Goal: Task Accomplishment & Management: Complete application form

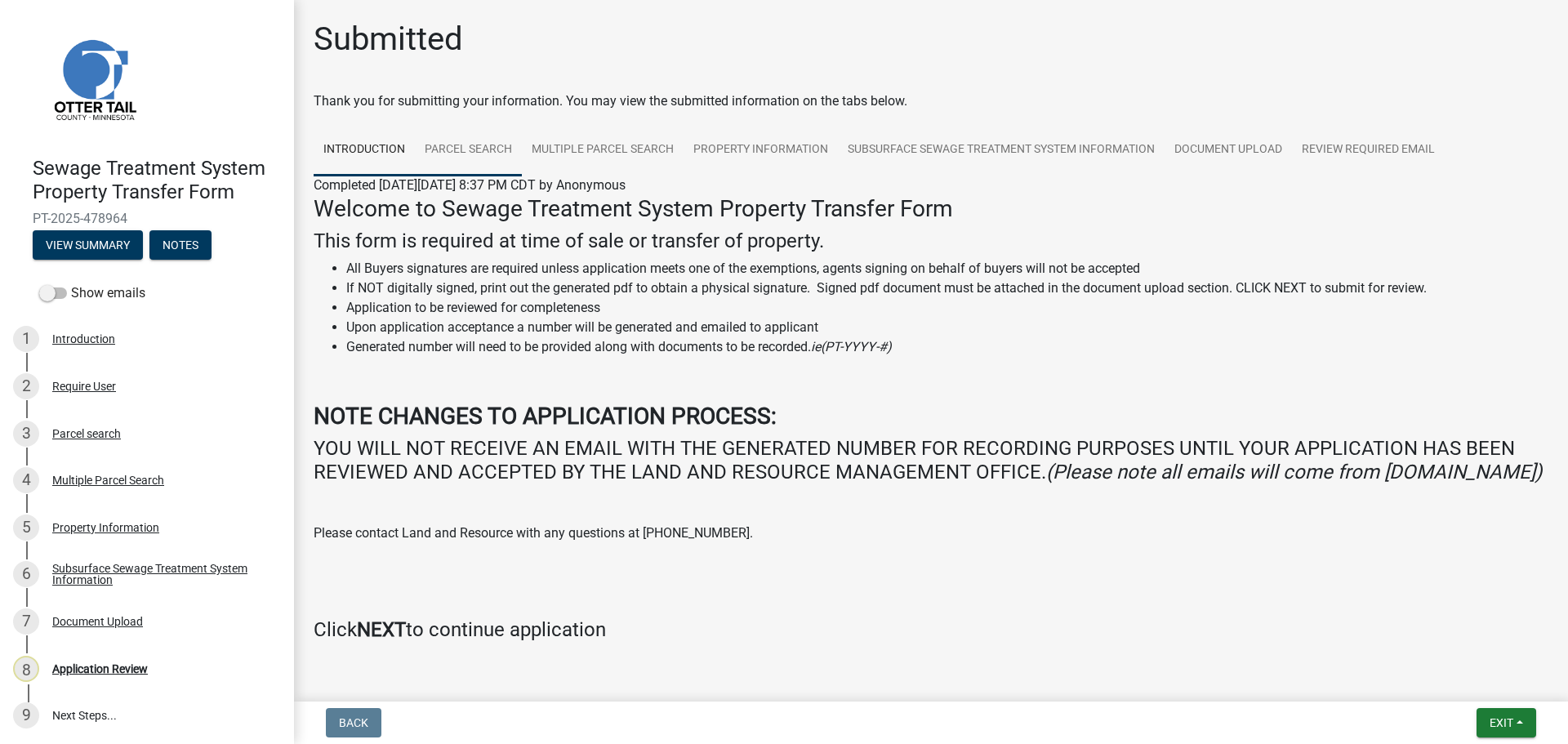
click at [466, 142] on link "Parcel search" at bounding box center [468, 150] width 107 height 52
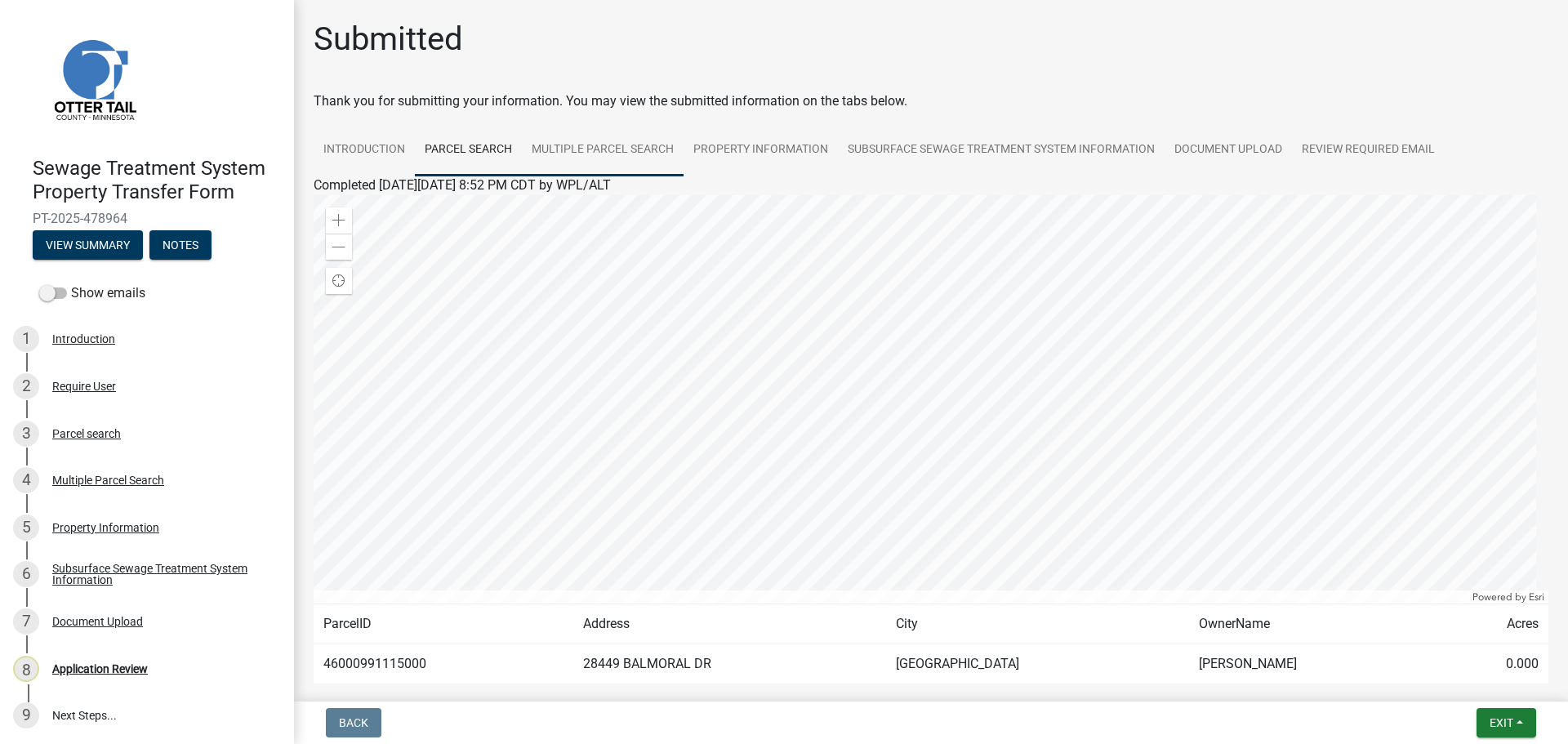
click at [572, 144] on link "Multiple Parcel Search" at bounding box center [602, 150] width 161 height 52
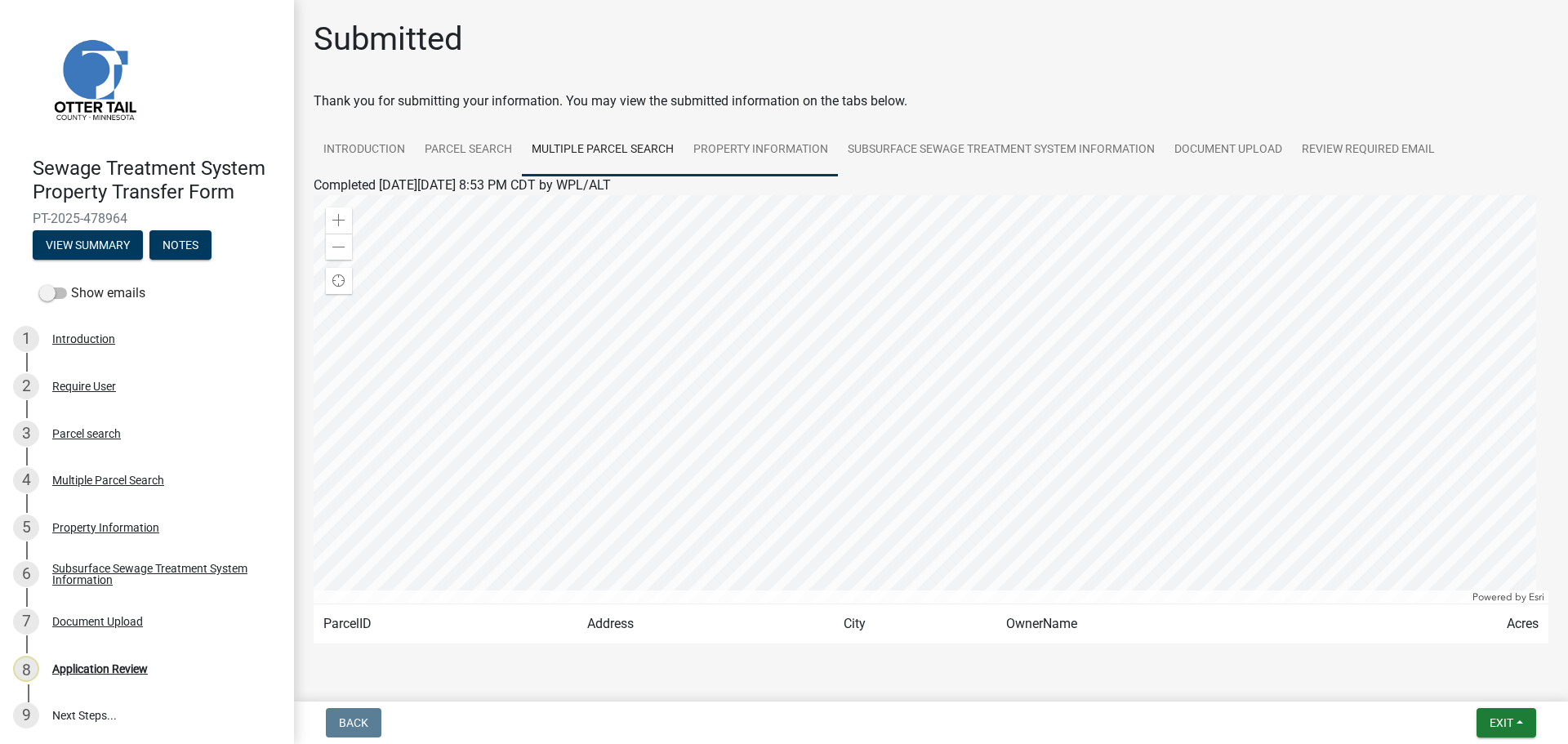
click at [747, 153] on link "Property Information" at bounding box center [760, 150] width 154 height 52
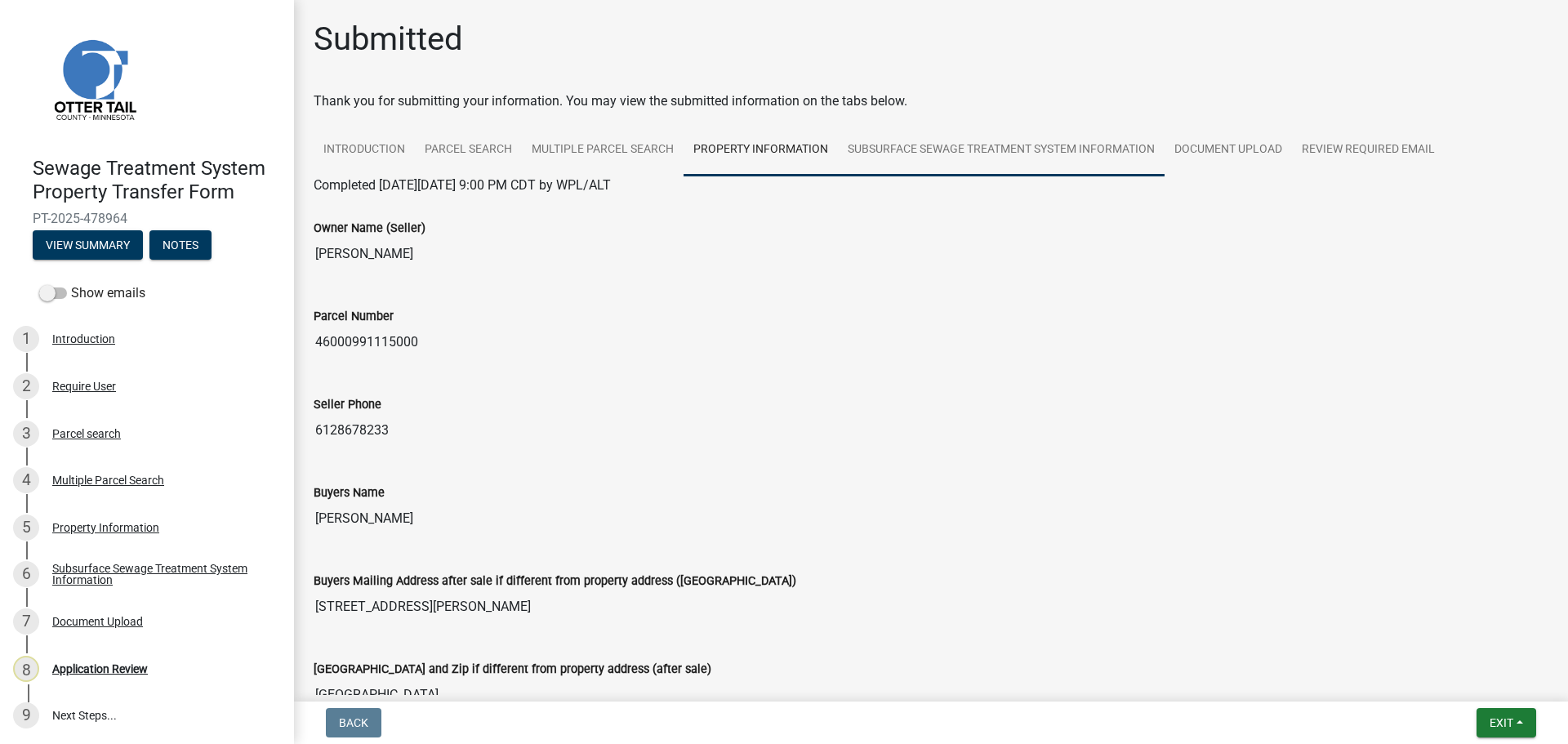
click at [972, 151] on link "Subsurface Sewage Treatment System Information" at bounding box center [1001, 150] width 327 height 52
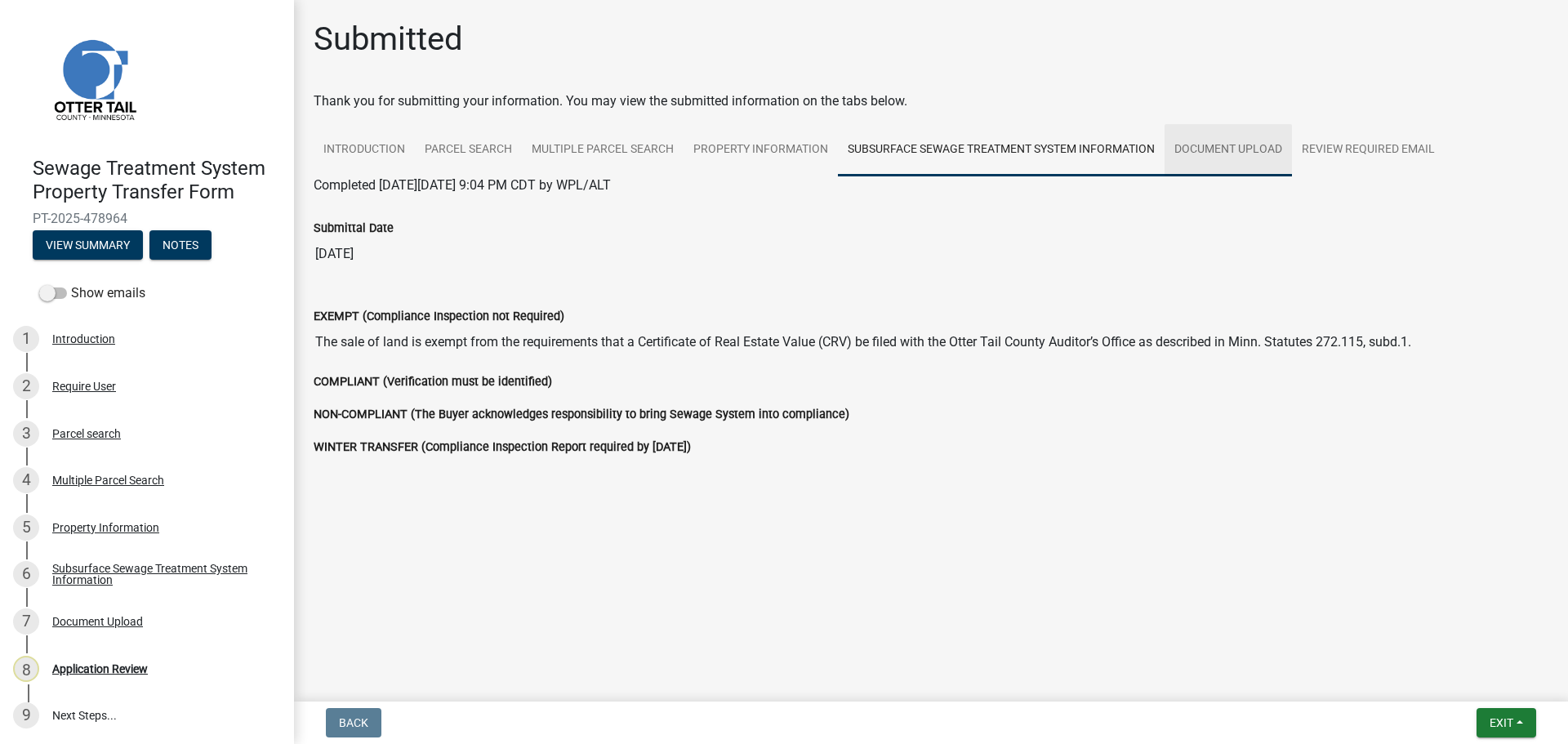
click at [1250, 153] on link "Document Upload" at bounding box center [1227, 150] width 127 height 52
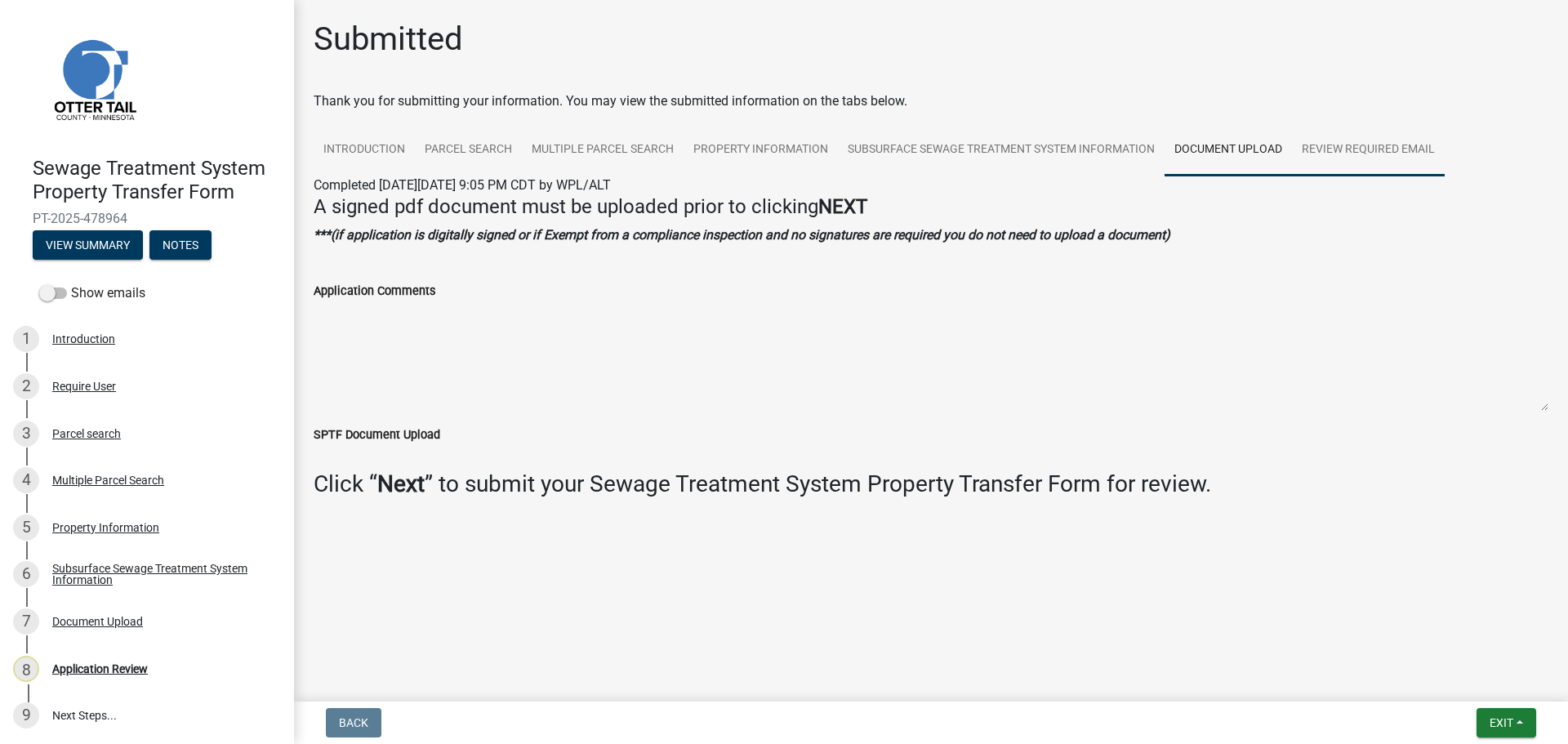
click at [1372, 147] on link "Review Required Email" at bounding box center [1368, 150] width 152 height 52
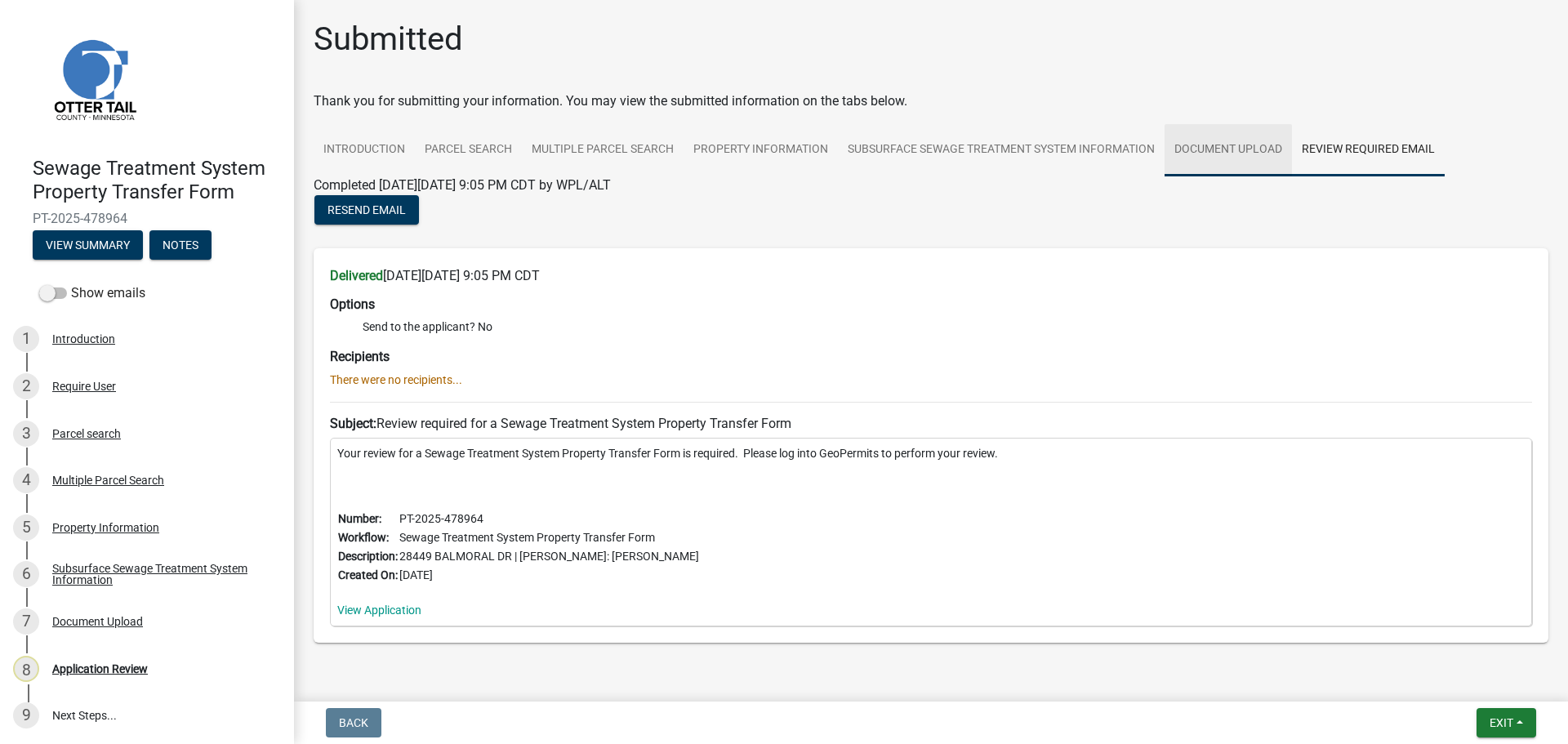
click at [1249, 153] on link "Document Upload" at bounding box center [1227, 150] width 127 height 52
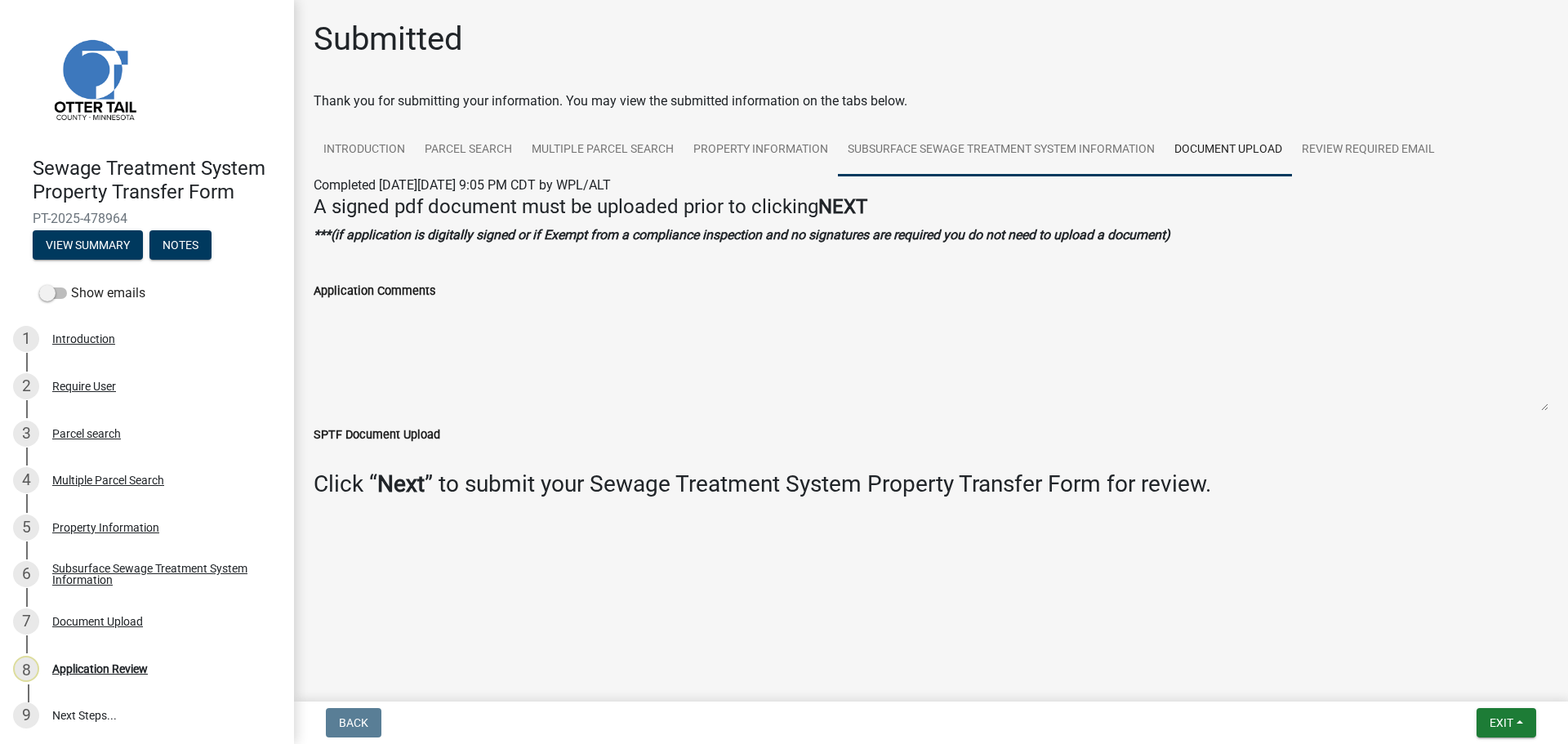
click at [952, 159] on link "Subsurface Sewage Treatment System Information" at bounding box center [1001, 150] width 327 height 52
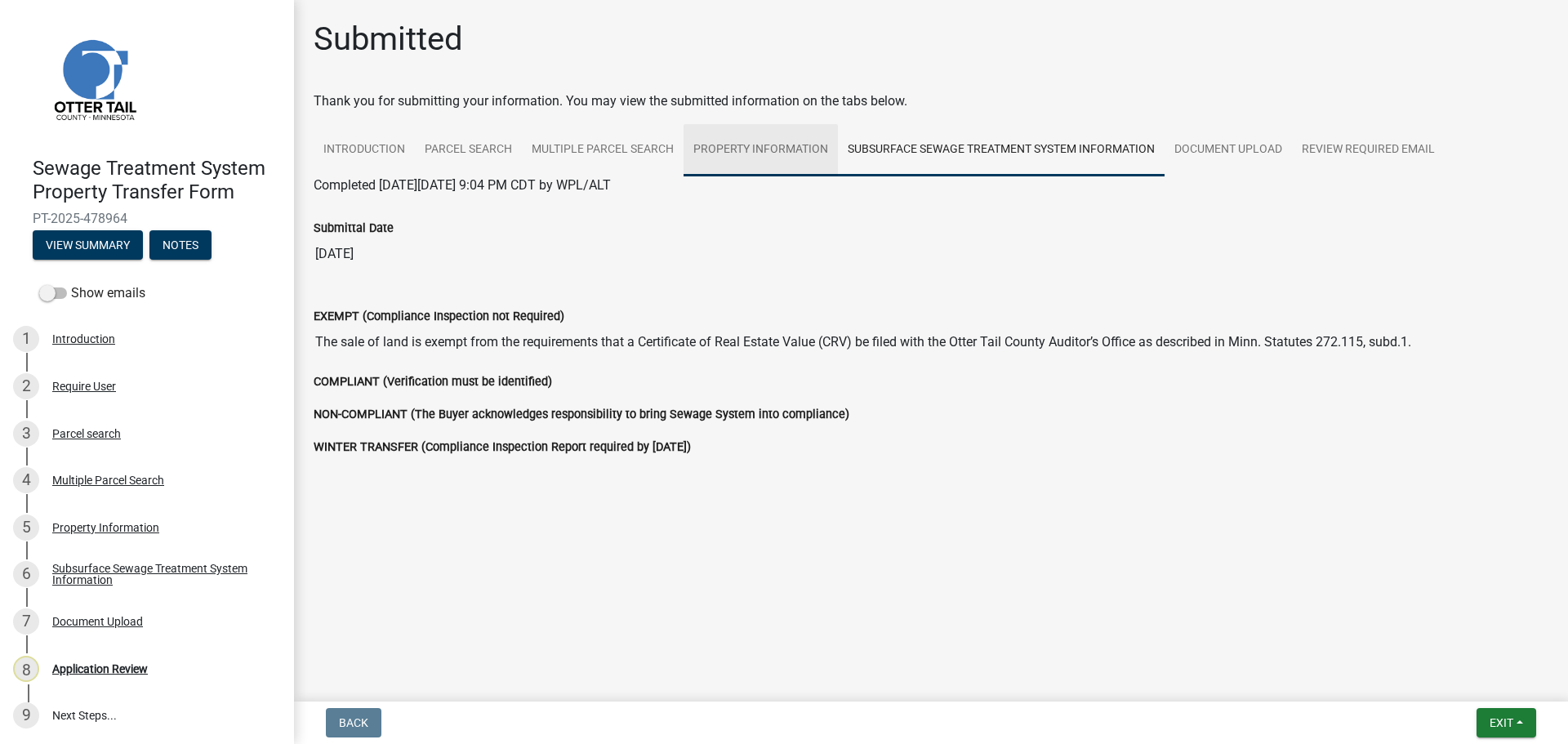
click at [753, 157] on link "Property Information" at bounding box center [760, 150] width 154 height 52
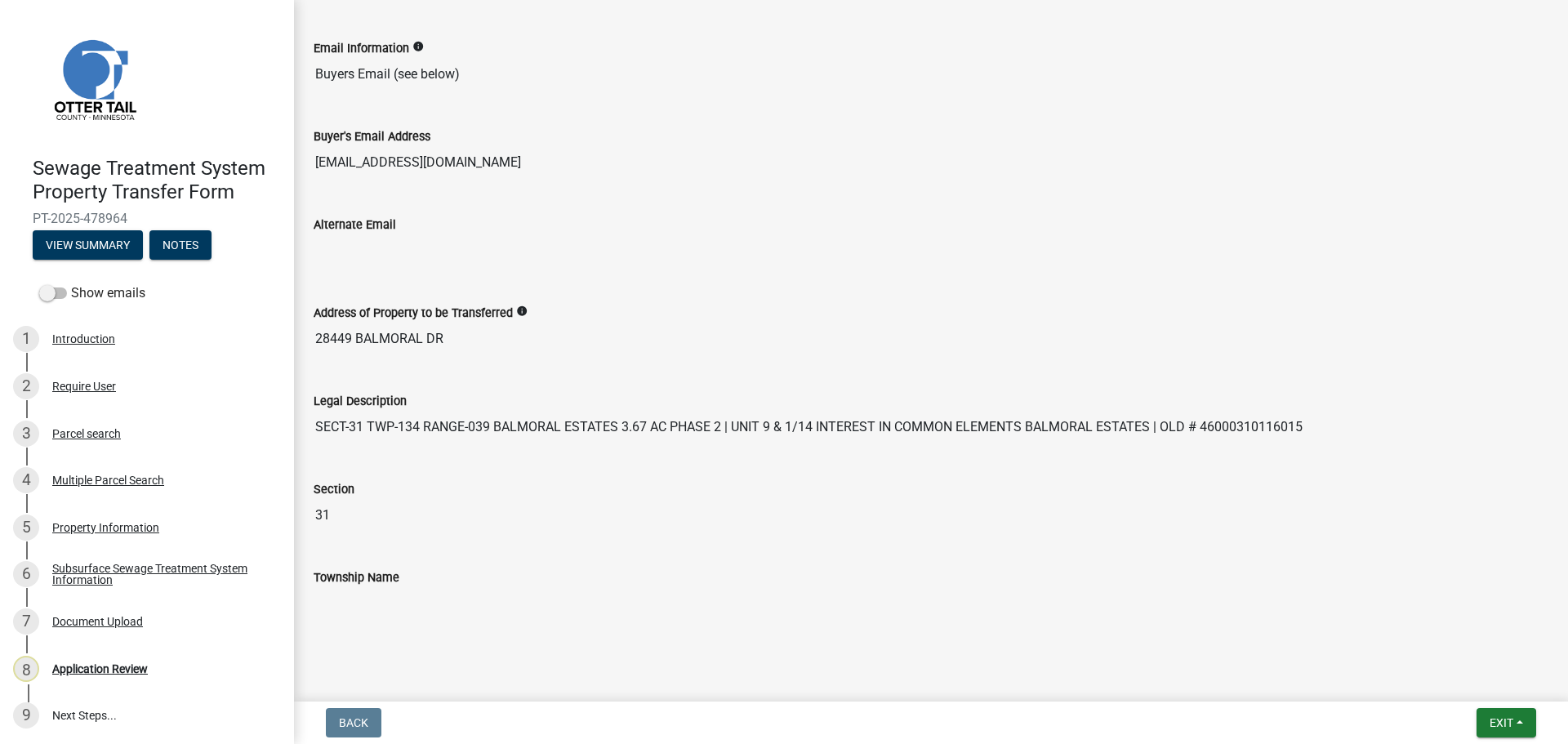
scroll to position [819, 0]
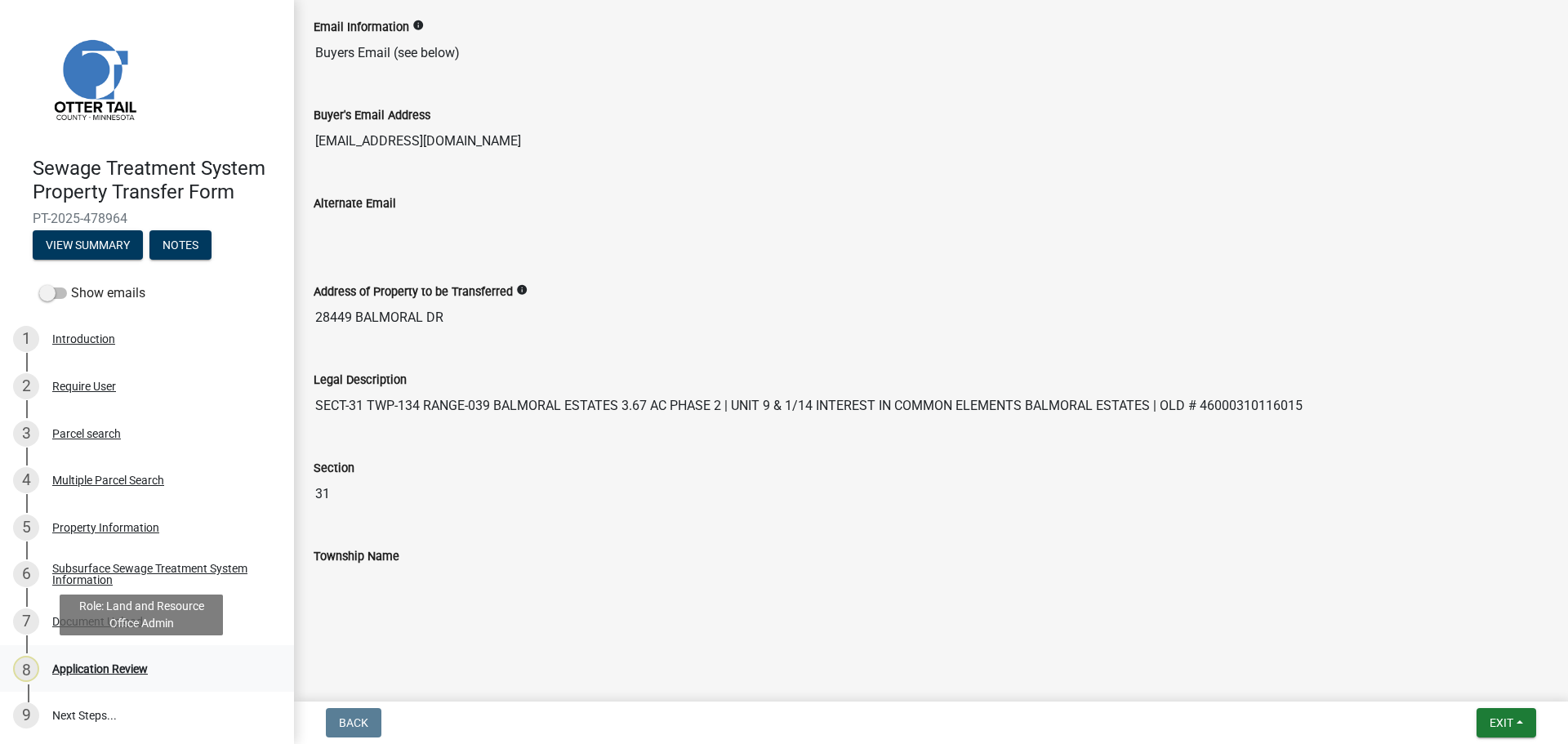
click at [122, 669] on div "Application Review" at bounding box center [100, 669] width 96 height 11
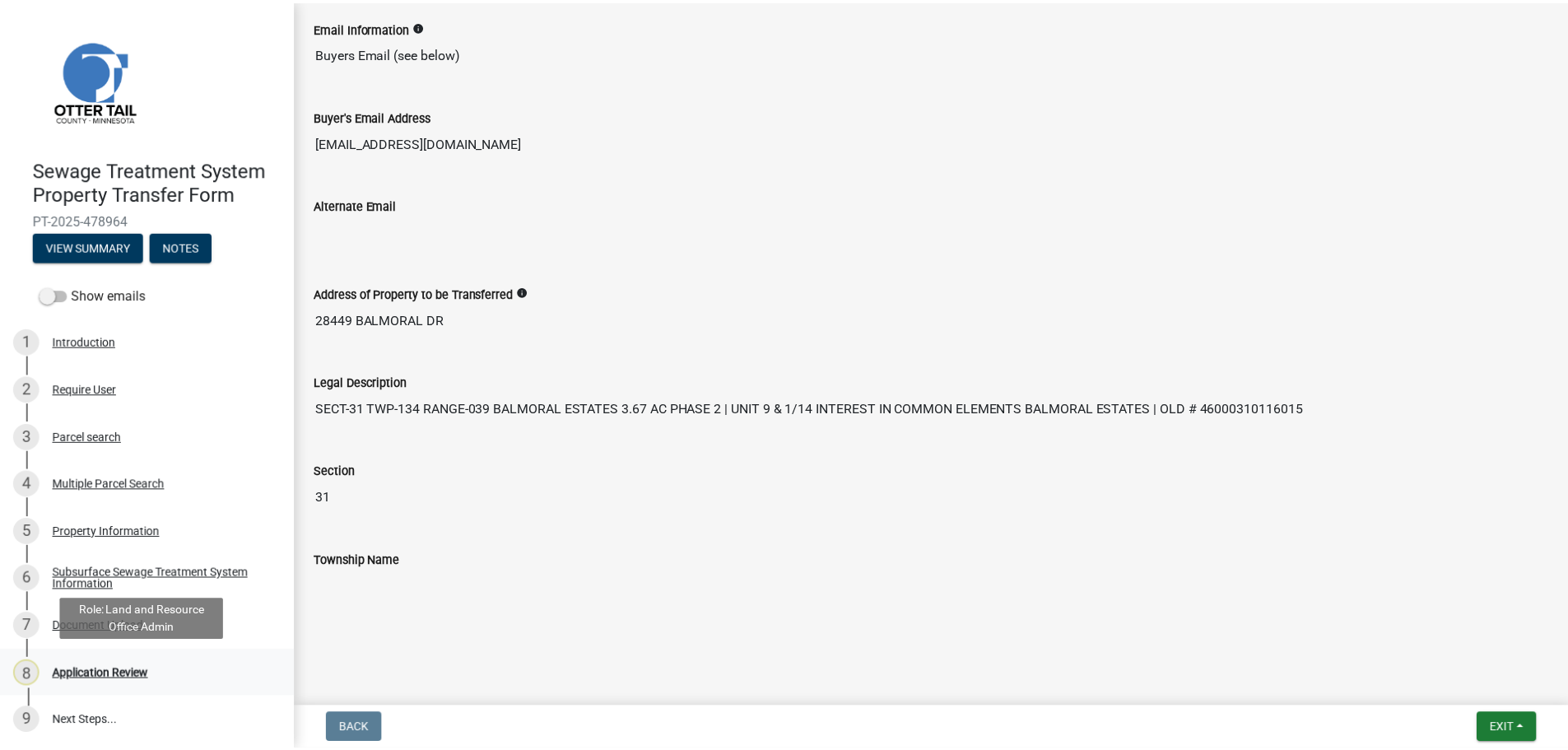
scroll to position [0, 0]
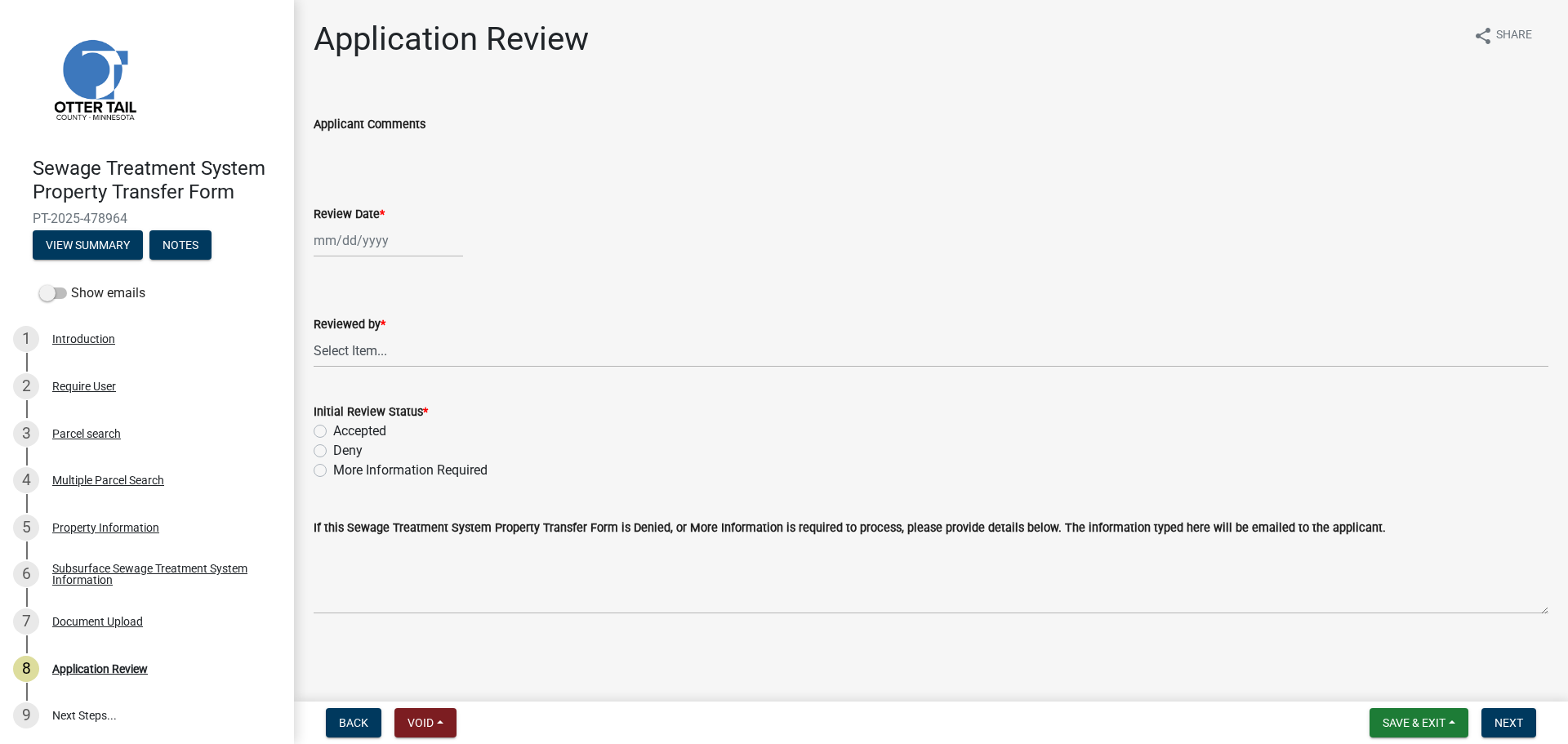
click at [355, 239] on div at bounding box center [388, 240] width 149 height 34
select select "9"
select select "2025"
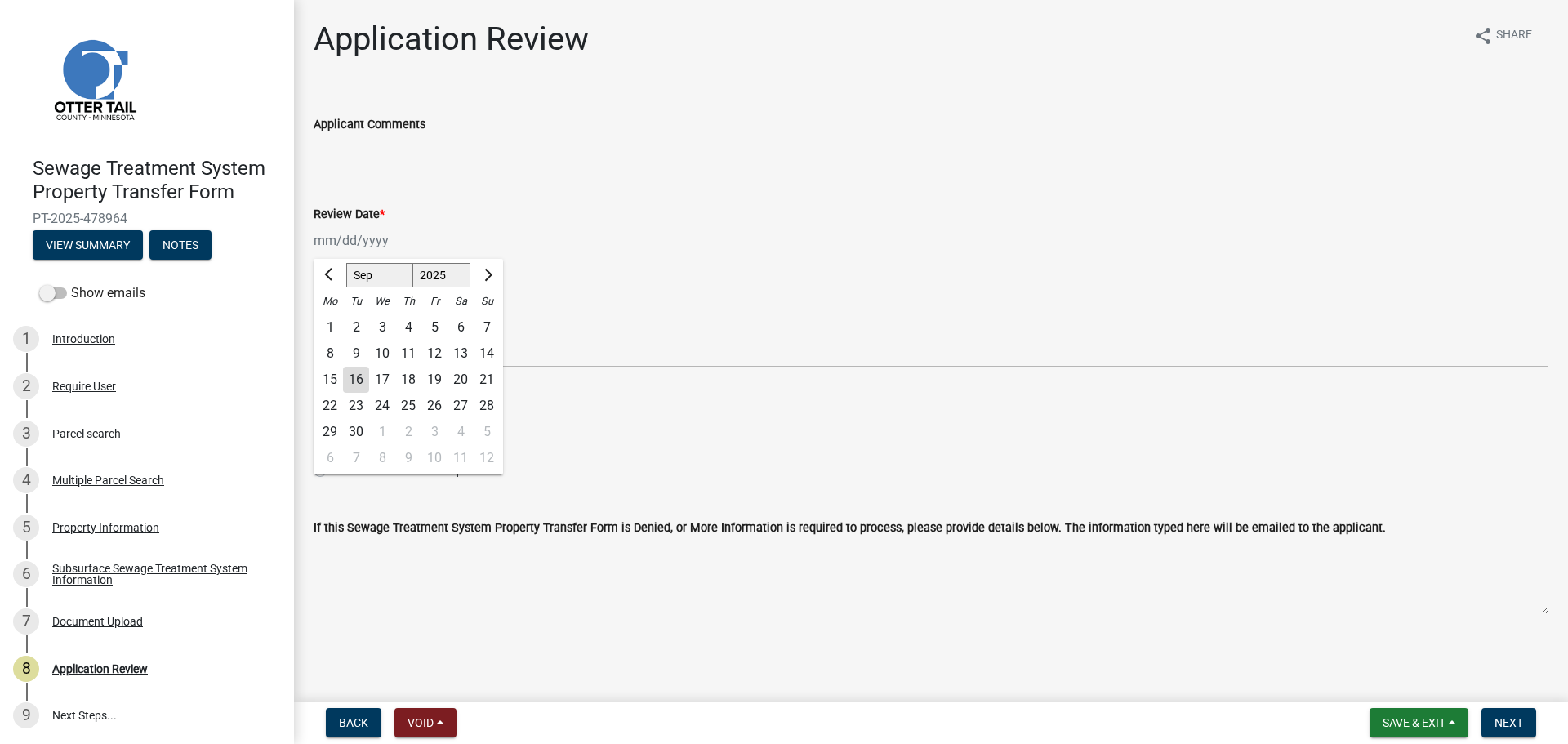
click at [360, 375] on div "16" at bounding box center [356, 380] width 26 height 26
type input "09/16/2025"
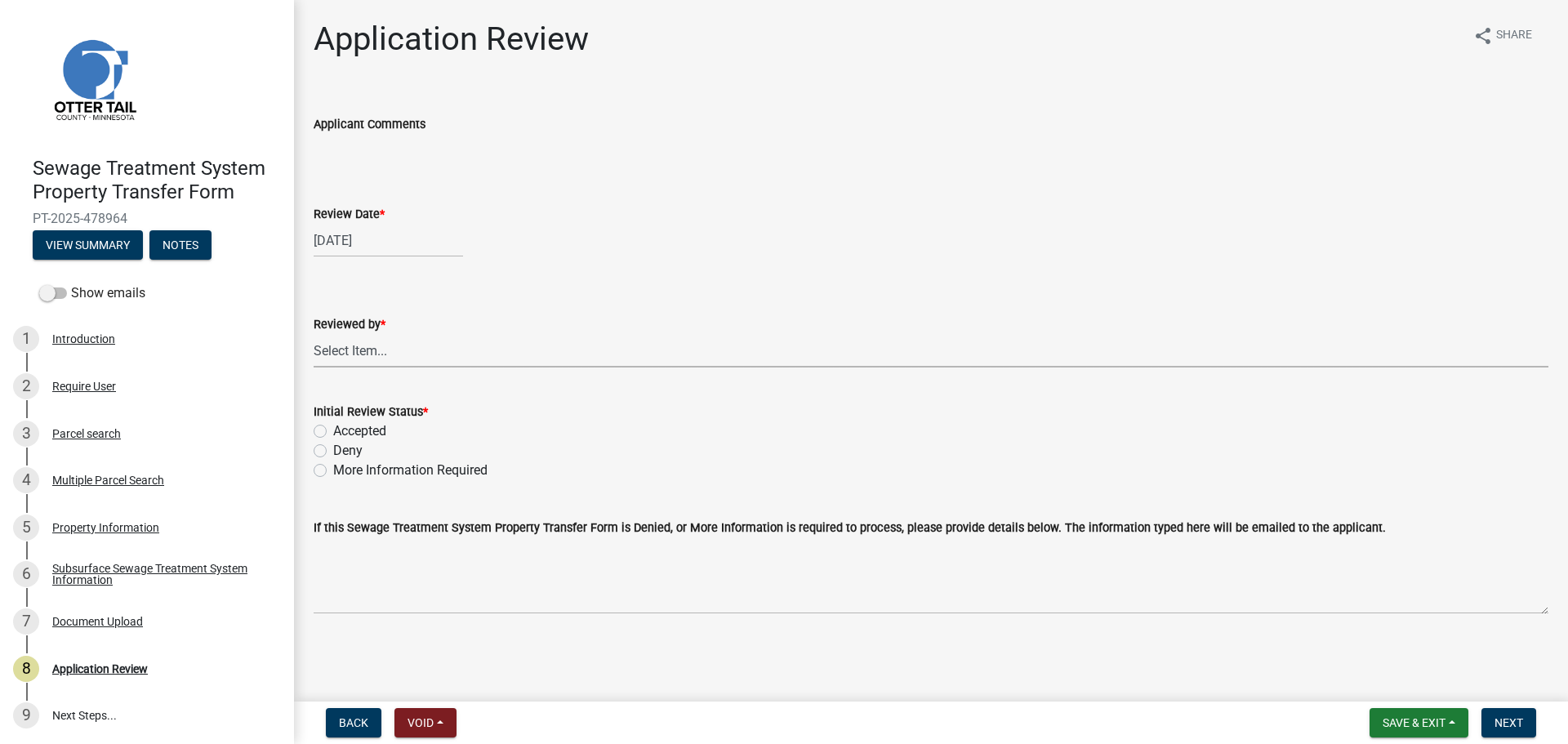
click at [365, 353] on select "Select Item... Alexis Newark Amy Busko Andrea Perales Brittany Tollefson Christ…" at bounding box center [931, 351] width 1235 height 34
click at [314, 334] on select "Select Item... Alexis Newark Amy Busko Andrea Perales Brittany Tollefson Christ…" at bounding box center [931, 351] width 1235 height 34
select select "67745ee8-7159-4960-80f9-a638286b467c"
drag, startPoint x: 373, startPoint y: 431, endPoint x: 388, endPoint y: 436, distance: 15.8
click at [372, 432] on label "Accepted" at bounding box center [360, 431] width 53 height 20
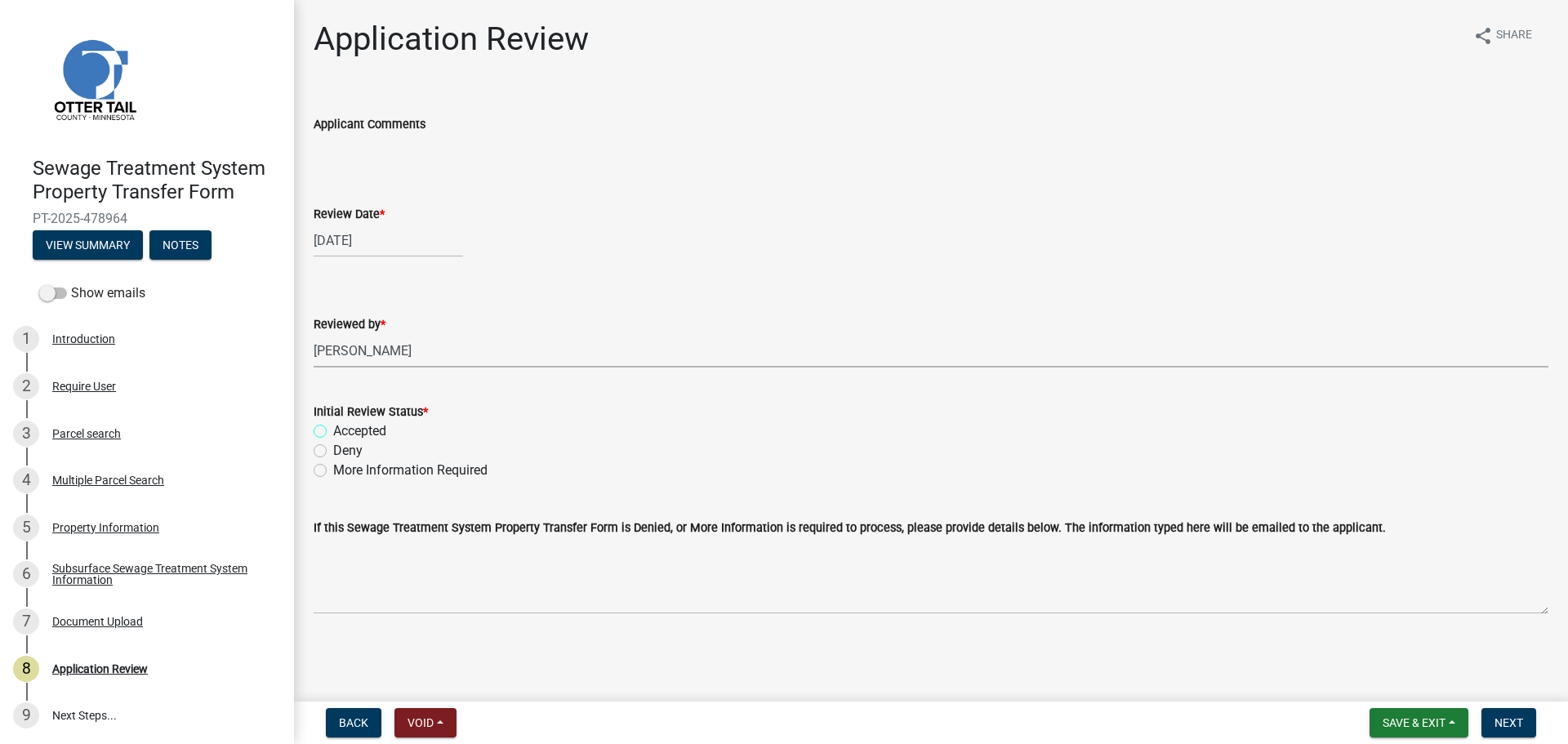
click at [344, 432] on input "Accepted" at bounding box center [338, 426] width 11 height 11
radio input "true"
click at [1501, 718] on span "Next" at bounding box center [1508, 723] width 29 height 13
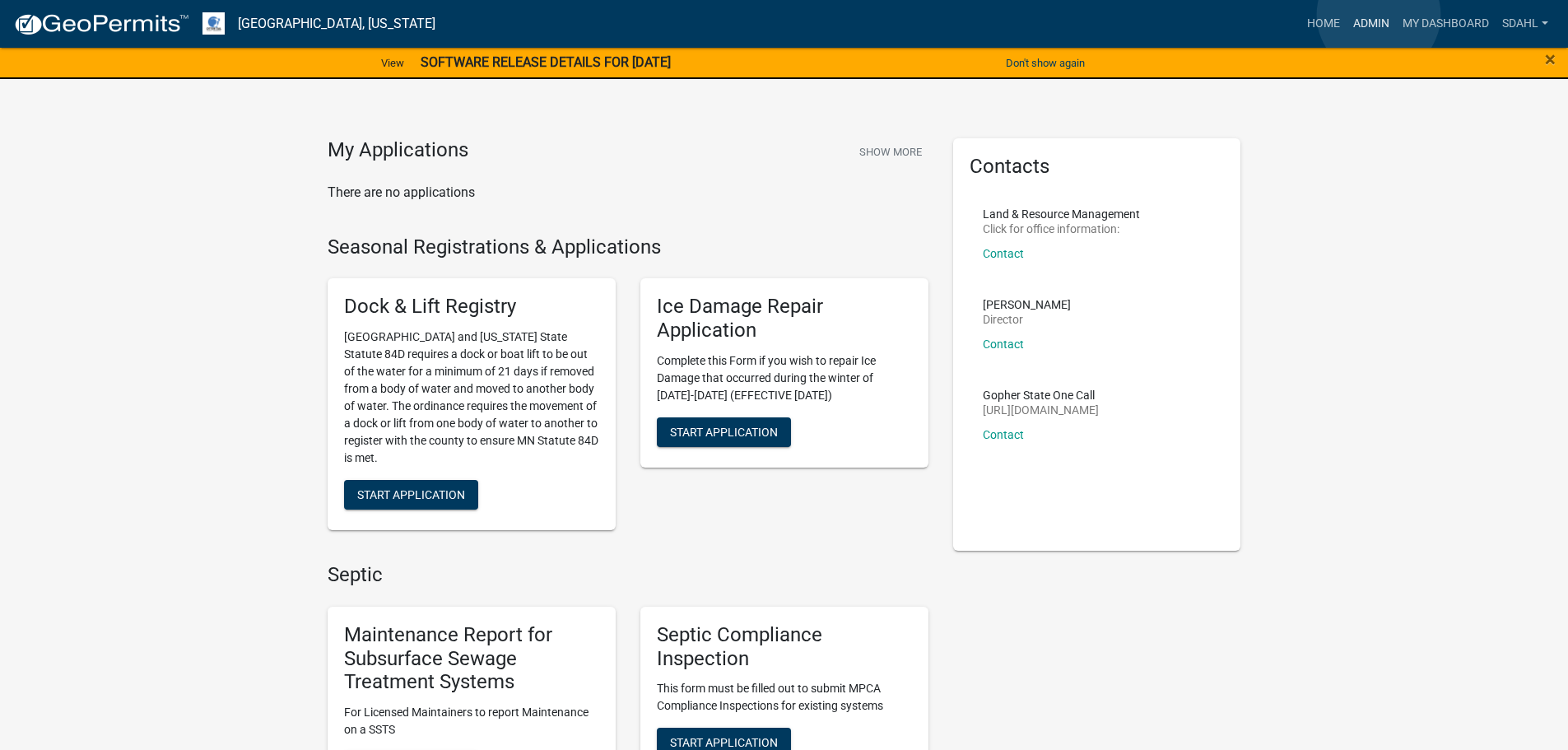
click at [1377, 15] on link "Admin" at bounding box center [1371, 24] width 50 height 31
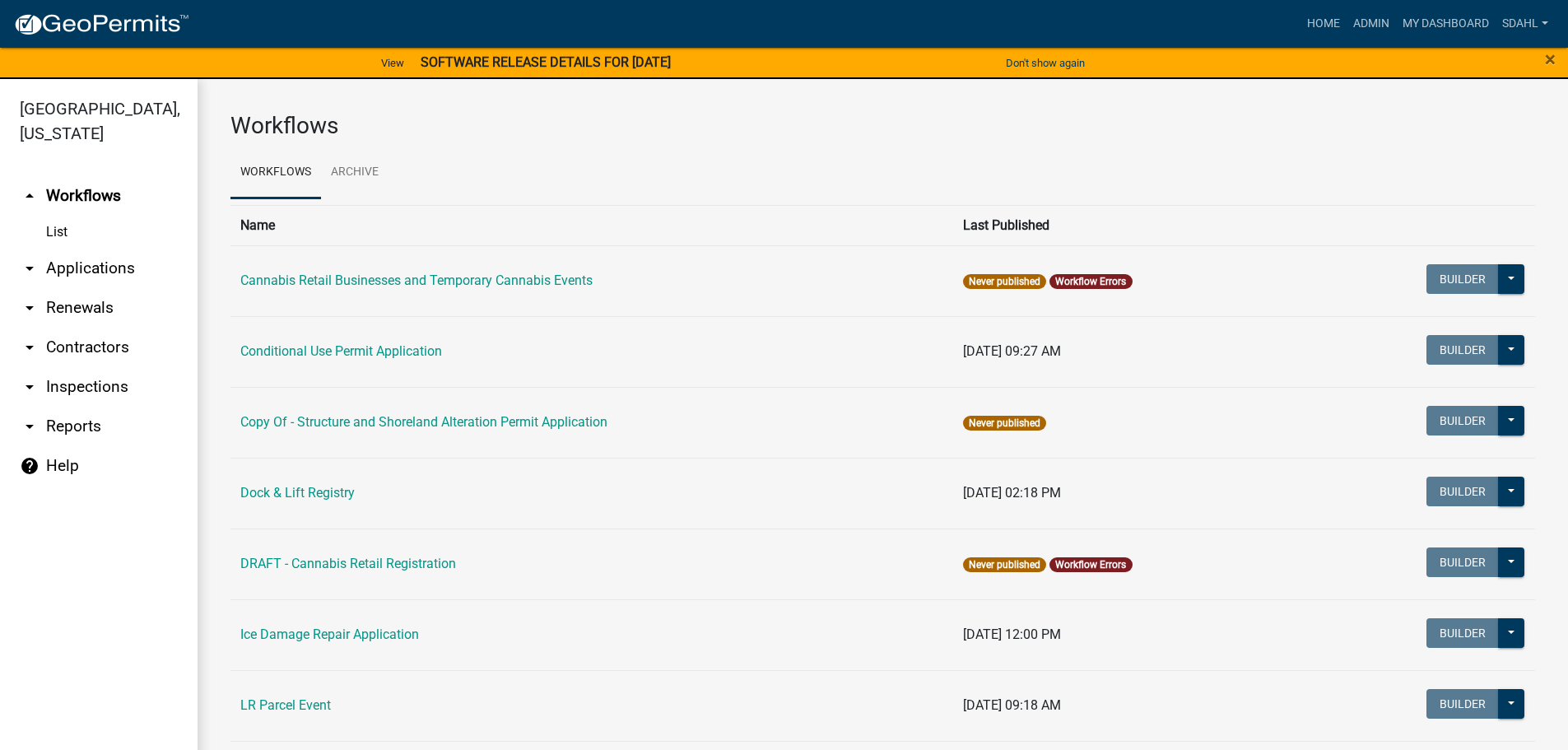
click at [131, 272] on link "arrow_drop_down Applications" at bounding box center [98, 268] width 197 height 40
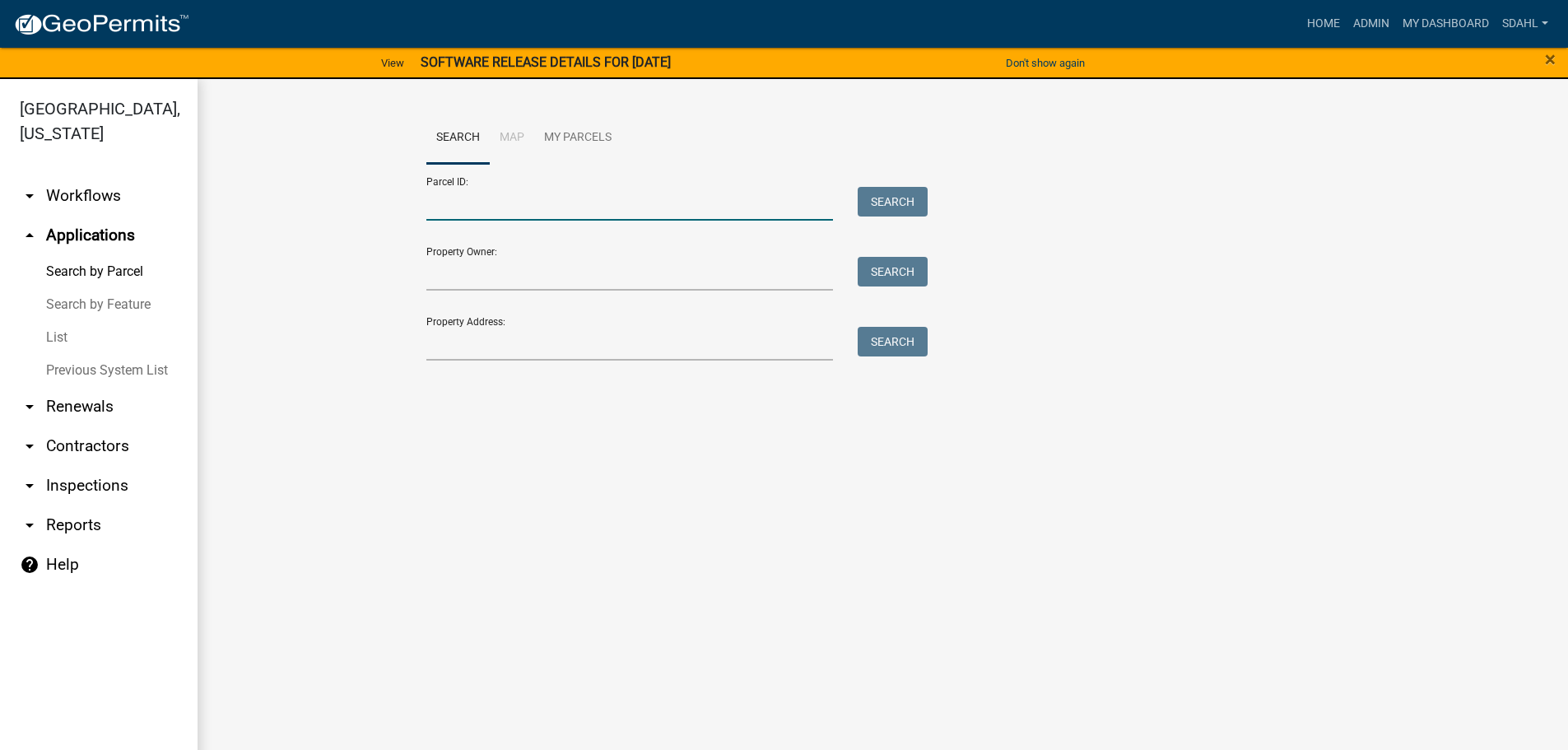
click at [481, 197] on input "Parcel ID:" at bounding box center [629, 203] width 407 height 34
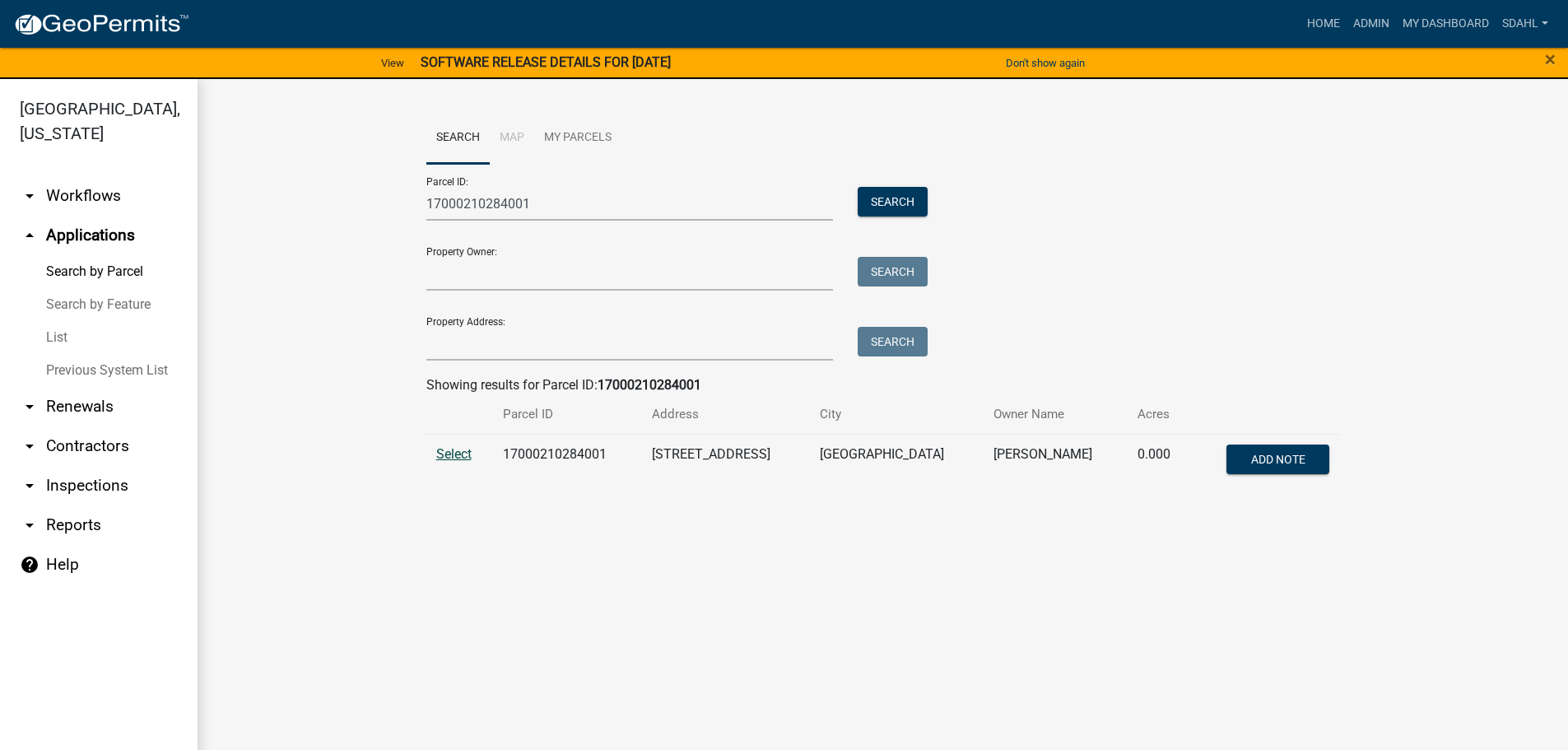
click at [456, 455] on span "Select" at bounding box center [453, 453] width 36 height 16
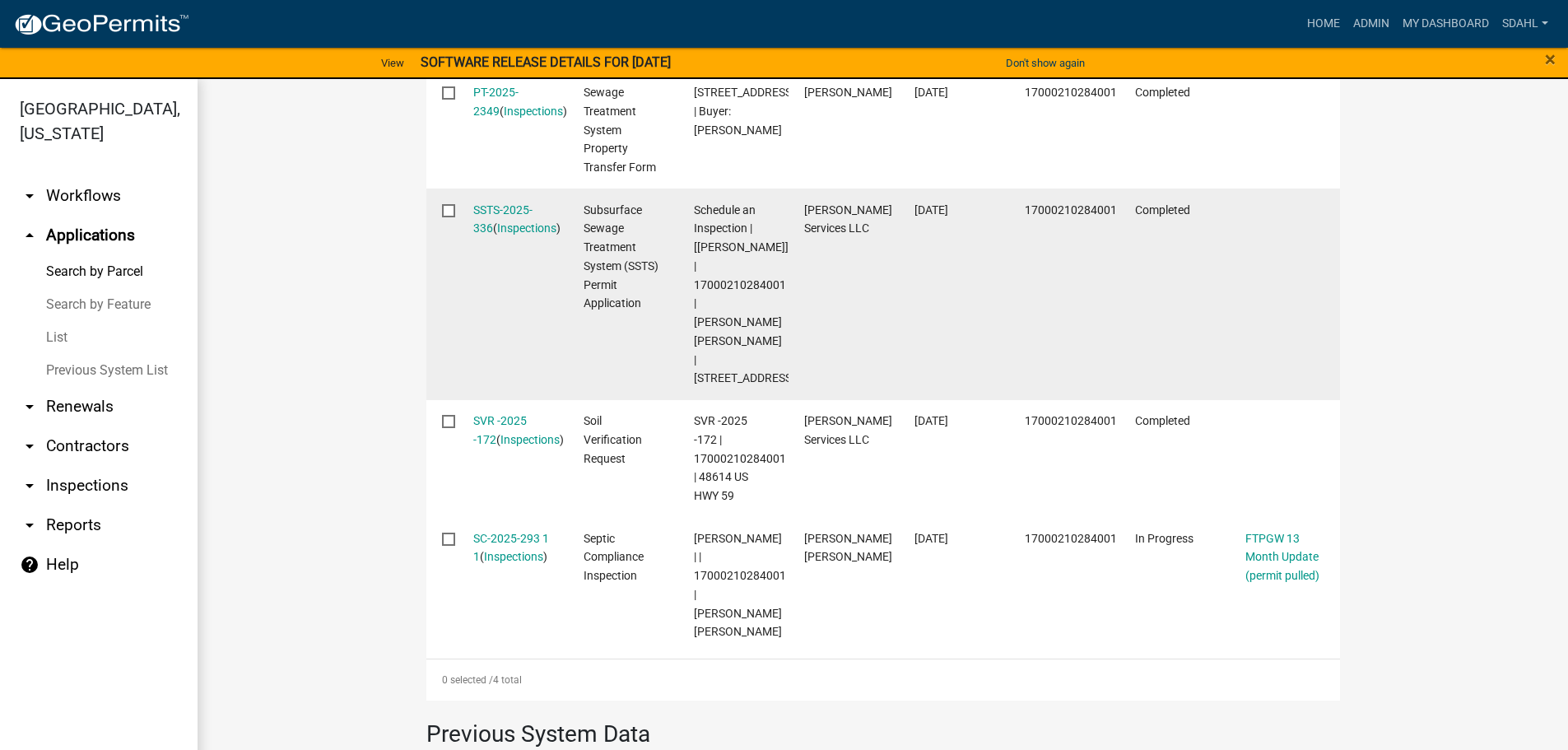
scroll to position [577, 0]
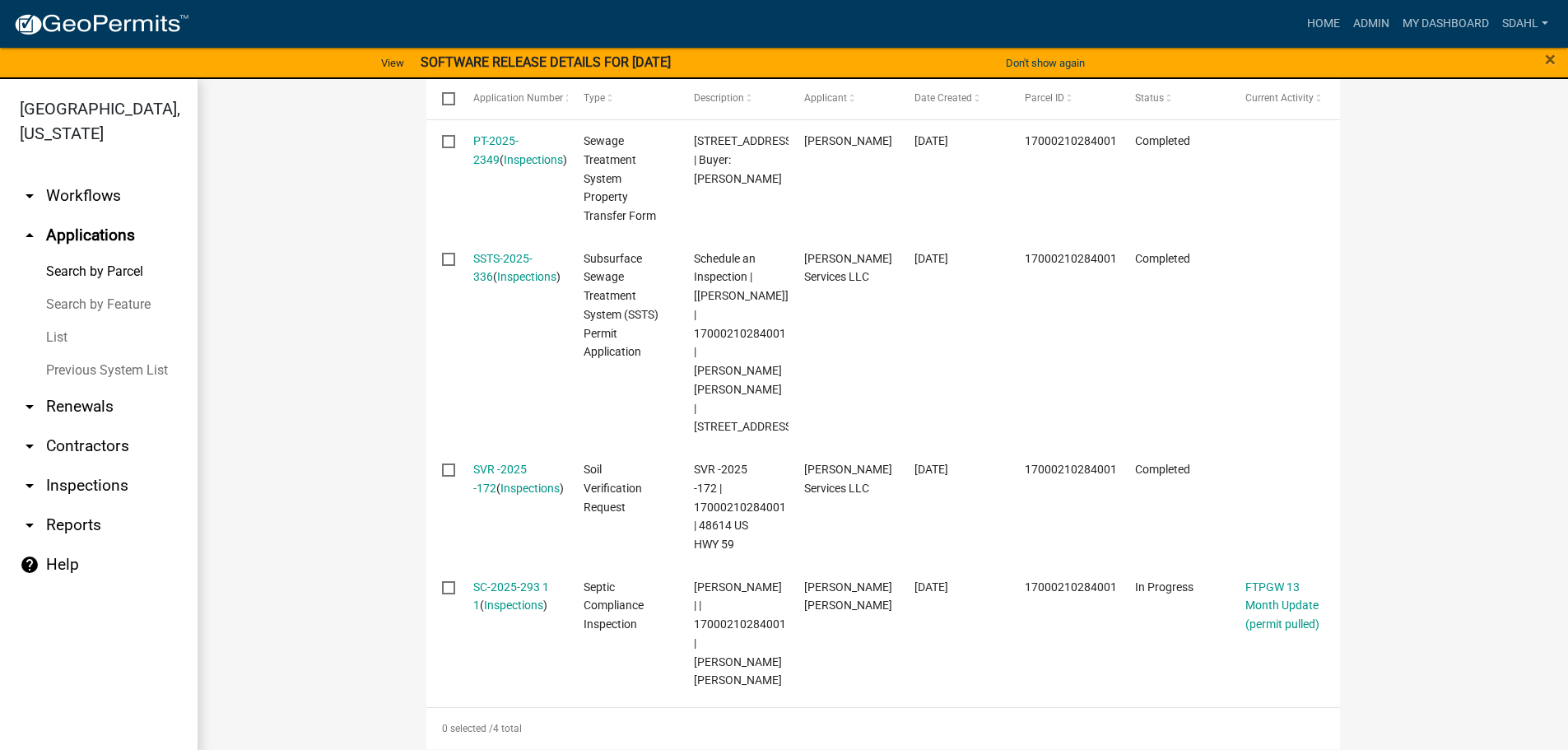
click at [1372, 331] on wm-workflow-application-search-view "Search Map My Parcels Parcel ID: 17000210284001 Search Property Owner: Search P…" at bounding box center [883, 293] width 1305 height 1516
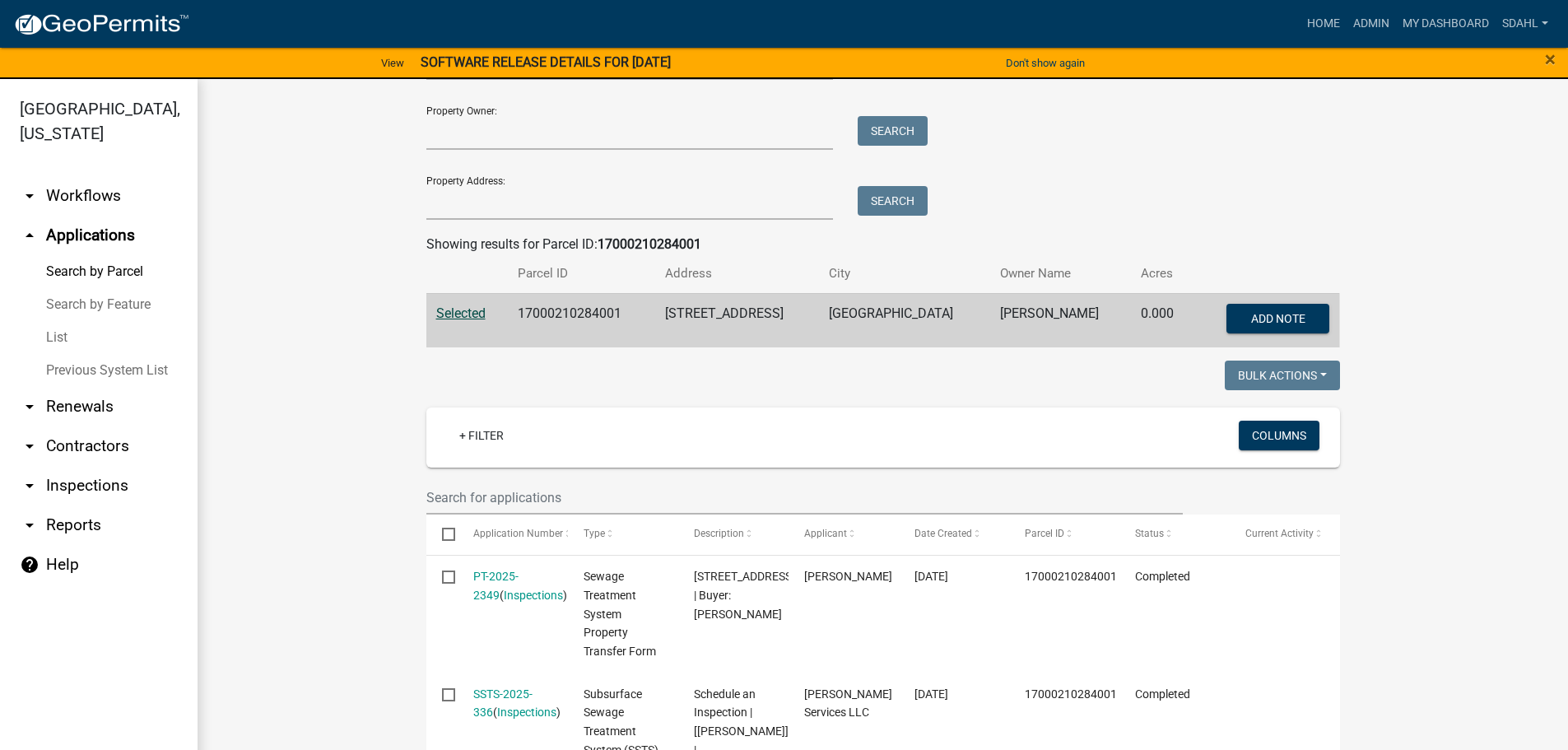
scroll to position [0, 0]
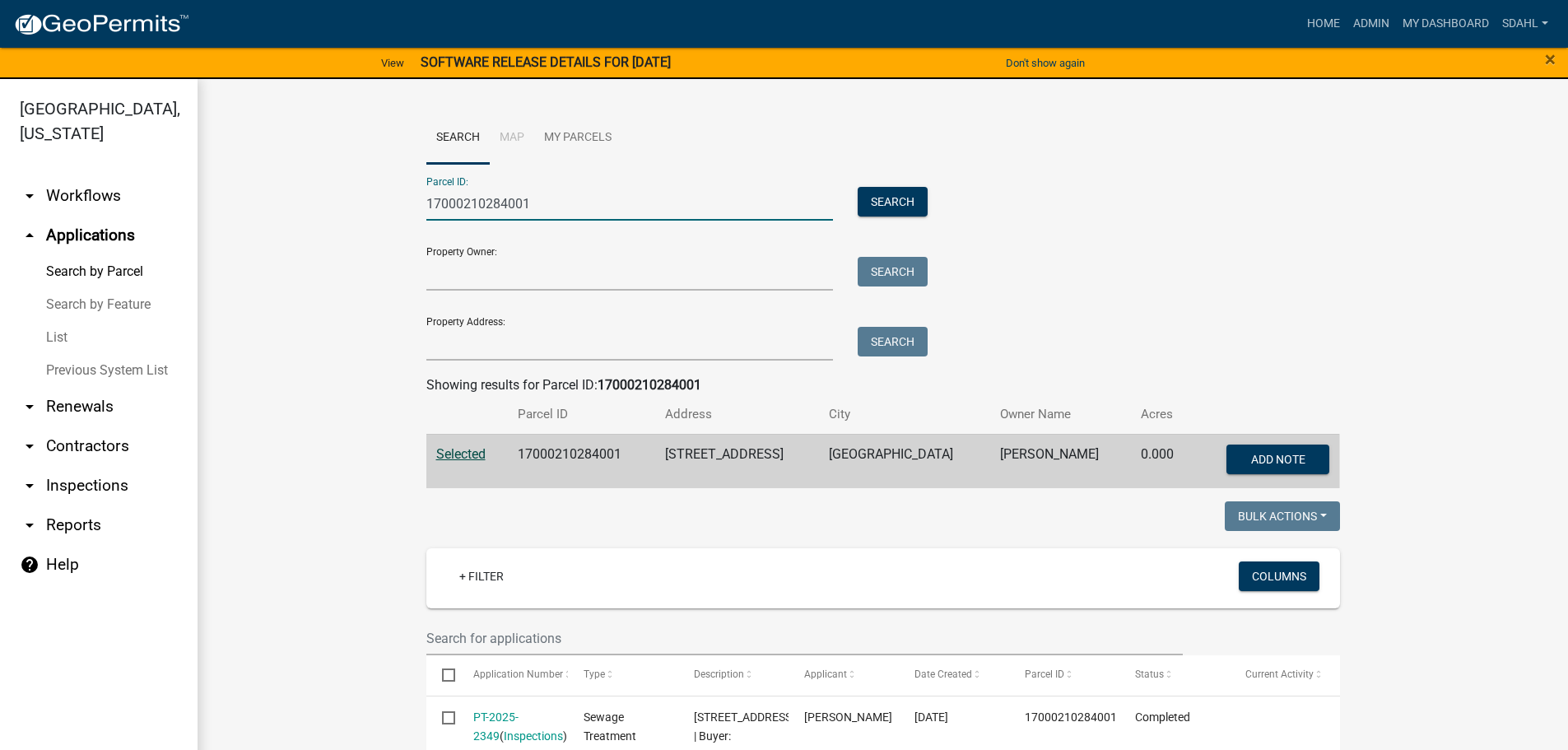
drag, startPoint x: 555, startPoint y: 207, endPoint x: 138, endPoint y: 202, distance: 417.0
click at [138, 202] on div "Otter Tail County, Minnesota arrow_drop_down Workflows List arrow_drop_up Appli…" at bounding box center [784, 425] width 1568 height 691
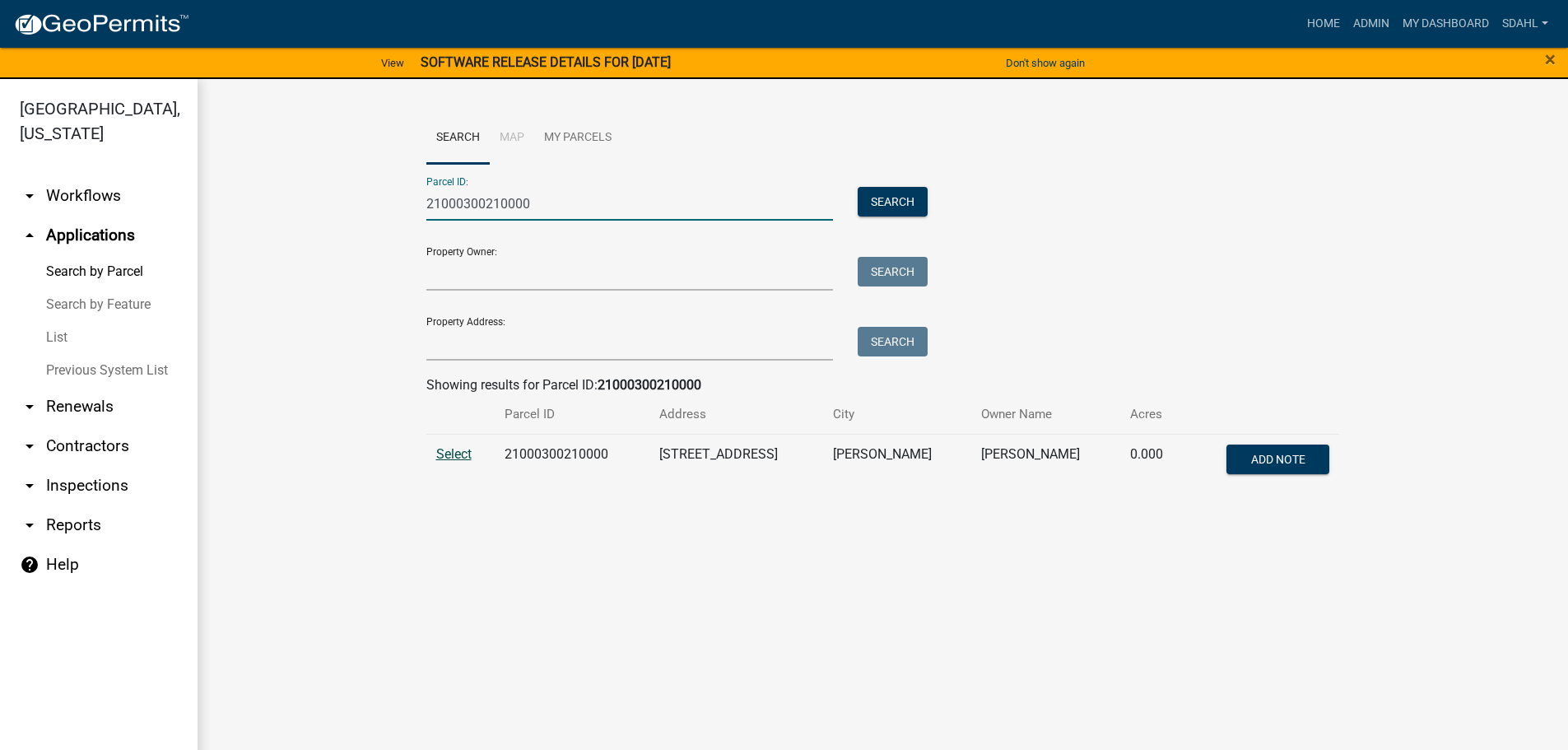
type input "21000300210000"
click at [450, 450] on span "Select" at bounding box center [453, 453] width 36 height 16
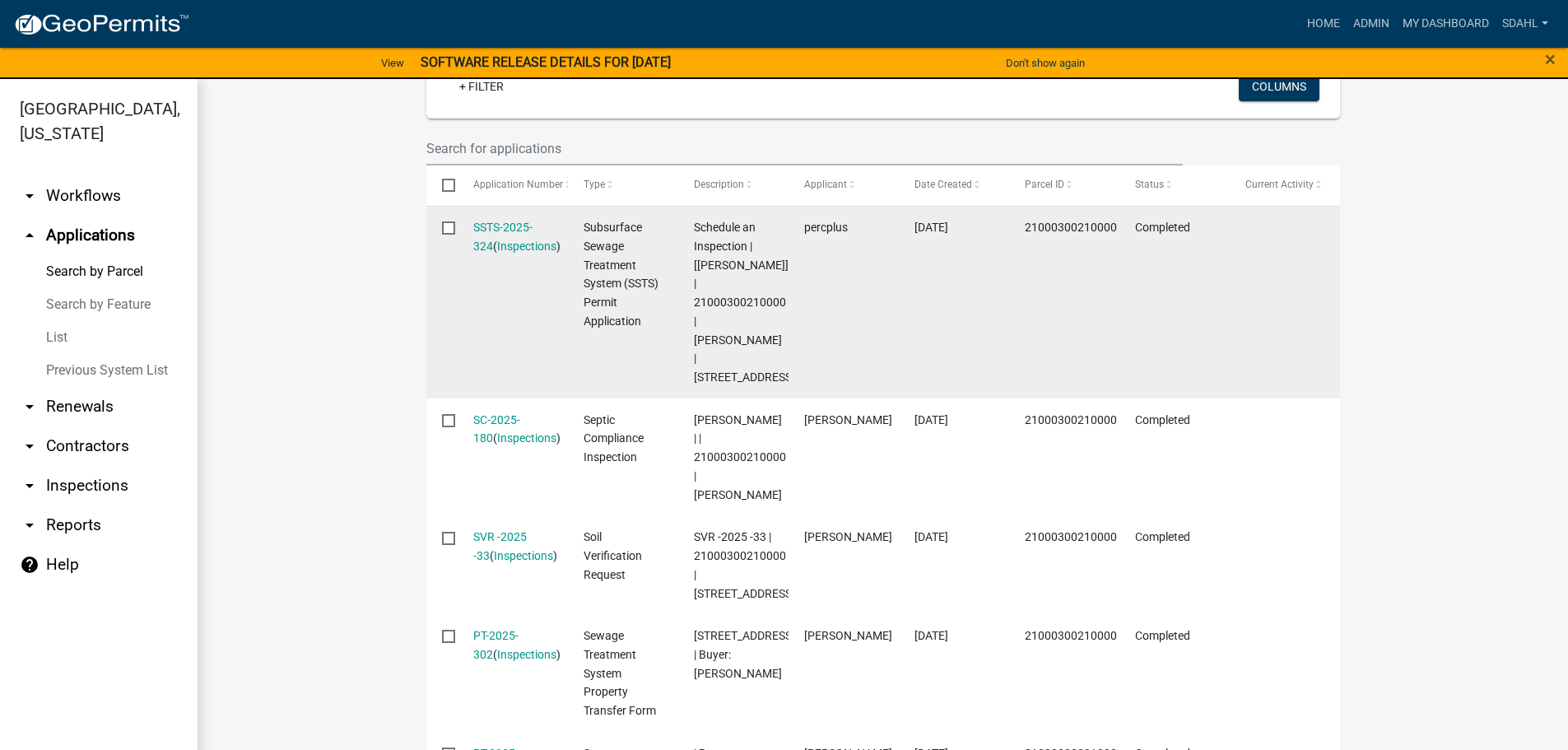
scroll to position [330, 0]
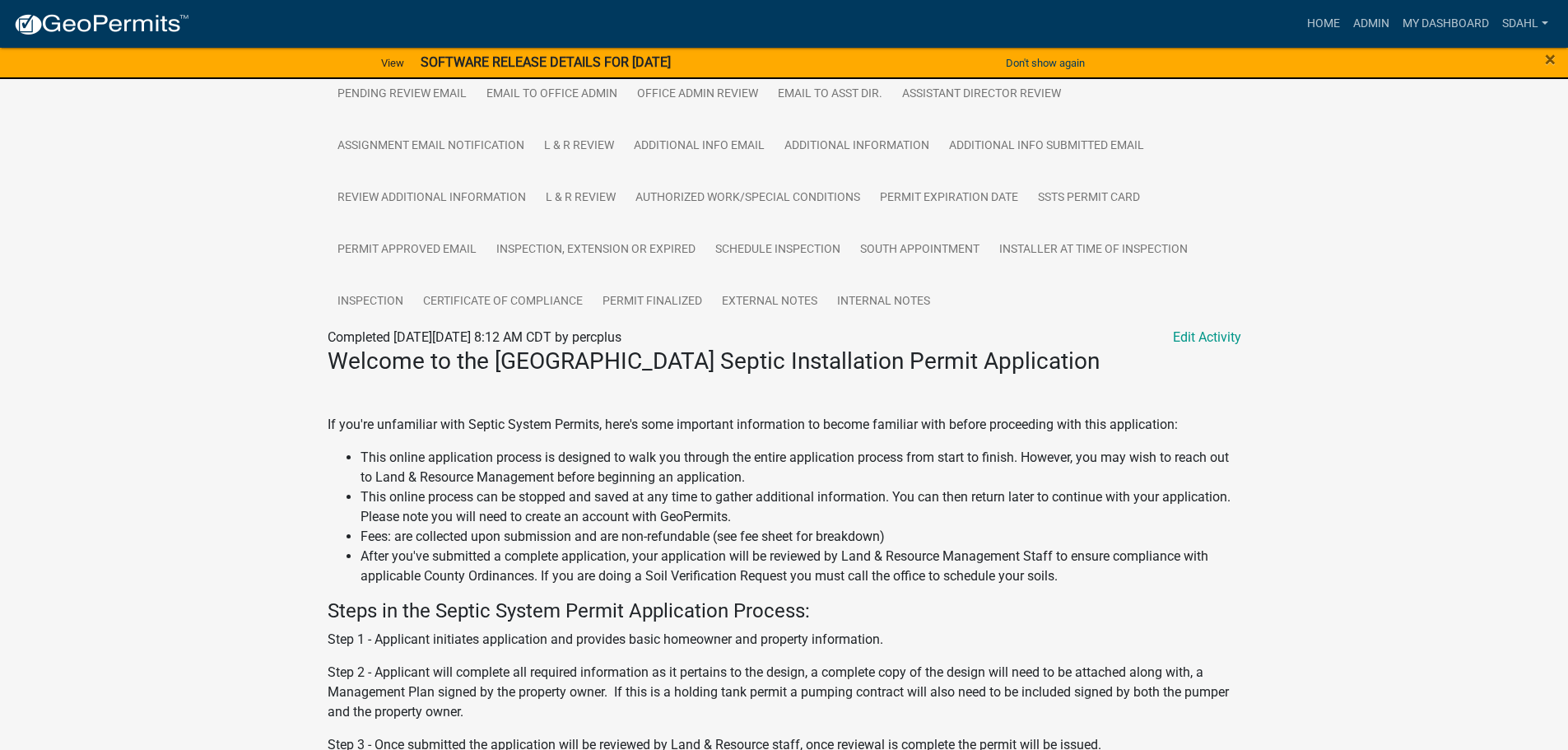
scroll to position [411, 0]
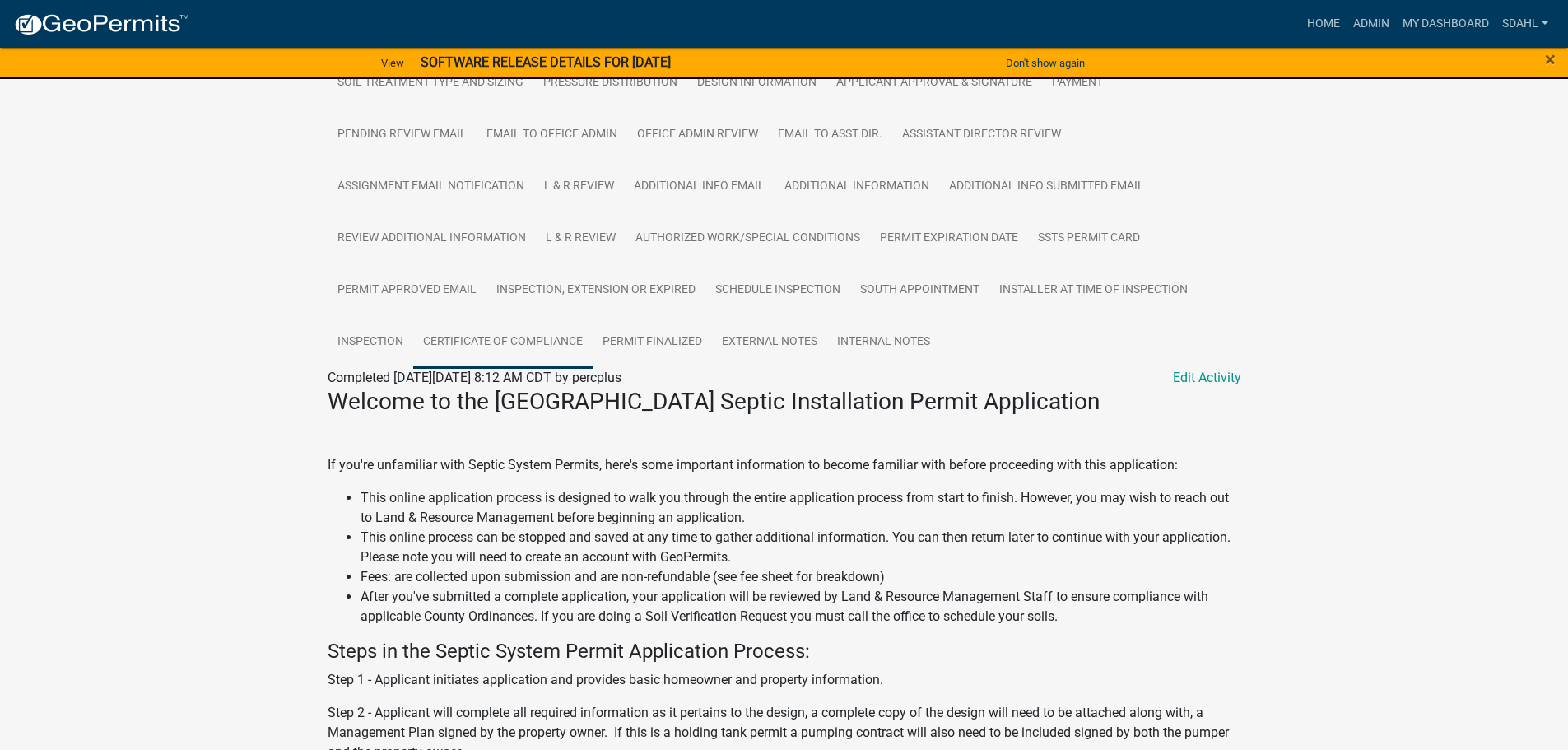
click at [537, 353] on link "Certificate of Compliance" at bounding box center [502, 343] width 179 height 53
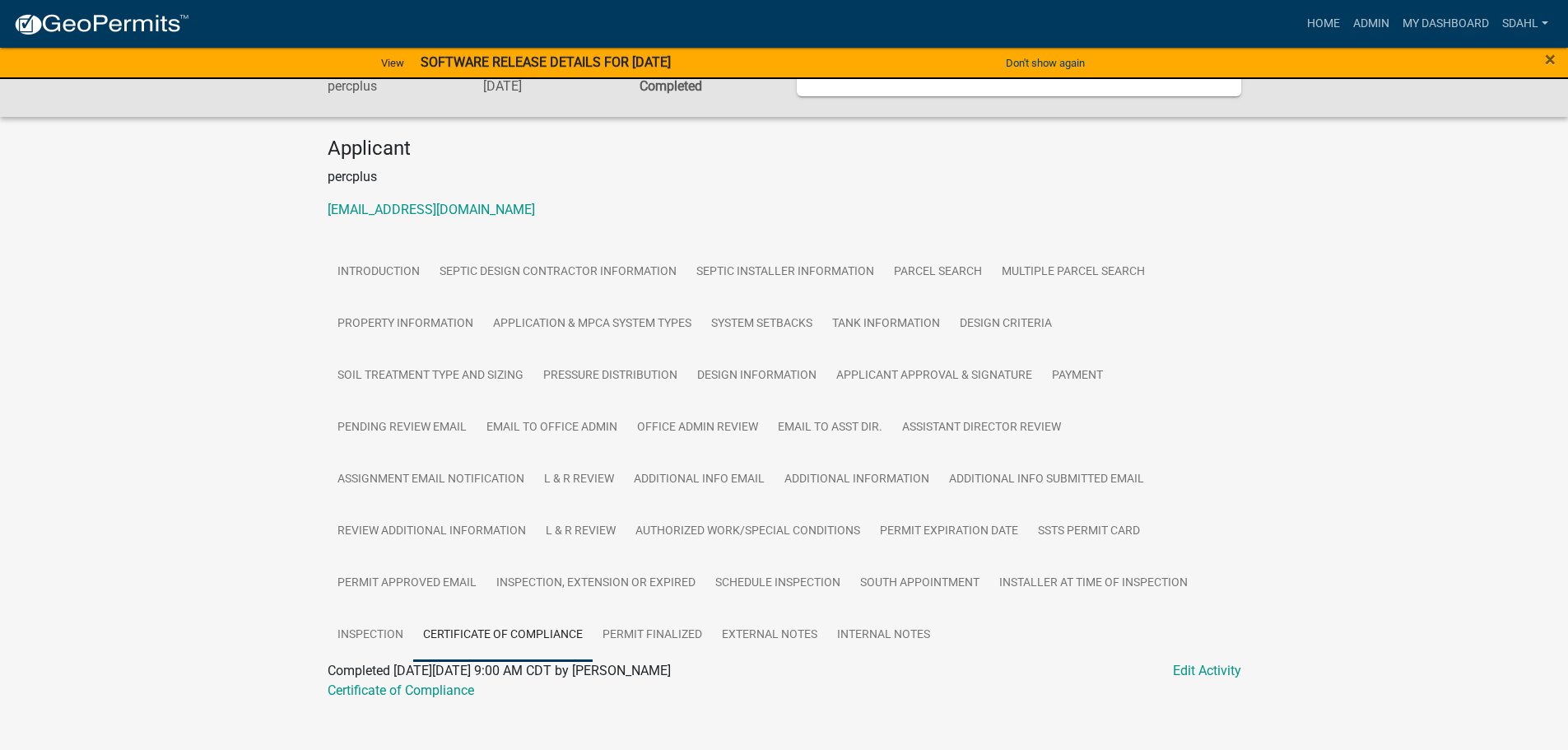
scroll to position [158, 0]
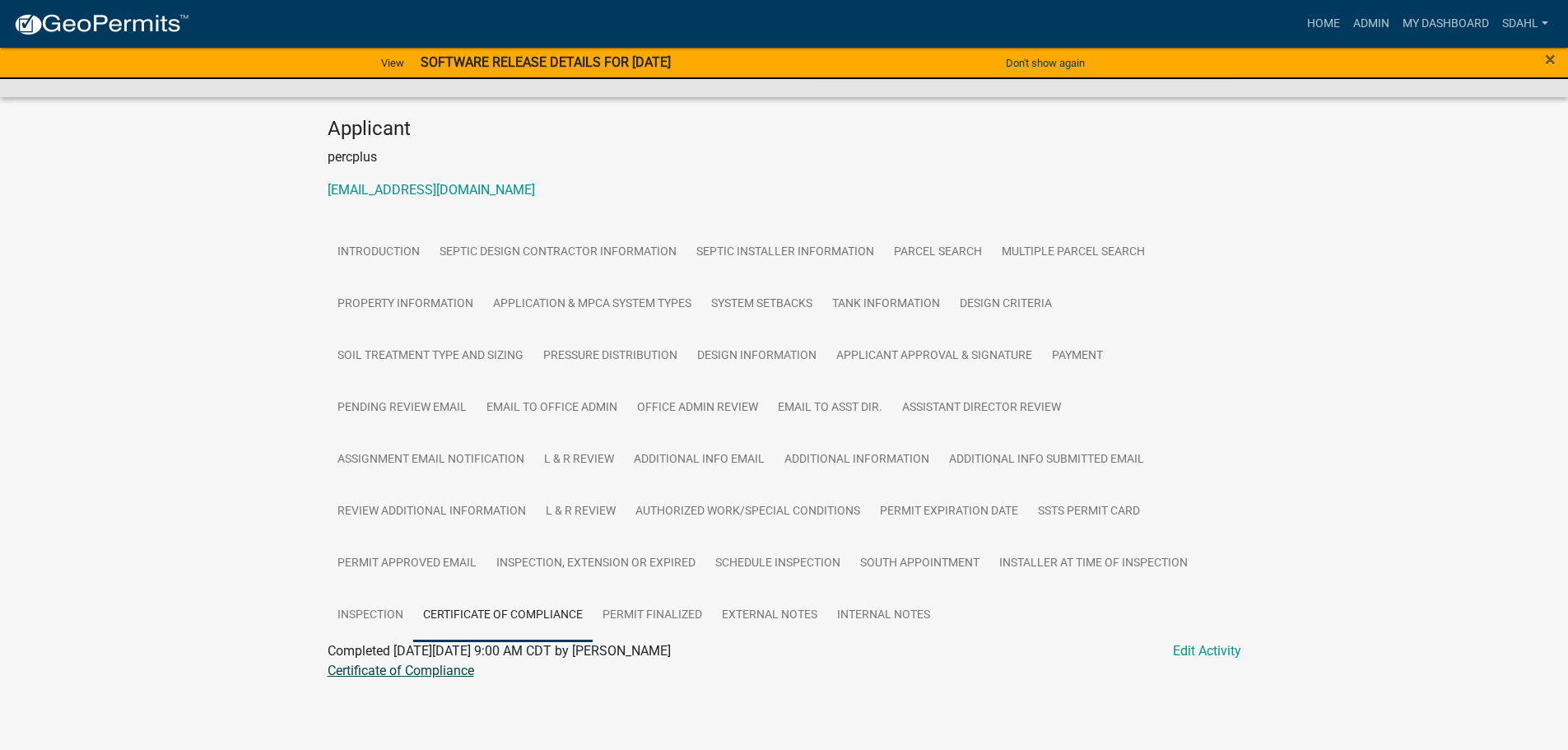
click at [398, 674] on link "Certificate of Compliance" at bounding box center [400, 670] width 146 height 16
click at [598, 514] on link "L & R Review" at bounding box center [580, 512] width 90 height 53
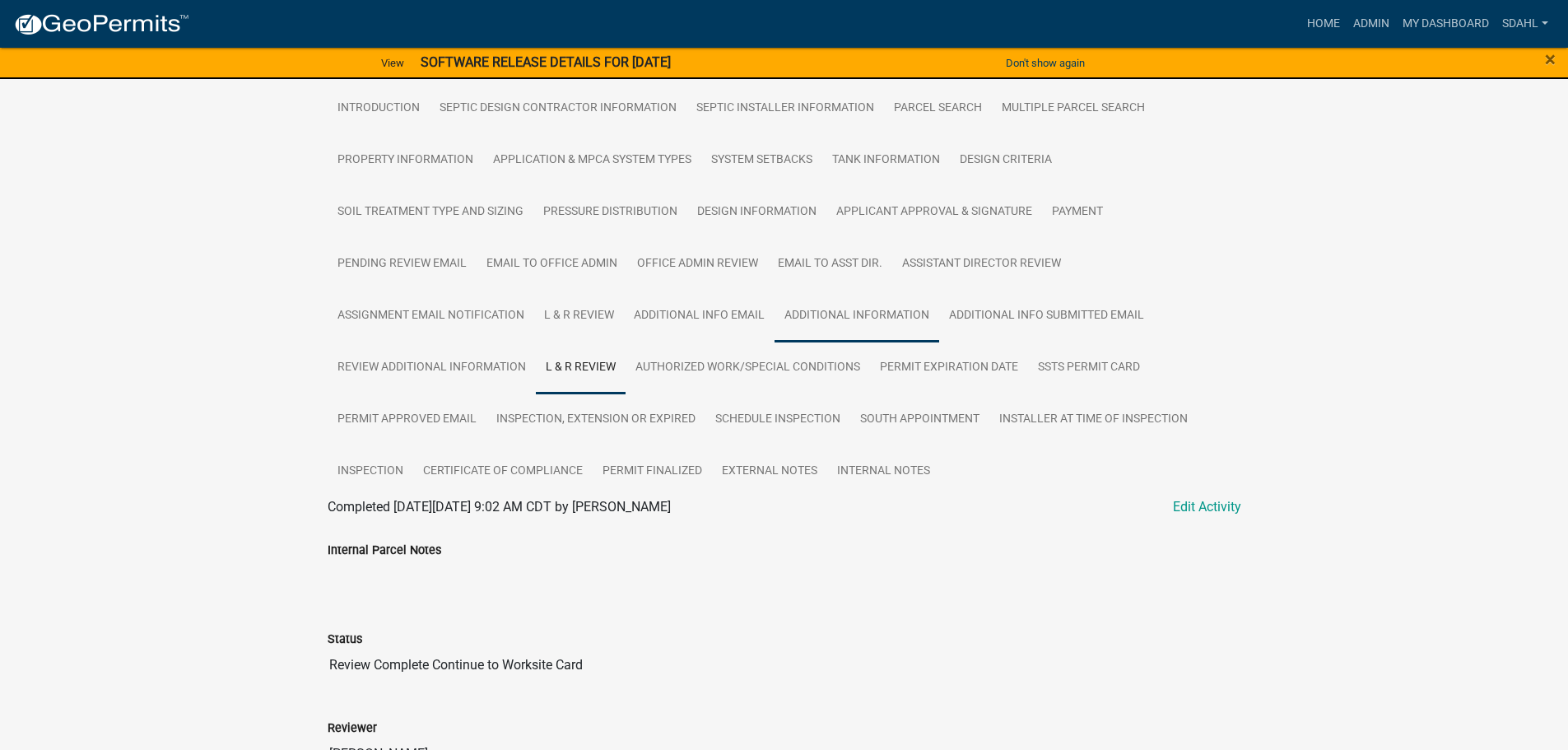
scroll to position [323, 0]
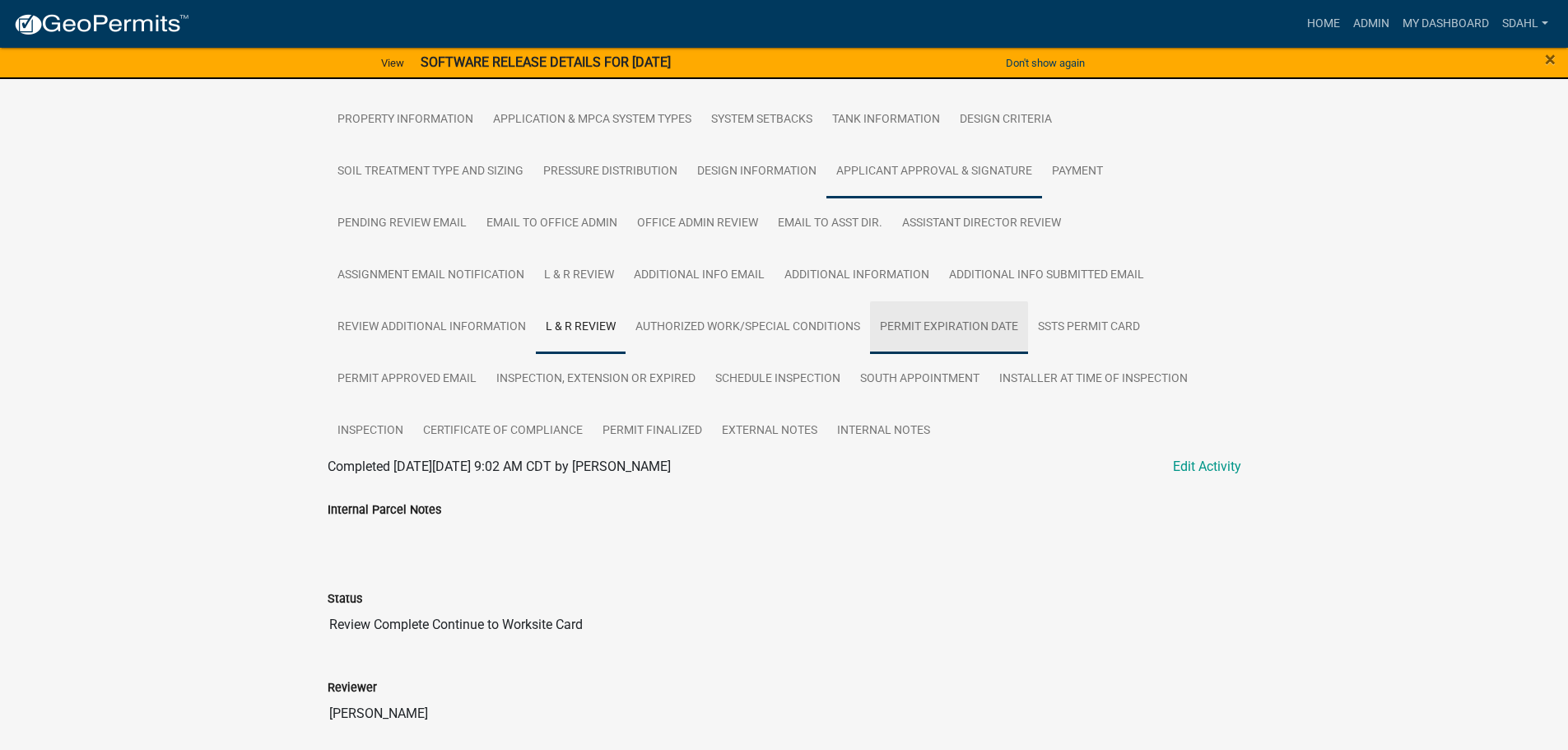
click at [943, 354] on link "Permit Expiration Date" at bounding box center [948, 328] width 158 height 53
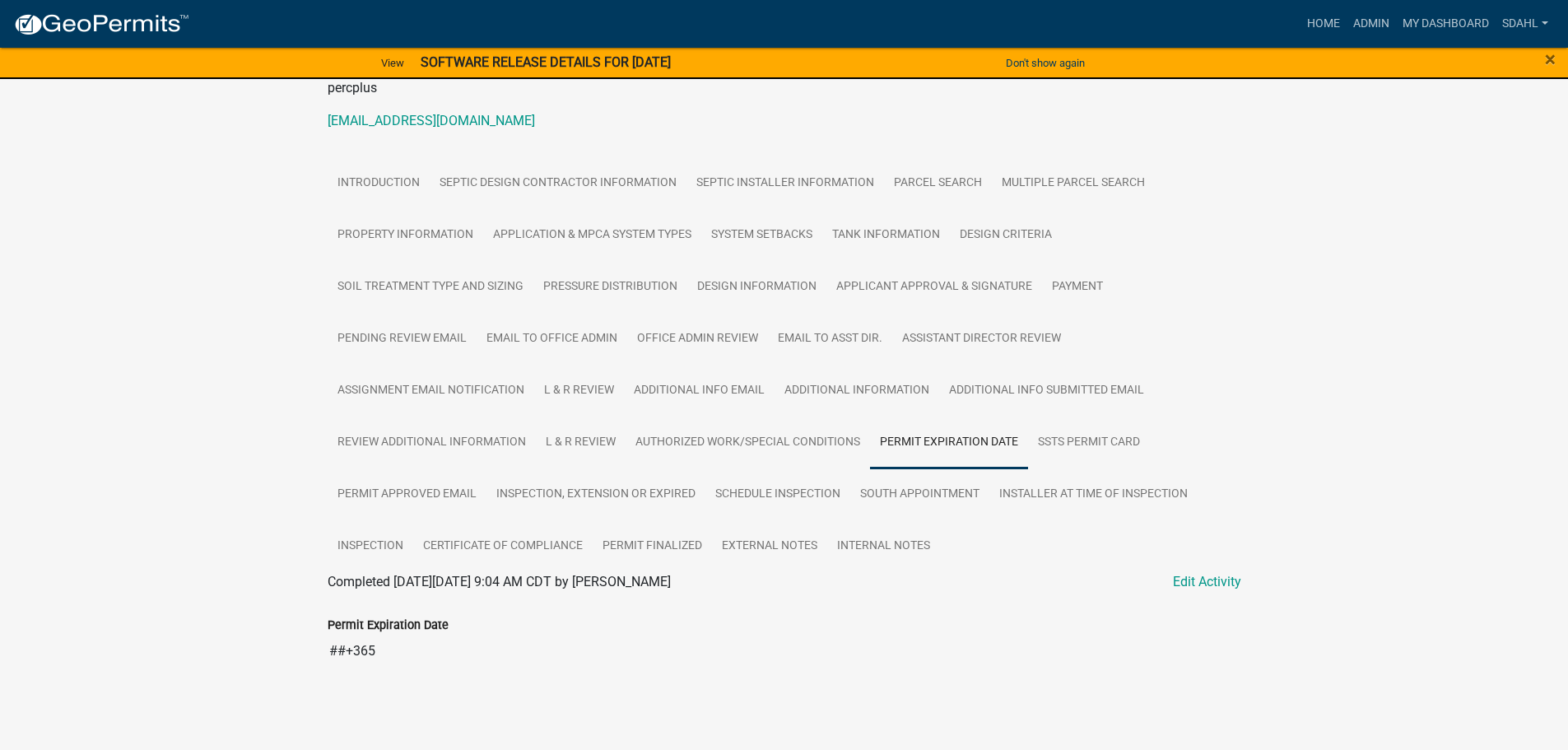
scroll to position [227, 0]
click at [1083, 449] on link "SSTS Permit Card" at bounding box center [1089, 443] width 122 height 53
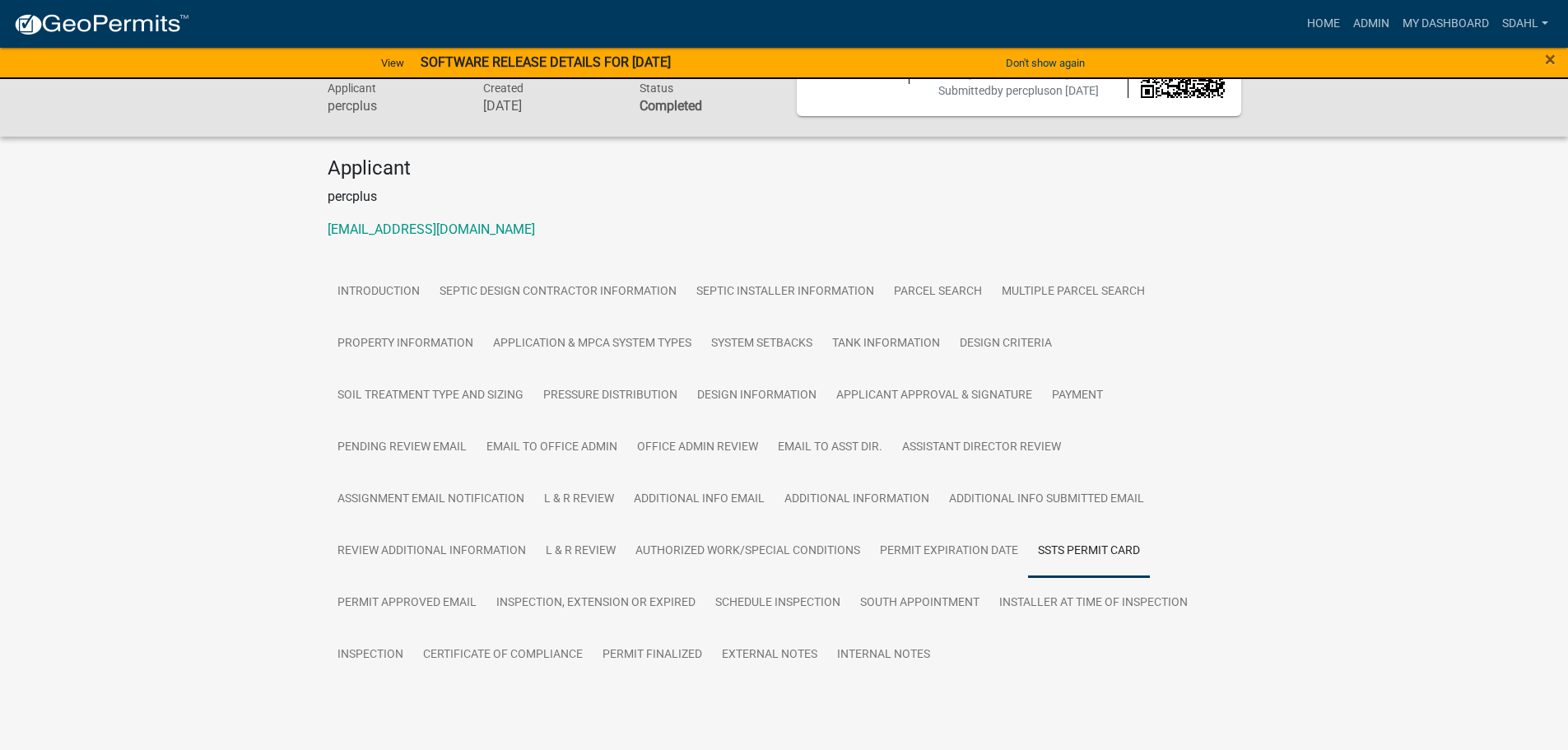
scroll to position [158, 0]
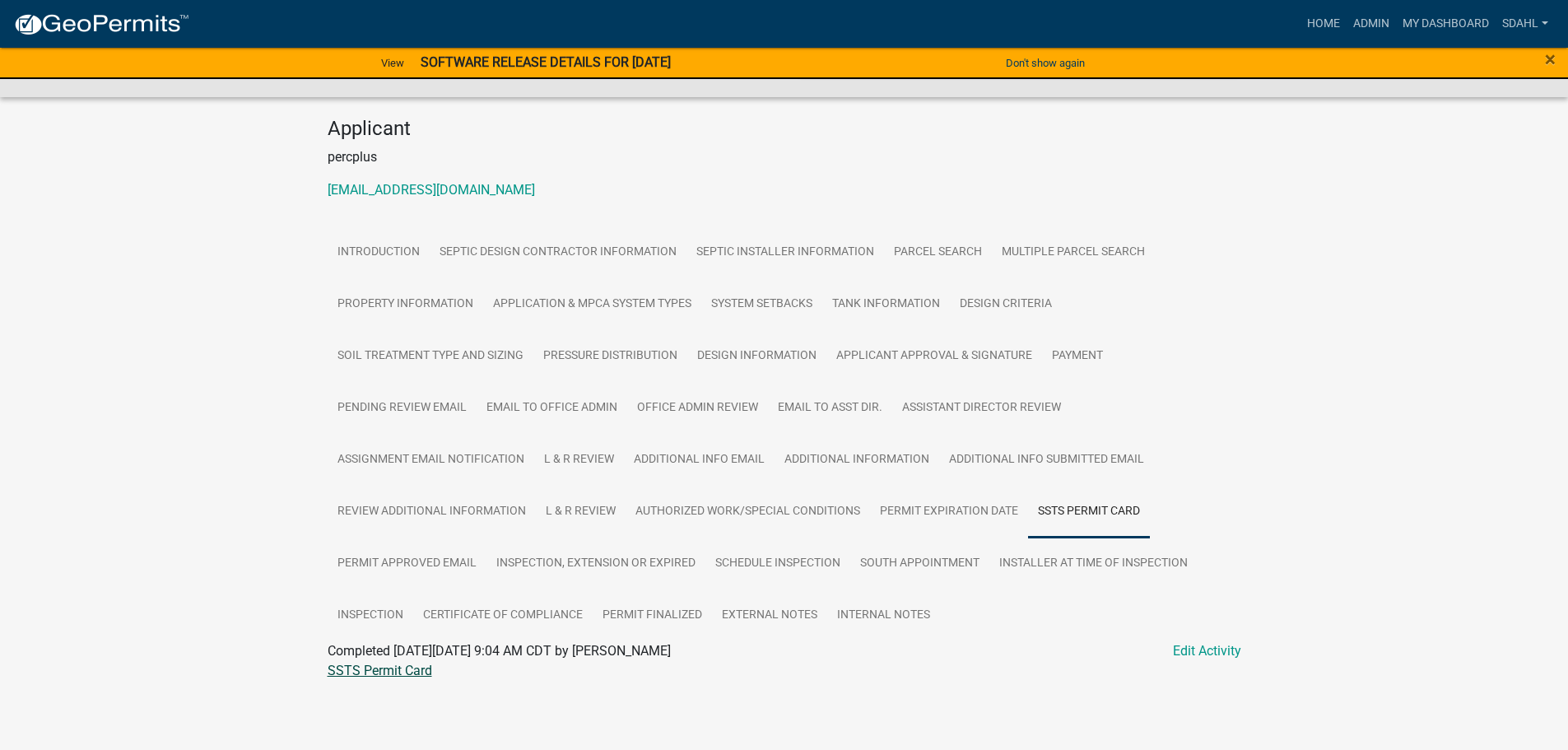
click at [372, 672] on link "SSTS Permit Card" at bounding box center [380, 670] width 105 height 16
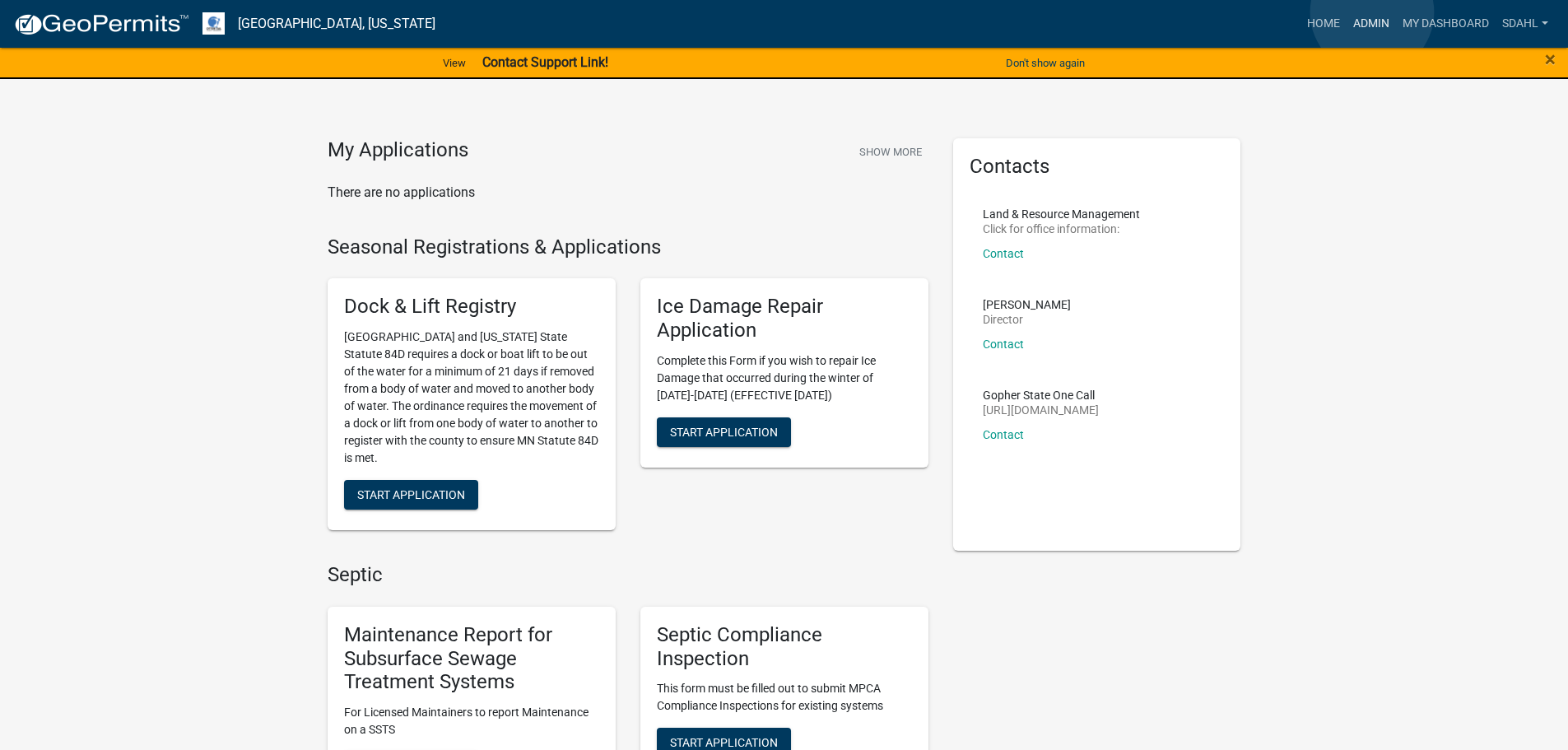
click at [1371, 12] on link "Admin" at bounding box center [1371, 24] width 50 height 31
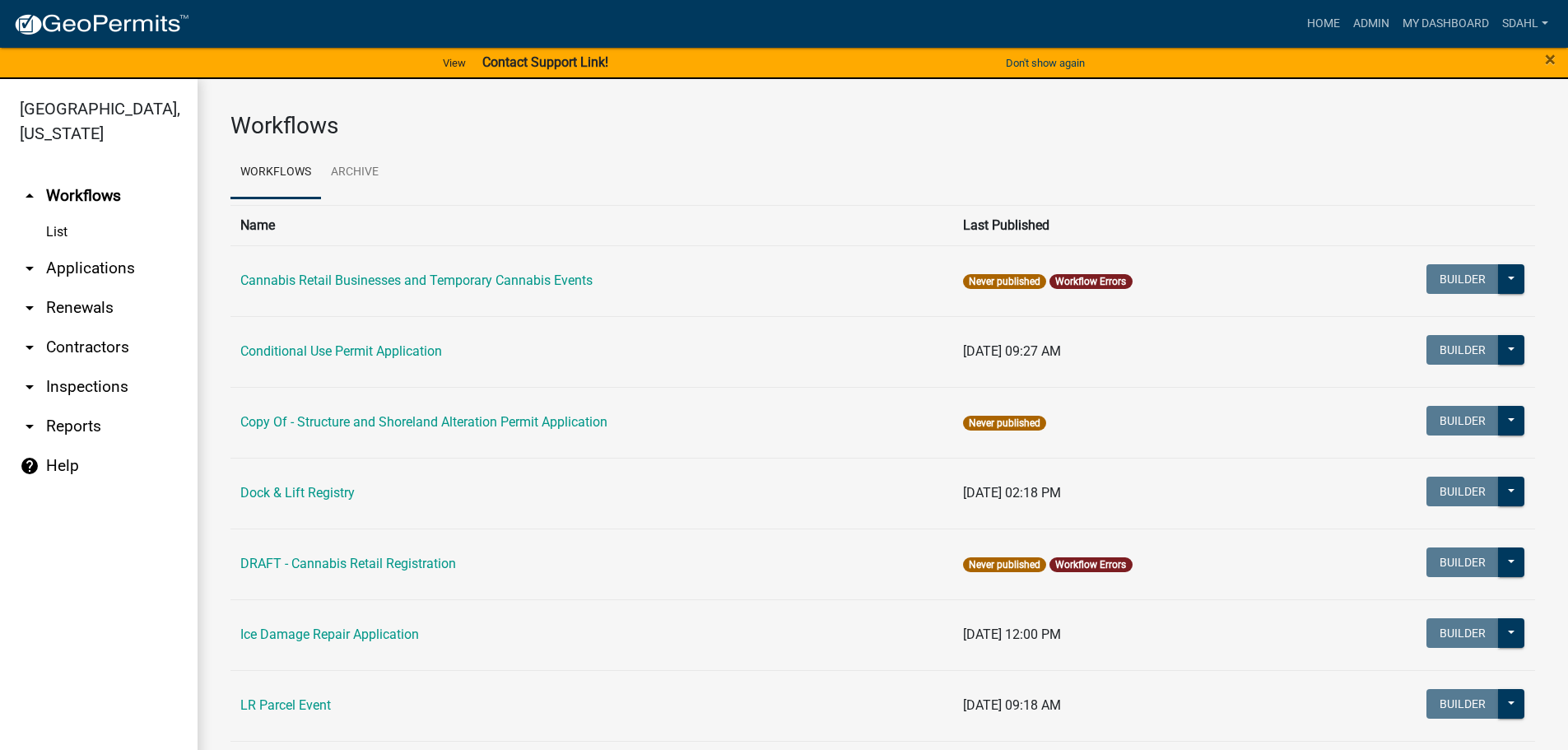
click at [97, 263] on link "arrow_drop_down Applications" at bounding box center [98, 268] width 197 height 40
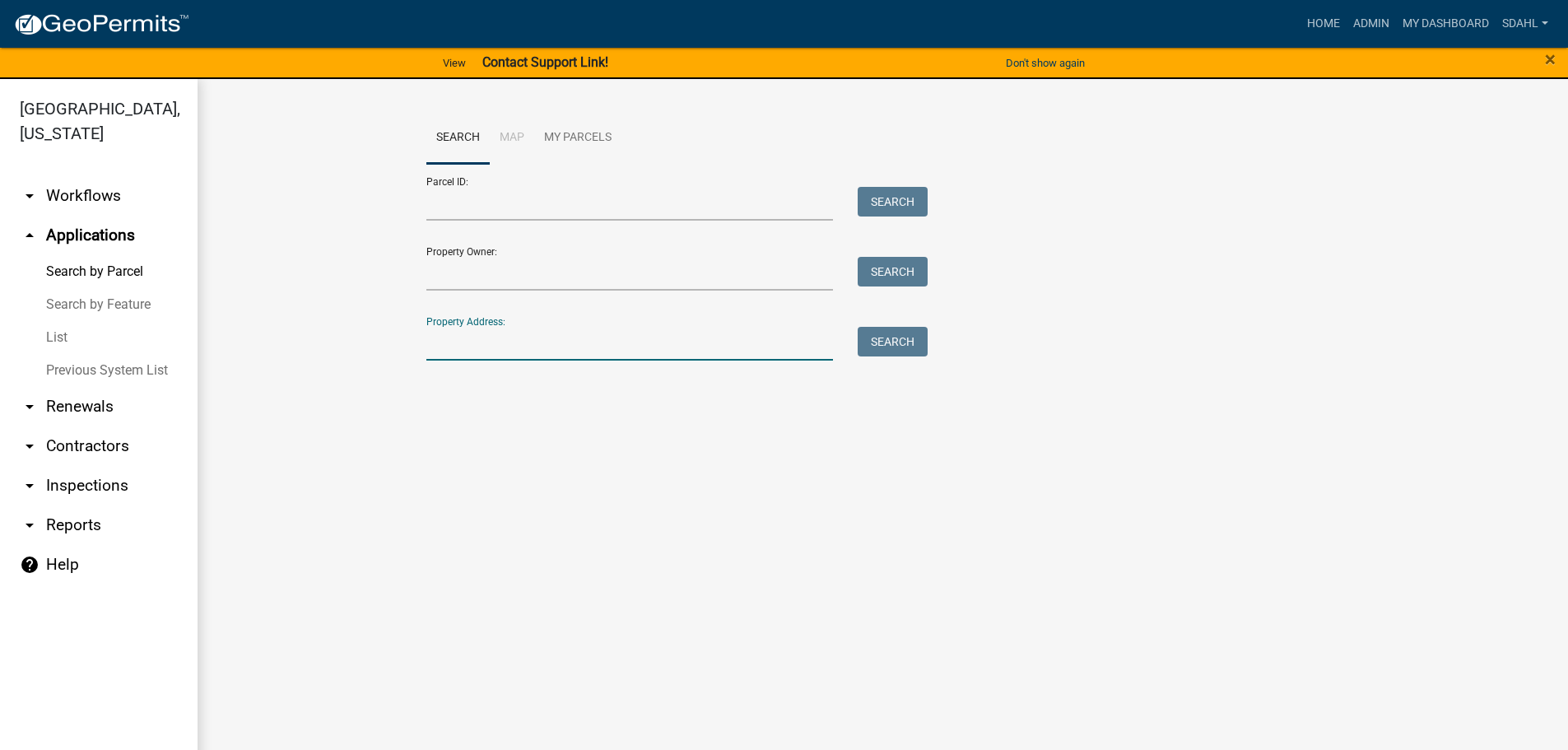
click at [522, 338] on input "Property Address:" at bounding box center [629, 344] width 407 height 34
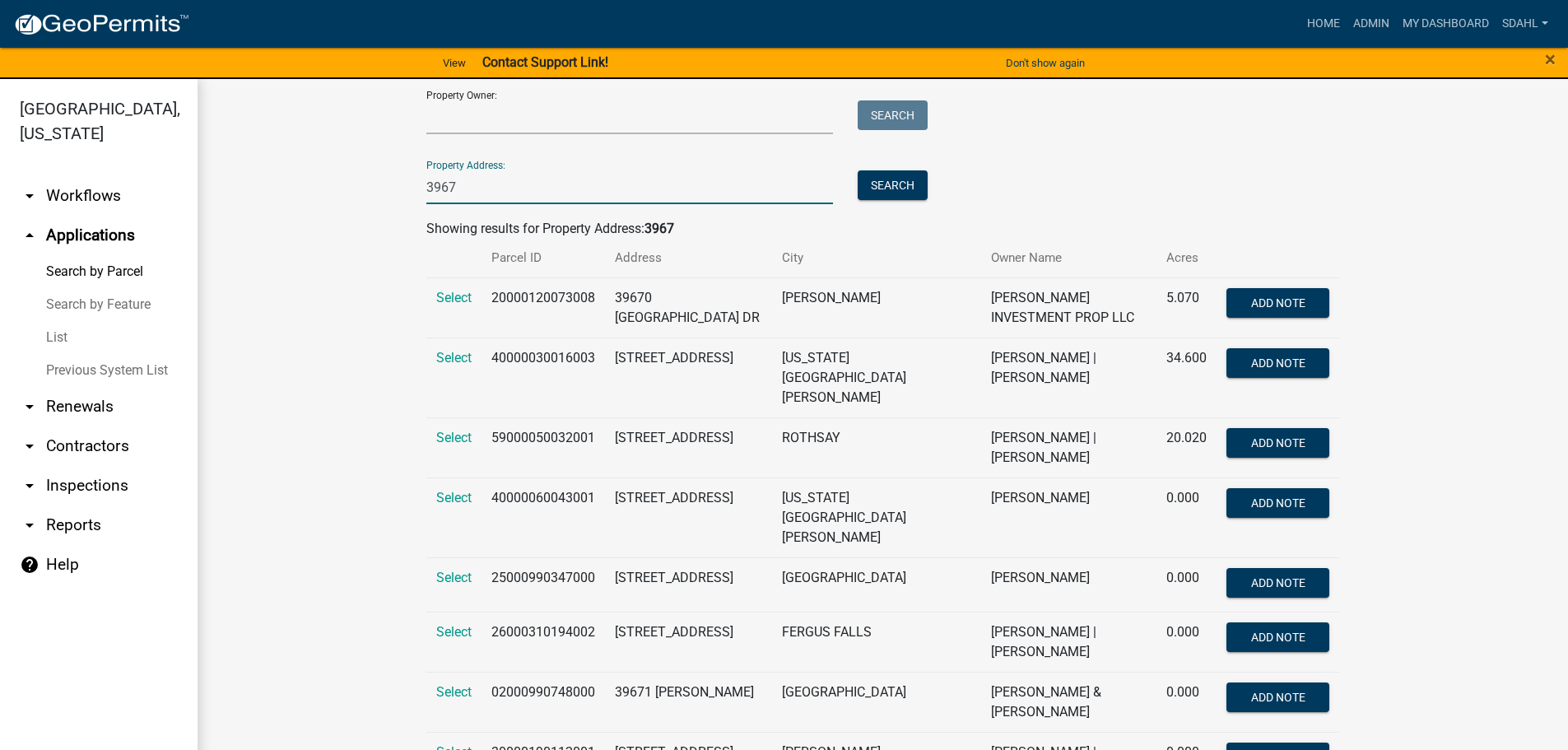
scroll to position [164, 0]
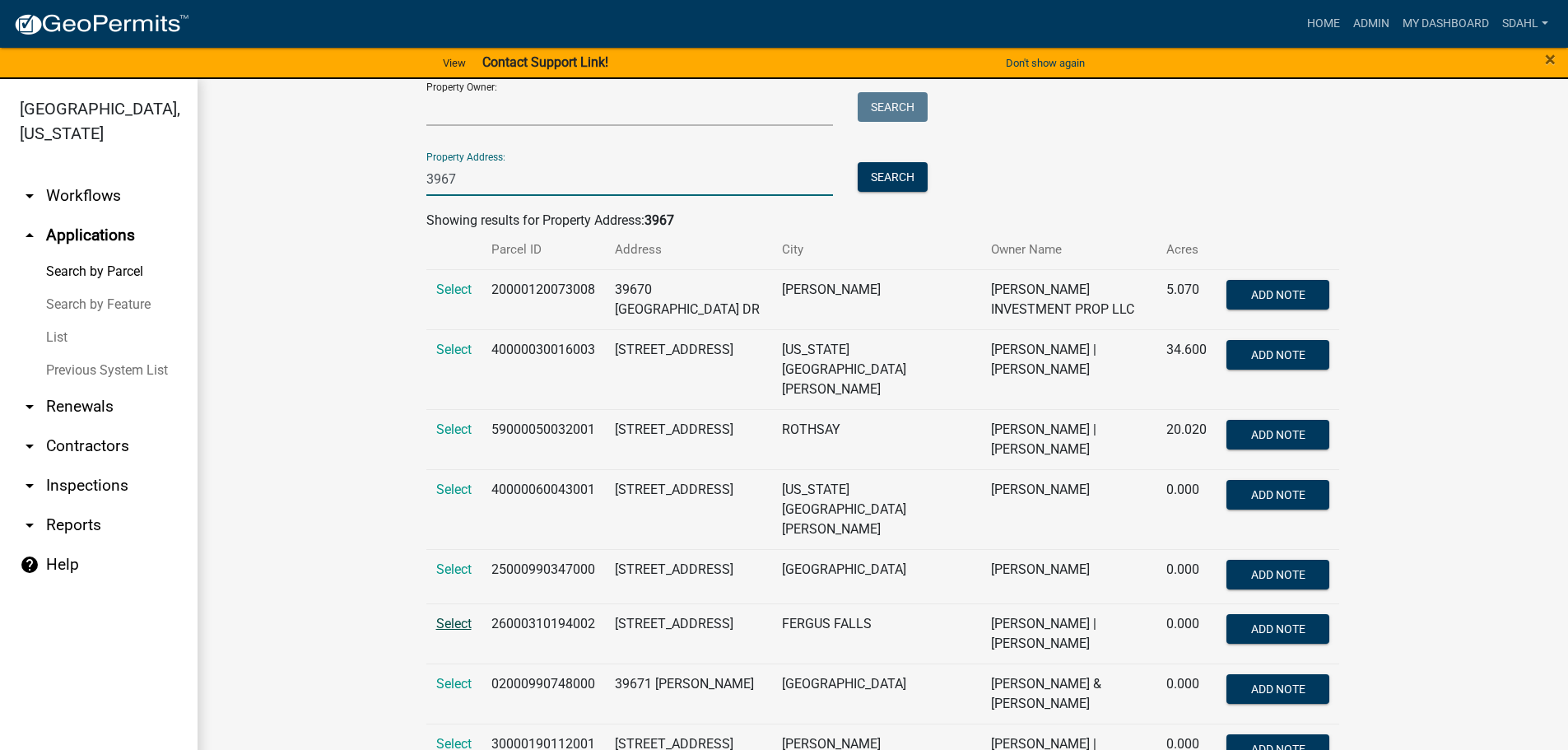
click at [448, 616] on span "Select" at bounding box center [453, 624] width 36 height 16
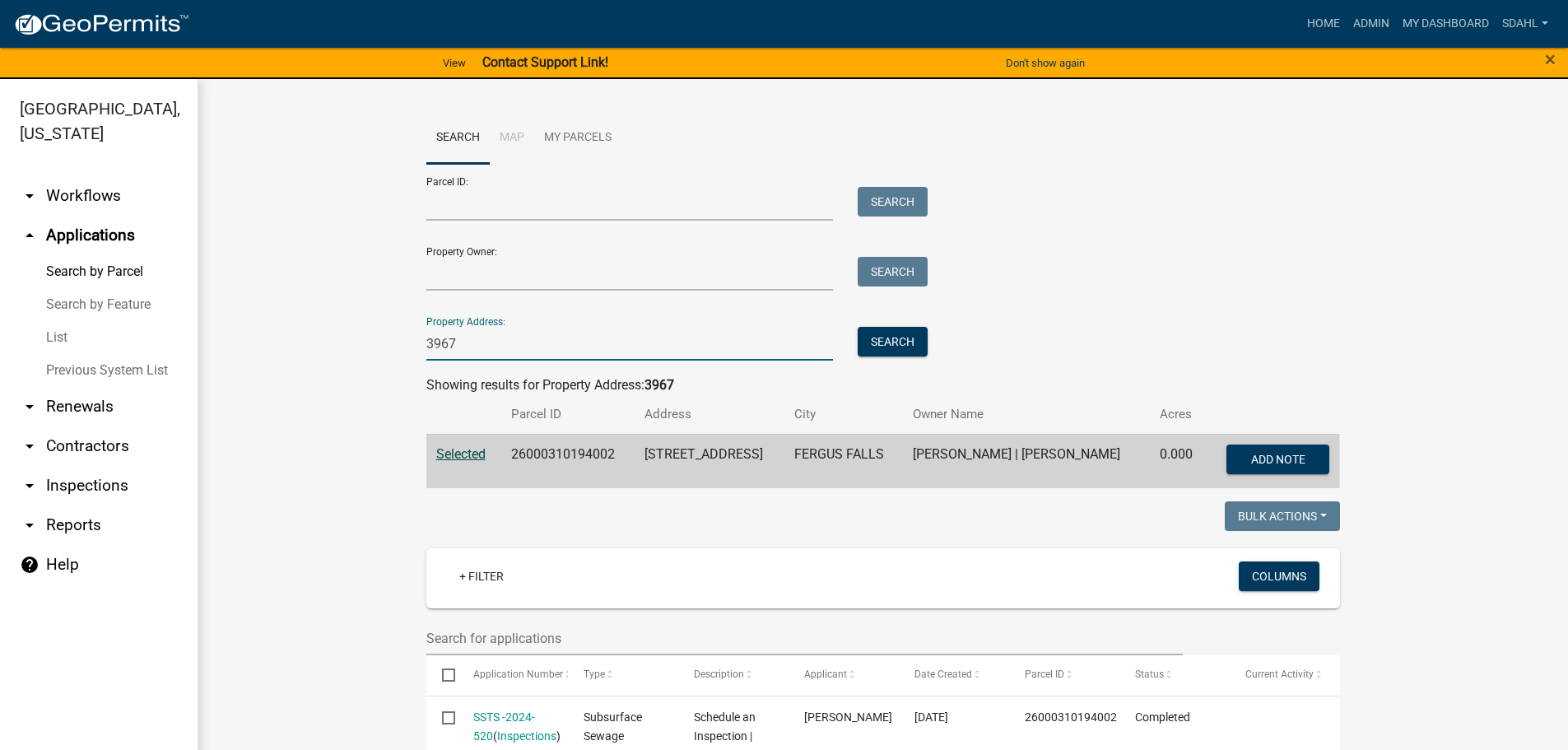
click at [462, 347] on input "3967" at bounding box center [629, 344] width 407 height 34
type input "3"
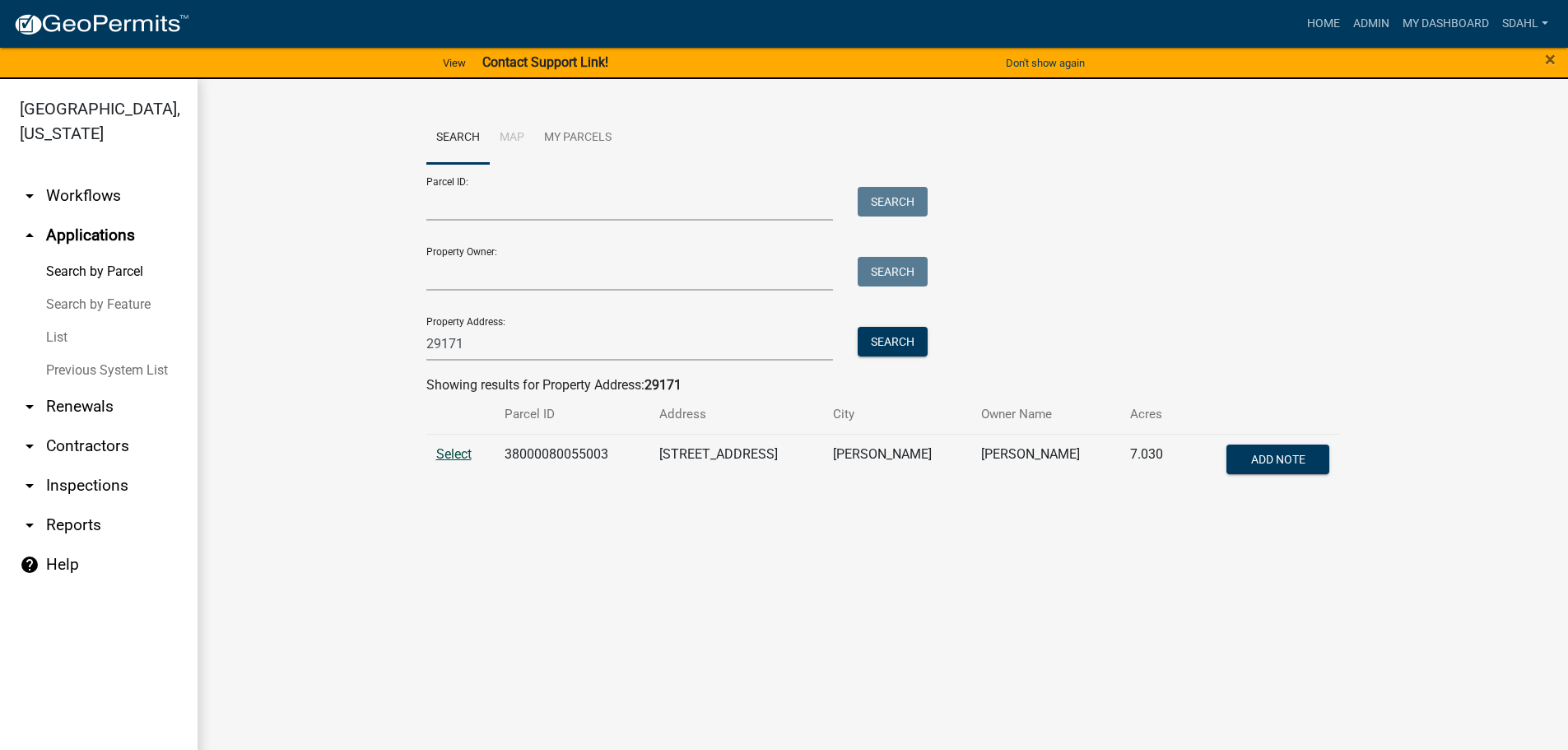
click at [449, 458] on span "Select" at bounding box center [453, 453] width 36 height 16
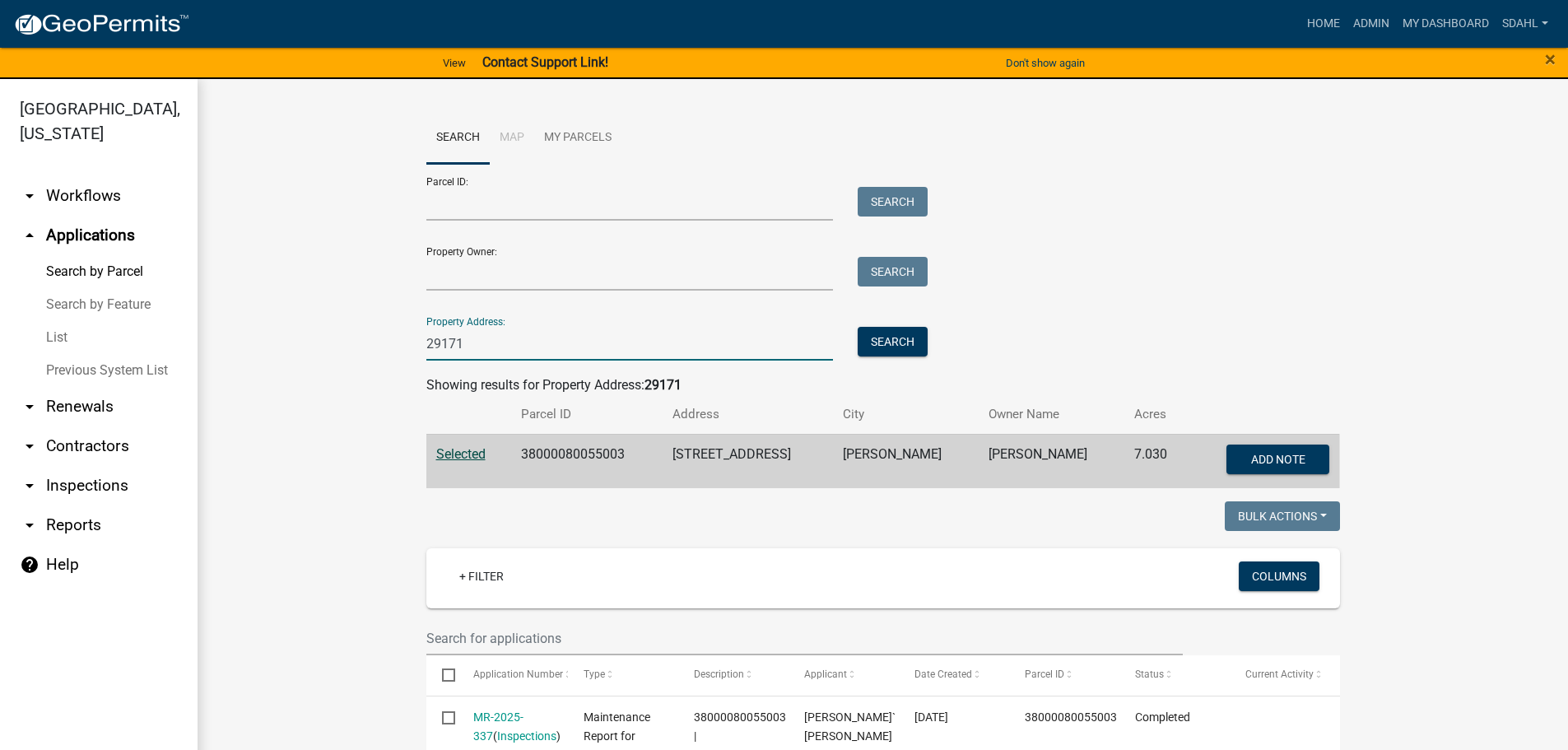
drag, startPoint x: 489, startPoint y: 347, endPoint x: 369, endPoint y: 351, distance: 120.1
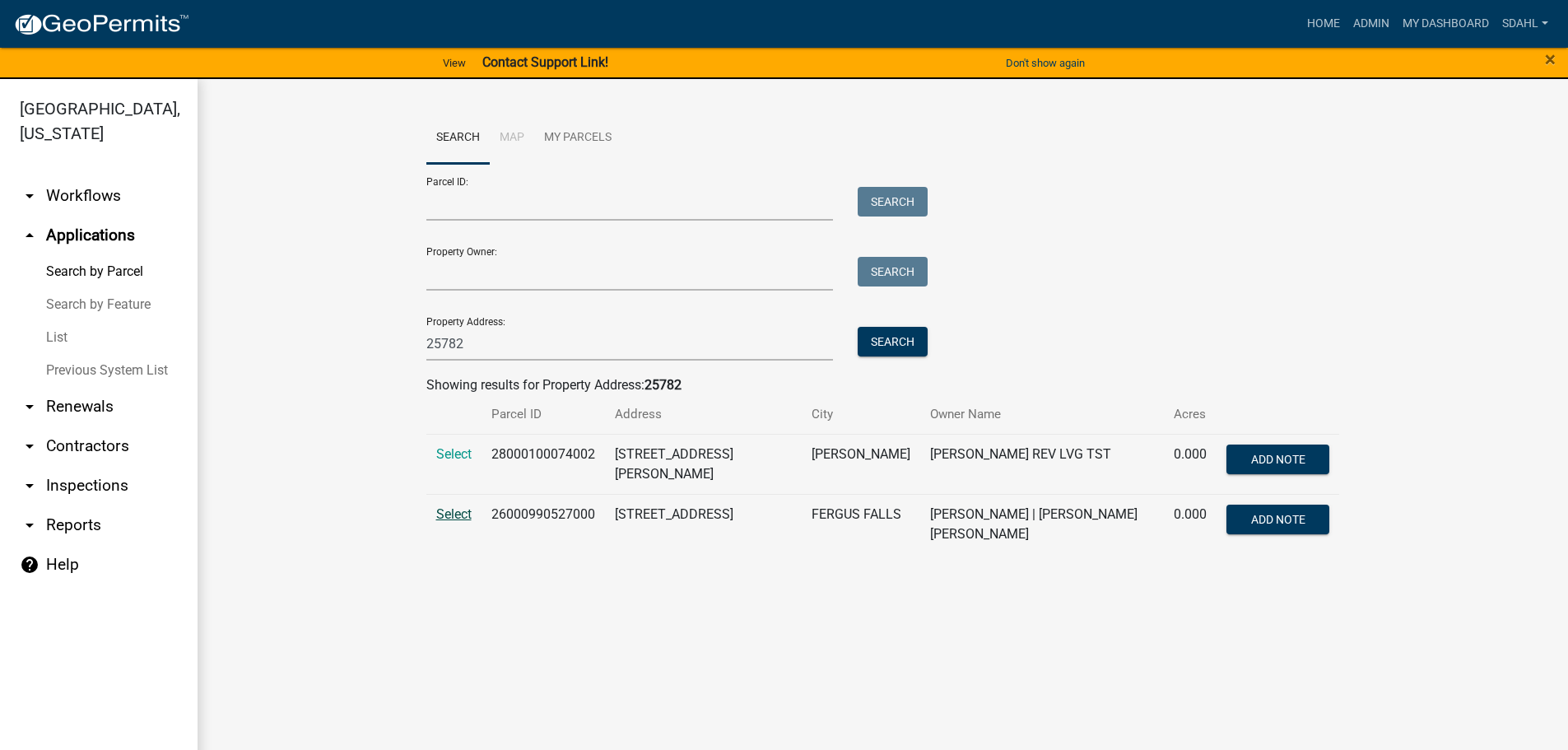
click at [448, 515] on span "Select" at bounding box center [453, 514] width 36 height 16
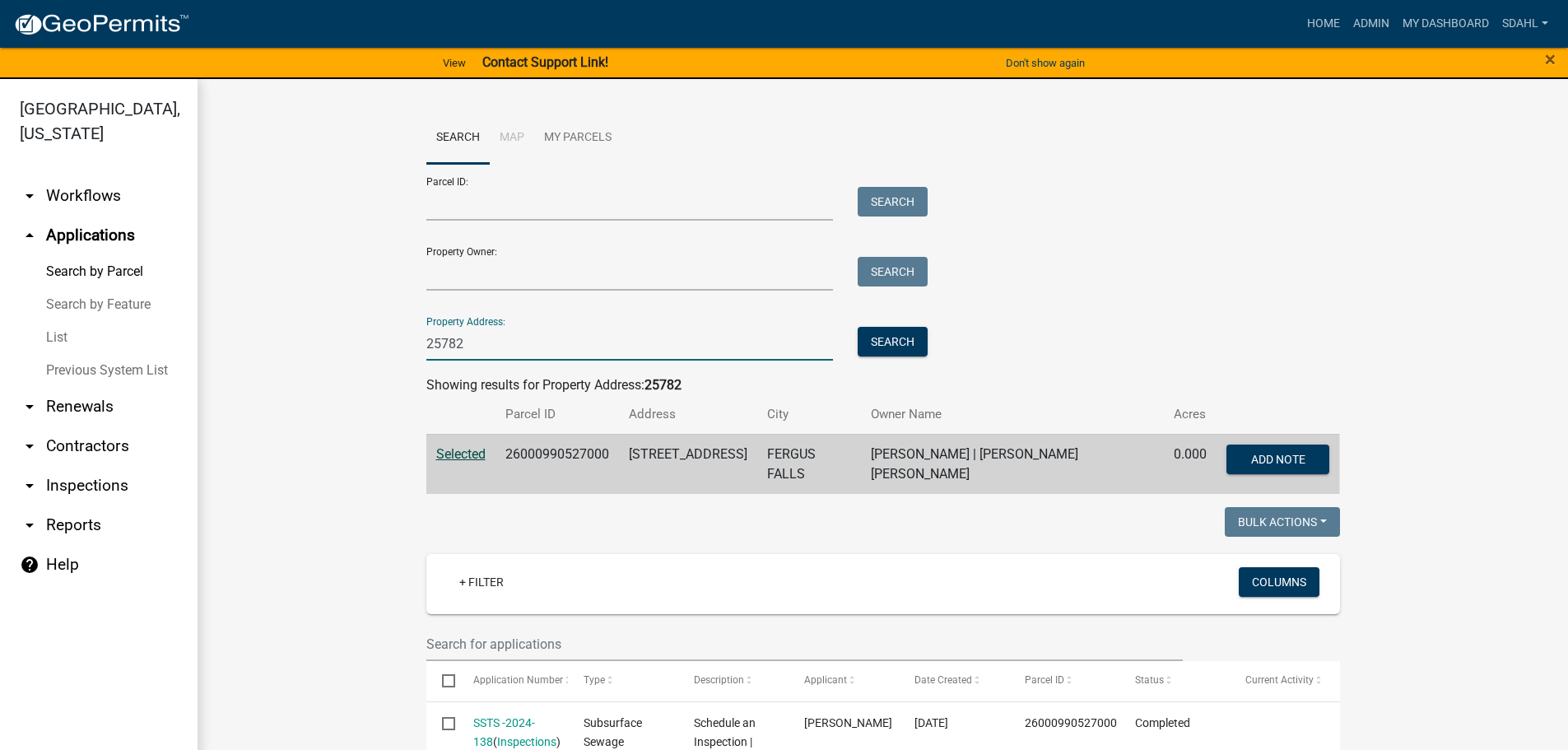
drag, startPoint x: 479, startPoint y: 351, endPoint x: 340, endPoint y: 358, distance: 139.2
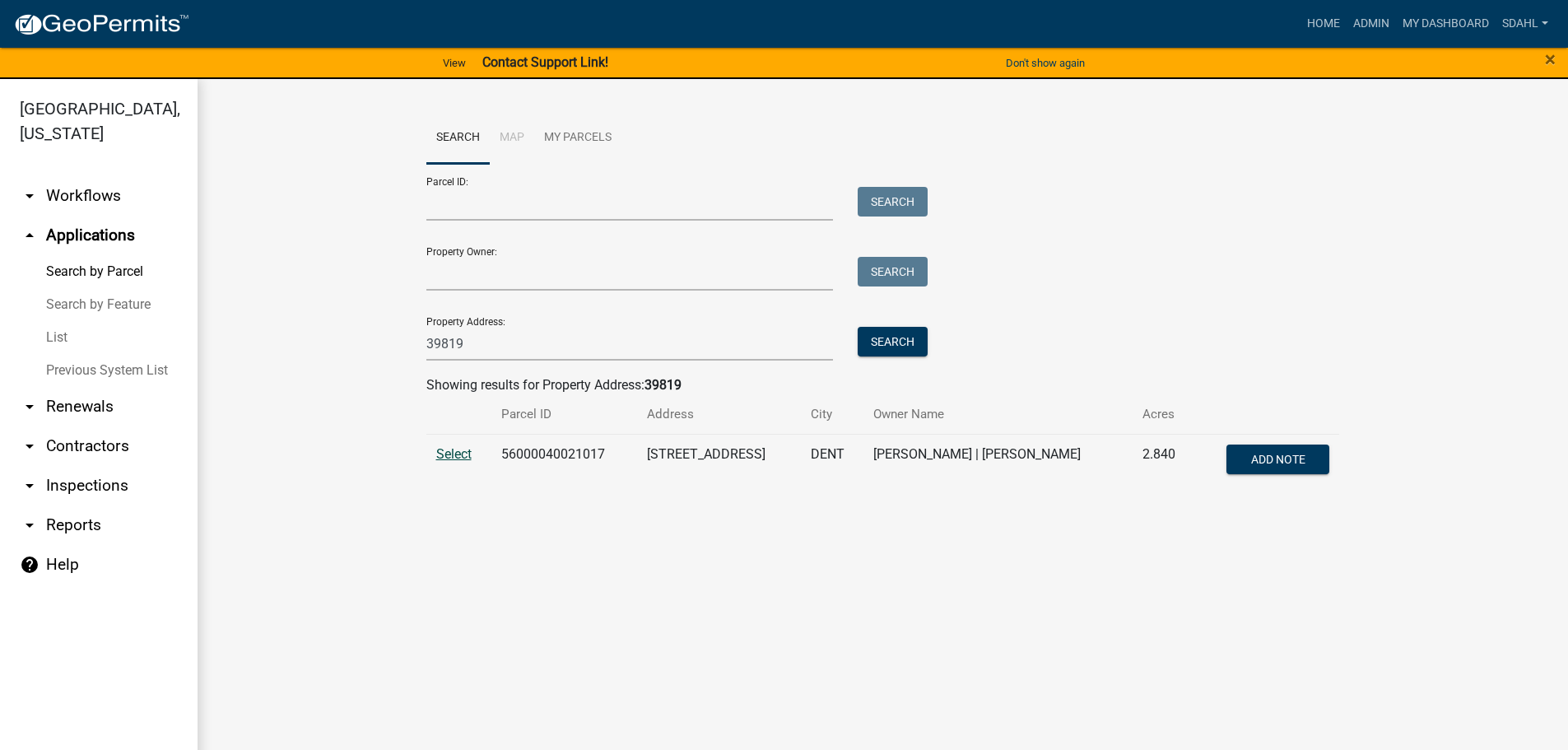
click at [453, 458] on span "Select" at bounding box center [453, 453] width 36 height 16
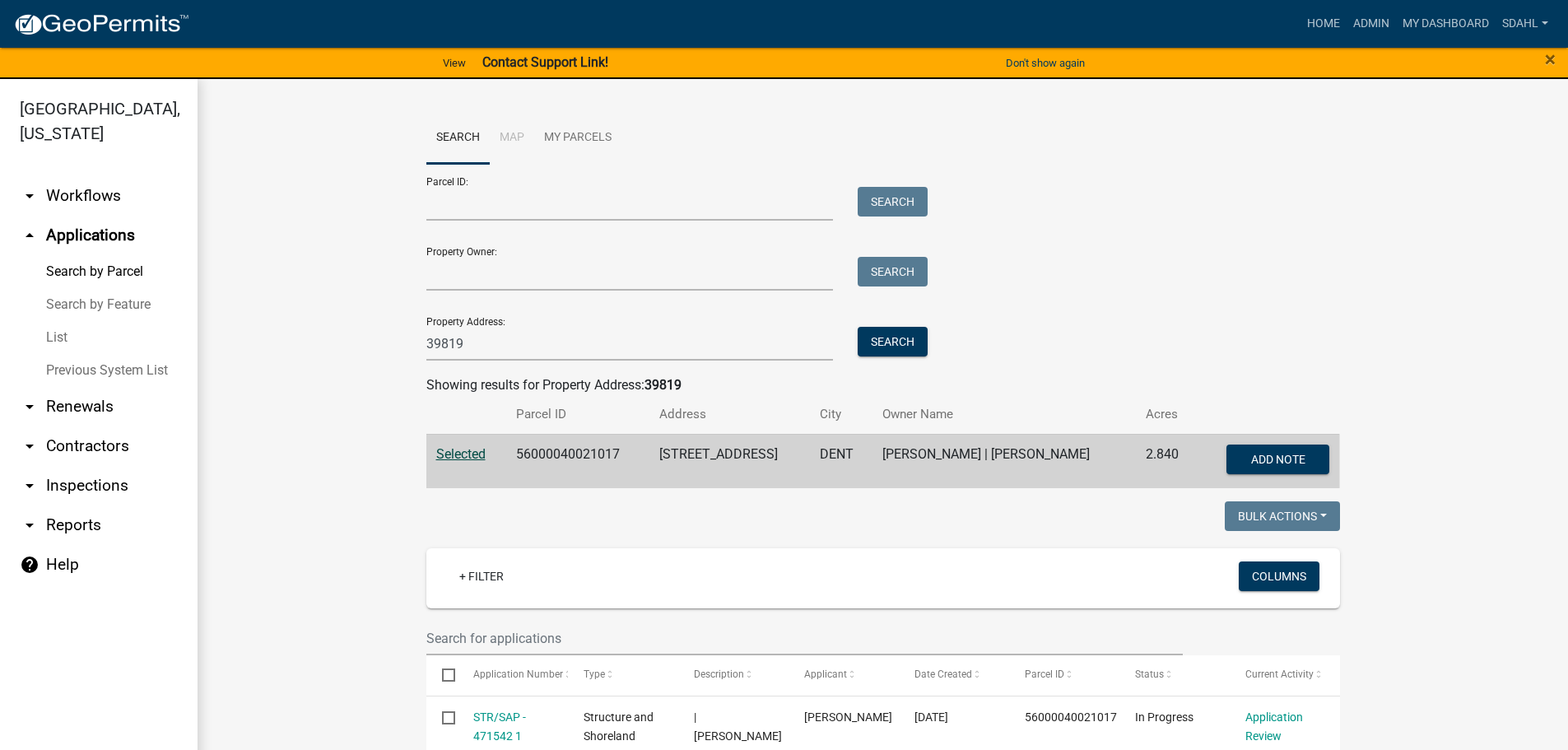
click at [465, 330] on div "Property Address: 39819 Search" at bounding box center [673, 332] width 494 height 57
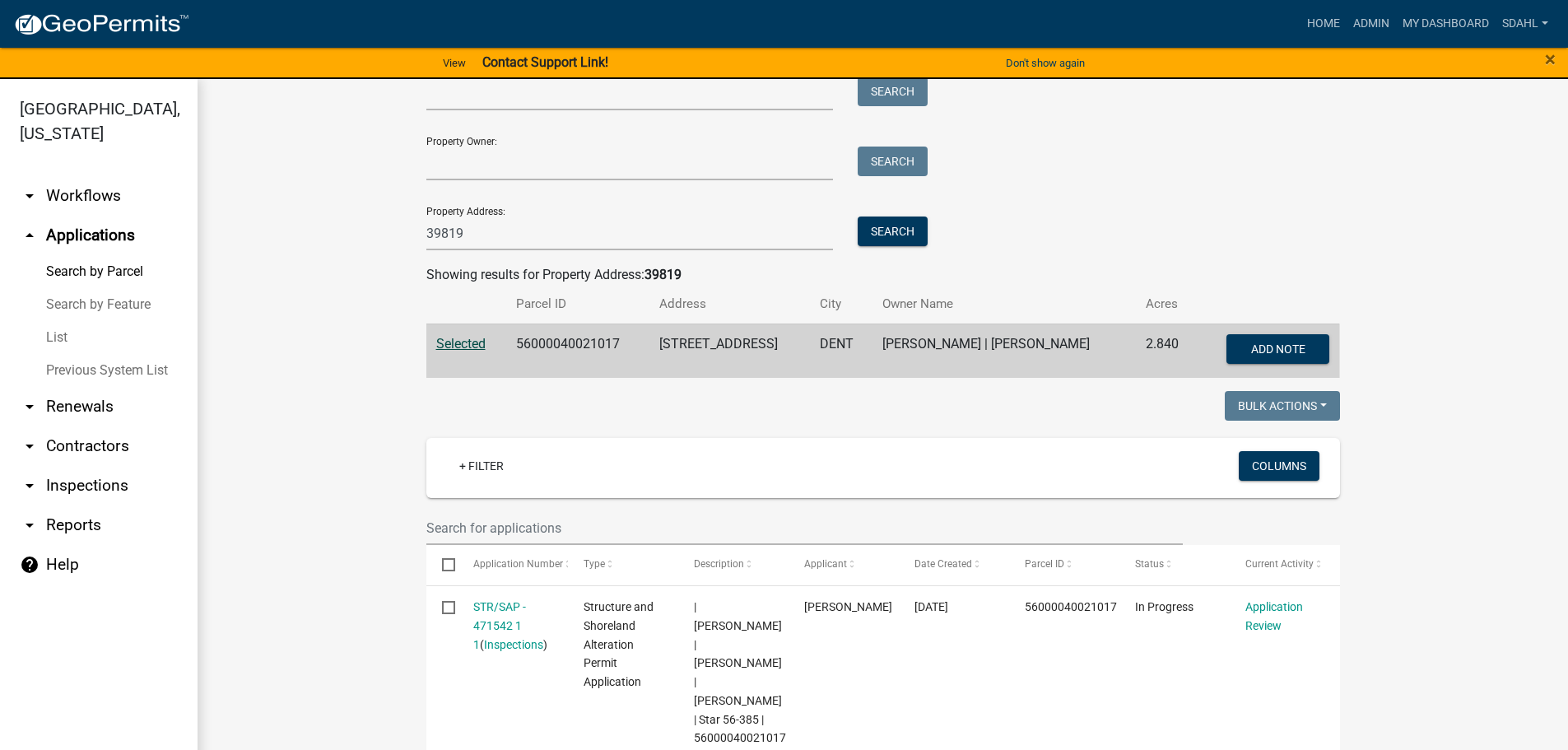
scroll to position [83, 0]
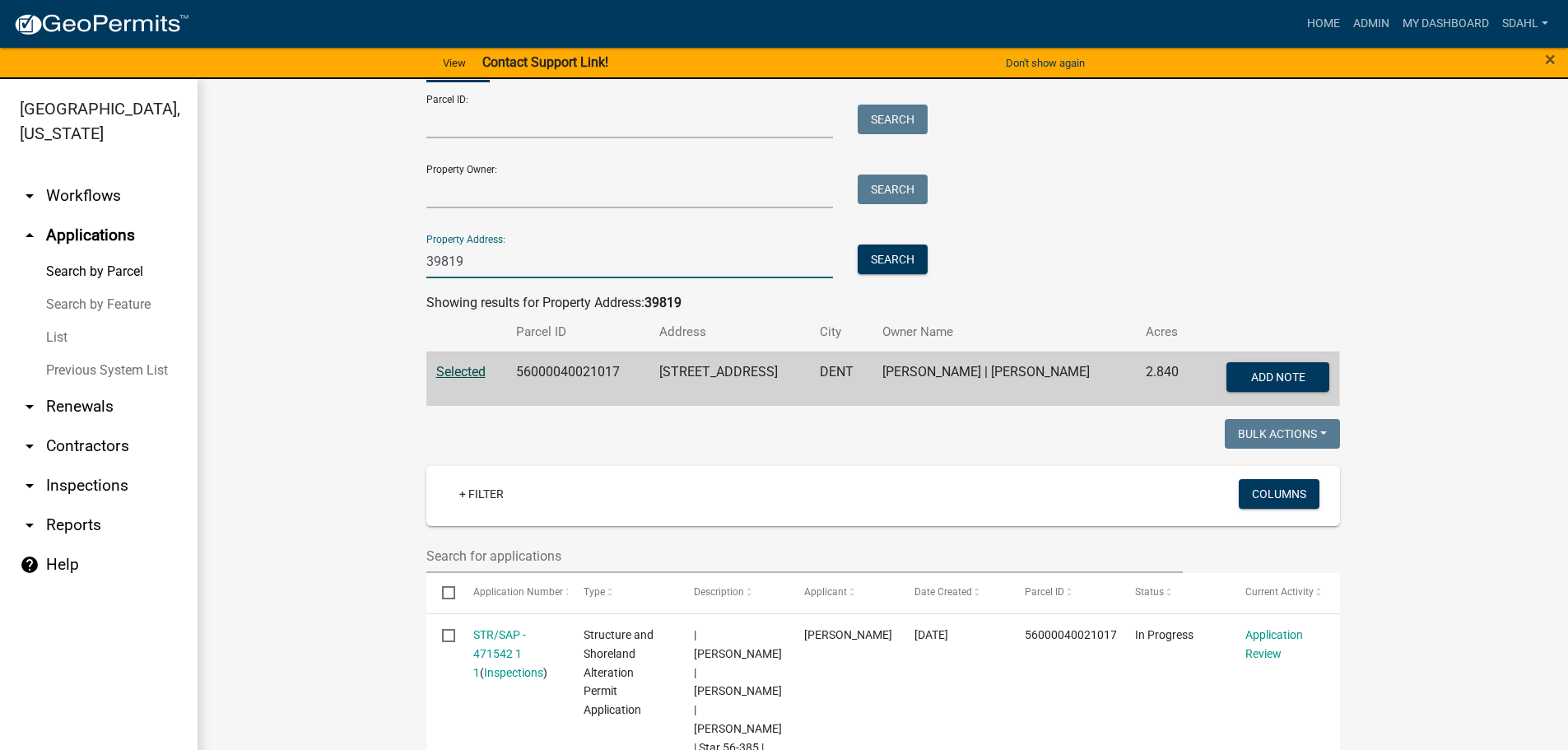
drag, startPoint x: 406, startPoint y: 266, endPoint x: 369, endPoint y: 273, distance: 37.7
click at [369, 273] on wm-workflow-application-search-view "Search Map My Parcels Parcel ID: Search Property Owner: Search Property Address…" at bounding box center [883, 759] width 1305 height 1460
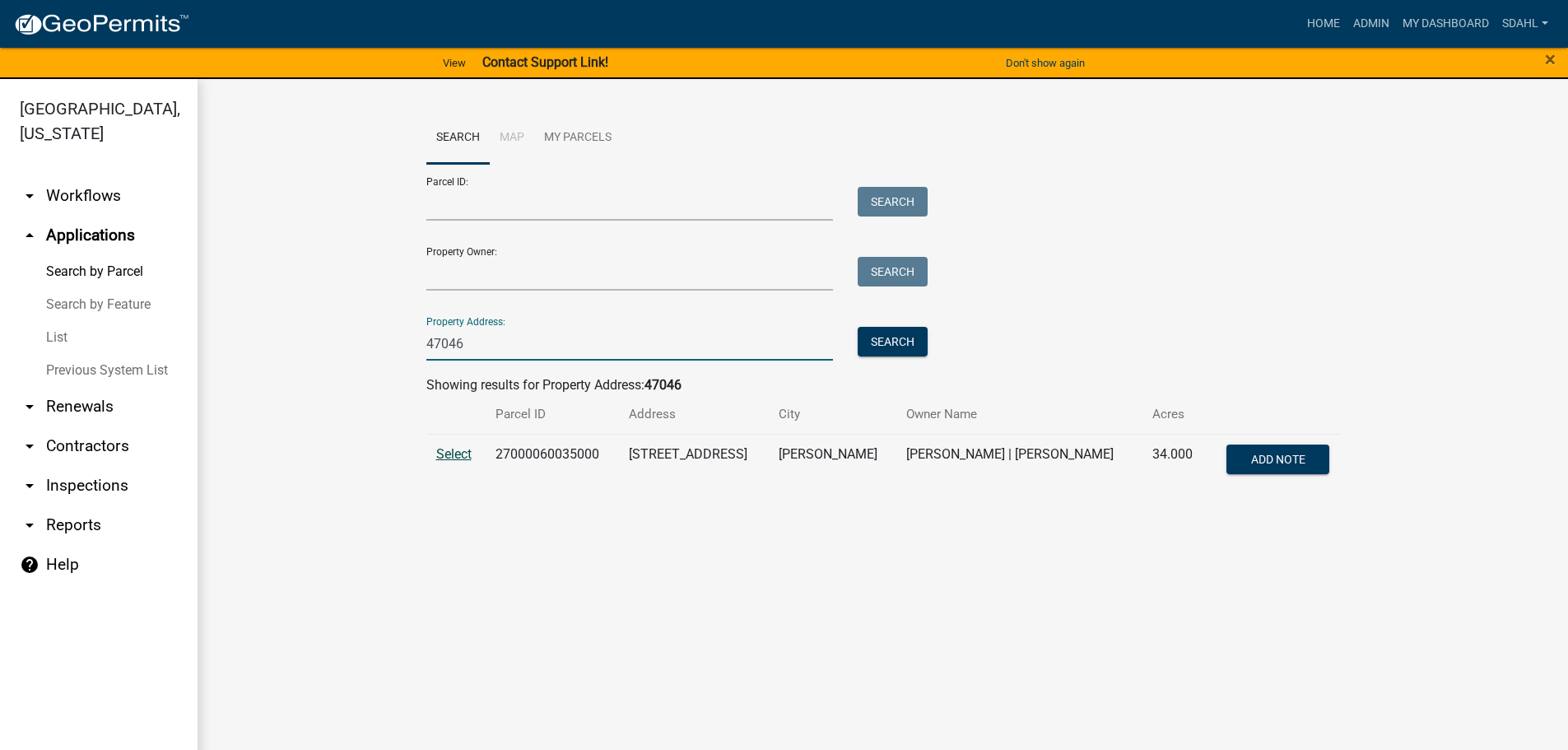
click at [454, 458] on span "Select" at bounding box center [453, 453] width 36 height 16
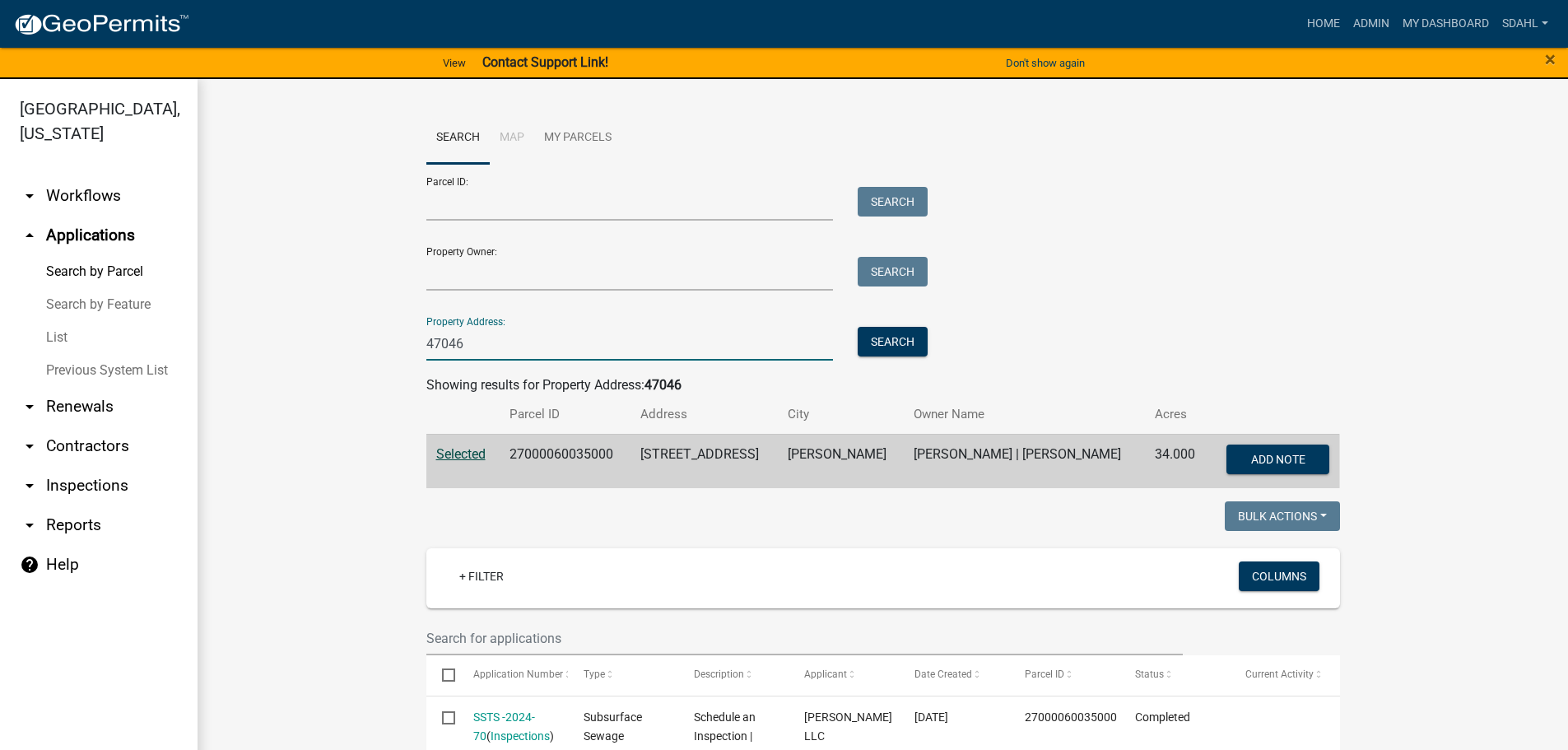
drag, startPoint x: 496, startPoint y: 346, endPoint x: 372, endPoint y: 362, distance: 125.0
click at [372, 362] on wm-workflow-application-search-view "Search Map My Parcels Parcel ID: Search Property Owner: Search Property Address…" at bounding box center [883, 743] width 1305 height 1262
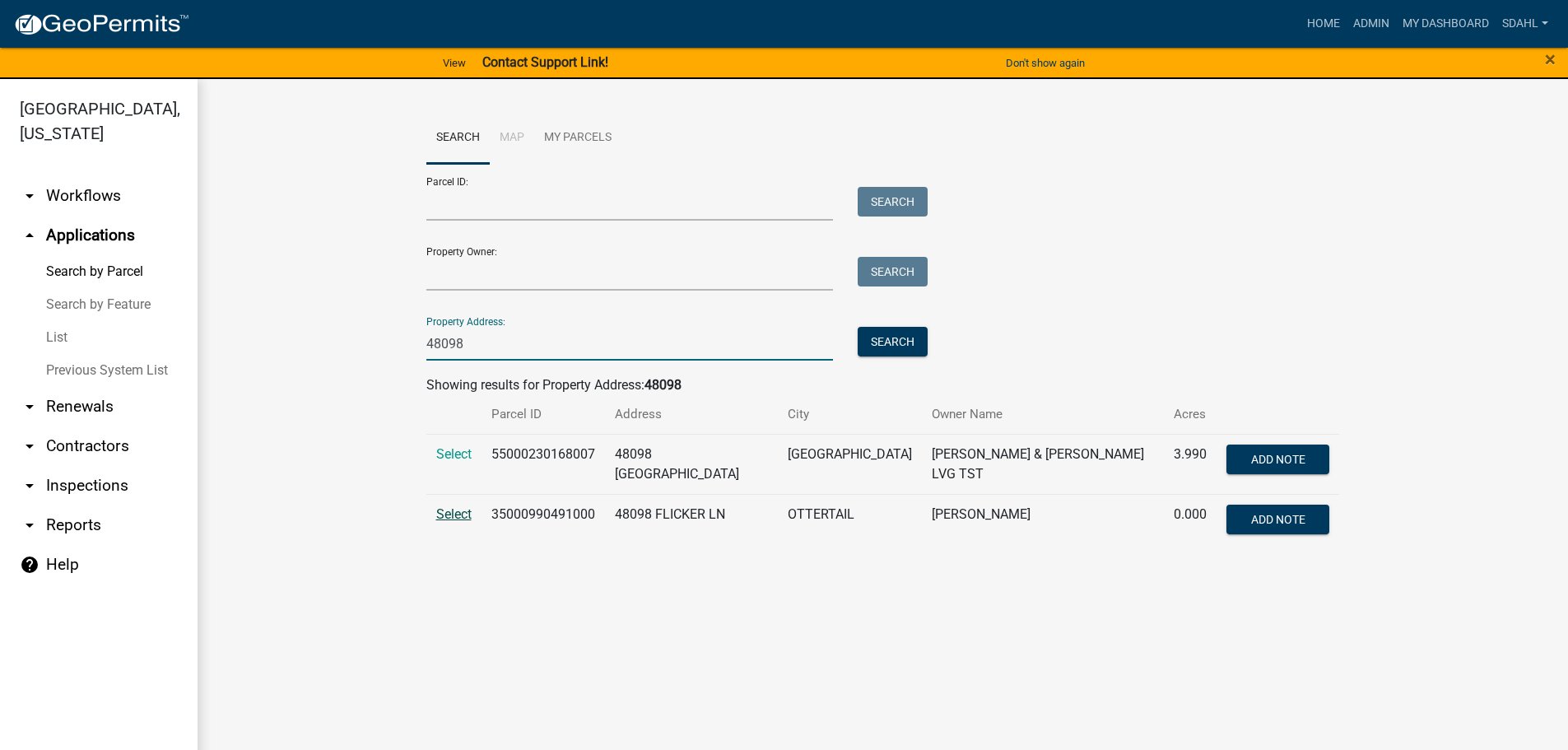
click at [448, 510] on span "Select" at bounding box center [453, 514] width 36 height 16
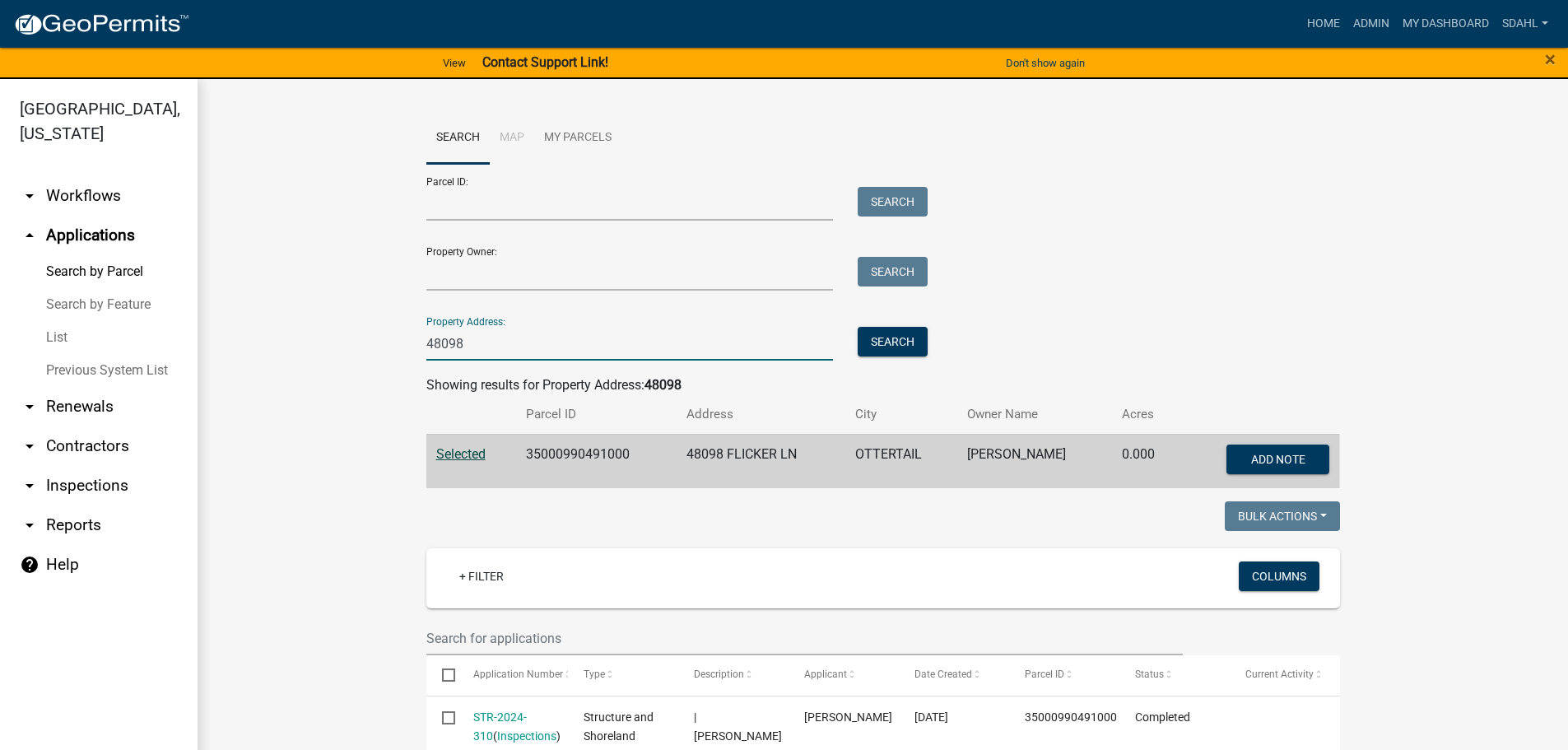
drag, startPoint x: 474, startPoint y: 351, endPoint x: 379, endPoint y: 354, distance: 95.0
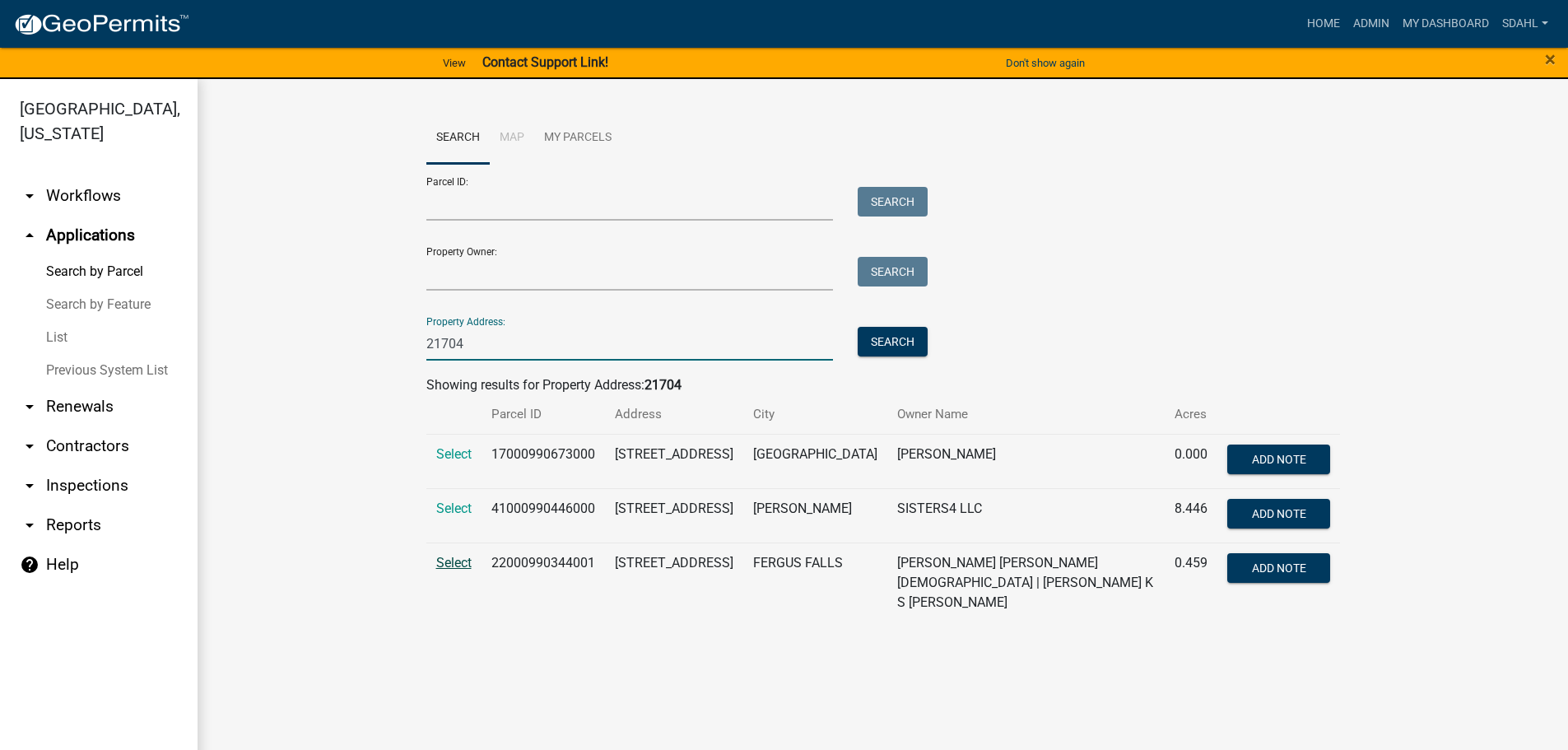
type input "21704"
click at [443, 565] on span "Select" at bounding box center [453, 562] width 36 height 16
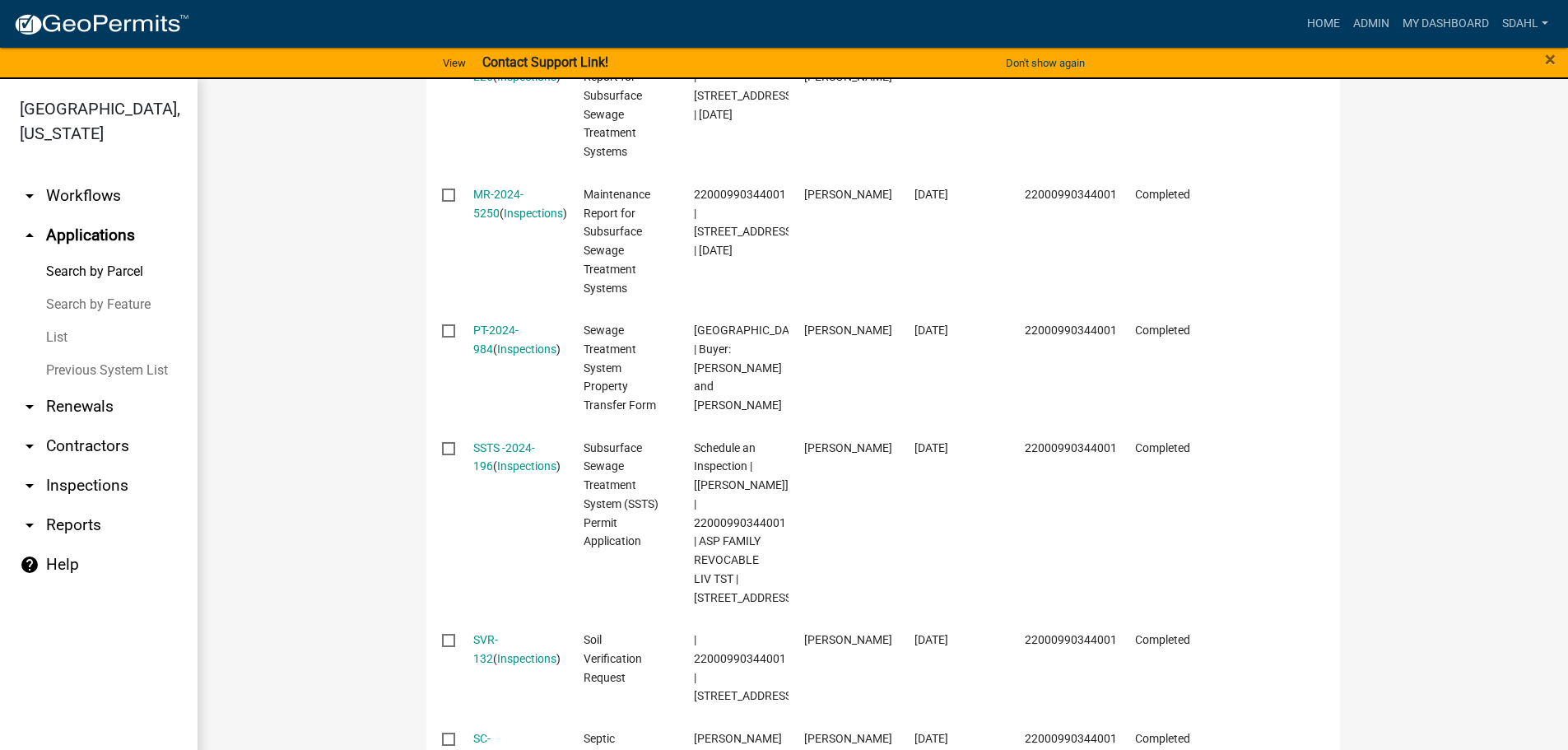
scroll to position [824, 0]
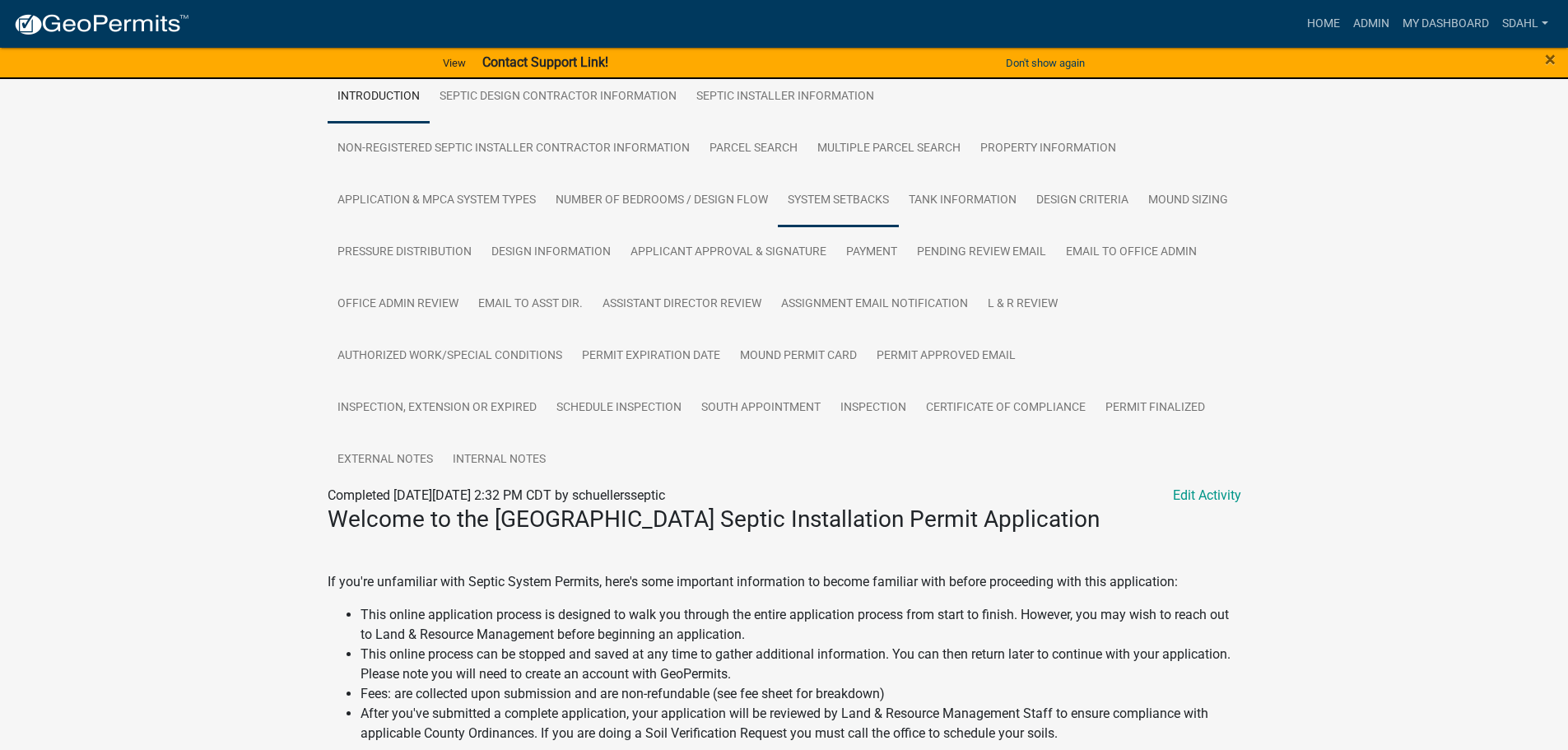
scroll to position [411, 0]
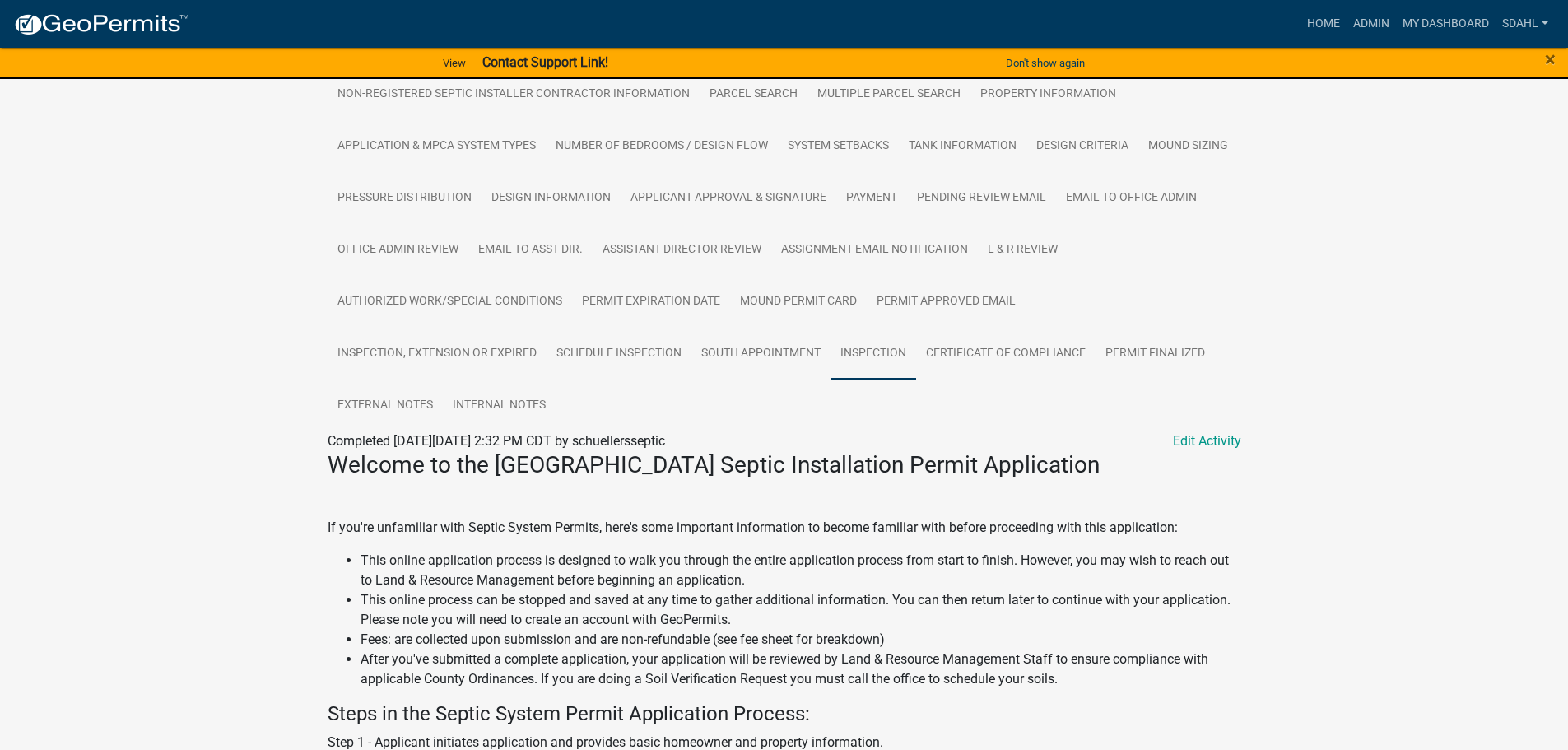
click at [882, 343] on link "Inspection" at bounding box center [874, 354] width 86 height 53
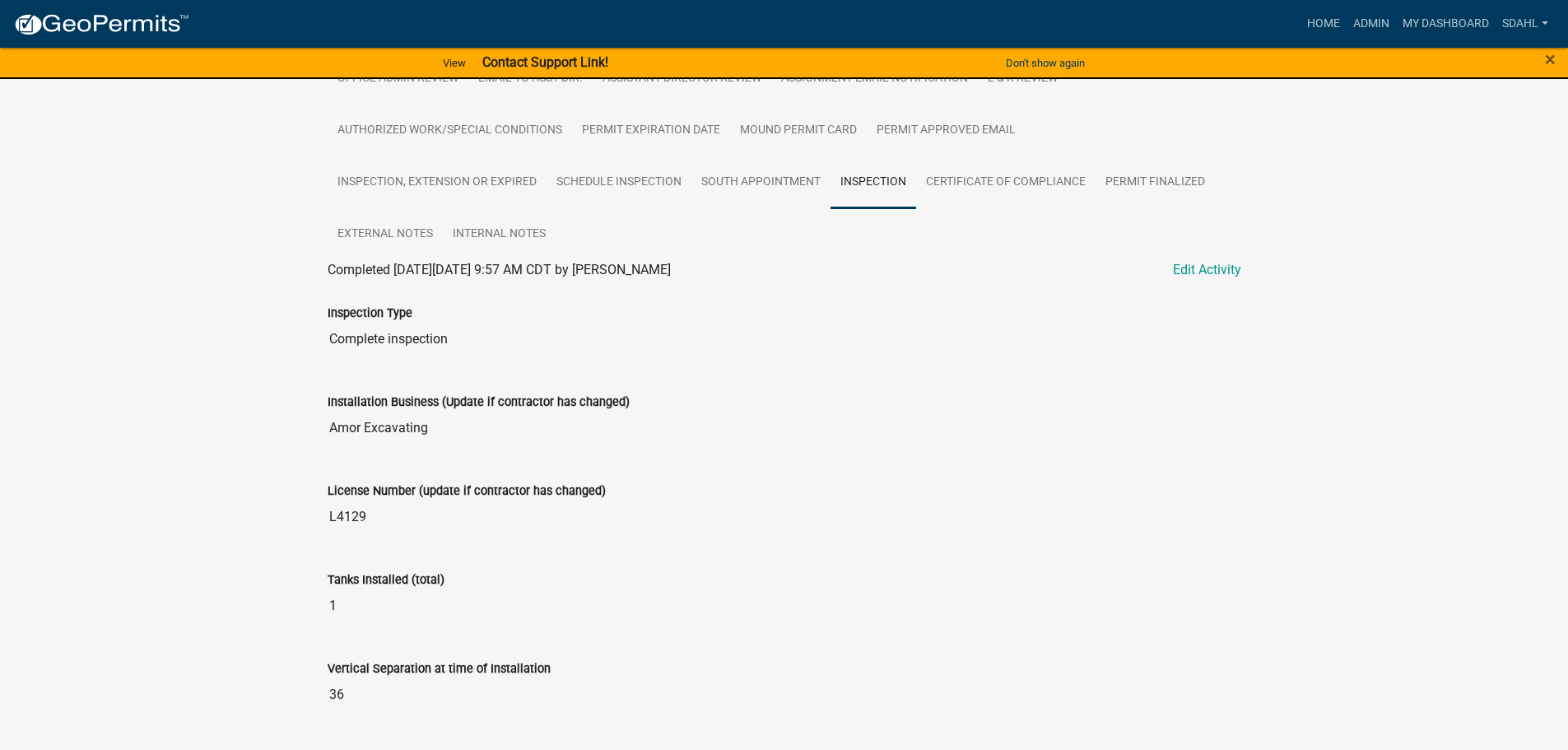
scroll to position [557, 0]
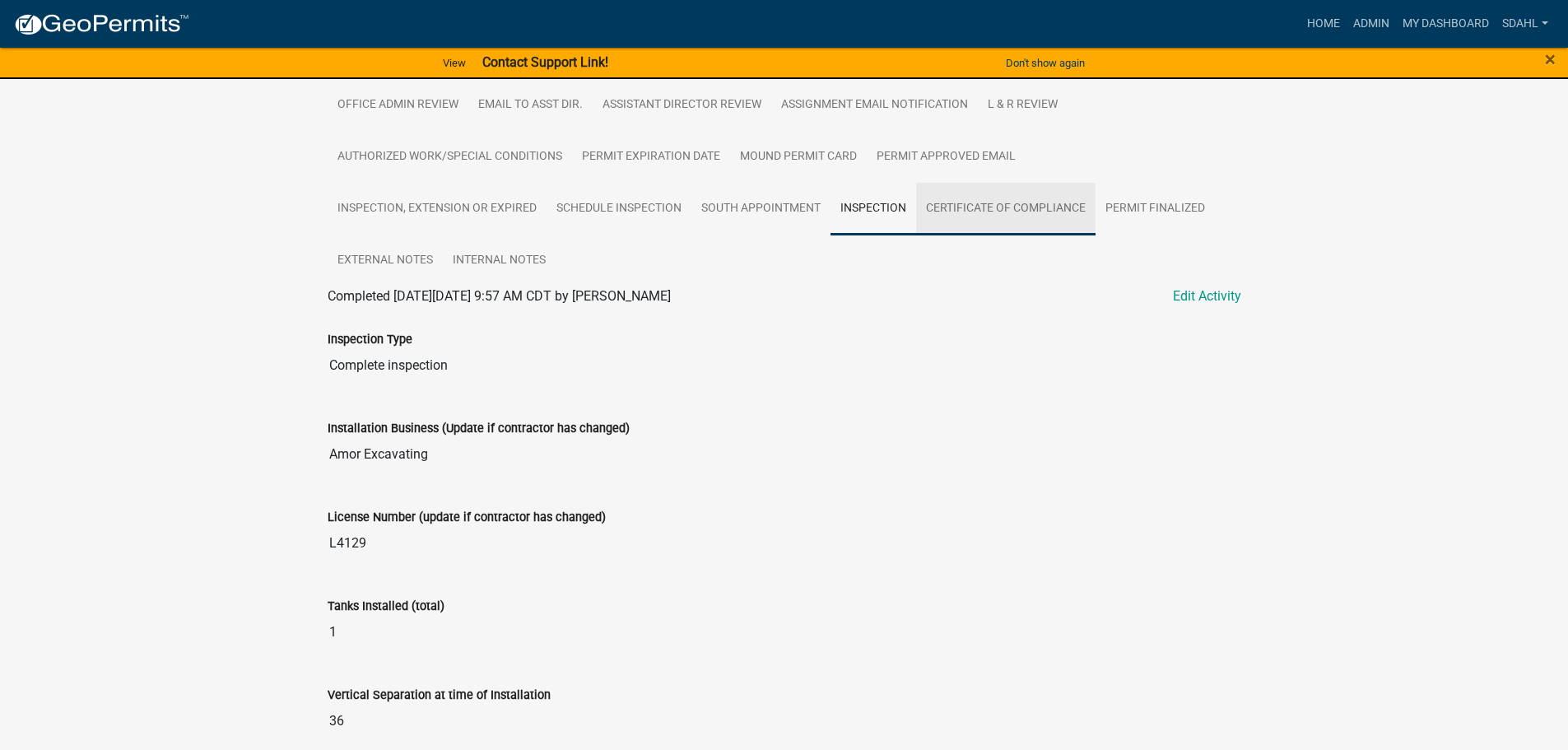
click at [998, 202] on link "Certificate of Compliance" at bounding box center [1005, 209] width 179 height 53
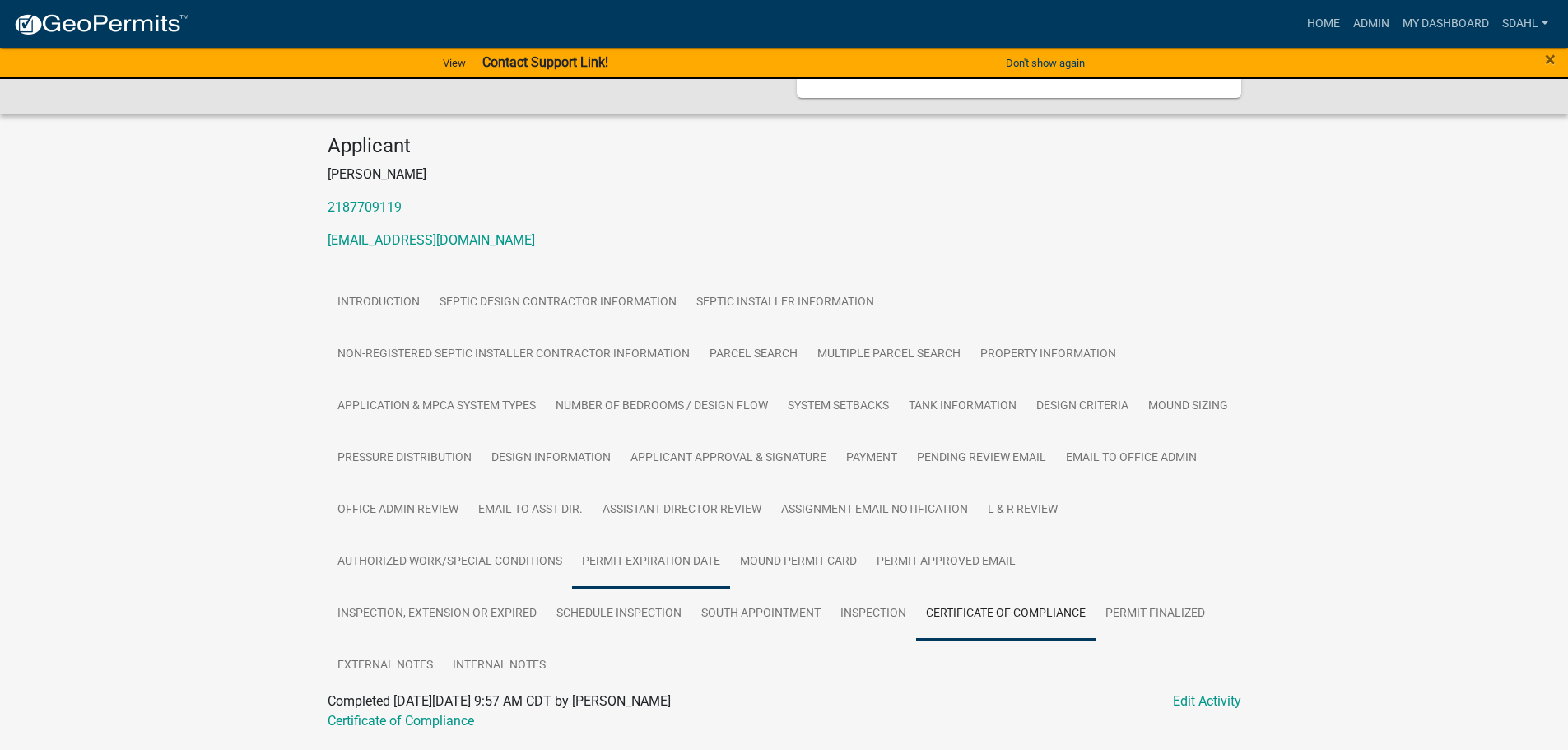
scroll to position [191, 0]
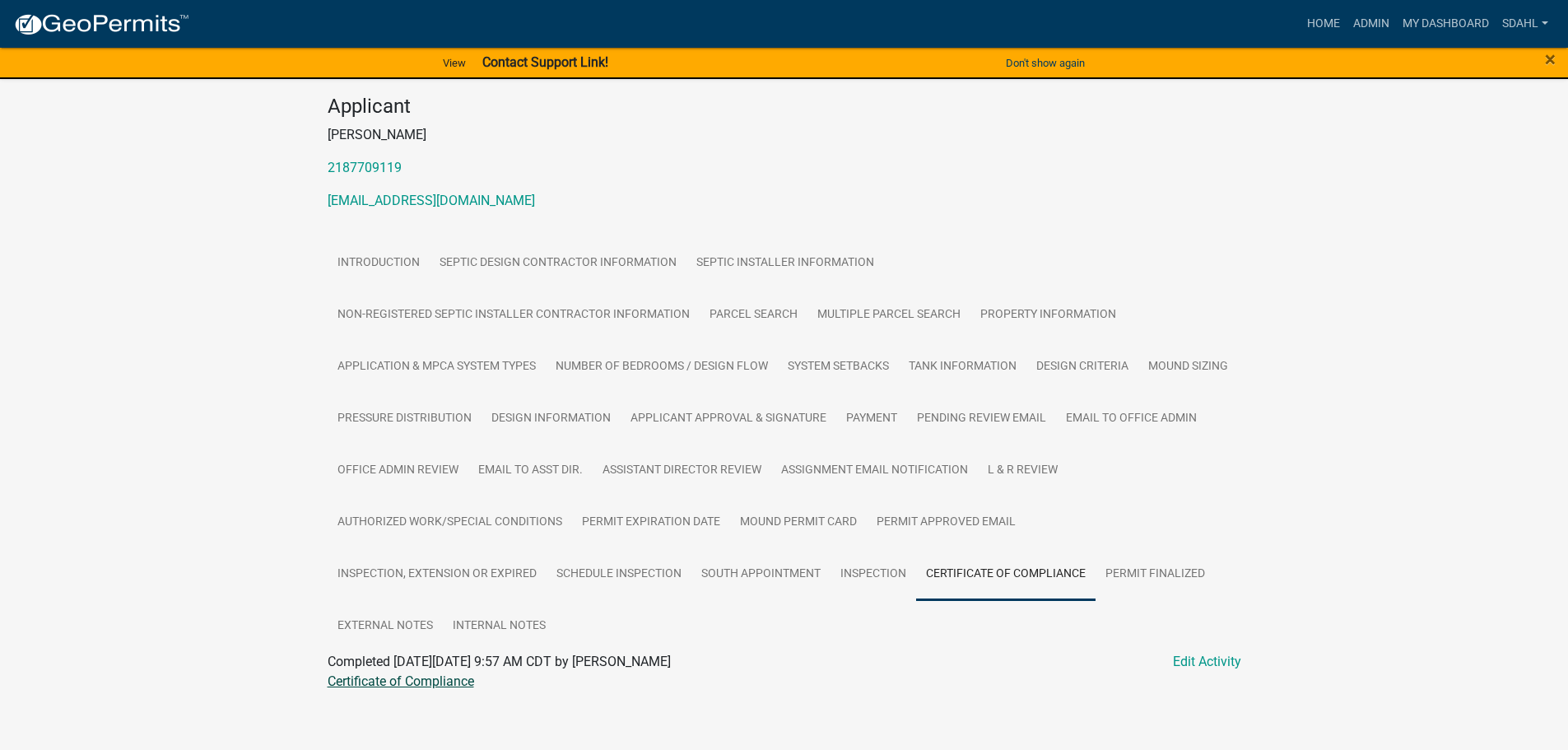
click at [456, 673] on link "Certificate of Compliance" at bounding box center [400, 681] width 146 height 16
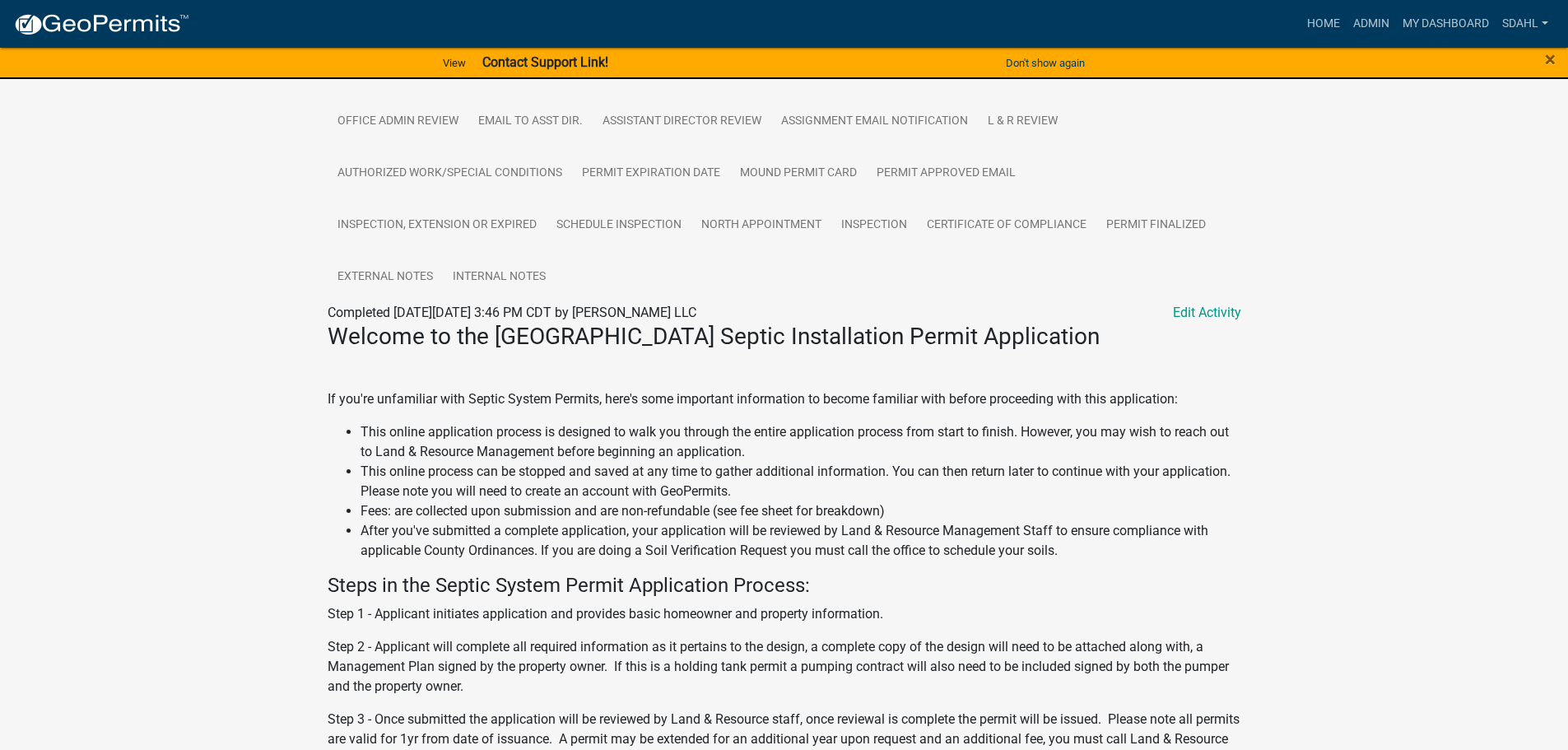
scroll to position [411, 0]
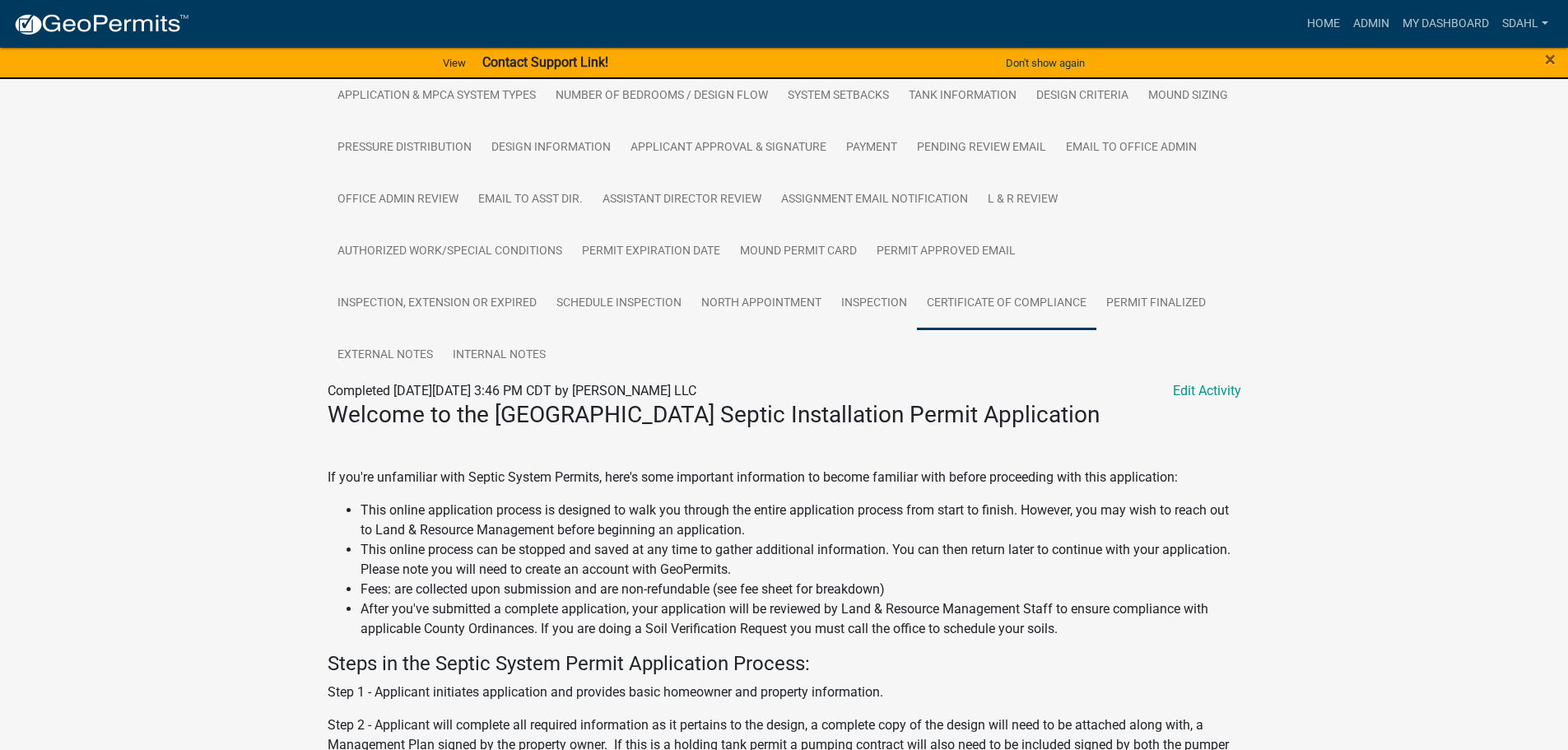
click at [1004, 308] on link "Certificate of Compliance" at bounding box center [1006, 304] width 179 height 53
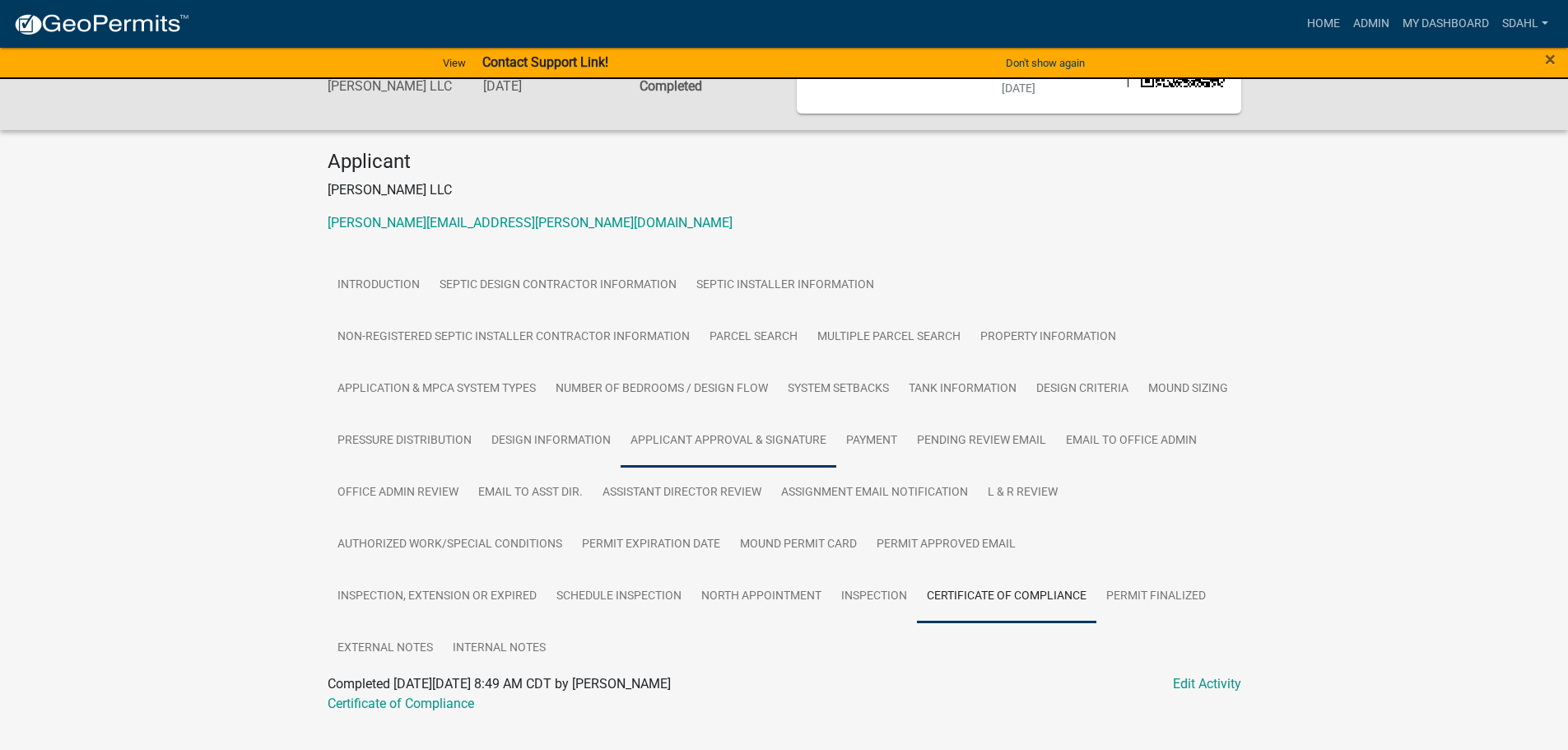
scroll to position [158, 0]
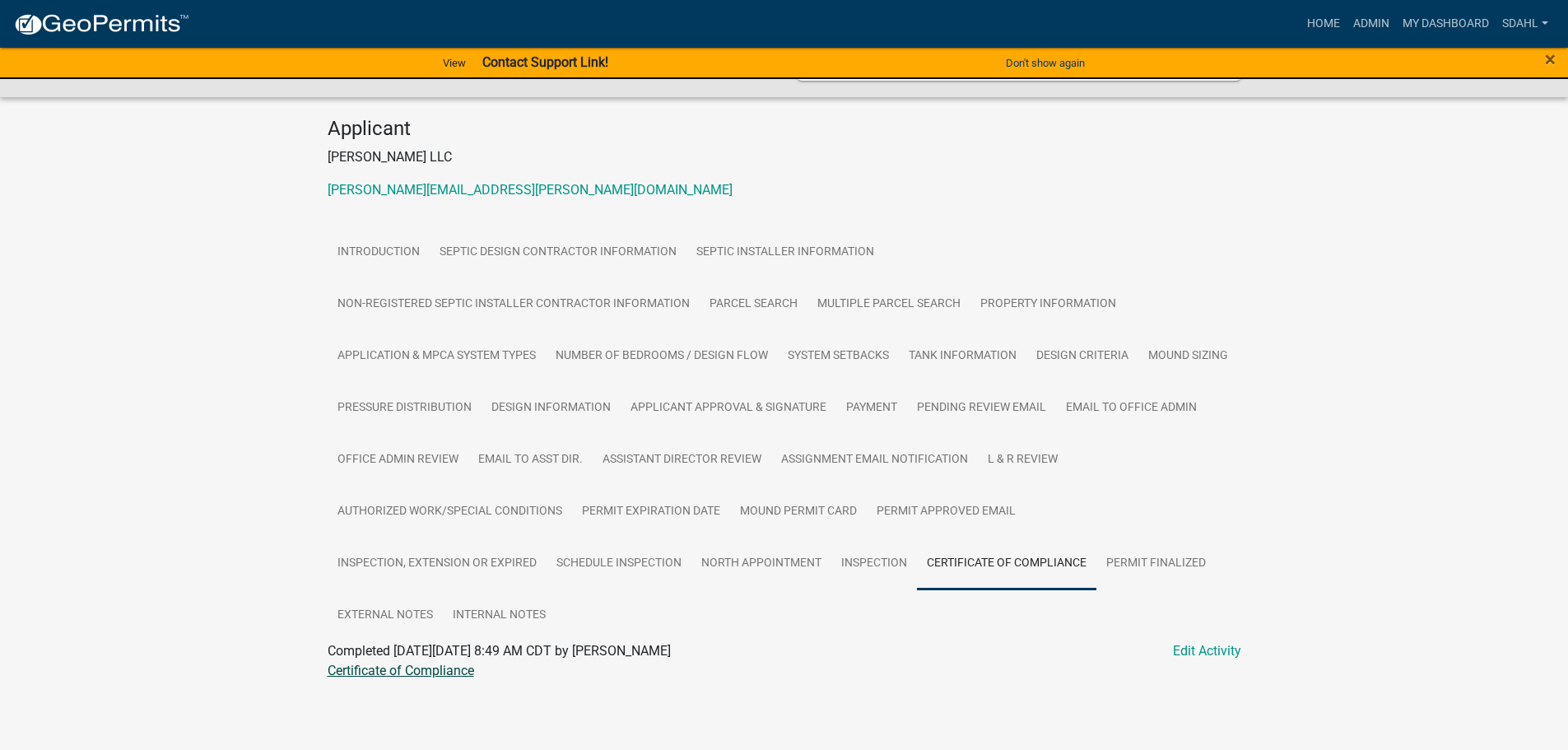
click at [438, 671] on link "Certificate of Compliance" at bounding box center [400, 670] width 146 height 16
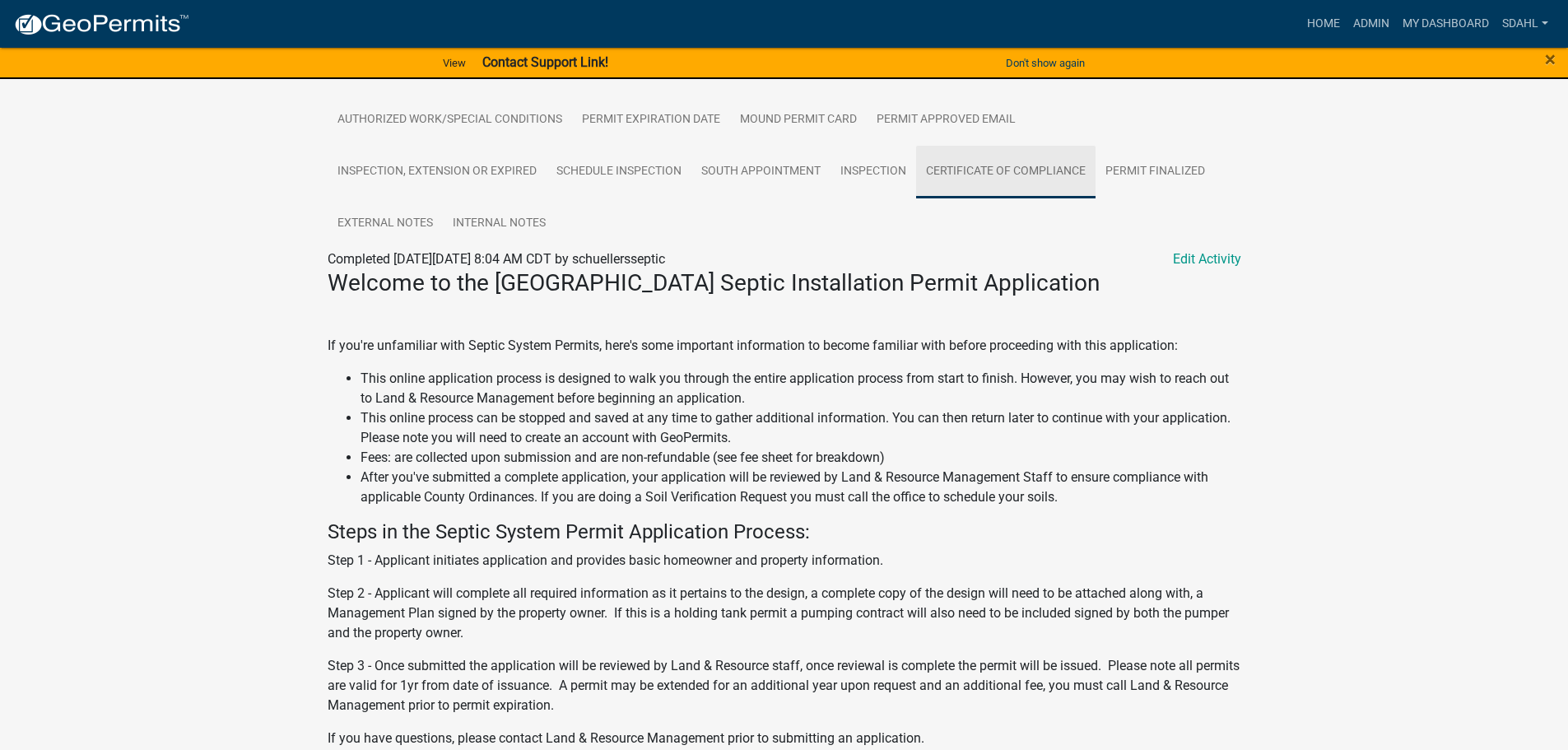
drag, startPoint x: 978, startPoint y: 186, endPoint x: 974, endPoint y: 199, distance: 13.6
click at [978, 187] on link "Certificate of Compliance" at bounding box center [1005, 172] width 179 height 53
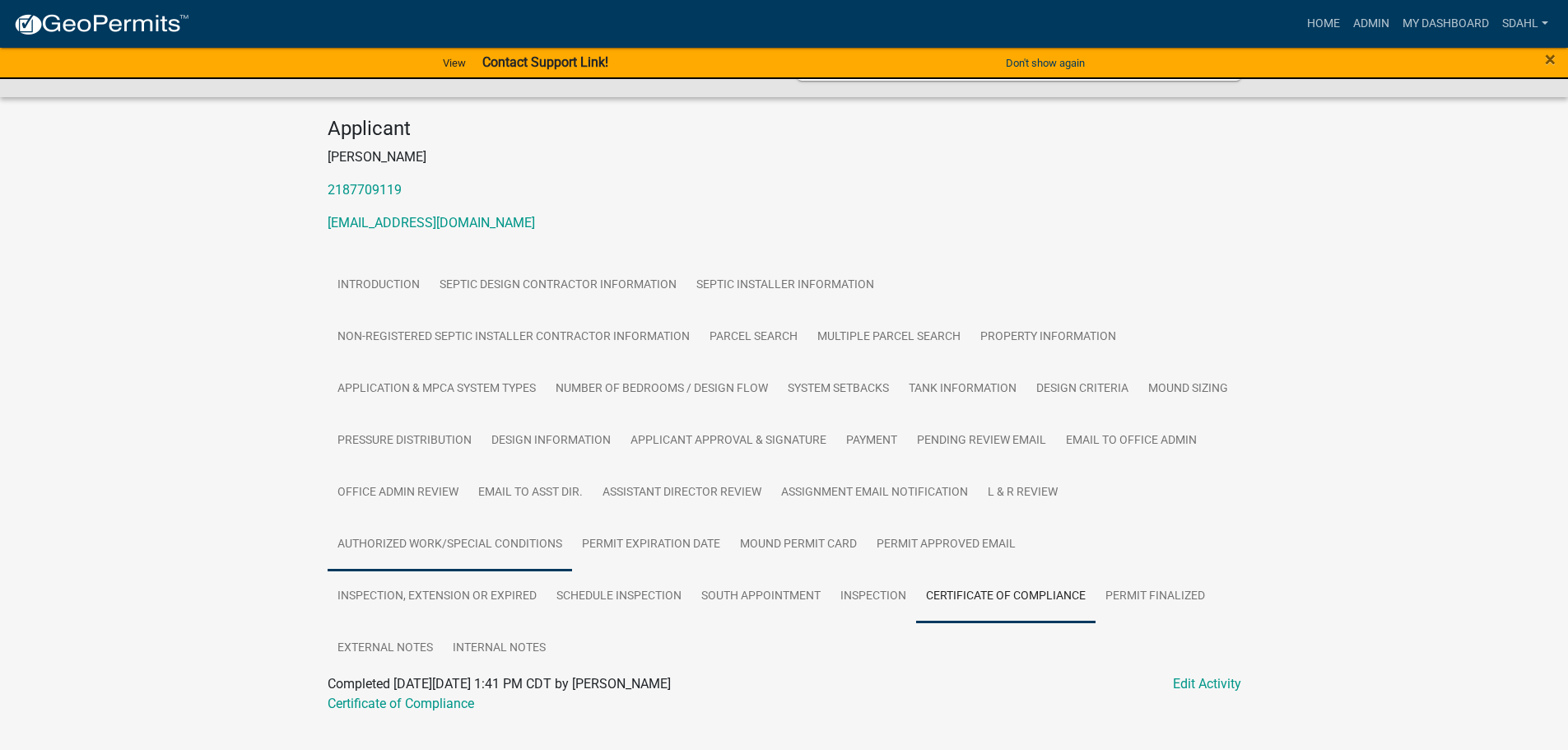
scroll to position [191, 0]
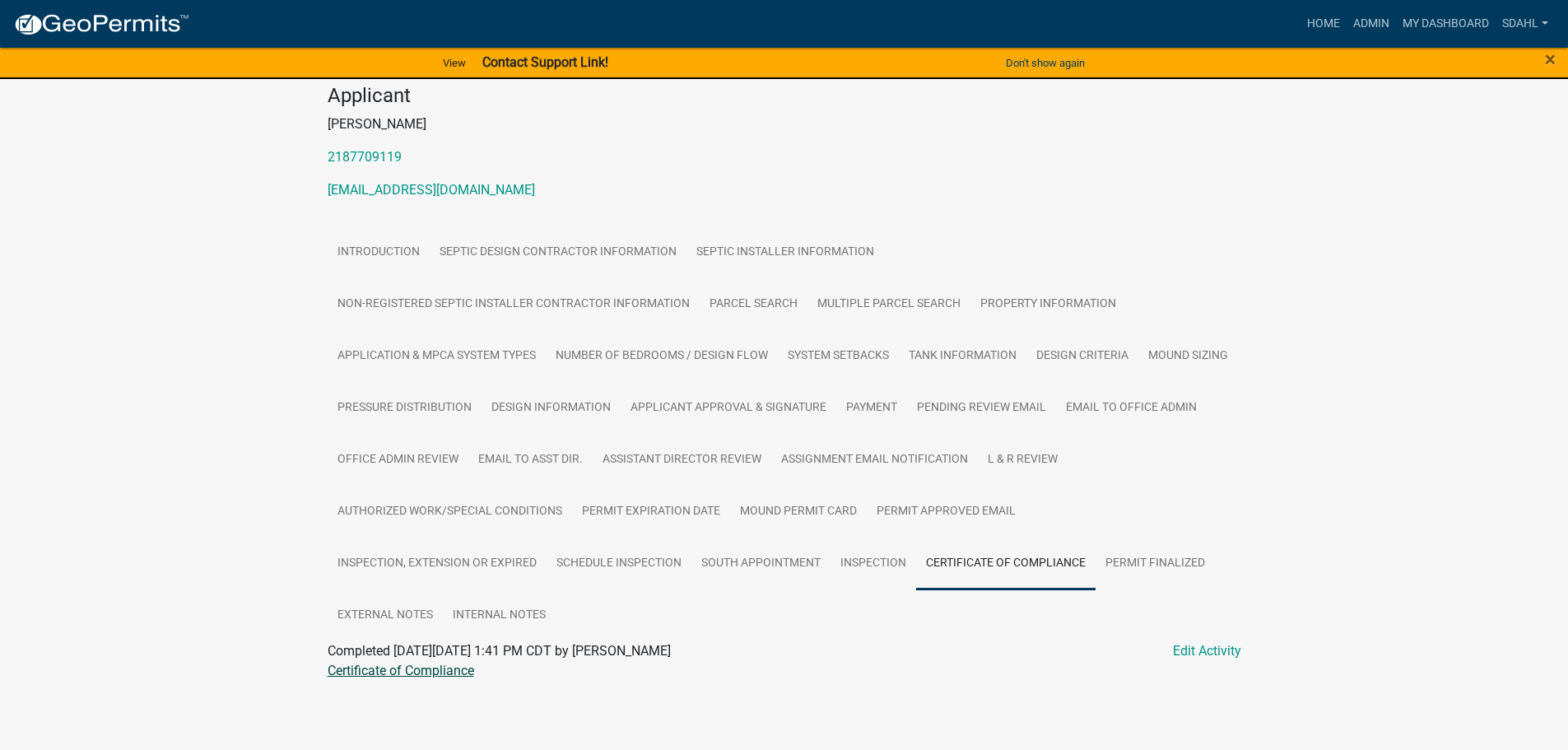
click at [388, 674] on link "Certificate of Compliance" at bounding box center [400, 670] width 146 height 16
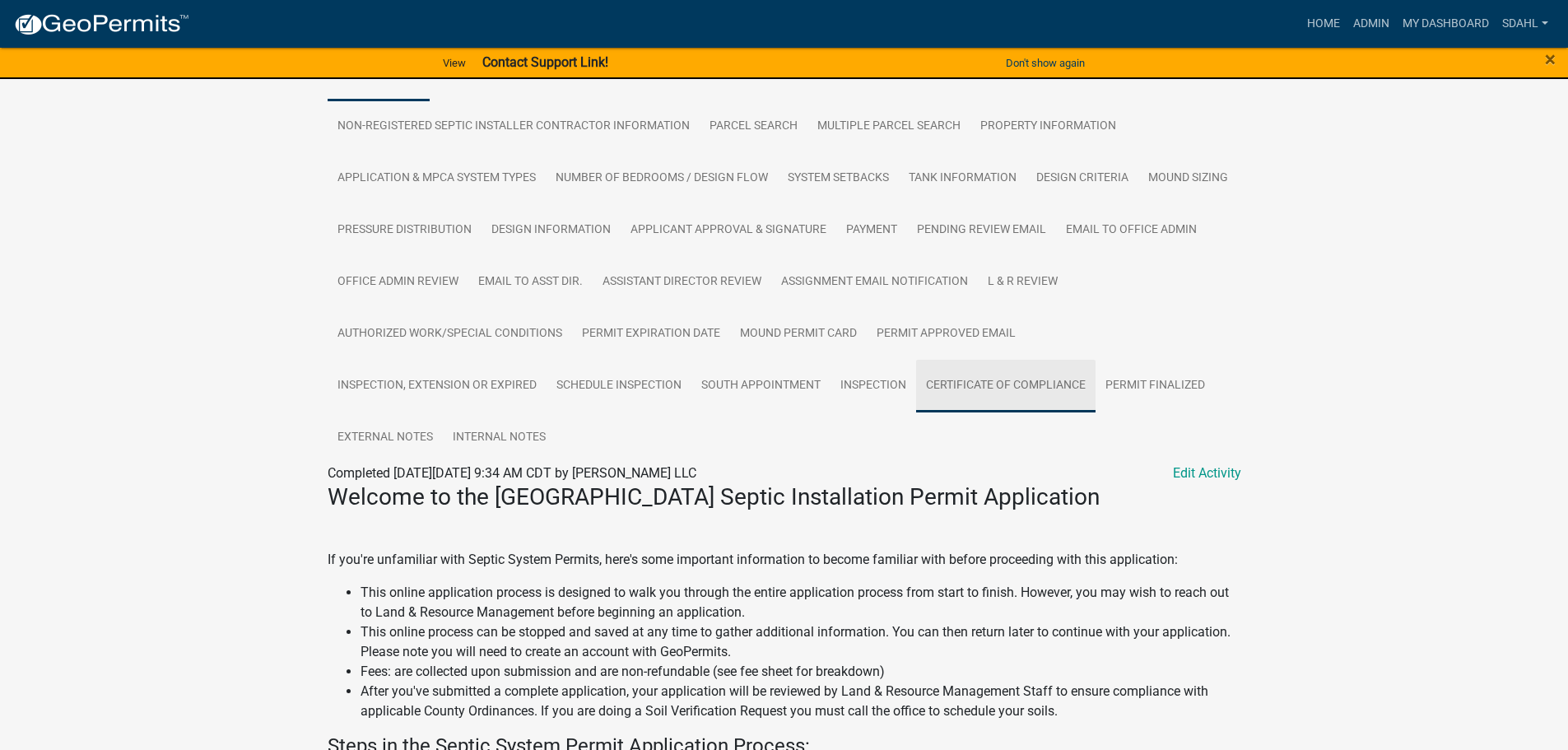
click at [986, 390] on link "Certificate of Compliance" at bounding box center [1005, 387] width 179 height 53
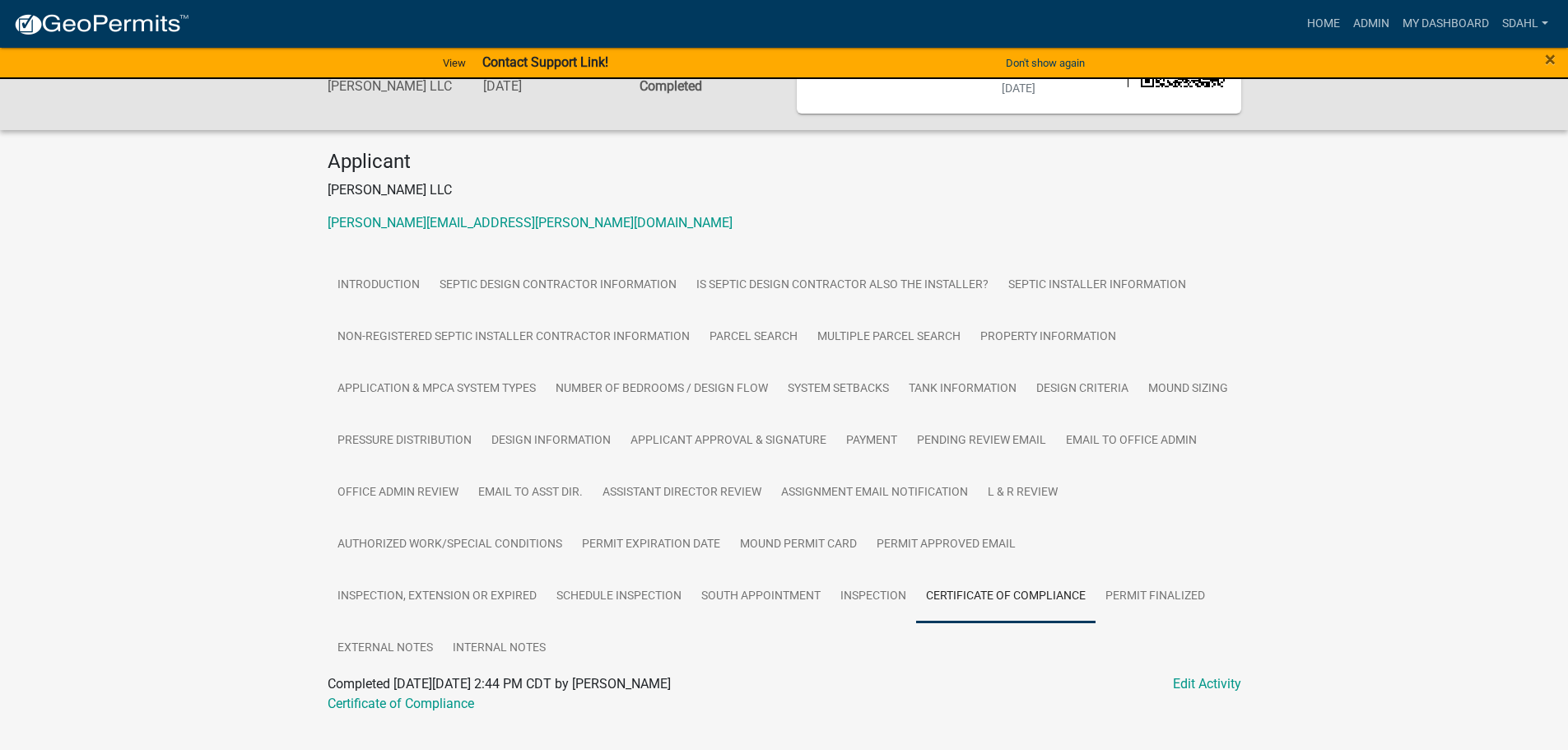
scroll to position [158, 0]
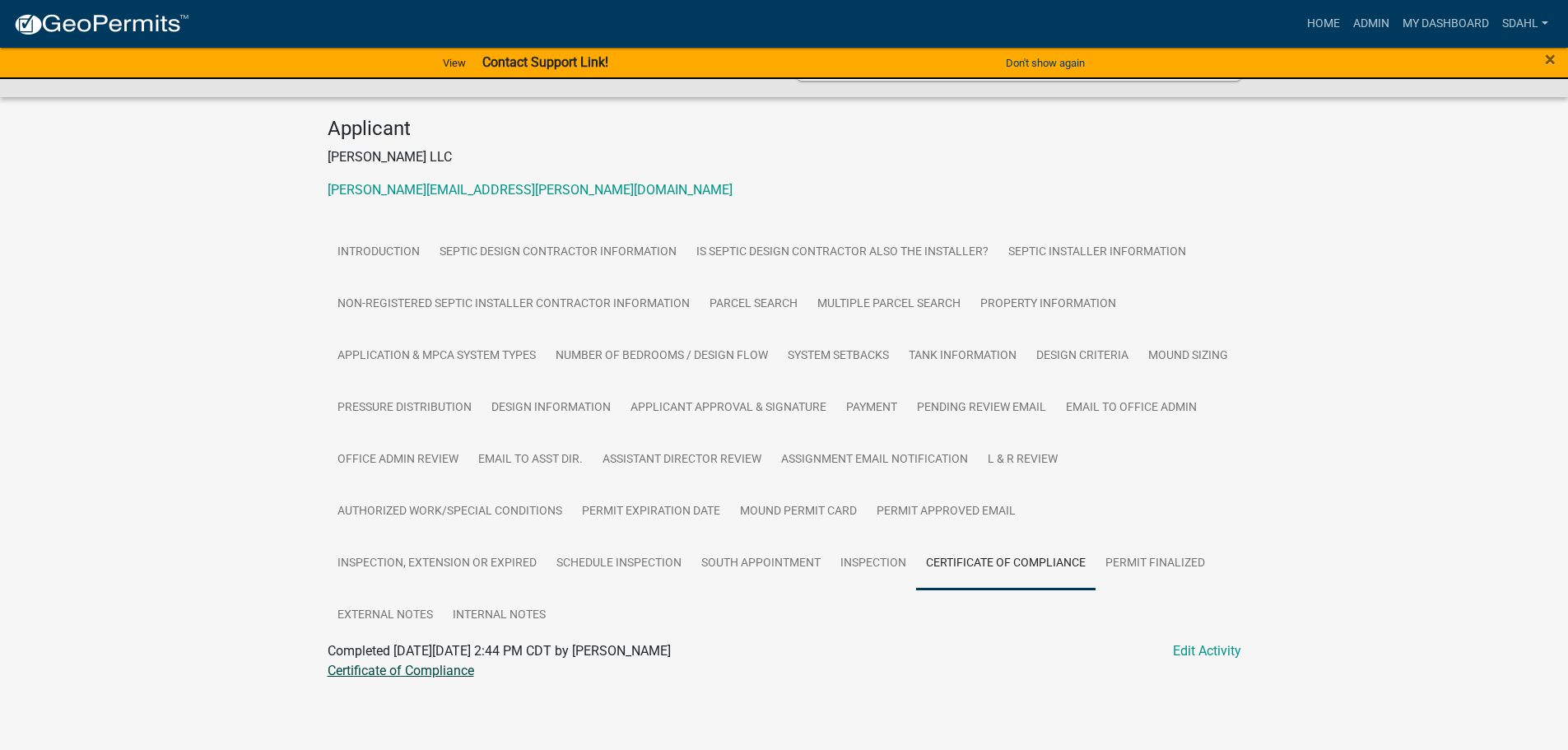
click at [419, 675] on link "Certificate of Compliance" at bounding box center [400, 670] width 146 height 16
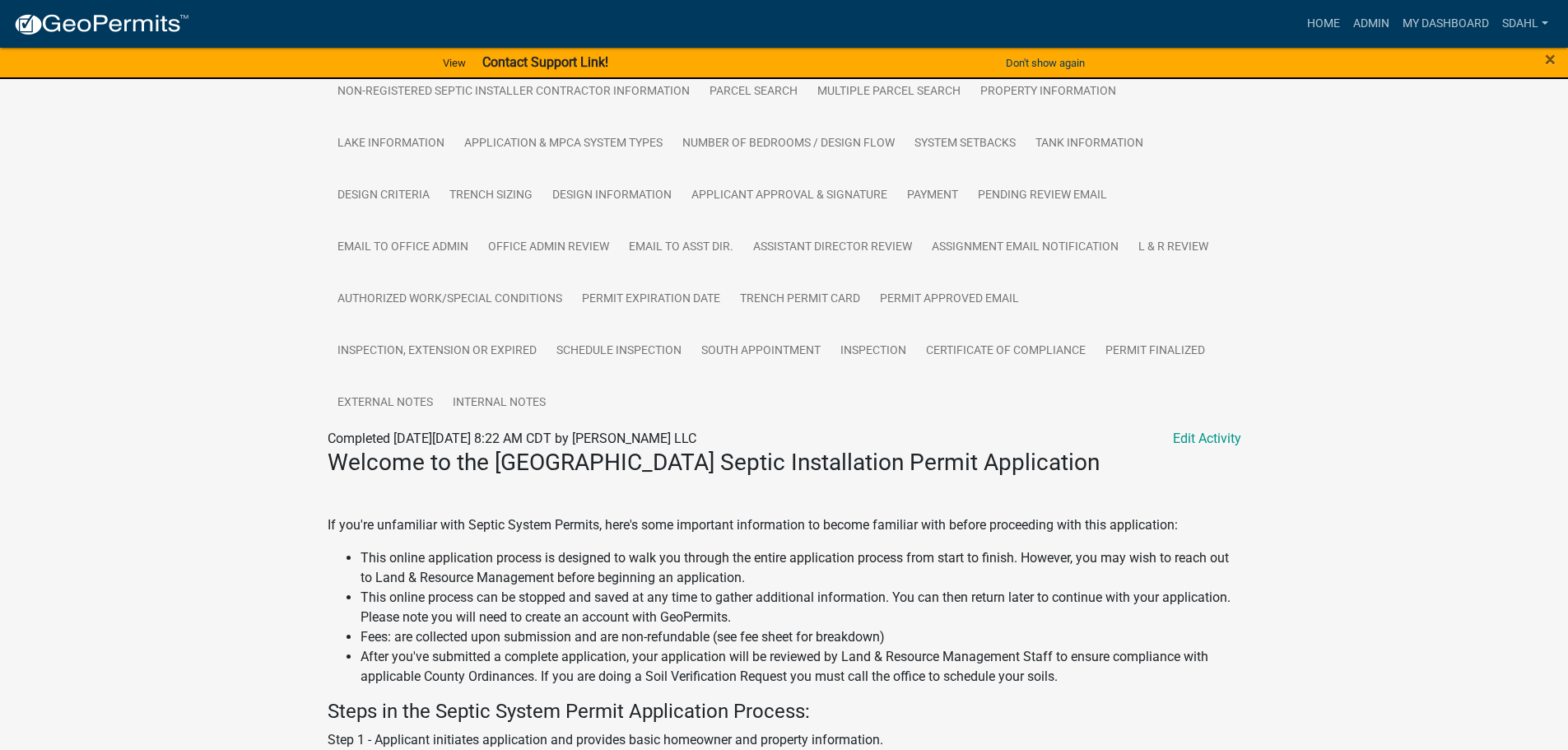
scroll to position [411, 0]
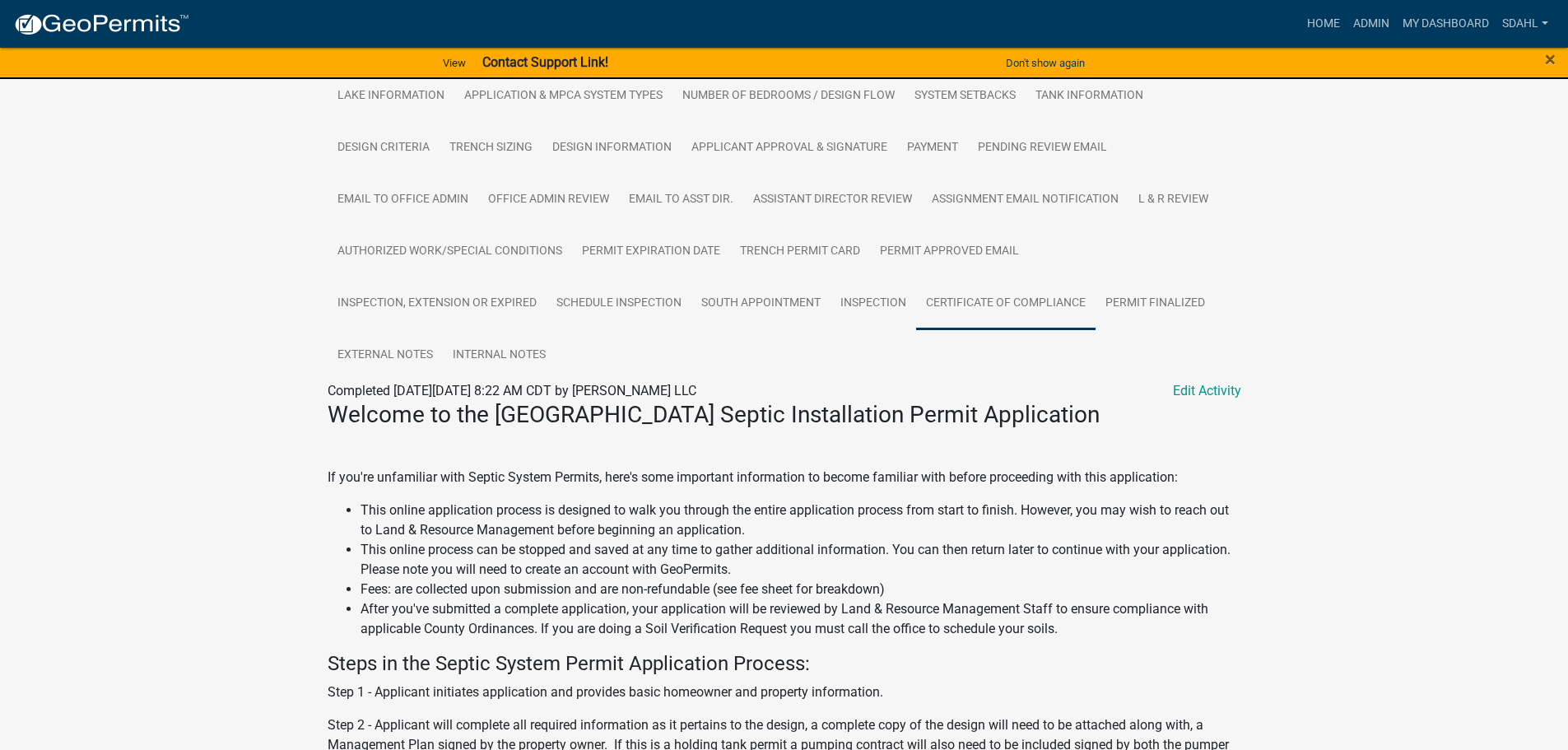
click at [989, 311] on link "Certificate of Compliance" at bounding box center [1005, 304] width 179 height 53
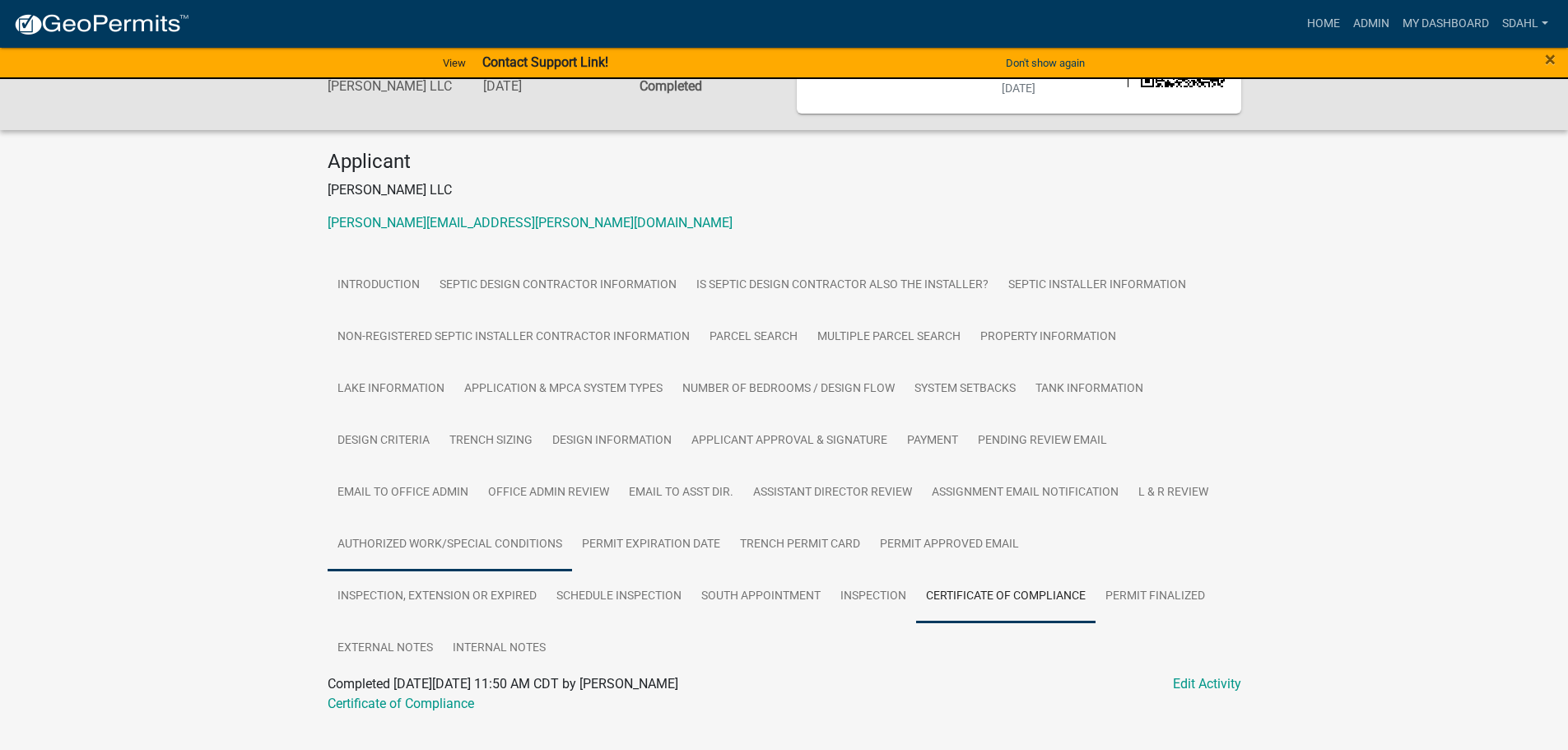
scroll to position [158, 0]
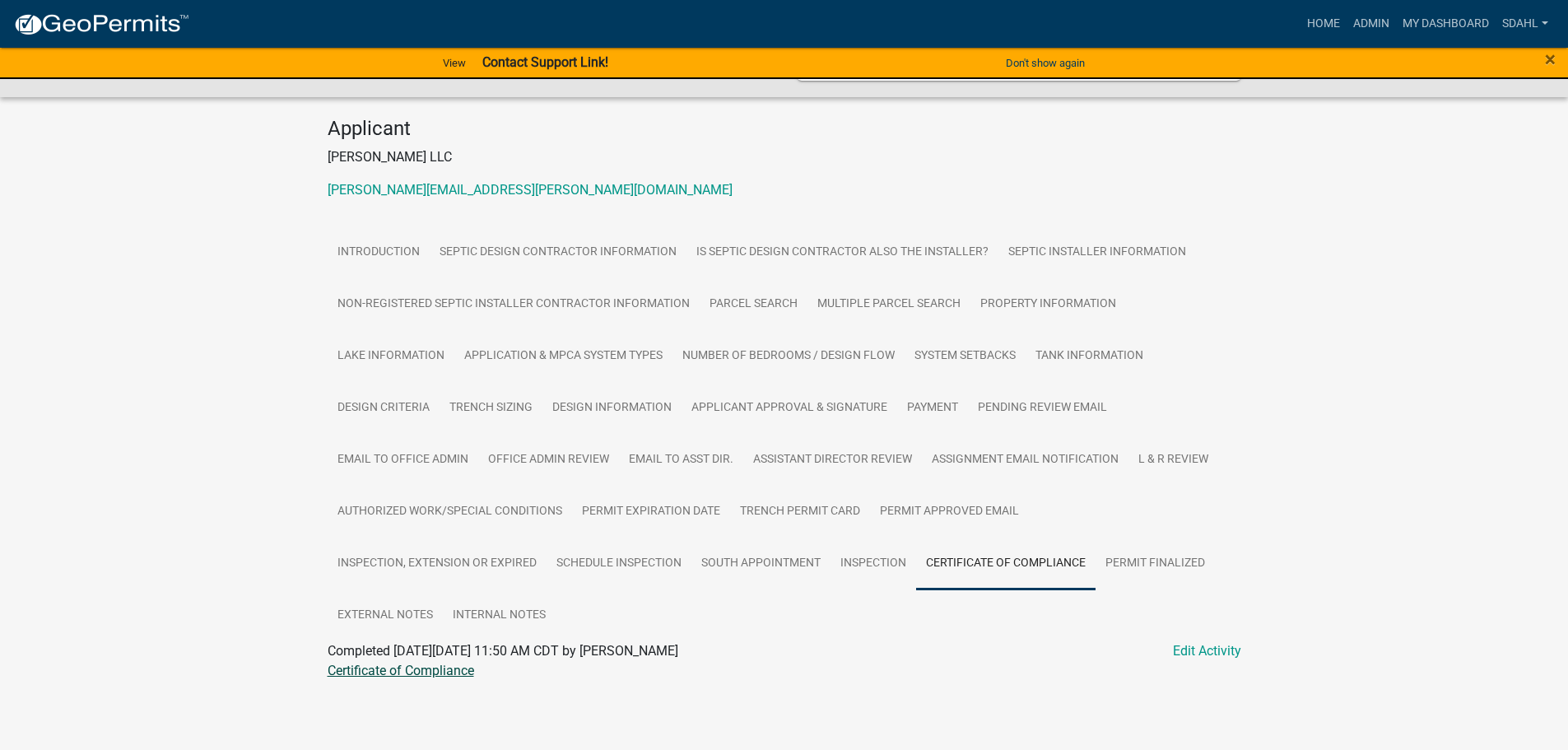
click at [386, 676] on link "Certificate of Compliance" at bounding box center [400, 670] width 146 height 16
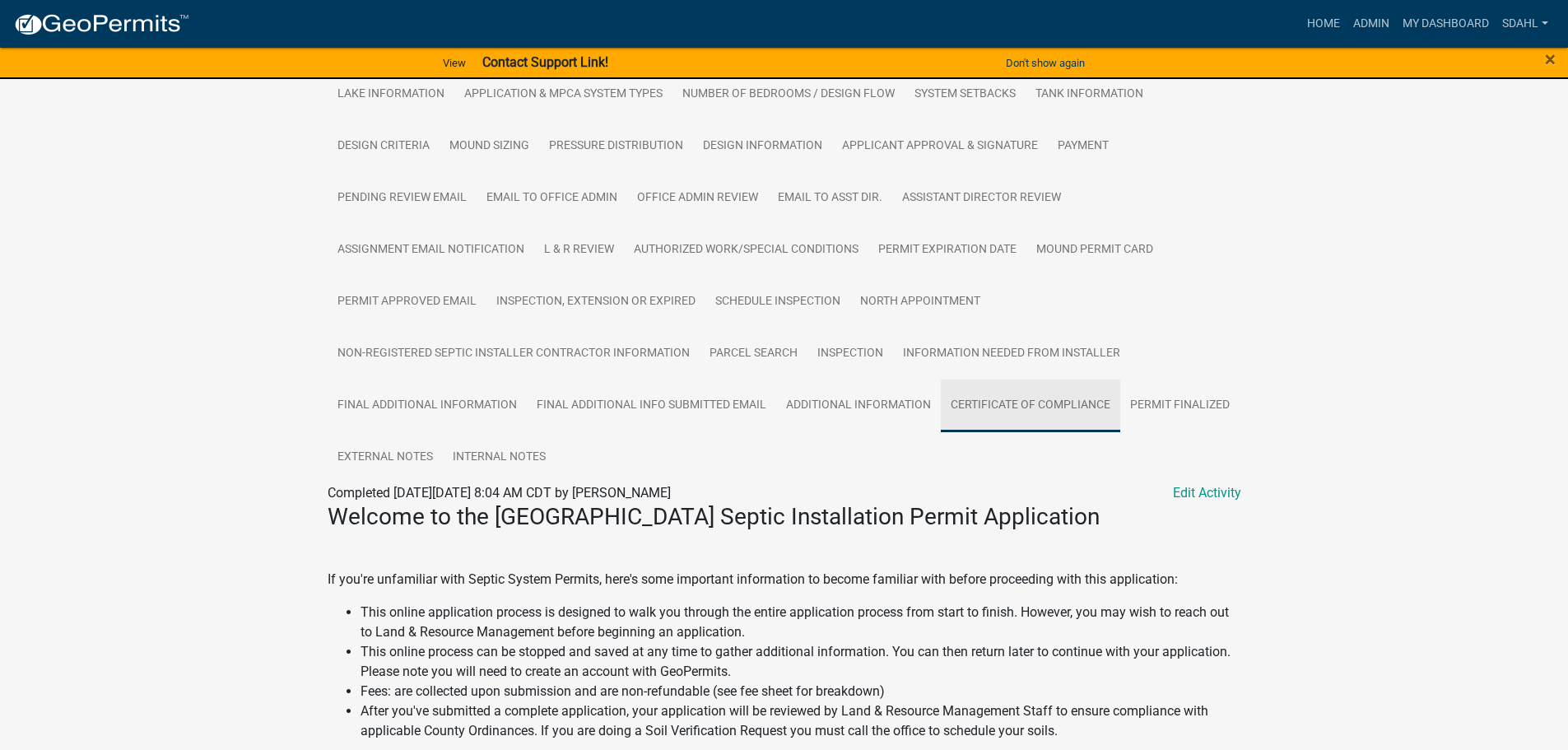
click at [1010, 409] on link "Certificate of Compliance" at bounding box center [1030, 406] width 179 height 53
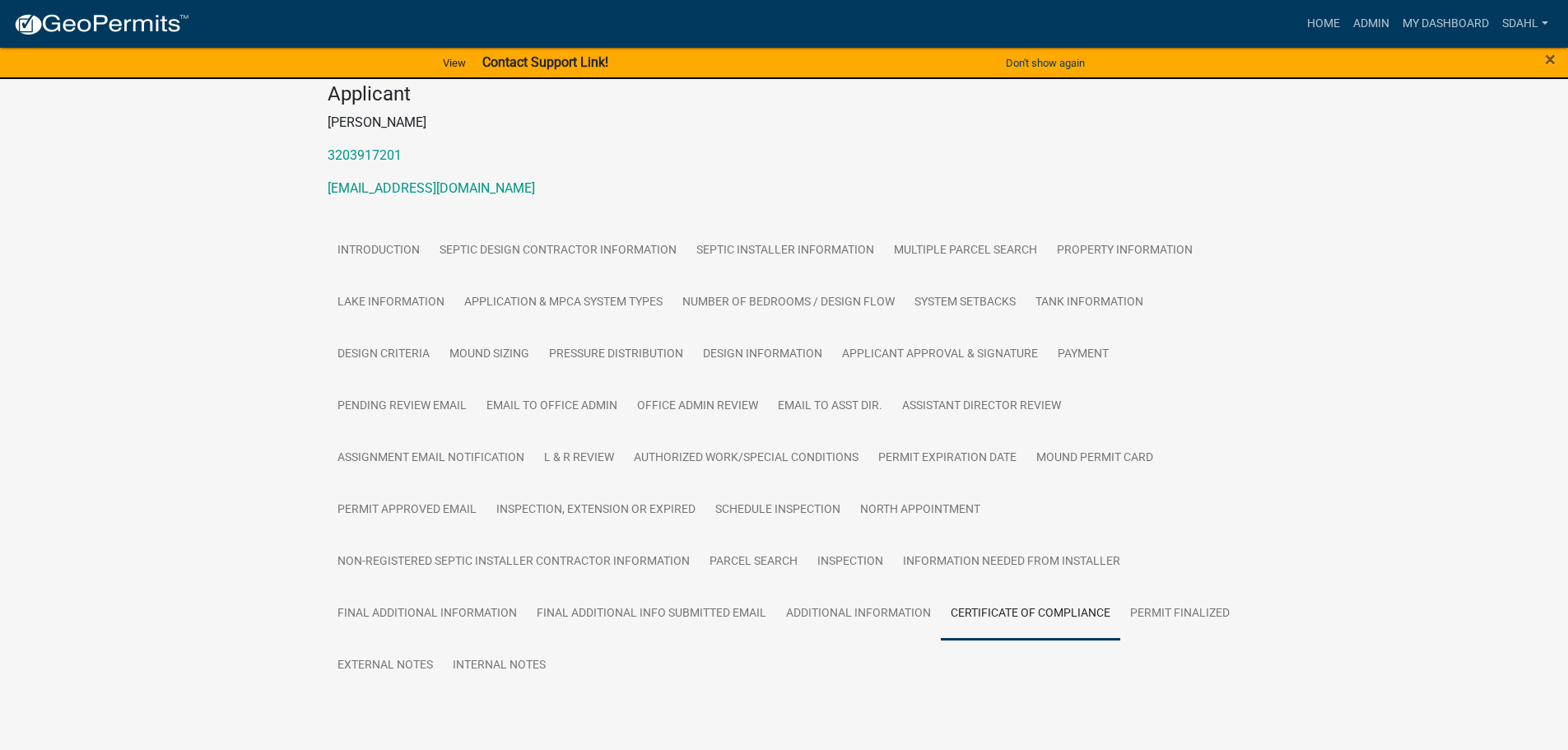
scroll to position [243, 0]
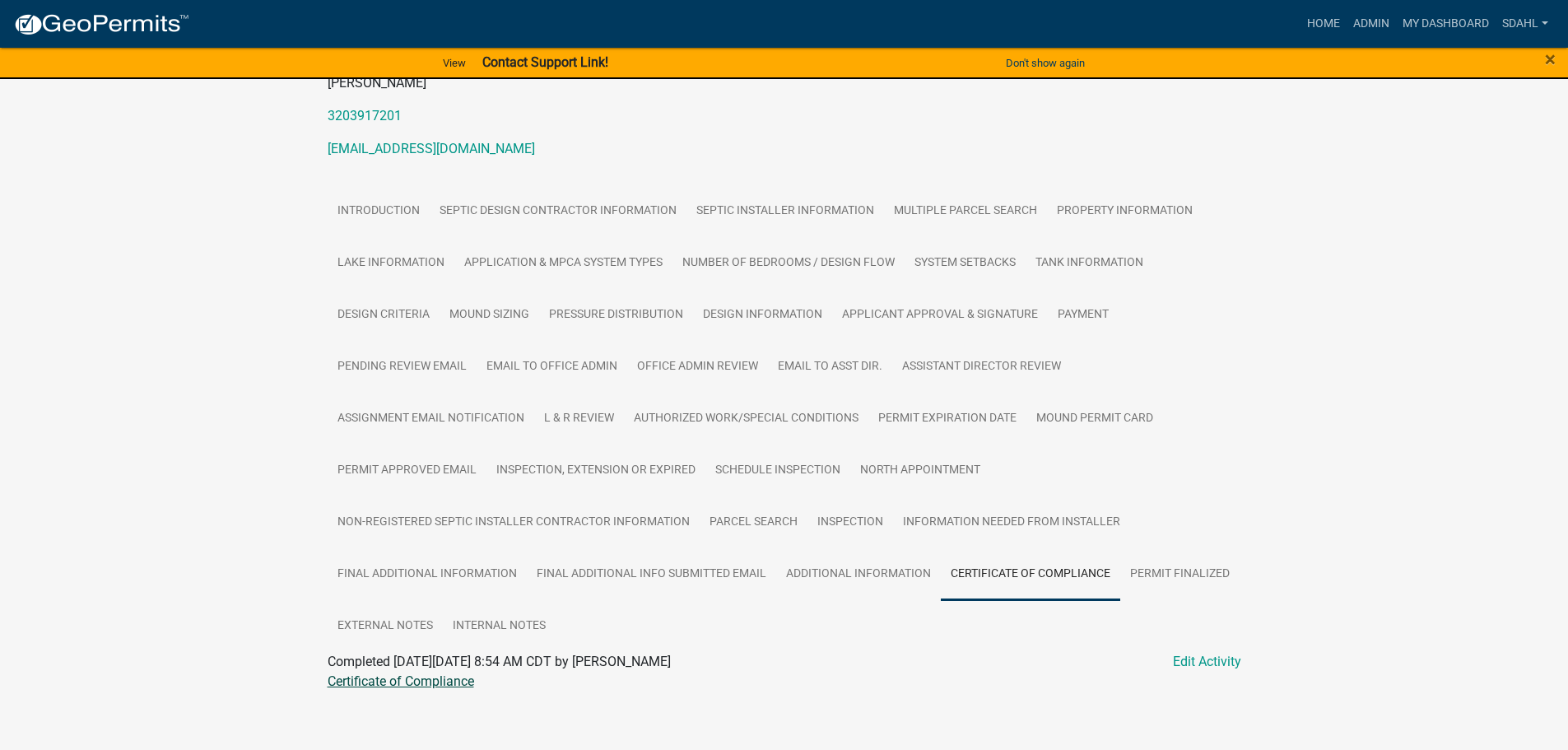
click at [402, 674] on link "Certificate of Compliance" at bounding box center [400, 681] width 146 height 16
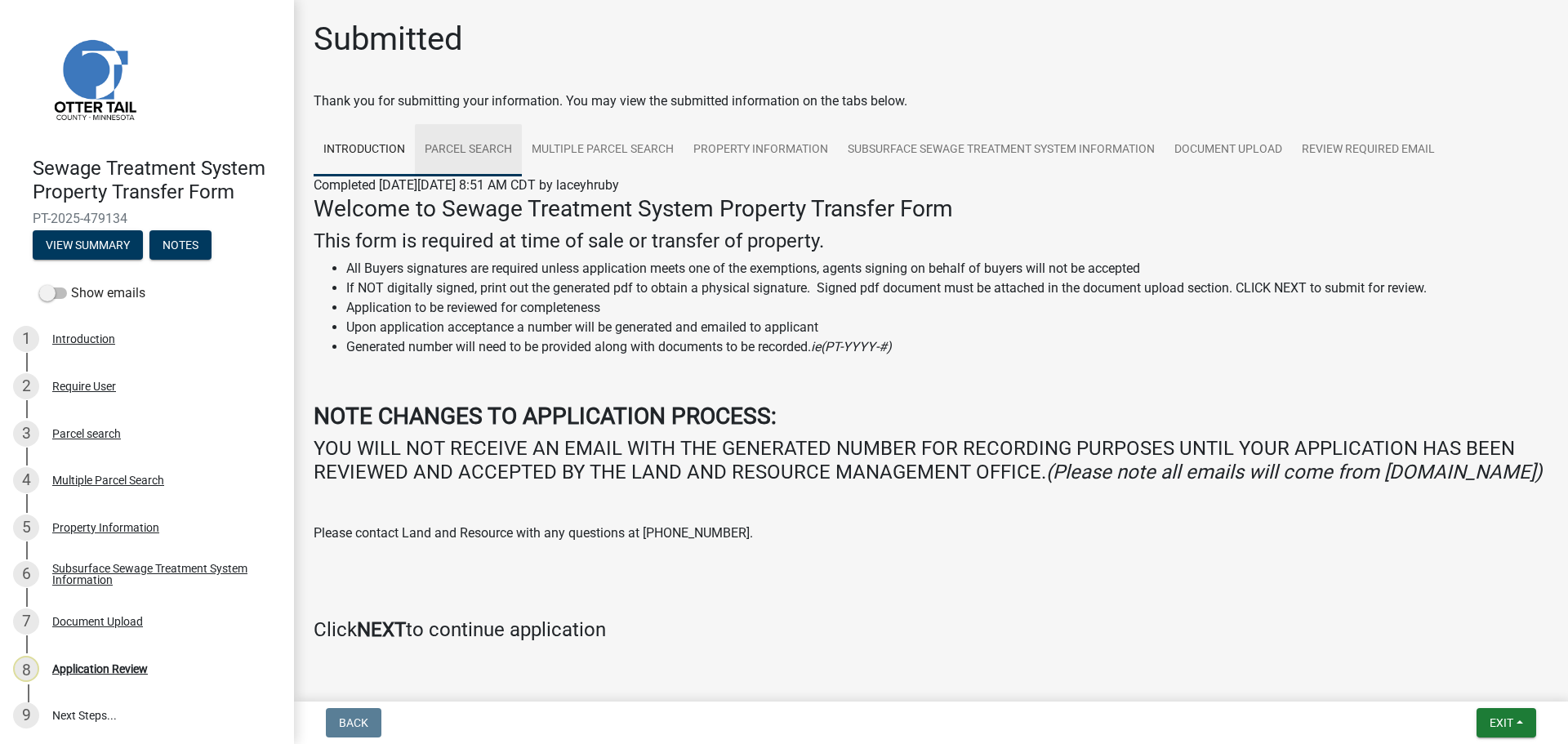
click at [467, 131] on link "Parcel search" at bounding box center [468, 150] width 107 height 52
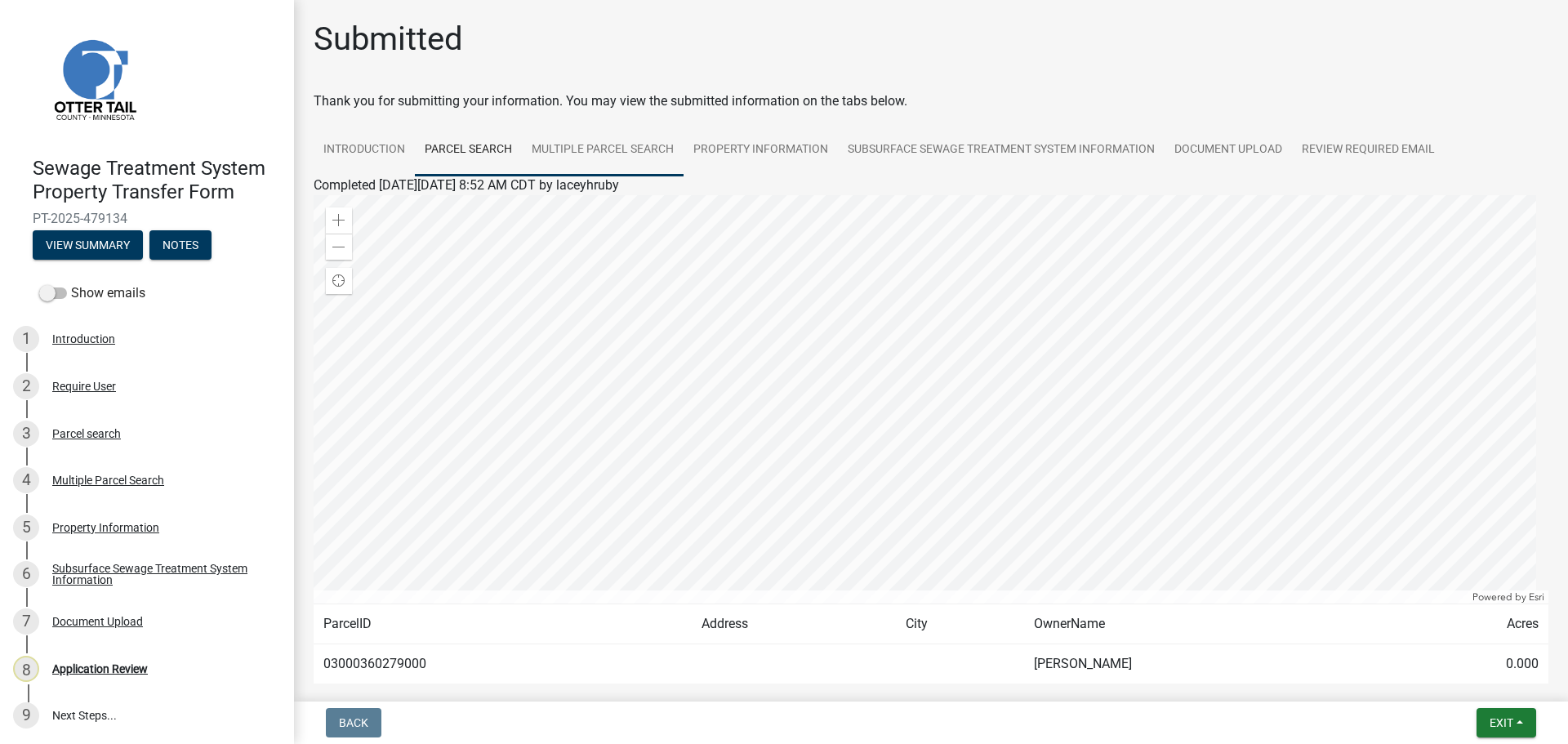
click at [624, 157] on link "Multiple Parcel Search" at bounding box center [602, 150] width 161 height 52
click at [775, 155] on link "Property Information" at bounding box center [760, 150] width 154 height 52
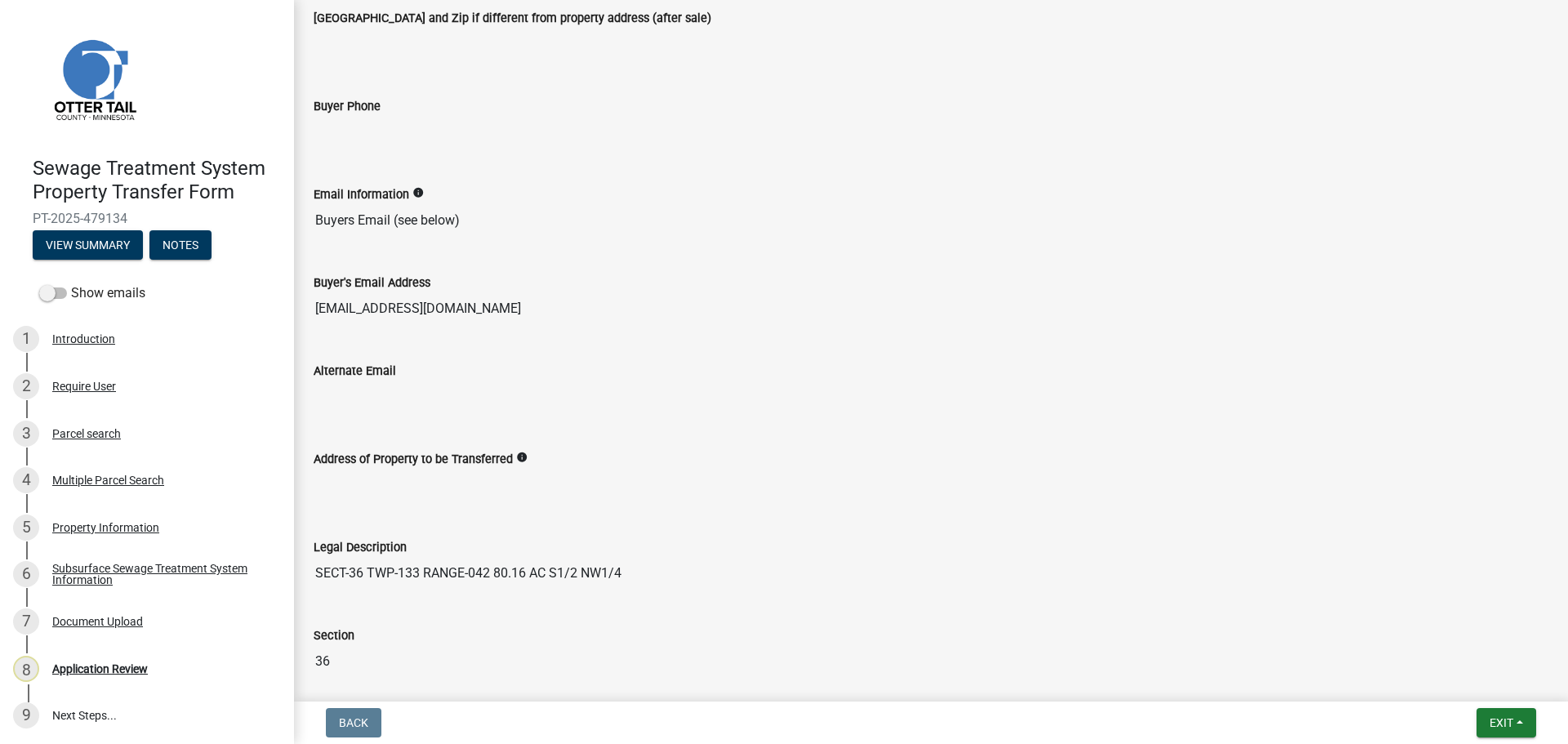
scroll to position [82, 0]
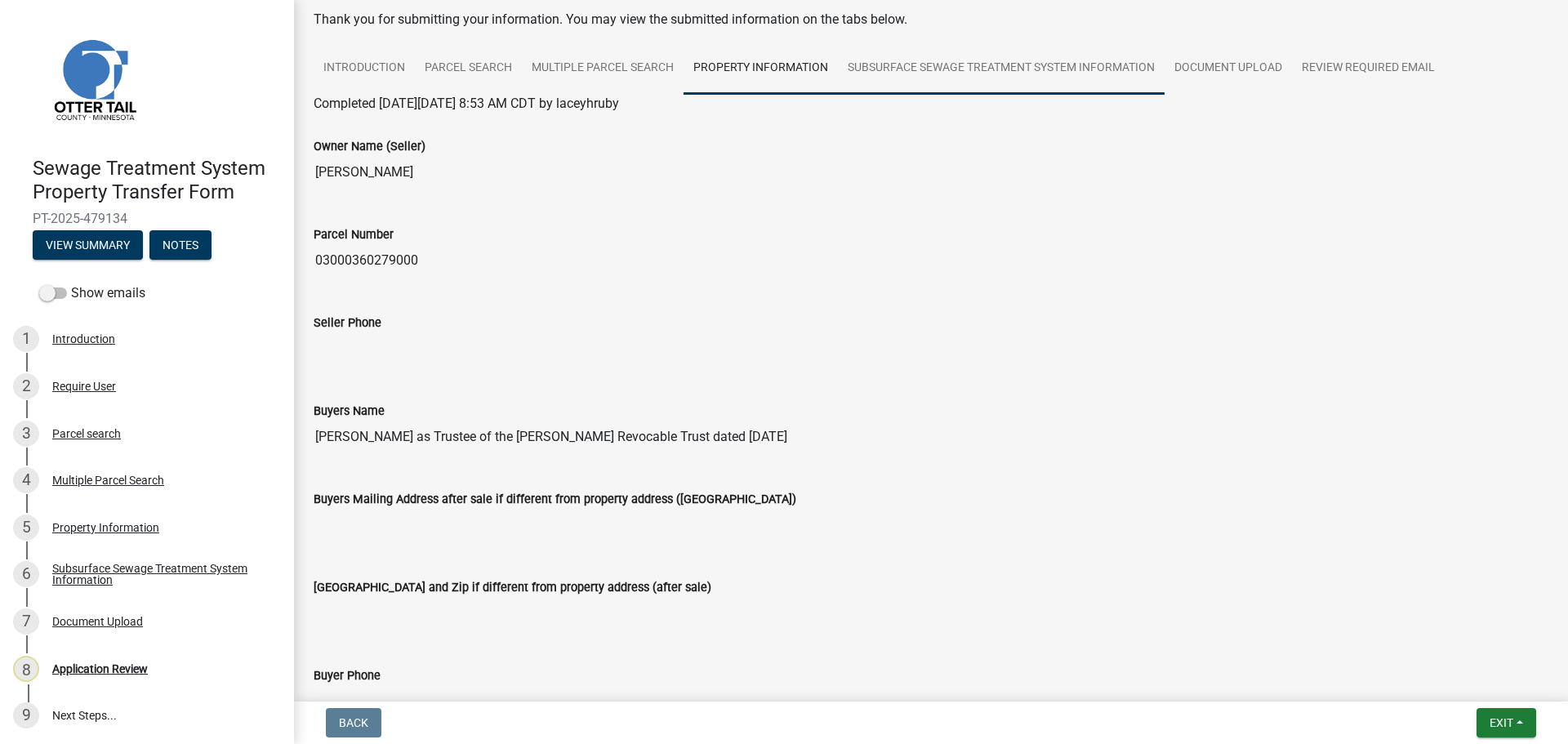
click at [983, 76] on link "Subsurface Sewage Treatment System Information" at bounding box center [1001, 69] width 327 height 52
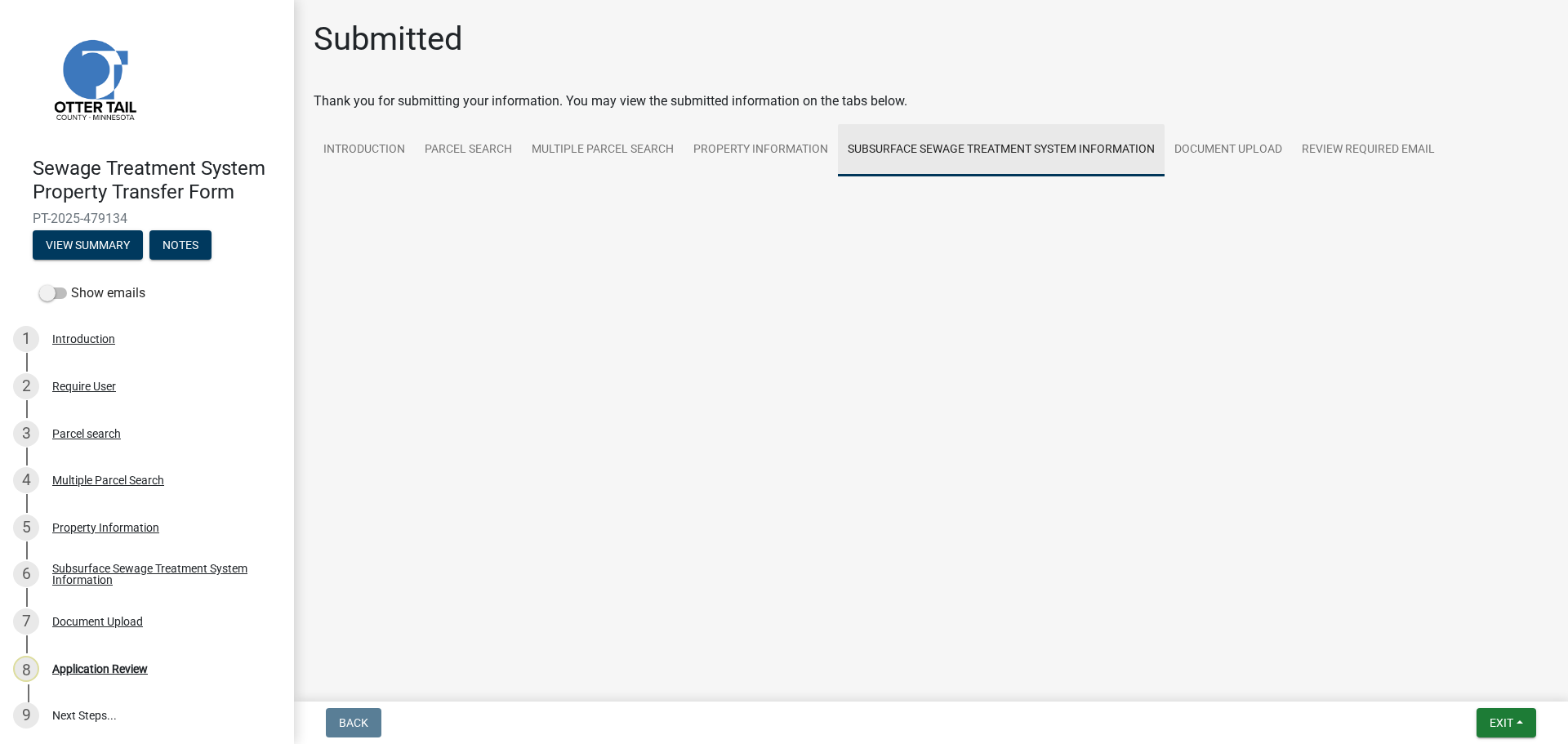
scroll to position [0, 0]
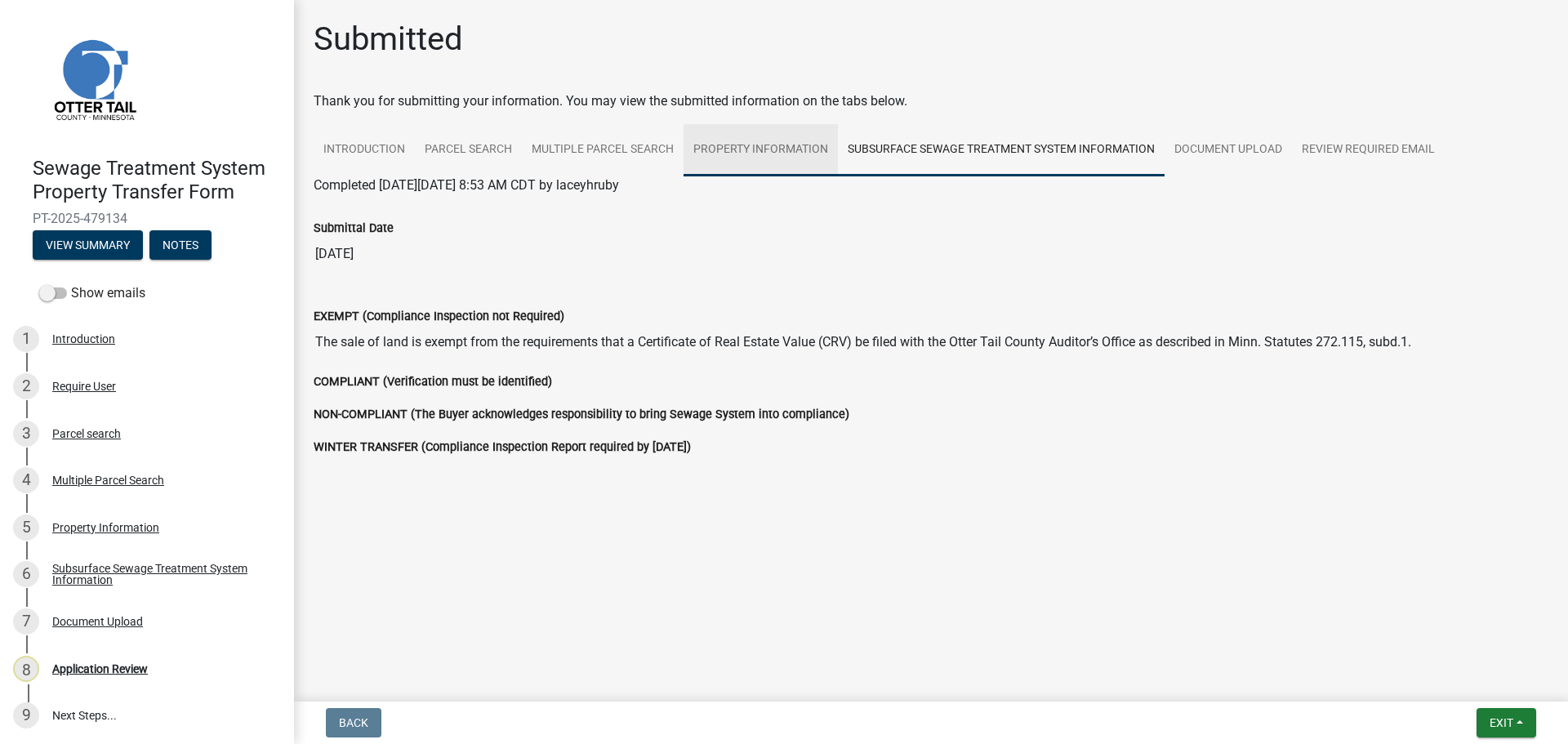
click at [764, 148] on link "Property Information" at bounding box center [760, 150] width 154 height 52
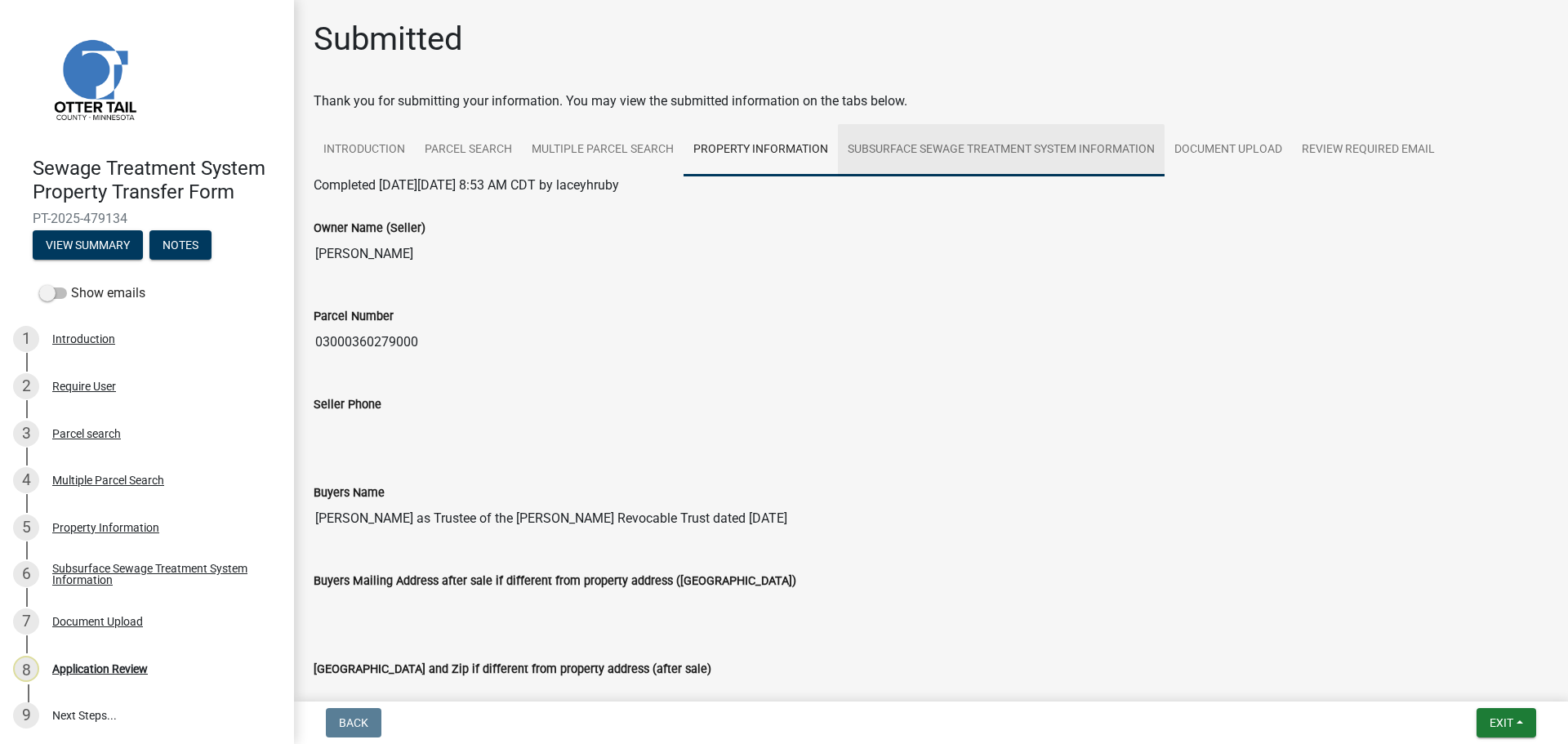
click at [1010, 146] on link "Subsurface Sewage Treatment System Information" at bounding box center [1001, 150] width 327 height 52
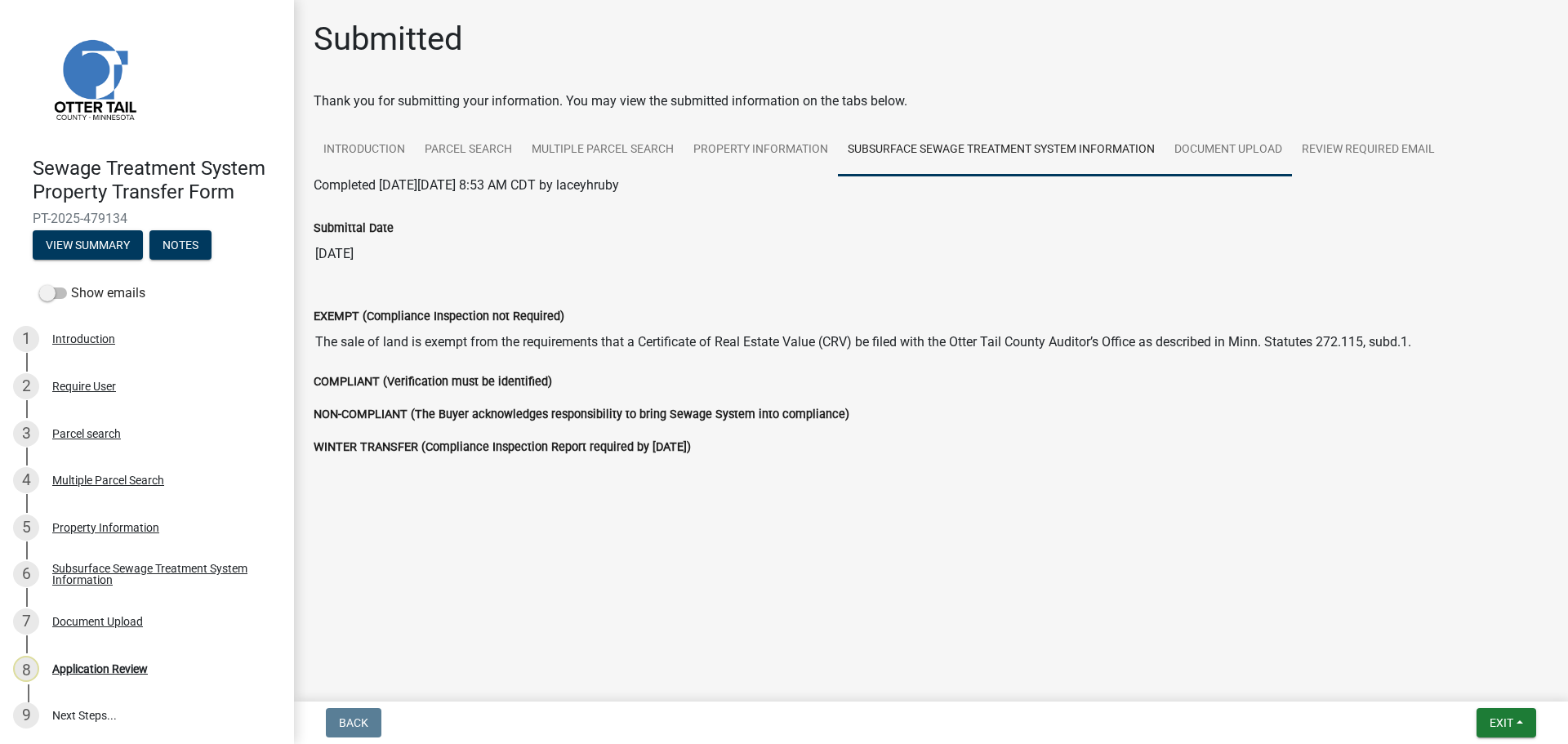
click at [1243, 133] on link "Document Upload" at bounding box center [1227, 150] width 127 height 52
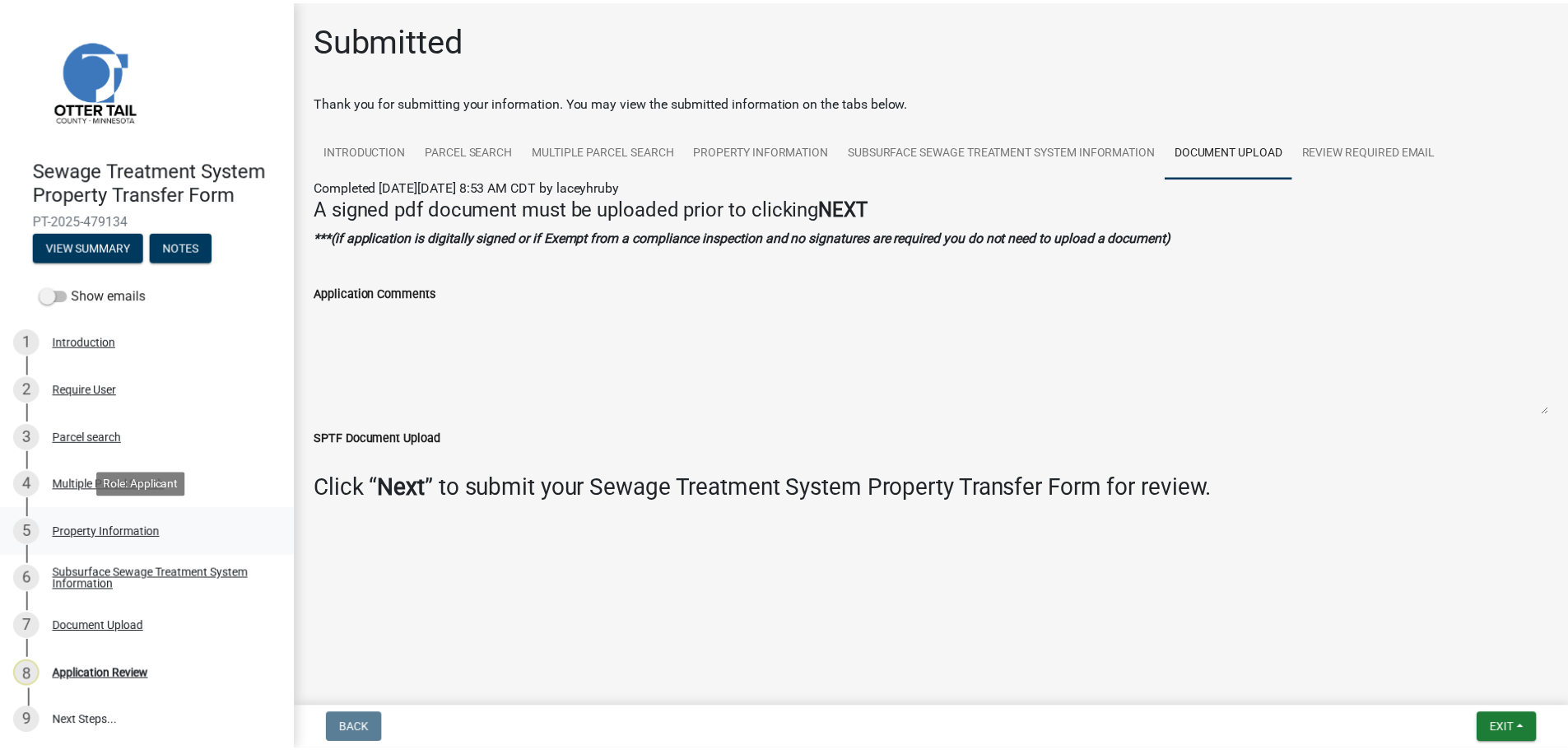
scroll to position [2, 0]
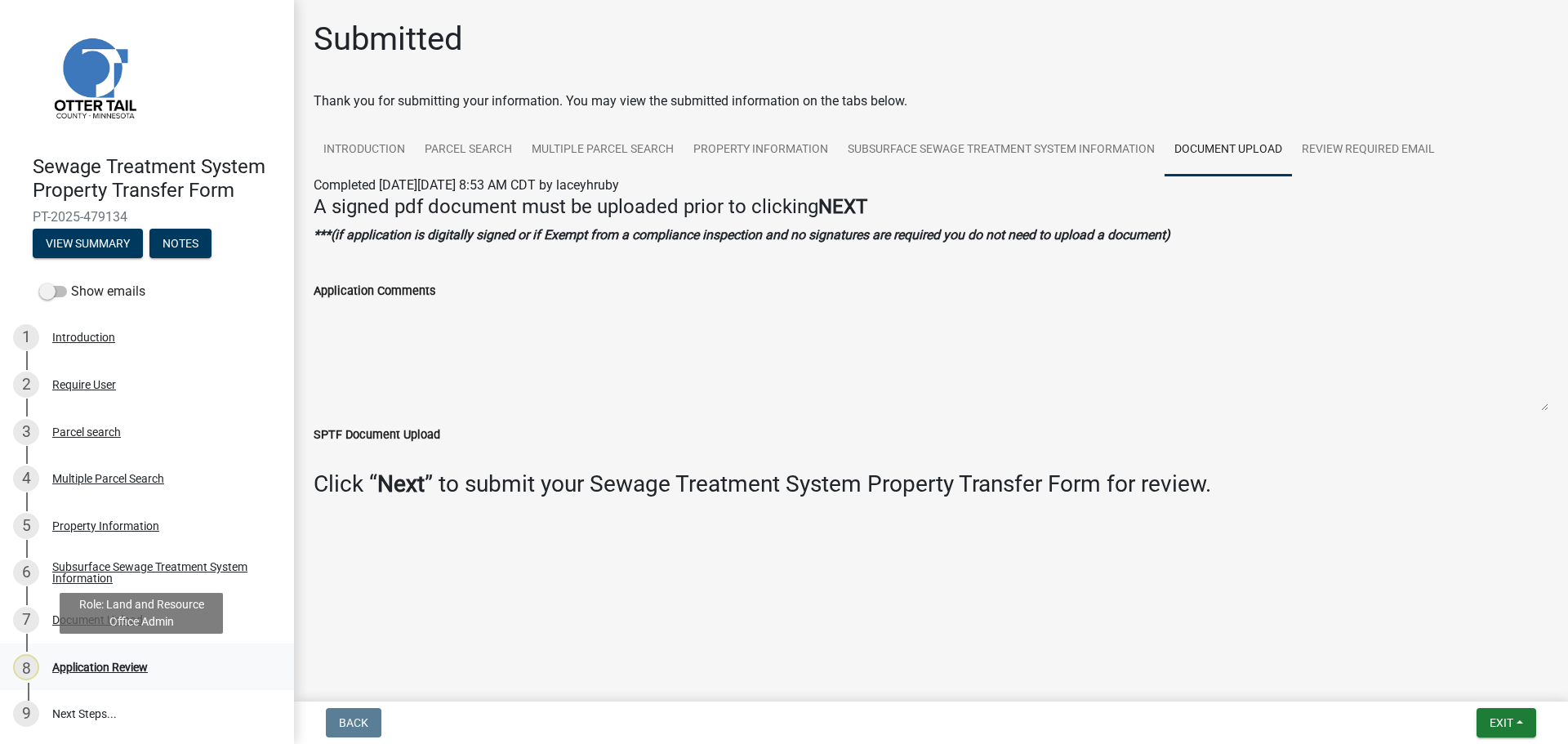
click at [111, 670] on div "Application Review" at bounding box center [100, 667] width 96 height 11
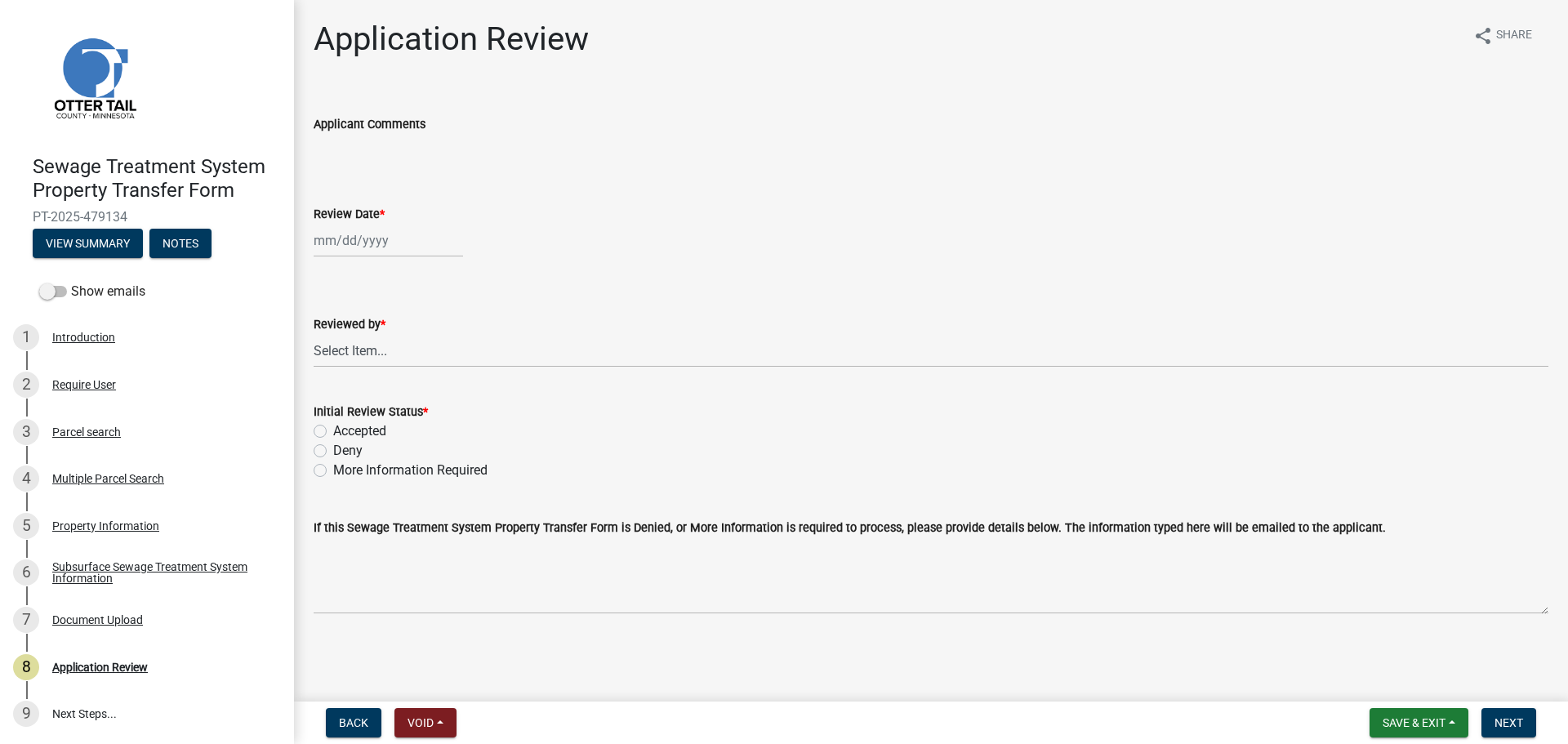
click at [354, 242] on div at bounding box center [388, 240] width 149 height 34
select select "9"
select select "2025"
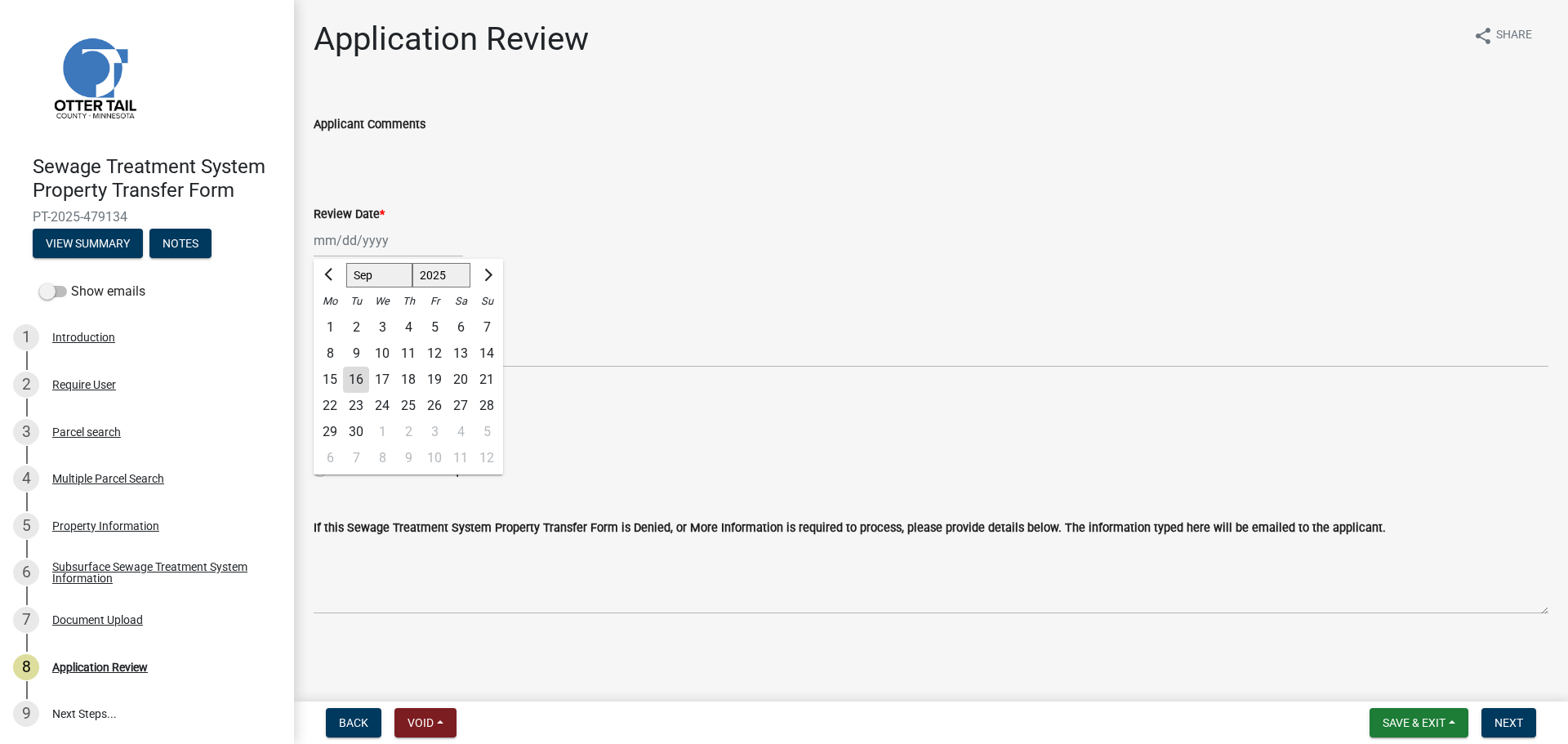
click at [358, 382] on div "16" at bounding box center [356, 380] width 26 height 26
type input "09/16/2025"
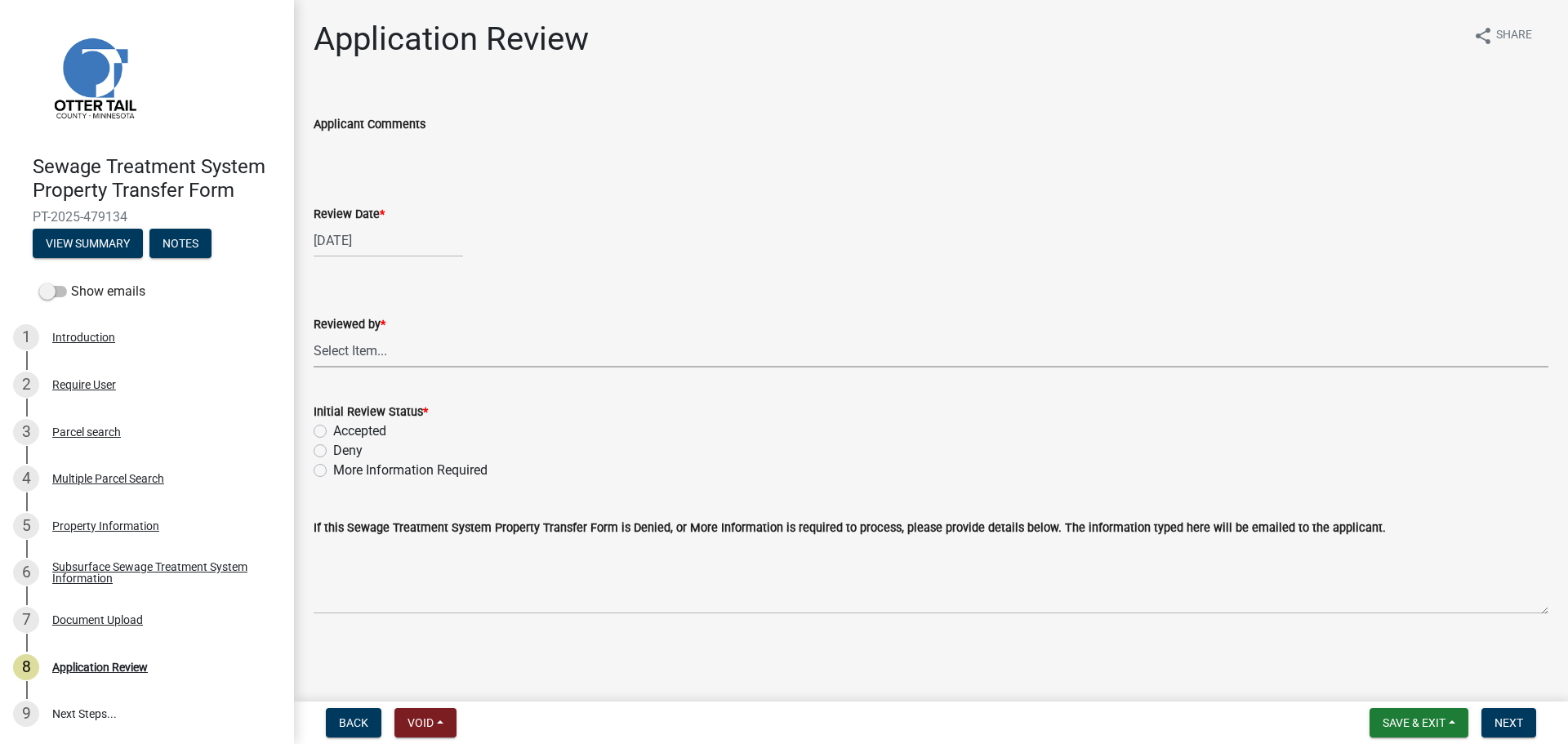
click at [352, 359] on select "Select Item... Alexis Newark Amy Busko Andrea Perales Brittany Tollefson Christ…" at bounding box center [931, 351] width 1235 height 34
click at [314, 334] on select "Select Item... Alexis Newark Amy Busko Andrea Perales Brittany Tollefson Christ…" at bounding box center [931, 351] width 1235 height 34
select select "67745ee8-7159-4960-80f9-a638286b467c"
click at [356, 426] on label "Accepted" at bounding box center [360, 431] width 53 height 20
click at [344, 426] on input "Accepted" at bounding box center [338, 426] width 11 height 11
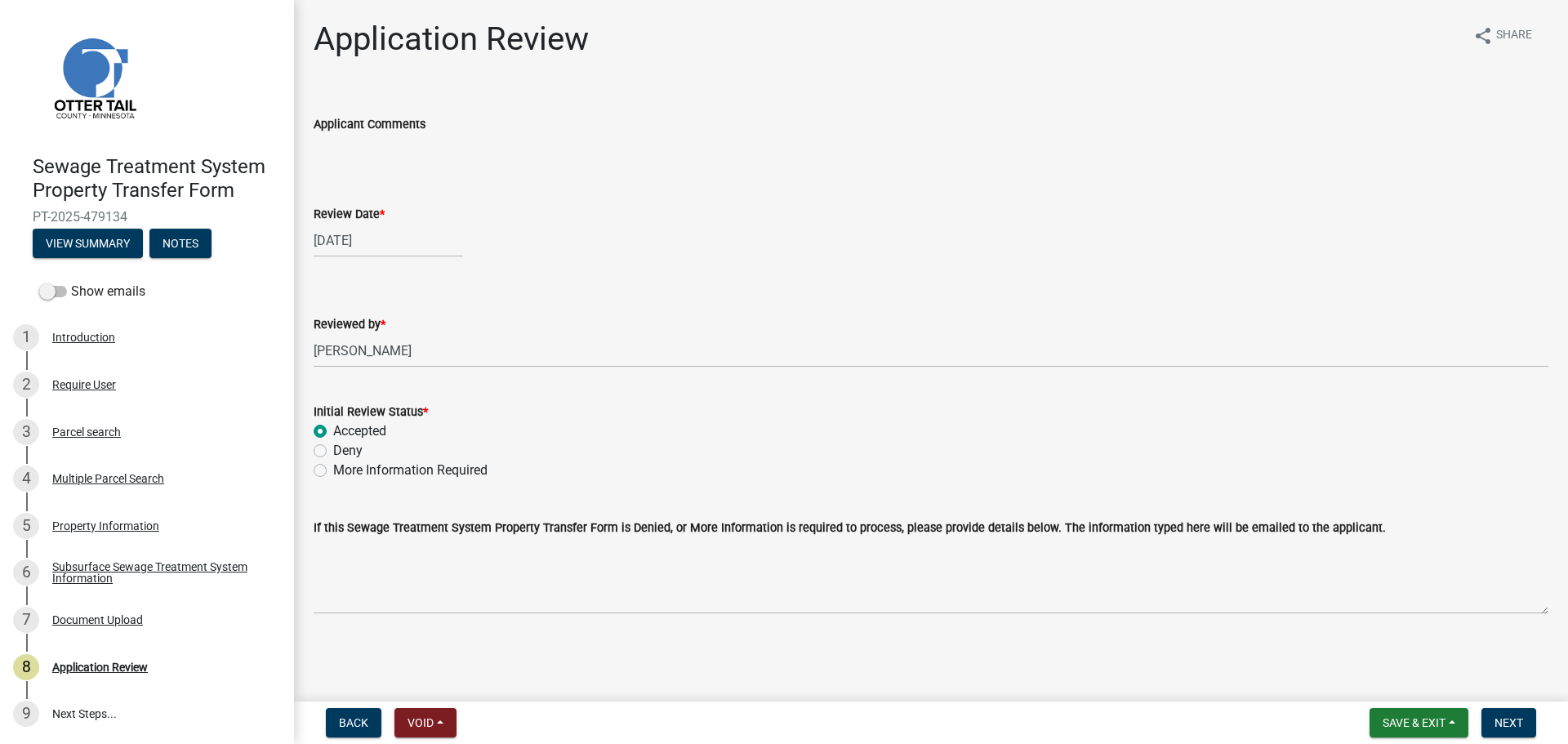
radio input "true"
click at [1513, 719] on span "Next" at bounding box center [1508, 723] width 29 height 13
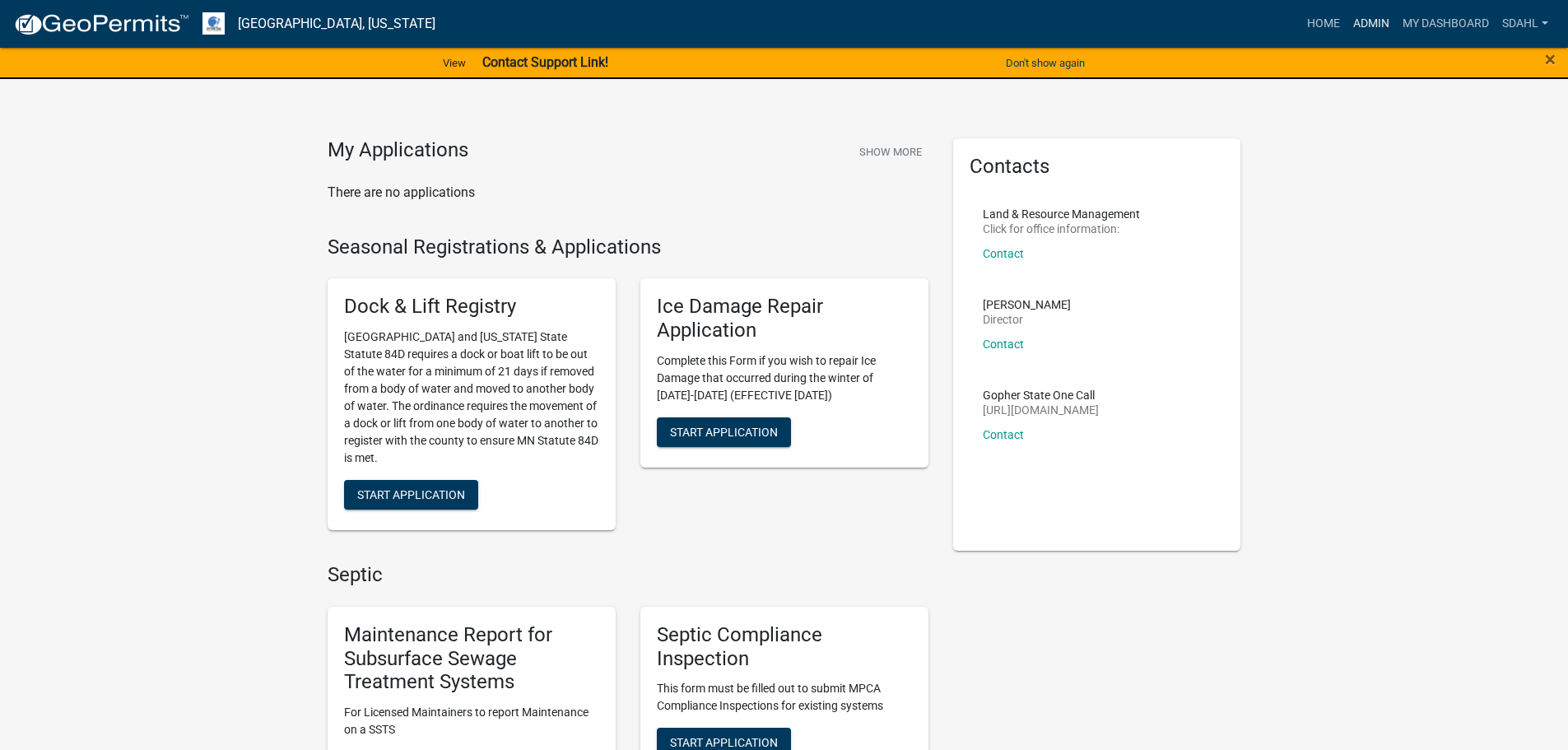
click at [1365, 26] on link "Admin" at bounding box center [1371, 24] width 50 height 31
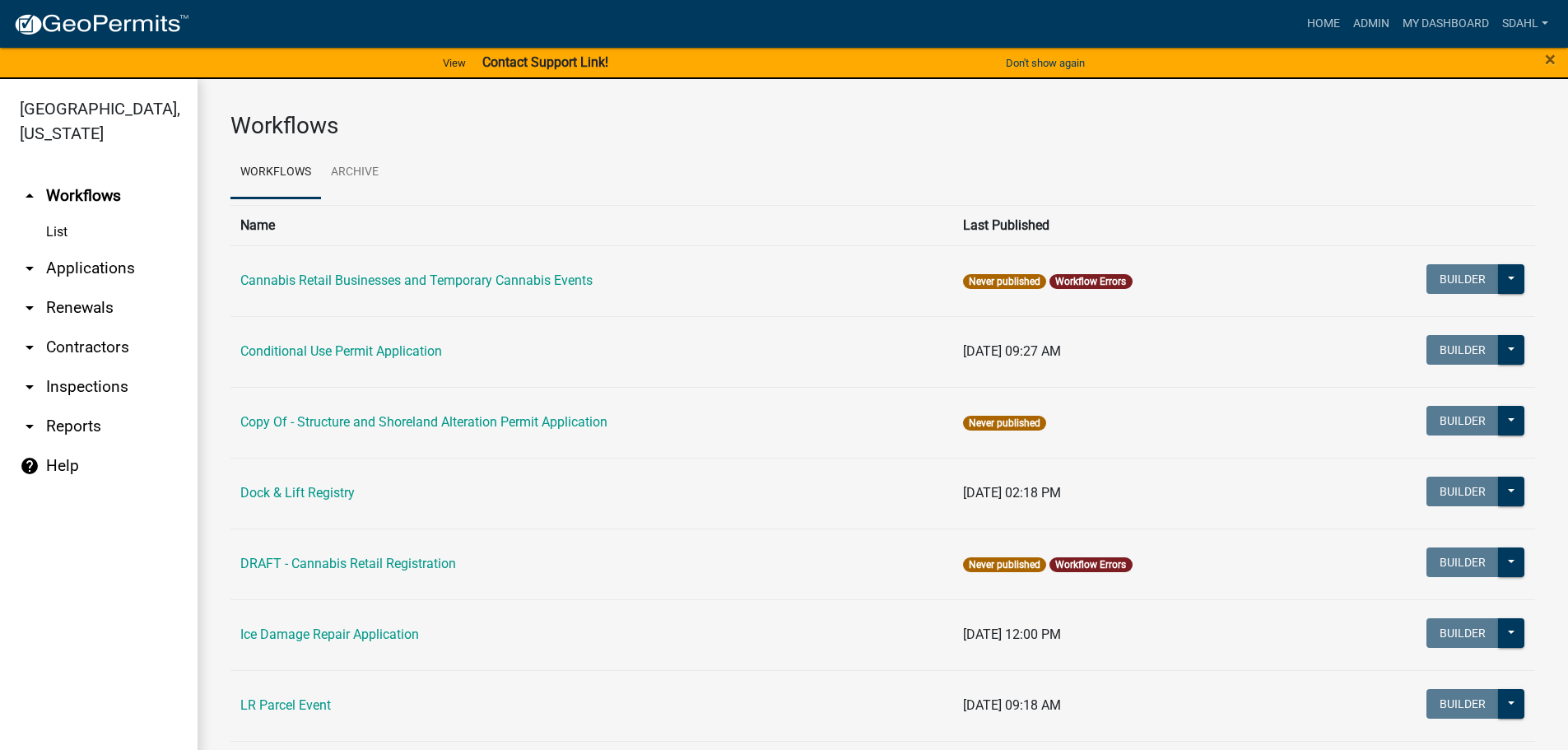
click at [88, 275] on link "arrow_drop_down Applications" at bounding box center [98, 268] width 197 height 40
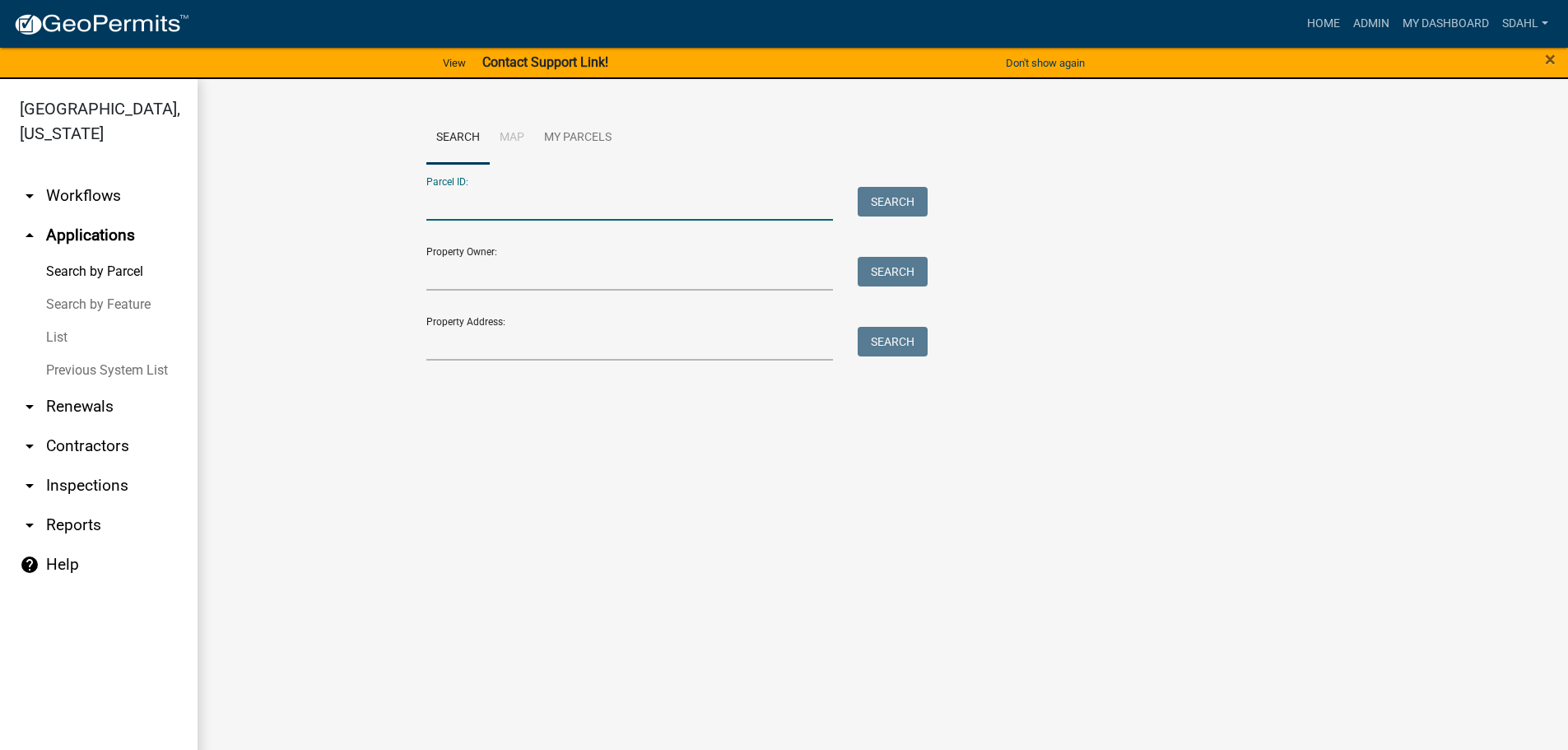
click at [590, 201] on input "Parcel ID:" at bounding box center [629, 203] width 407 height 34
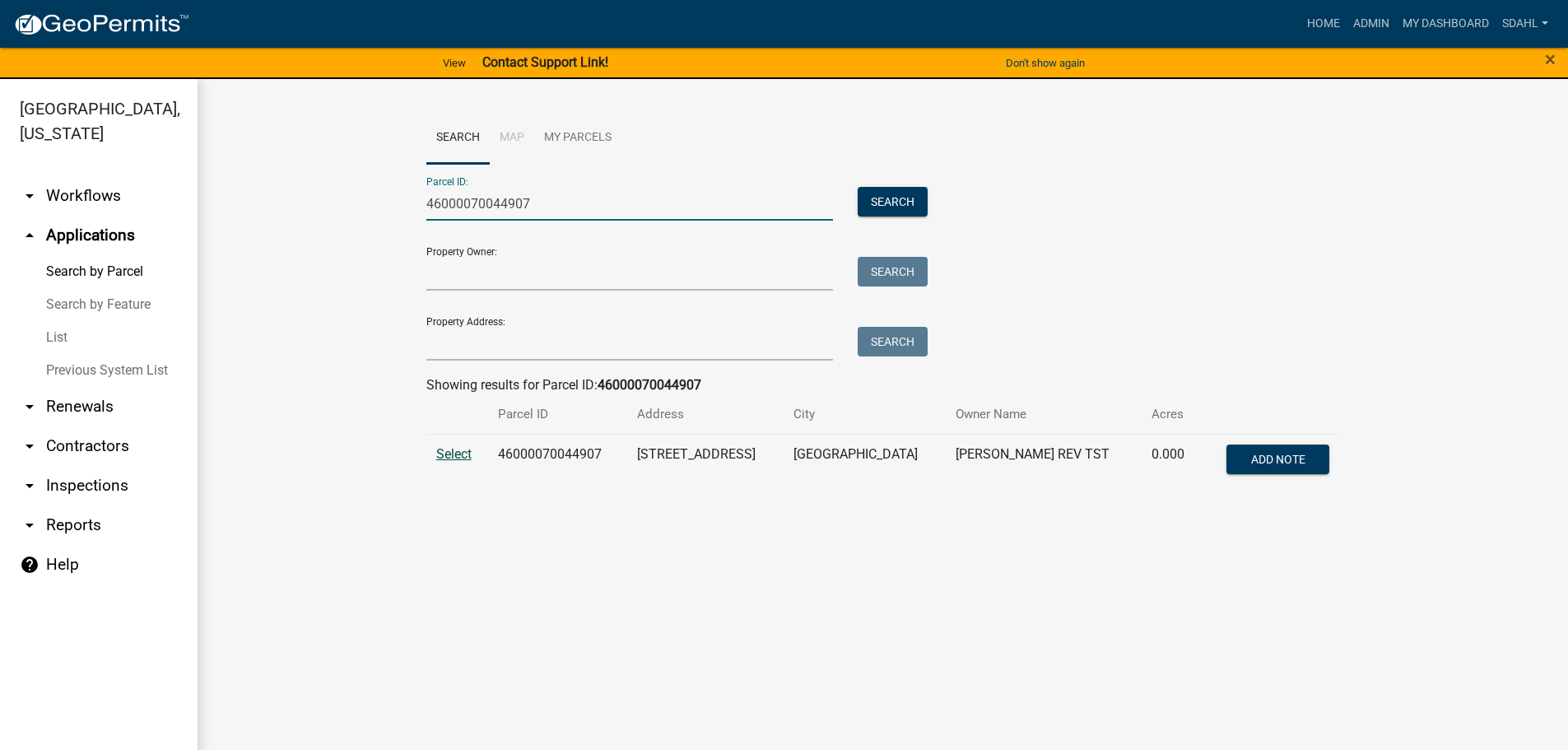
type input "46000070044907"
click at [452, 453] on span "Select" at bounding box center [453, 453] width 36 height 16
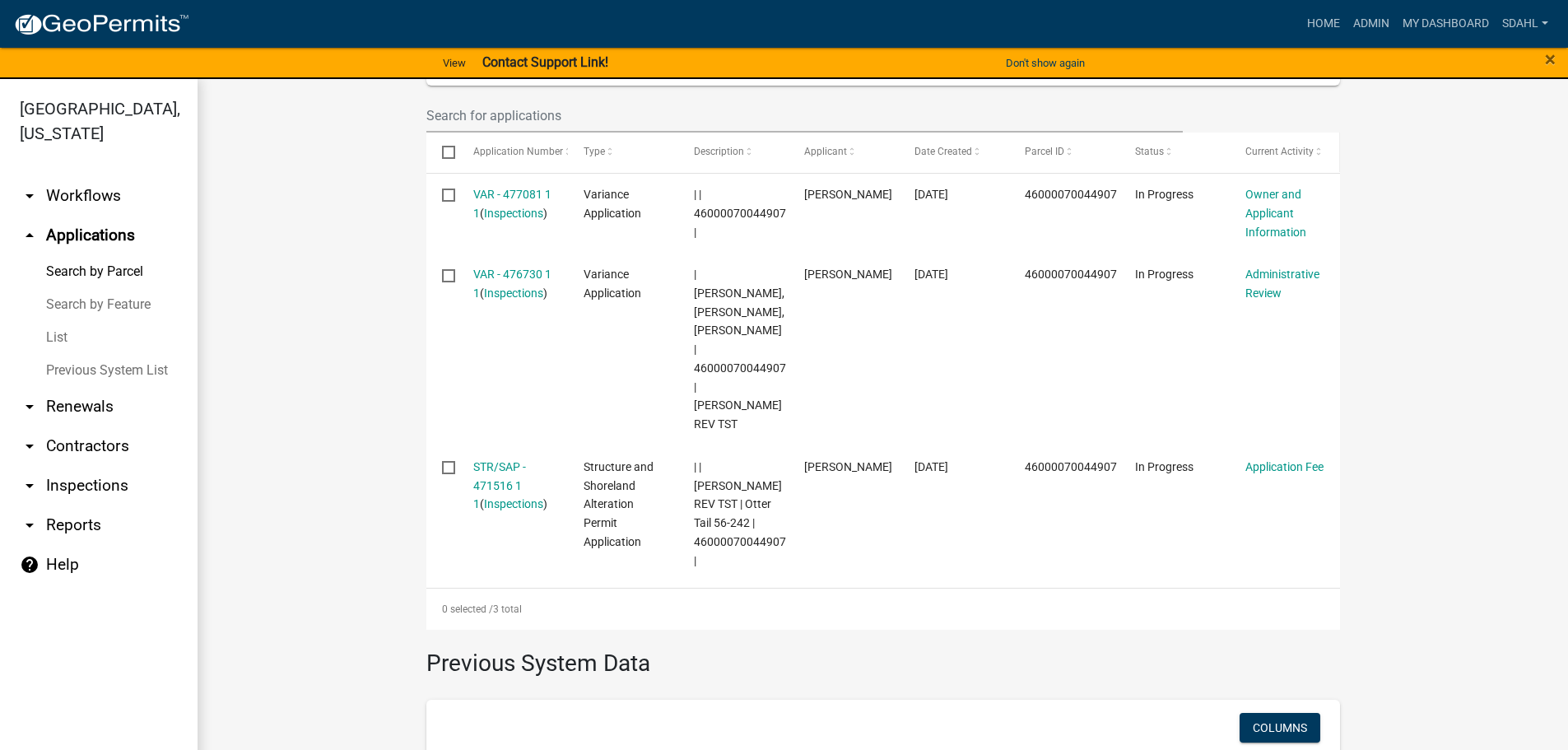
scroll to position [494, 0]
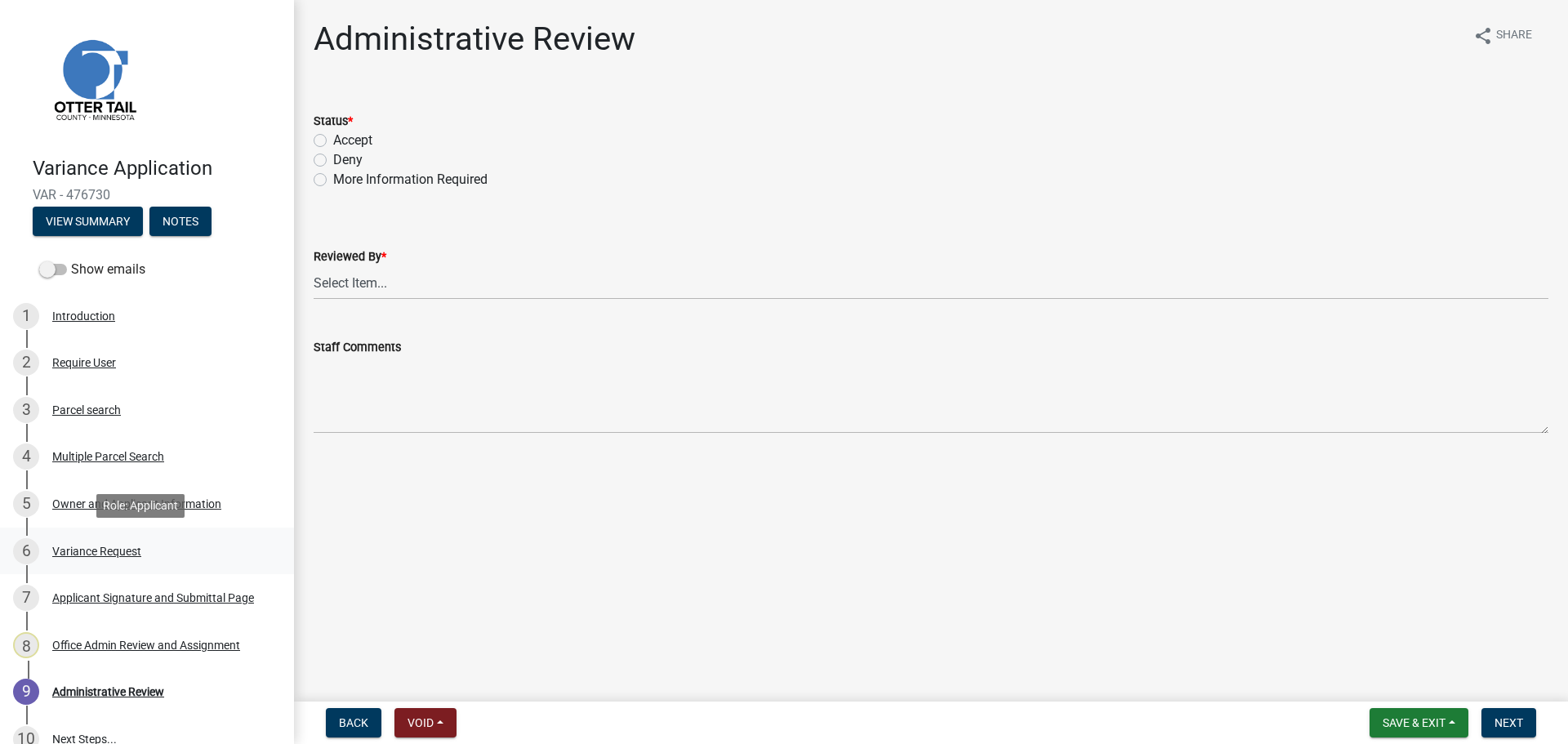
click at [62, 551] on div "Variance Request" at bounding box center [97, 551] width 89 height 11
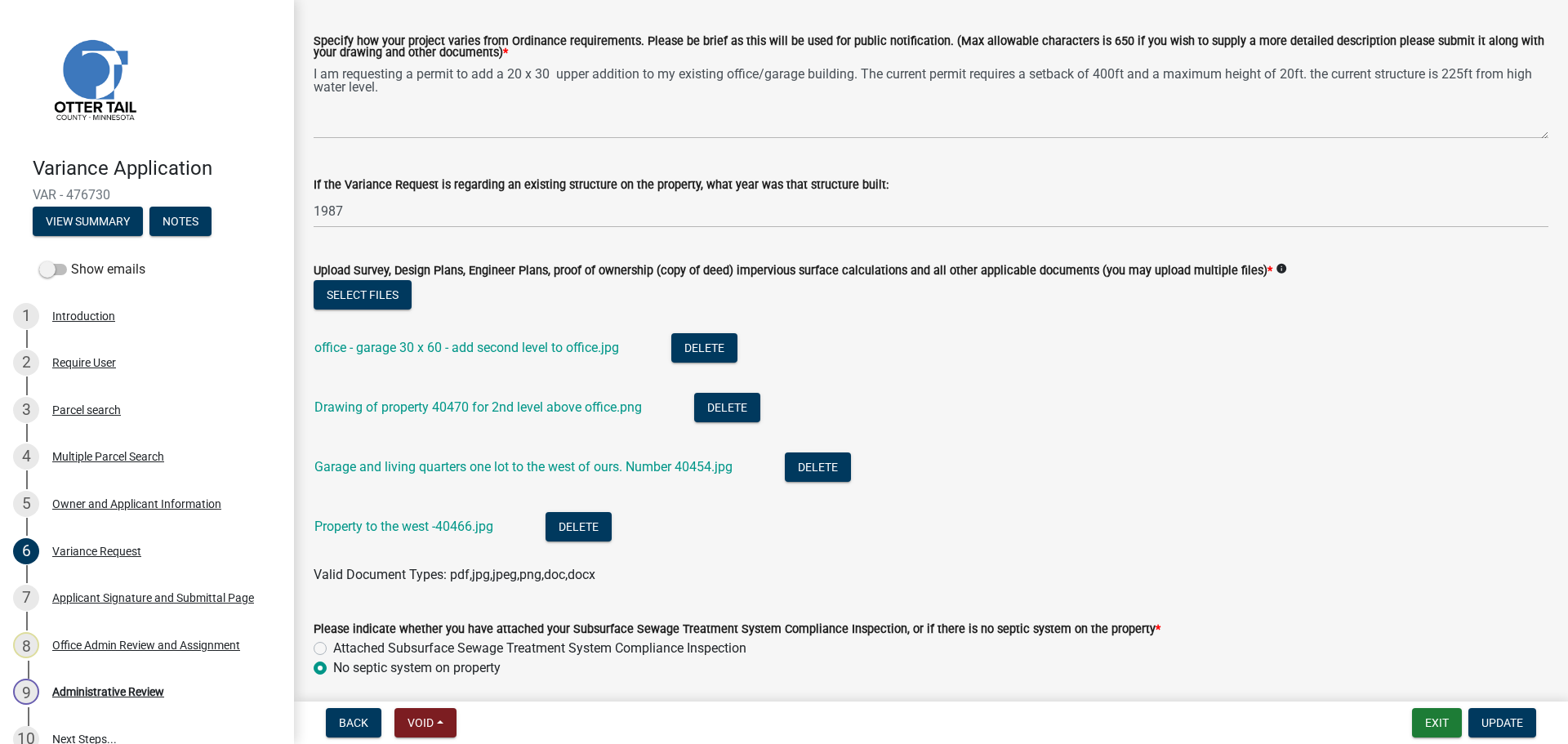
scroll to position [490, 0]
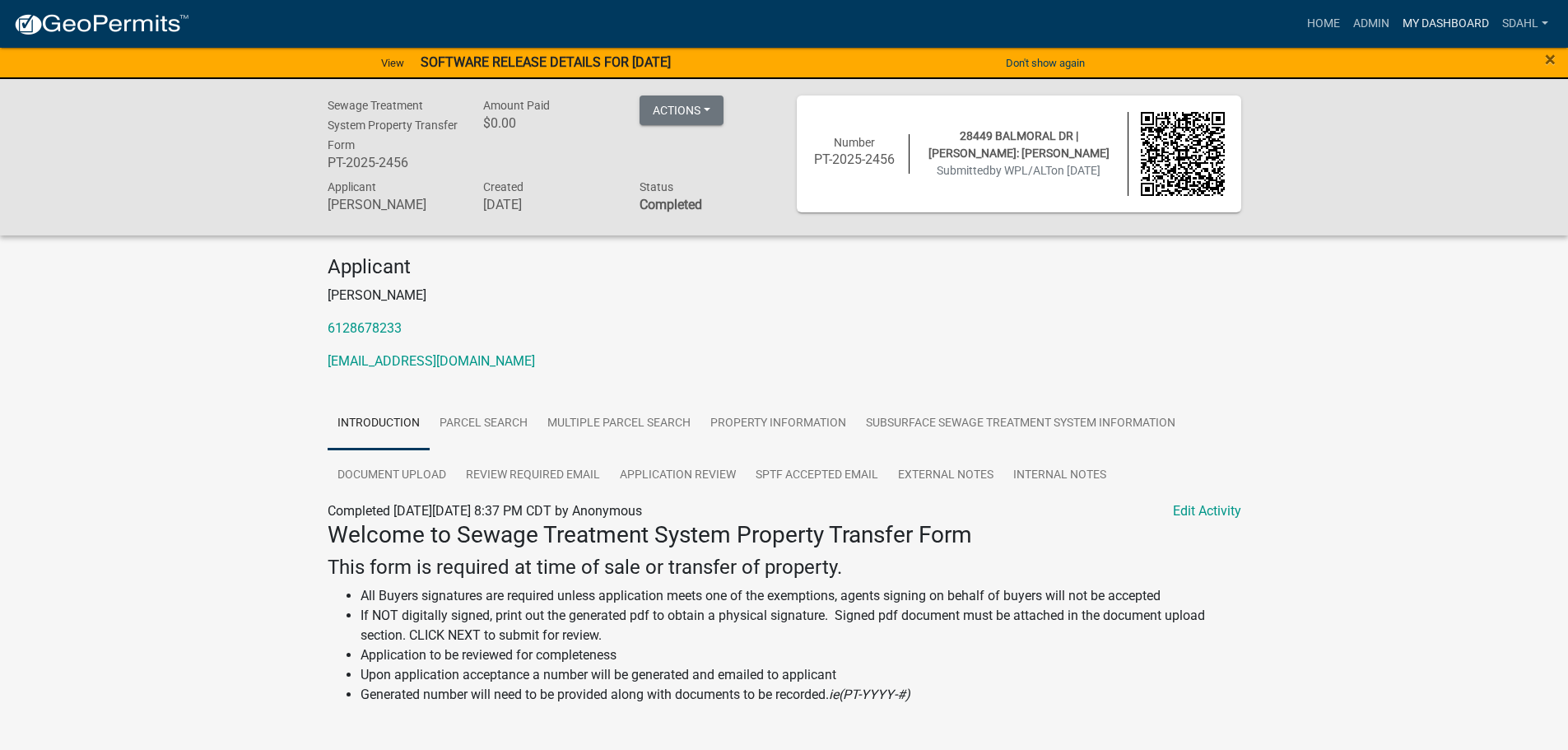
click at [1426, 20] on link "My Dashboard" at bounding box center [1445, 24] width 100 height 31
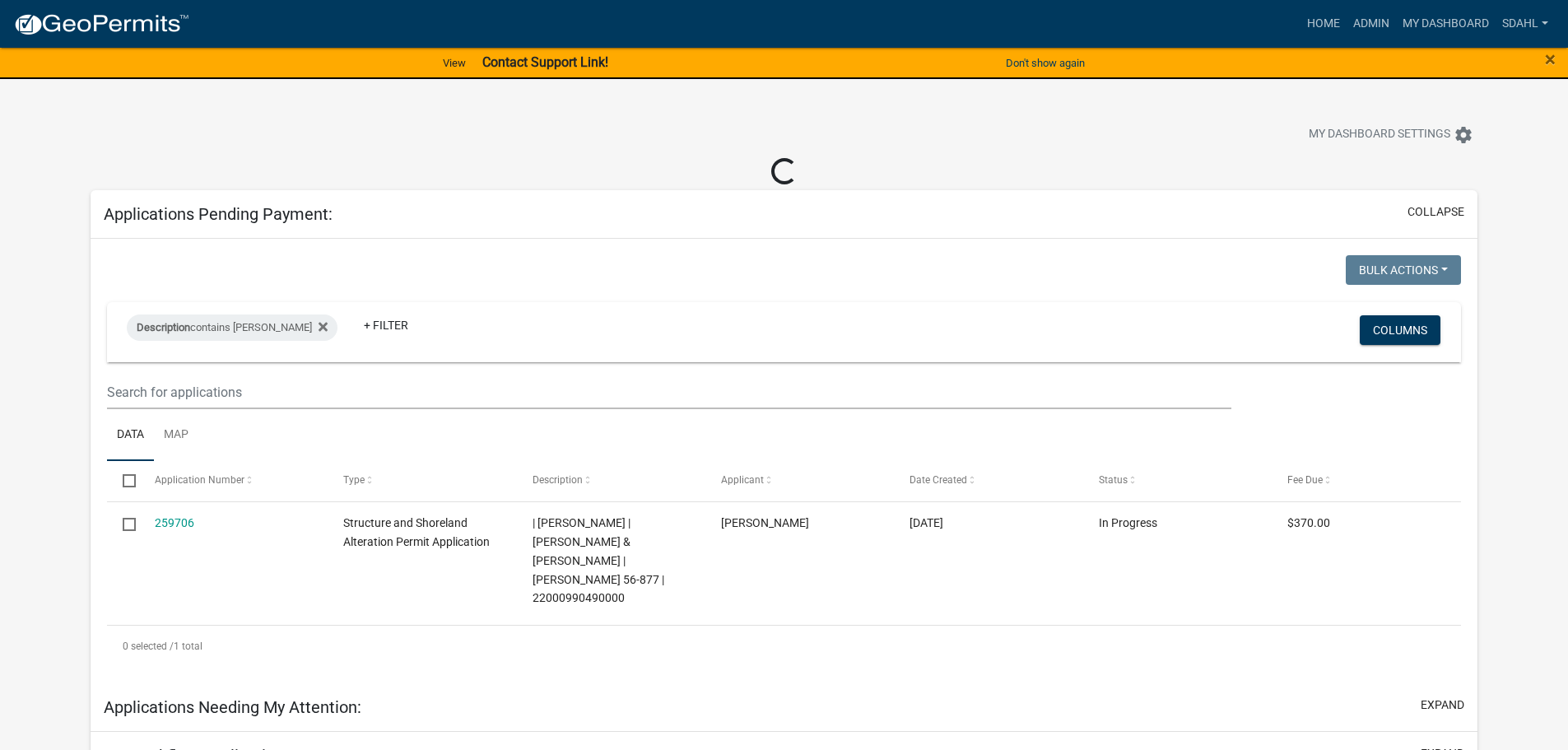
select select "3: 100"
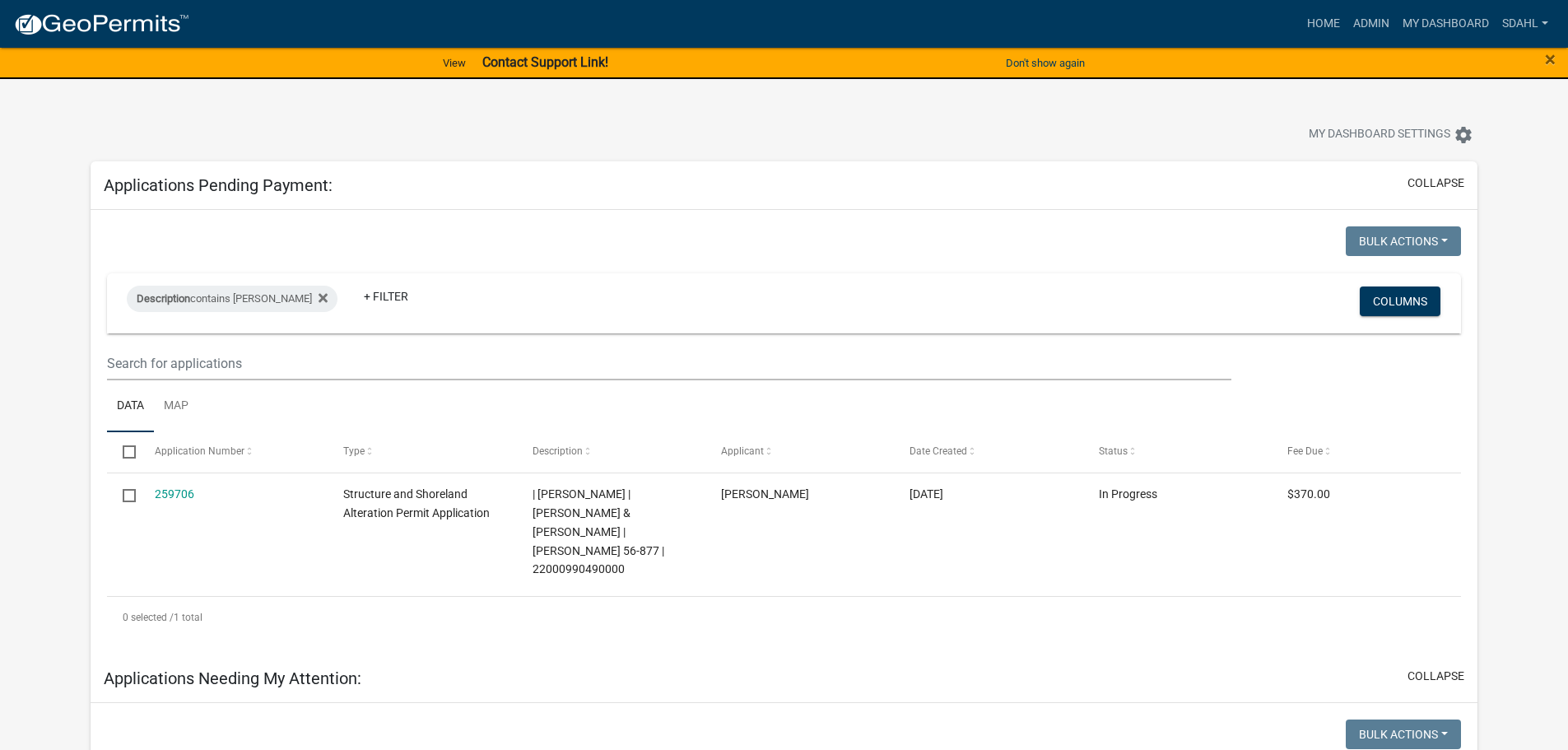
click at [165, 122] on div at bounding box center [490, 137] width 823 height 36
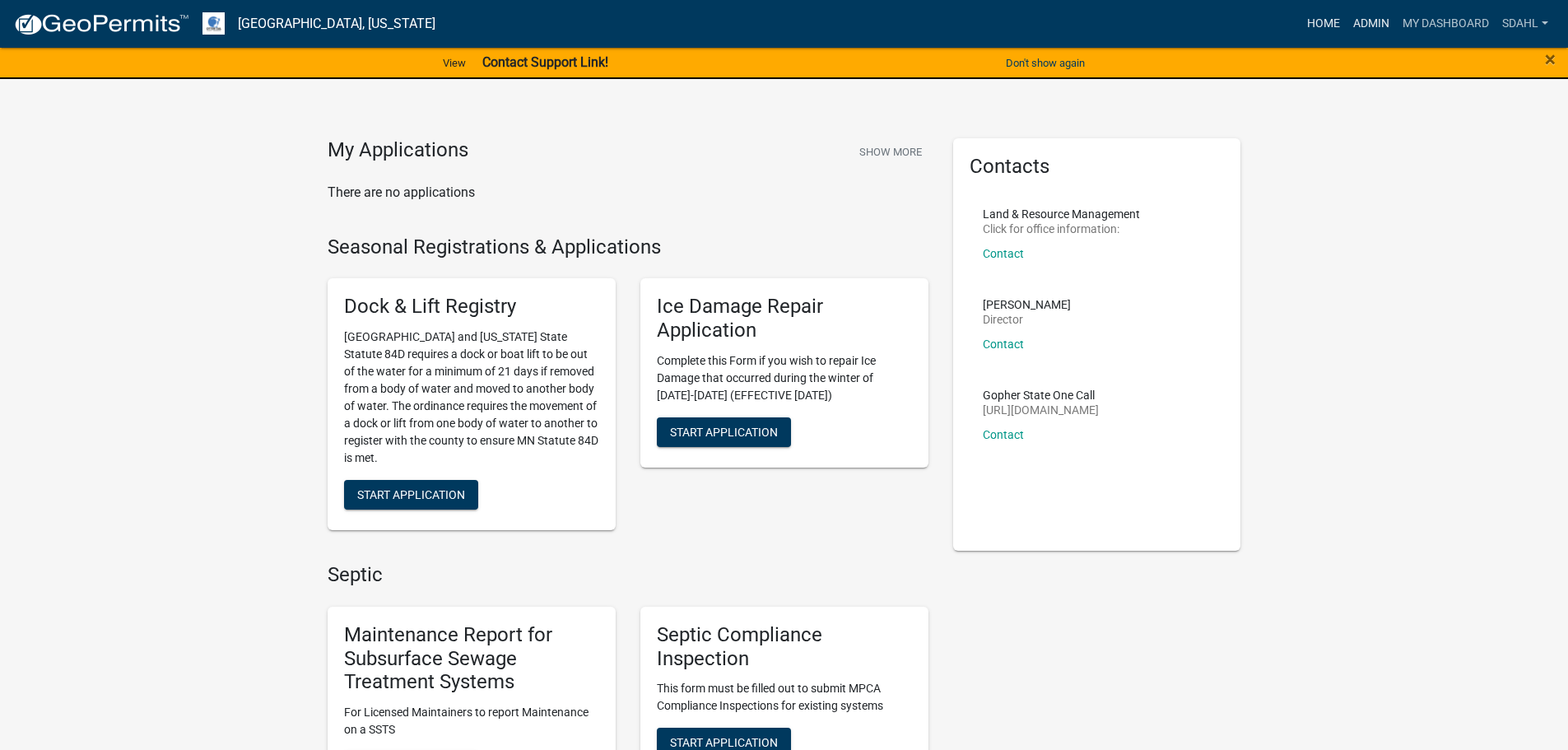
drag, startPoint x: 1372, startPoint y: 21, endPoint x: 1343, endPoint y: 38, distance: 33.6
click at [1372, 21] on link "Admin" at bounding box center [1371, 24] width 50 height 31
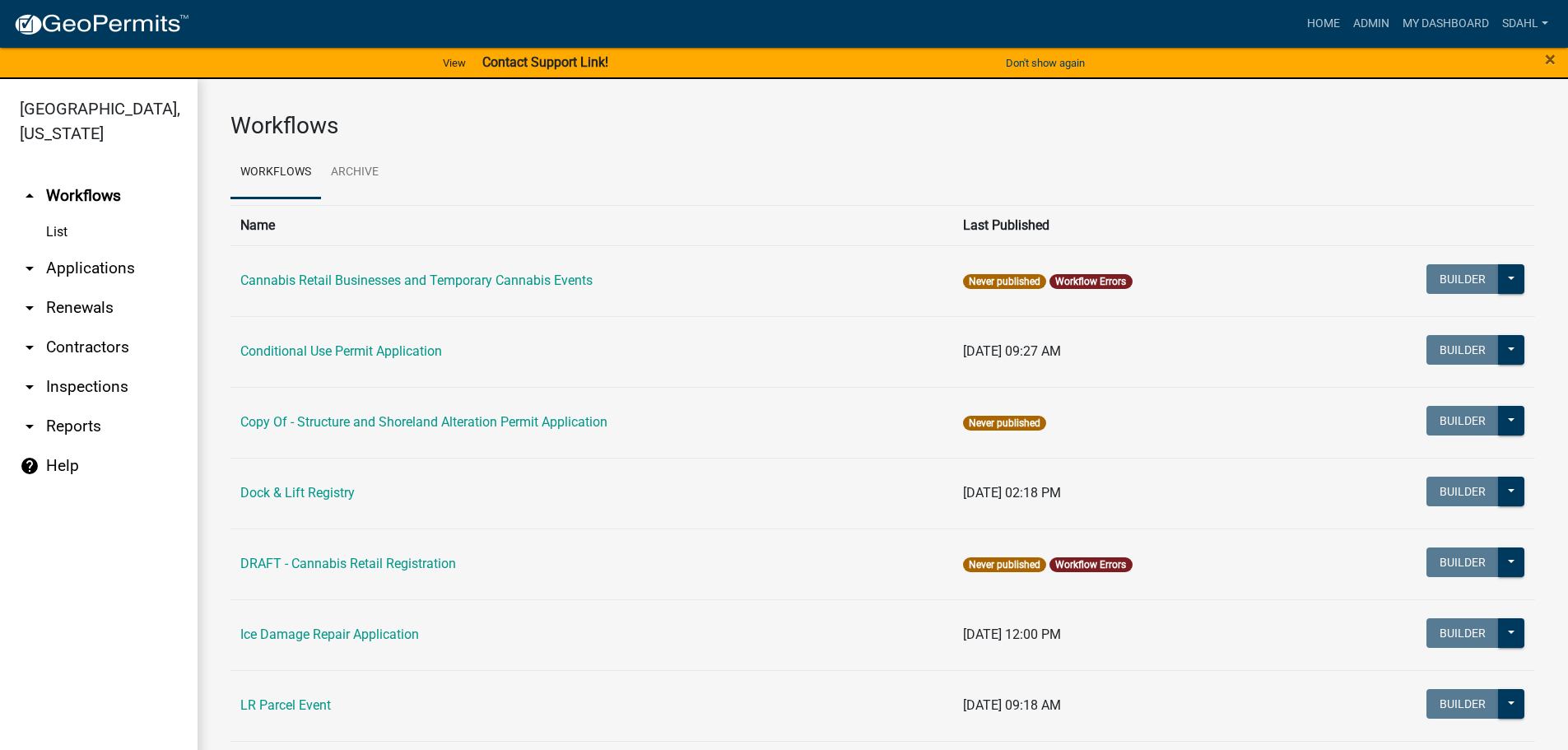
click at [91, 259] on link "arrow_drop_down Applications" at bounding box center [98, 268] width 197 height 40
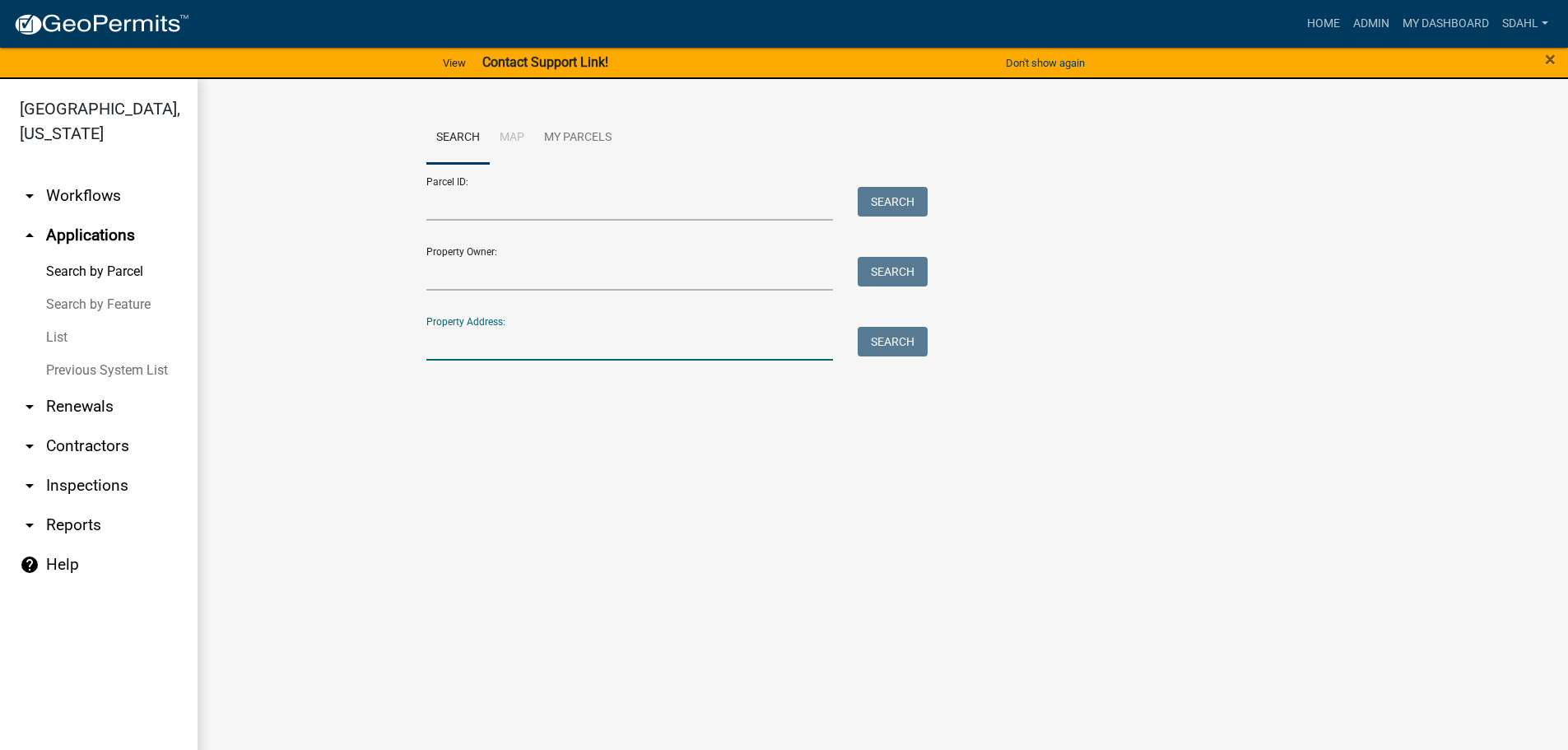
click at [501, 356] on input "Property Address:" at bounding box center [629, 344] width 407 height 34
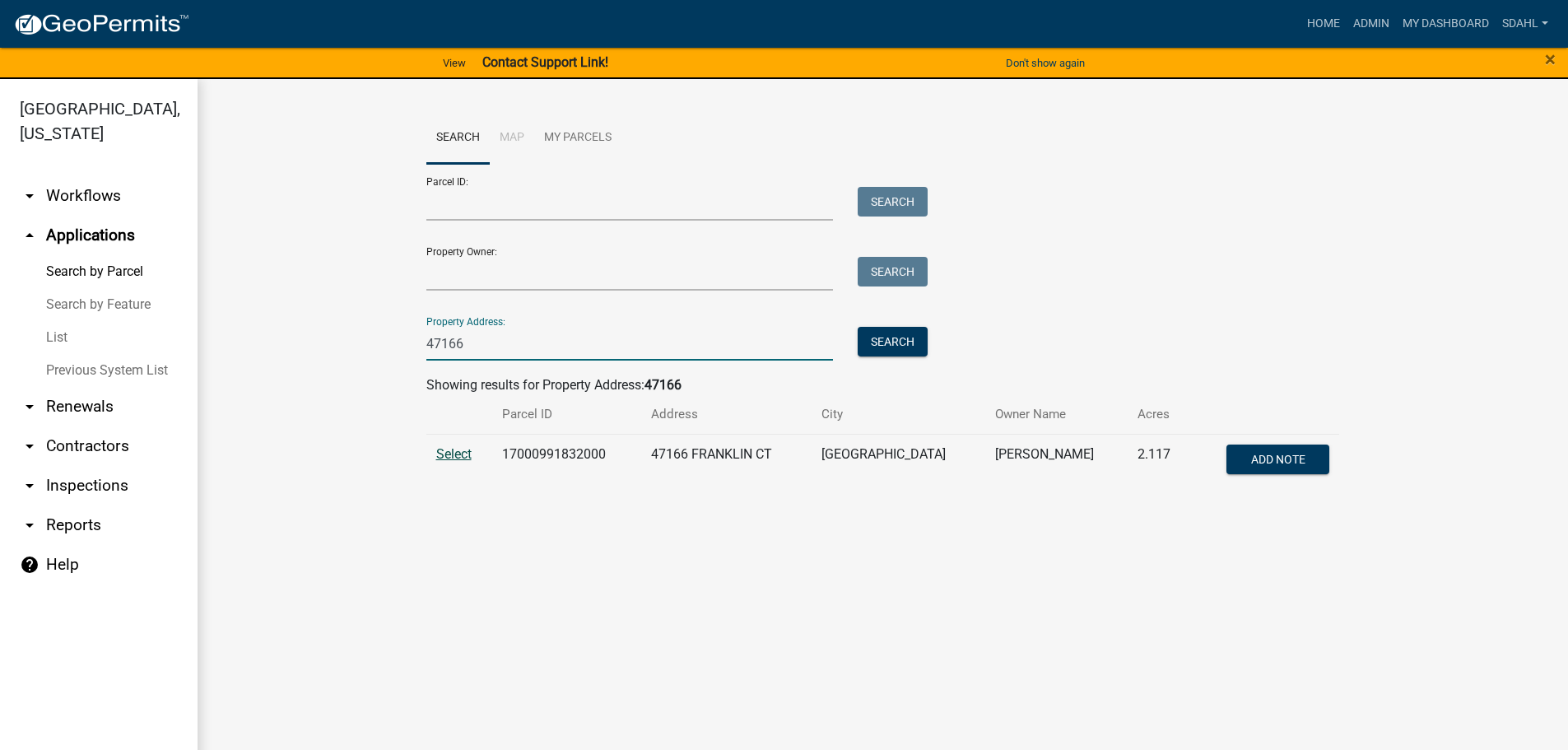
type input "47166"
click at [442, 453] on span "Select" at bounding box center [453, 453] width 36 height 16
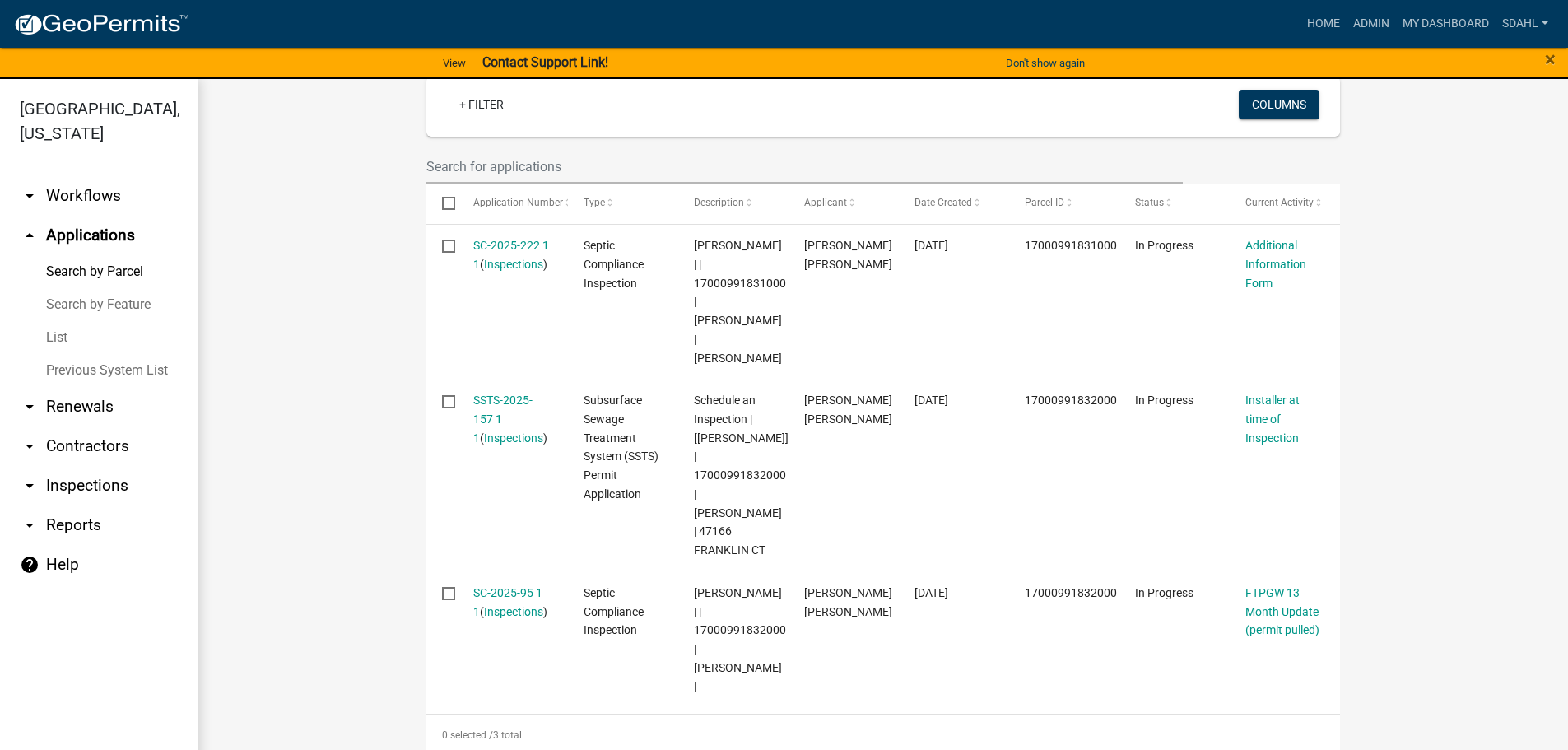
scroll to position [494, 0]
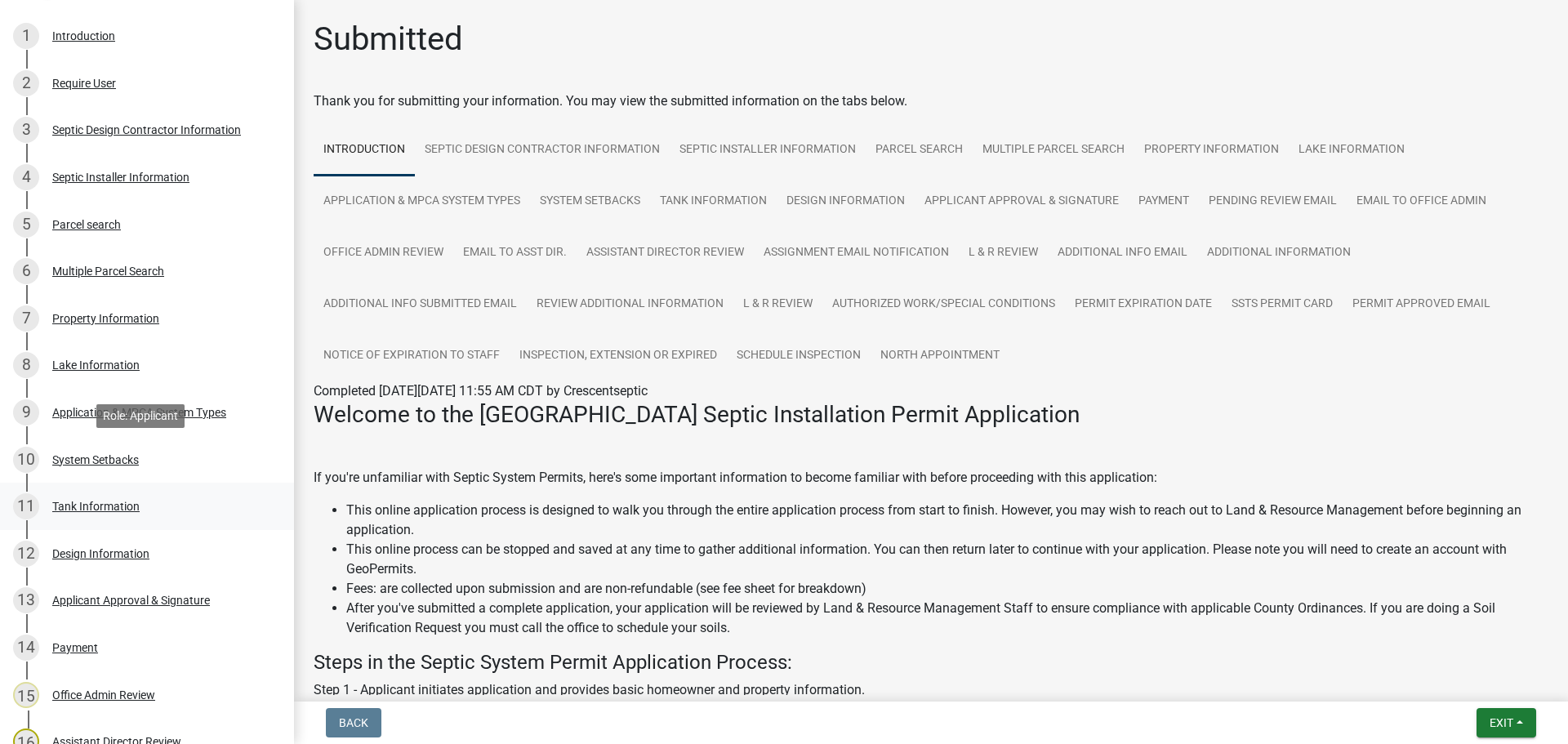
scroll to position [408, 0]
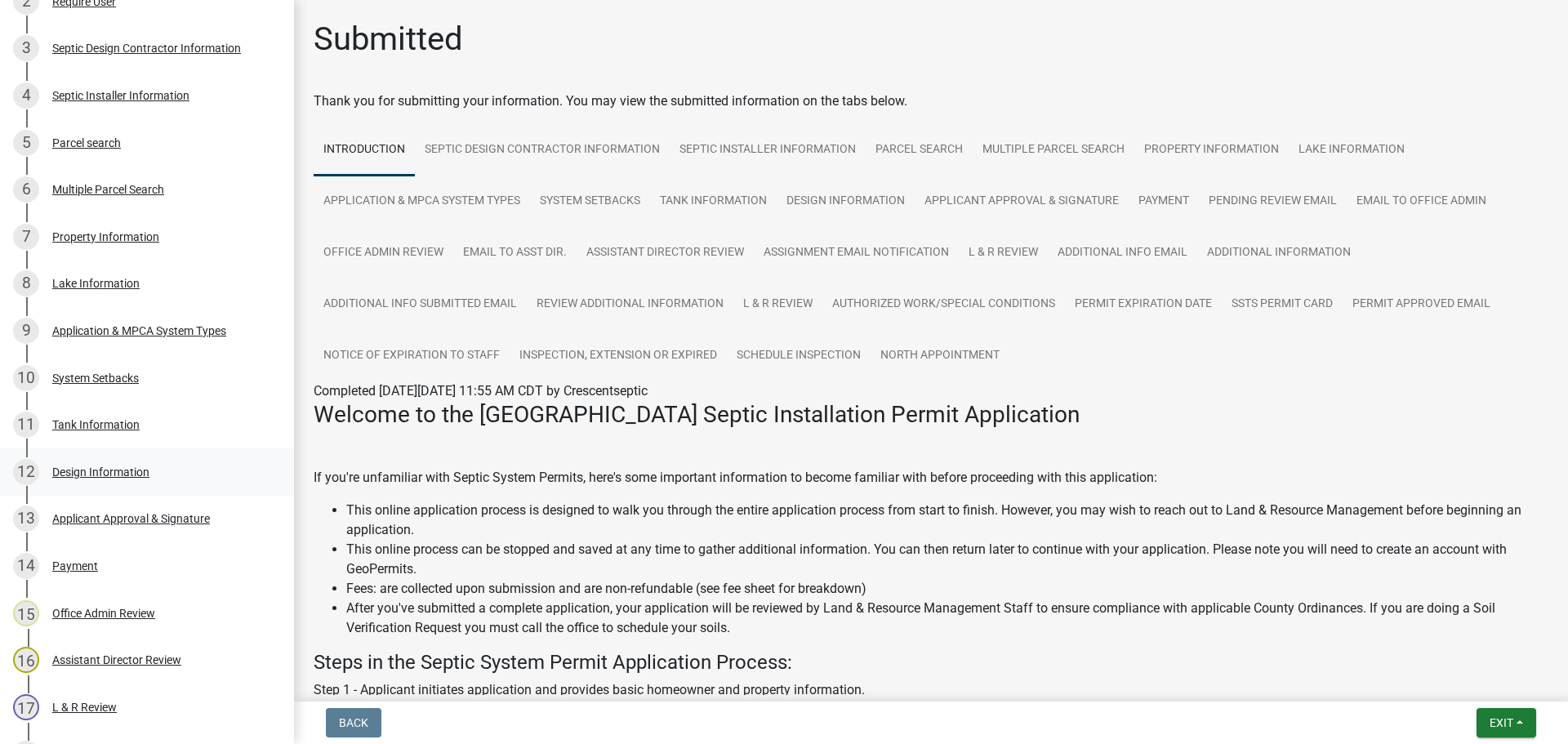
click at [117, 466] on div "Design Information" at bounding box center [101, 472] width 97 height 11
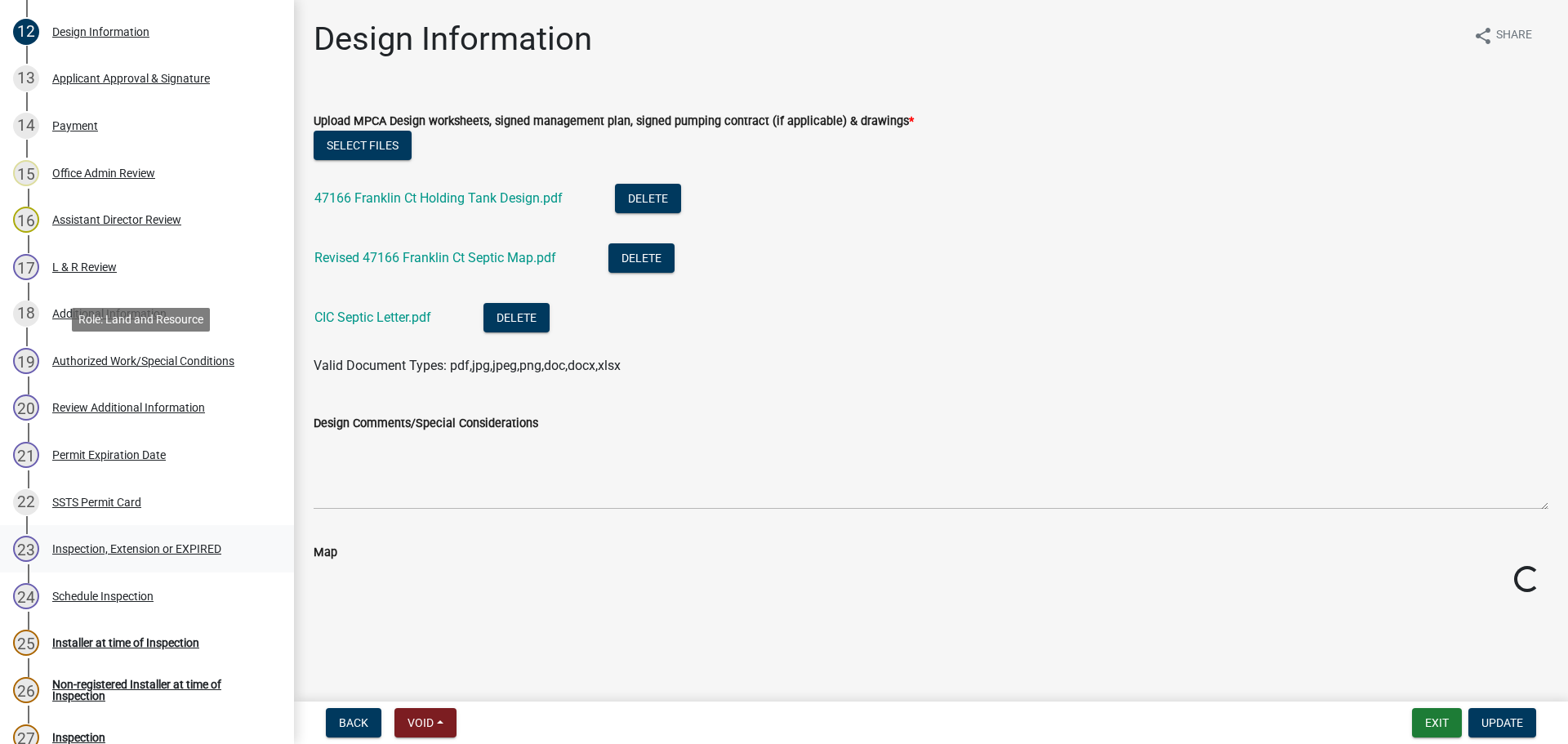
scroll to position [898, 0]
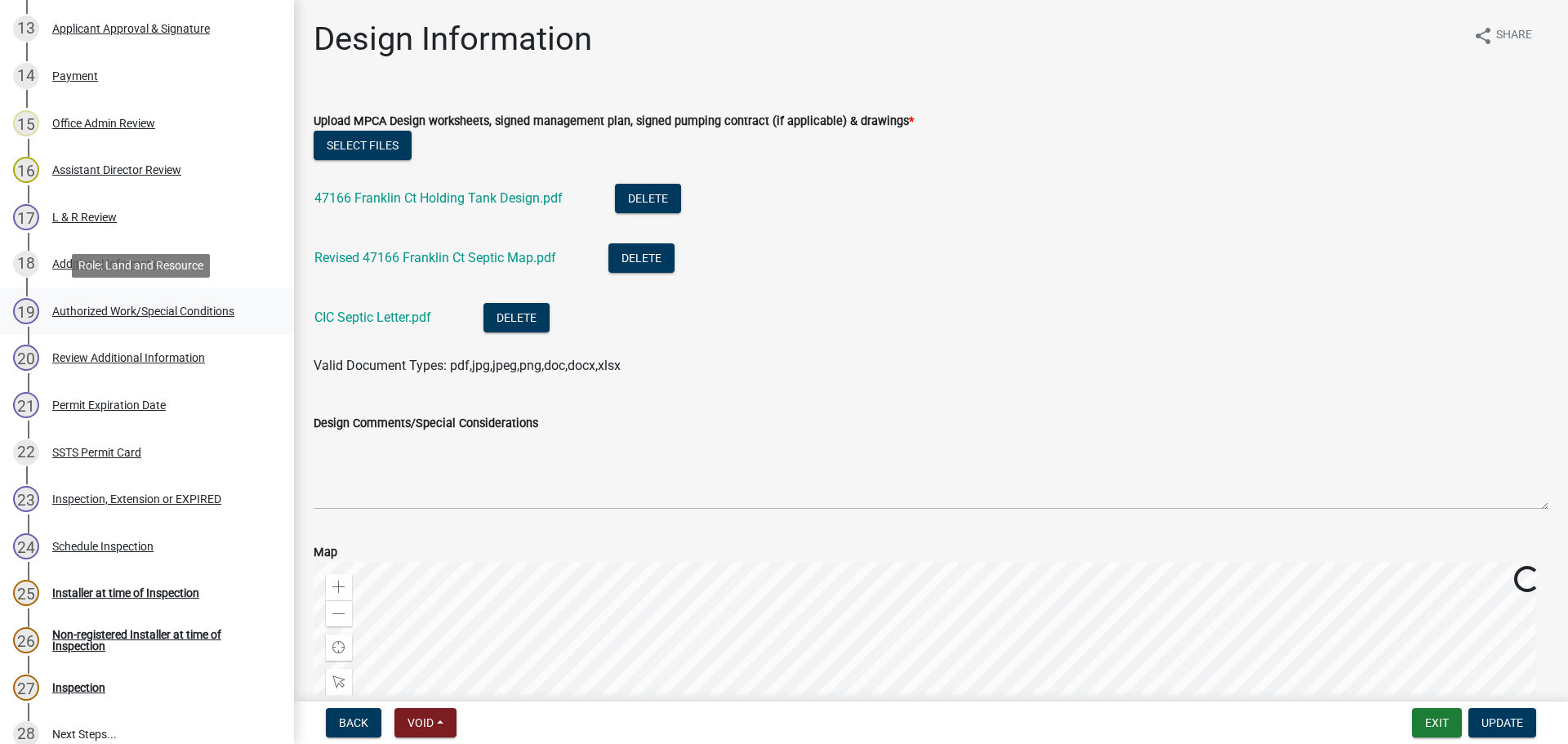
click at [162, 312] on div "Authorized Work/Special Conditions" at bounding box center [143, 311] width 182 height 11
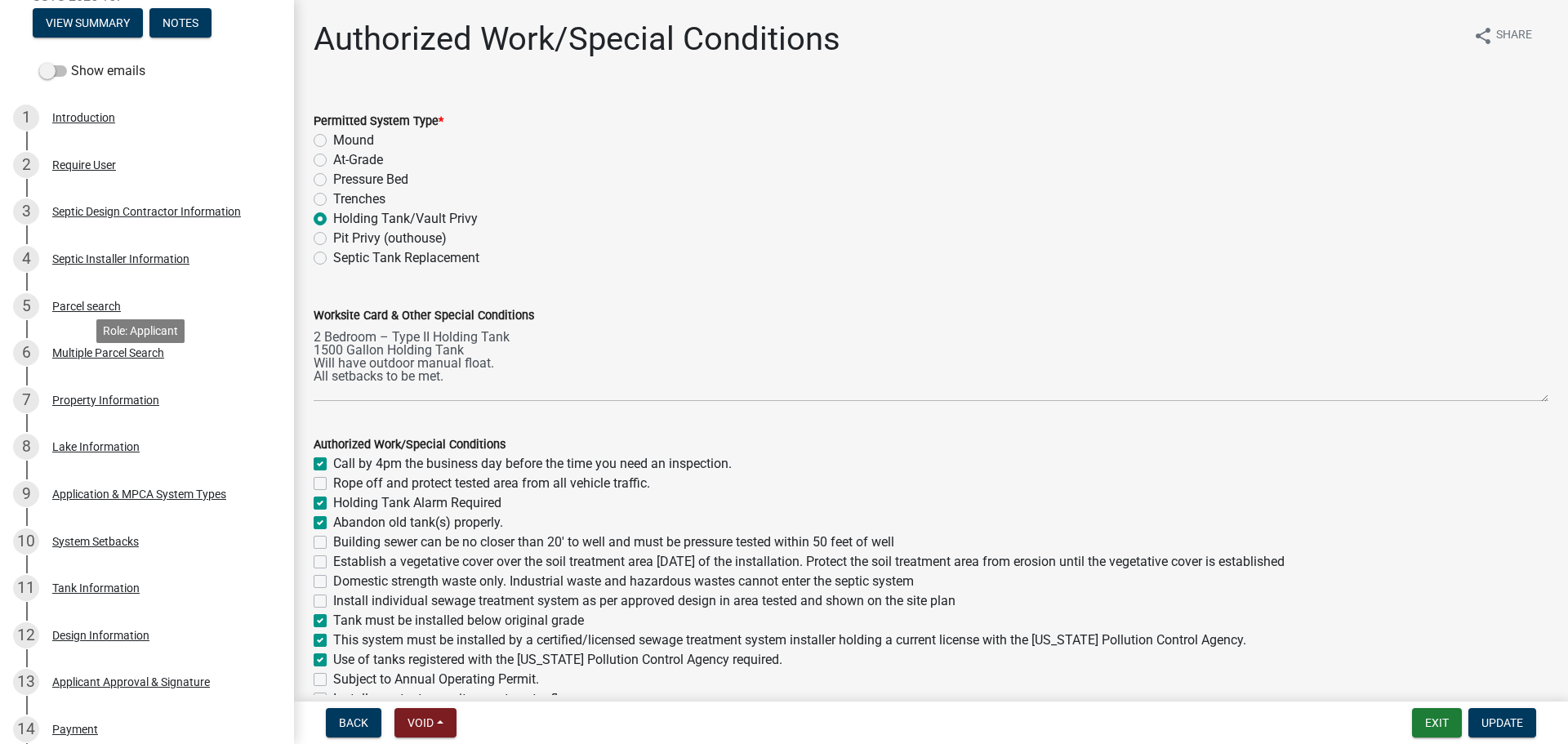
scroll to position [0, 0]
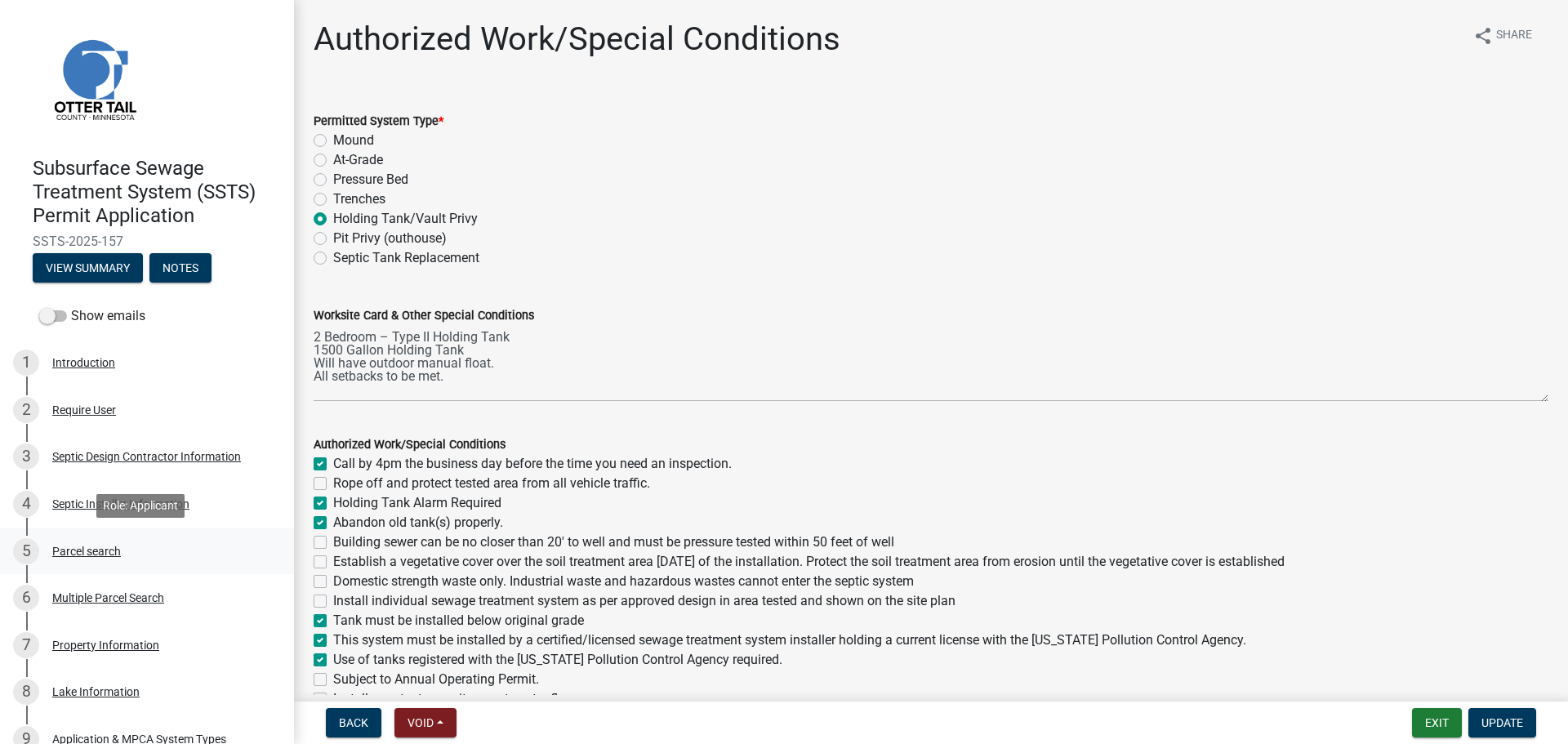
click at [105, 549] on div "Parcel search" at bounding box center [87, 551] width 69 height 11
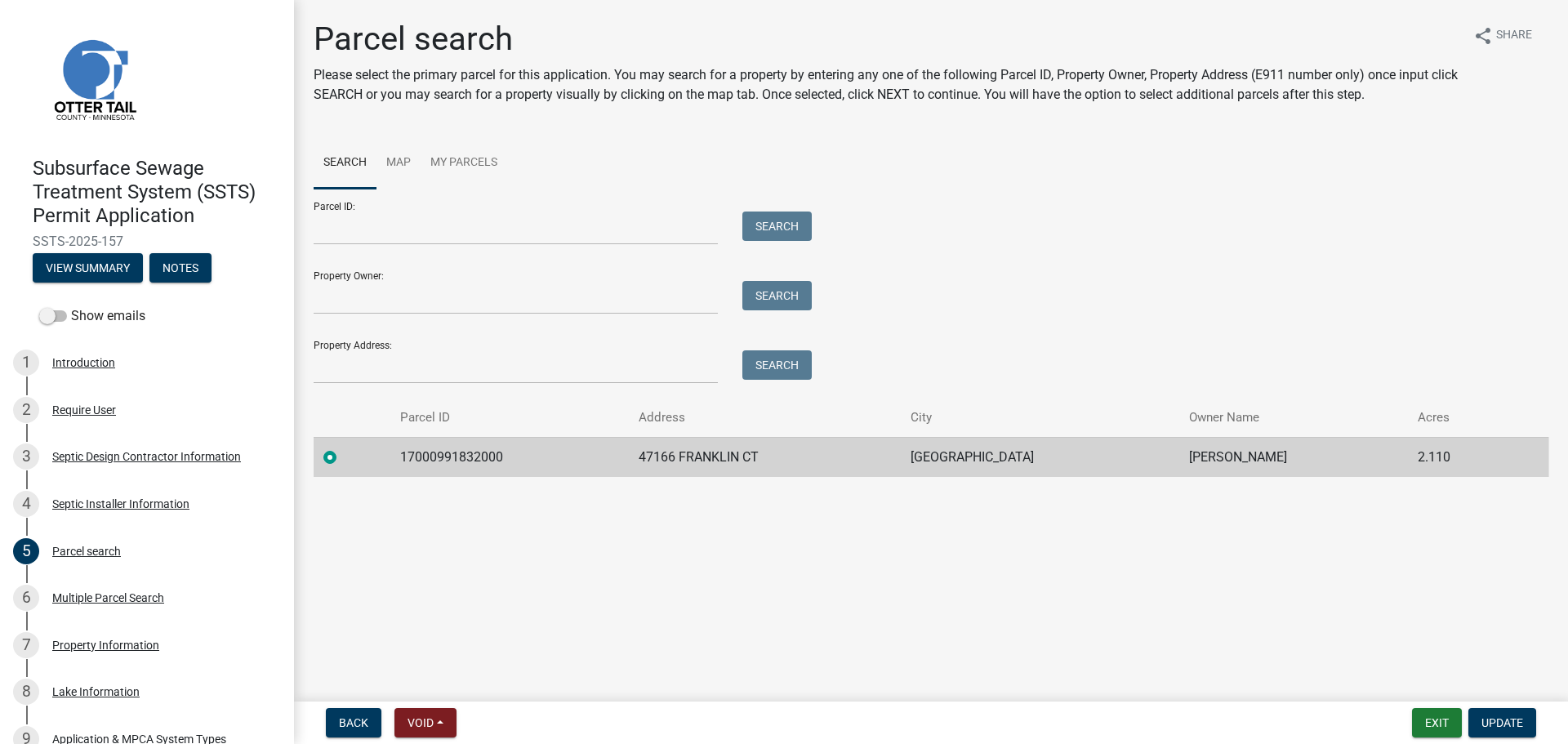
drag, startPoint x: 126, startPoint y: 243, endPoint x: 29, endPoint y: 239, distance: 97.1
click at [29, 239] on div "Subsurface Sewage Treatment System (SSTS) Permit Application SSTS-2025-157 View…" at bounding box center [147, 215] width 268 height 143
copy span "SSTS-2025-157"
click at [493, 455] on td "17000991832000" at bounding box center [509, 456] width 238 height 40
drag, startPoint x: 402, startPoint y: 458, endPoint x: 1282, endPoint y: 440, distance: 880.2
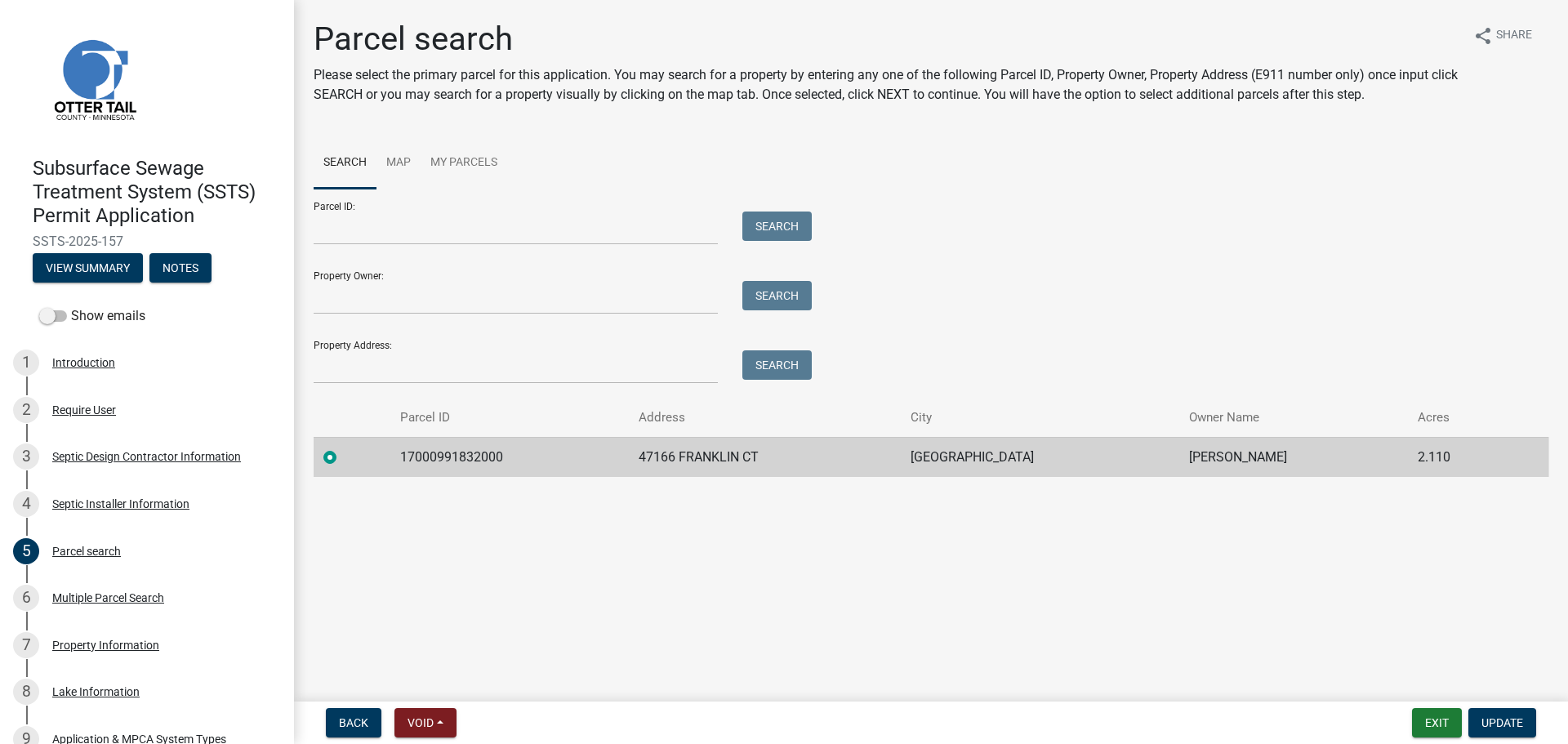
click at [1282, 440] on tr "17000991832000 47166 FRANKLIN CT PELICAN RAPIDS ROBERT WASVICK 2.110" at bounding box center [931, 456] width 1235 height 40
copy tr "17000991832000 47166 FRANKLIN CT PELICAN RAPIDS ROBERT WASVICK"
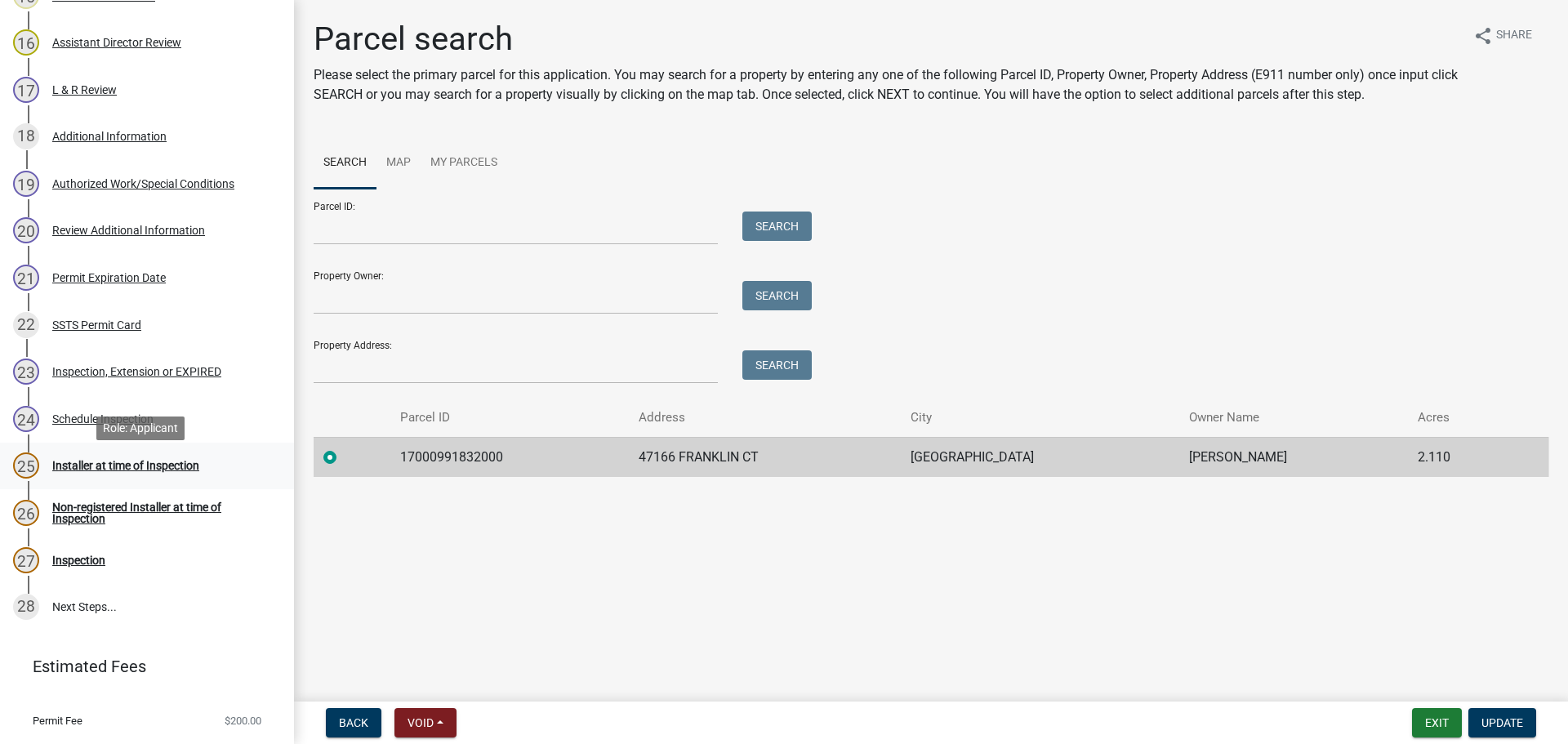
scroll to position [1064, 0]
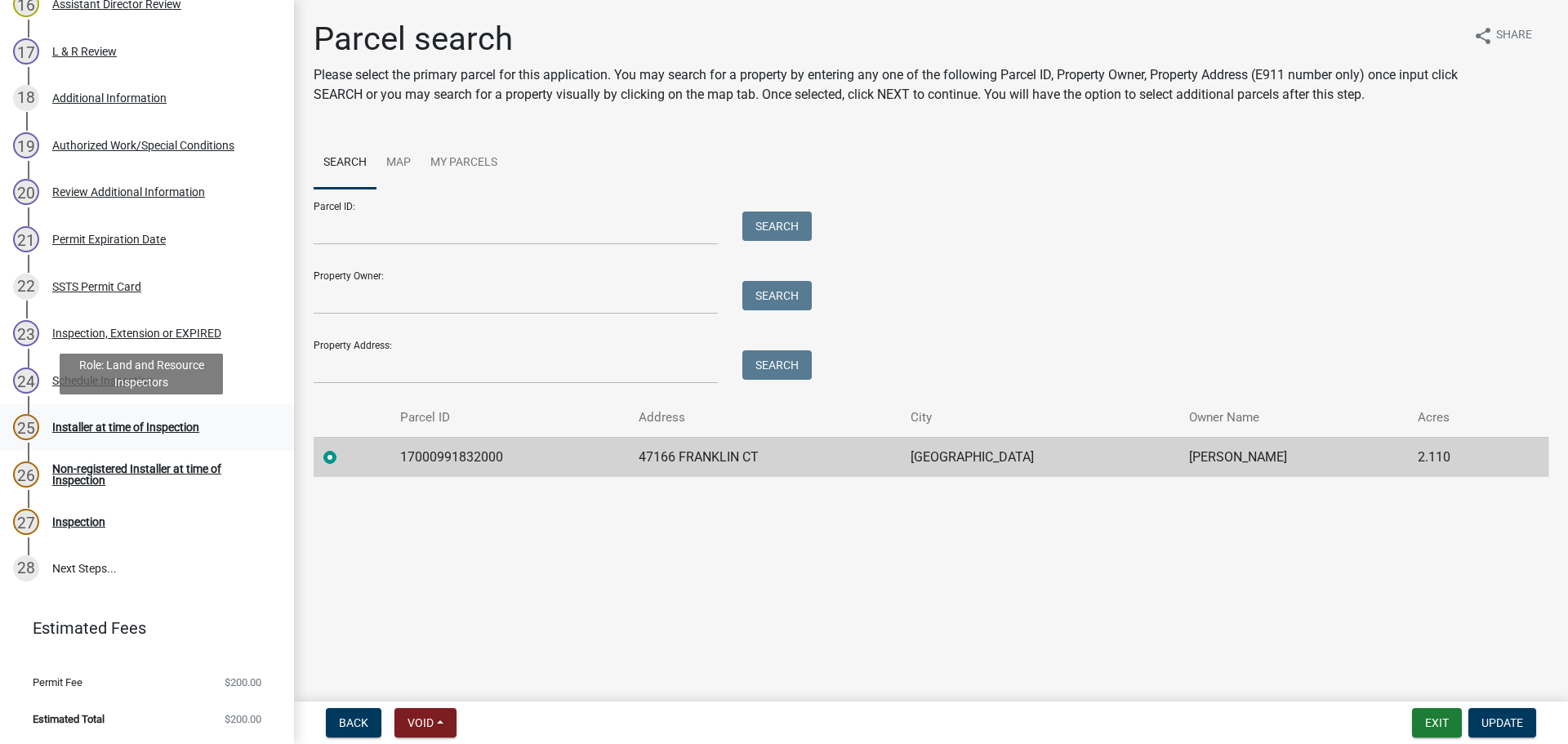
click at [112, 421] on div "Installer at time of Inspection" at bounding box center [125, 427] width 147 height 11
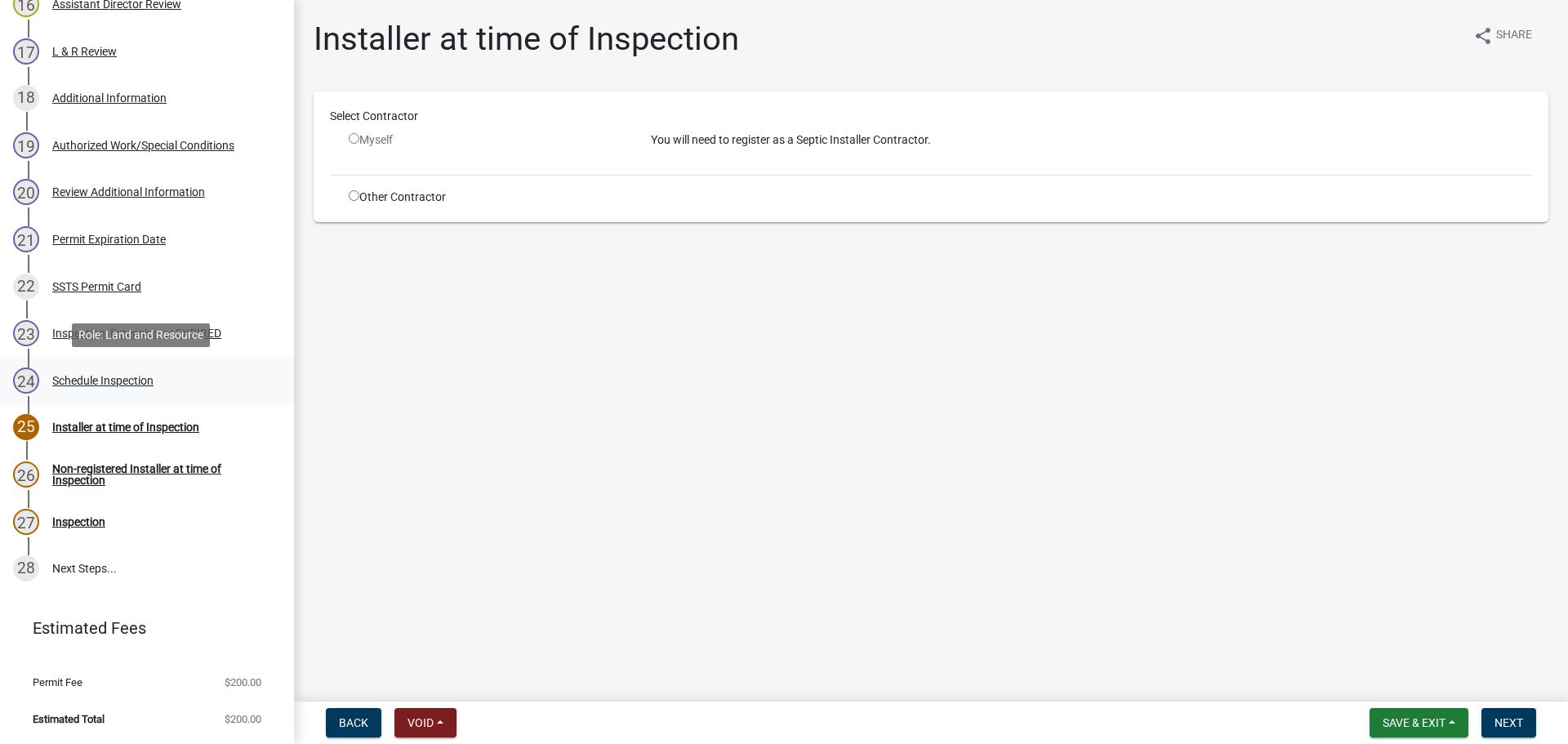
click at [122, 376] on div "Schedule Inspection" at bounding box center [103, 380] width 102 height 11
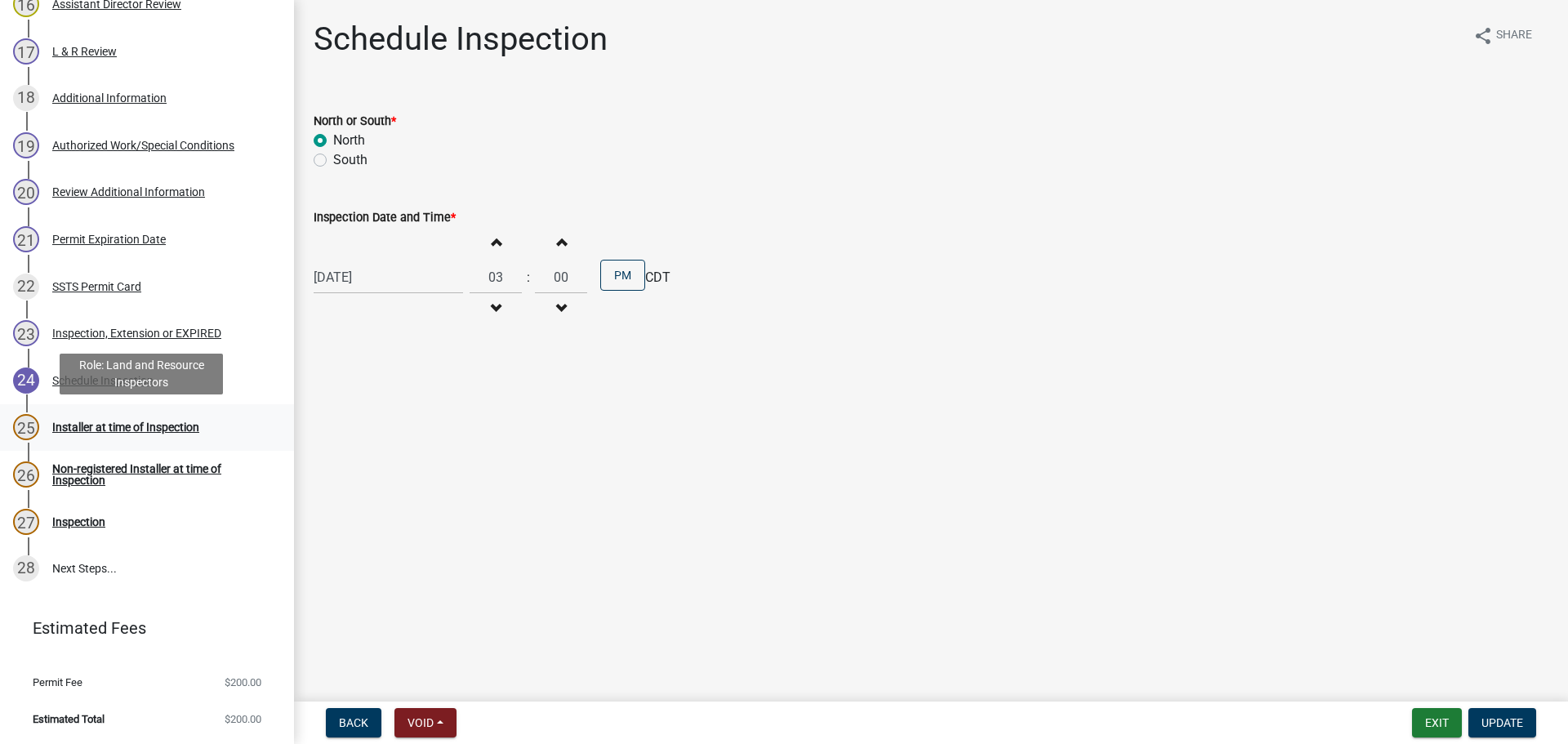
click at [119, 424] on div "Installer at time of Inspection" at bounding box center [125, 427] width 147 height 11
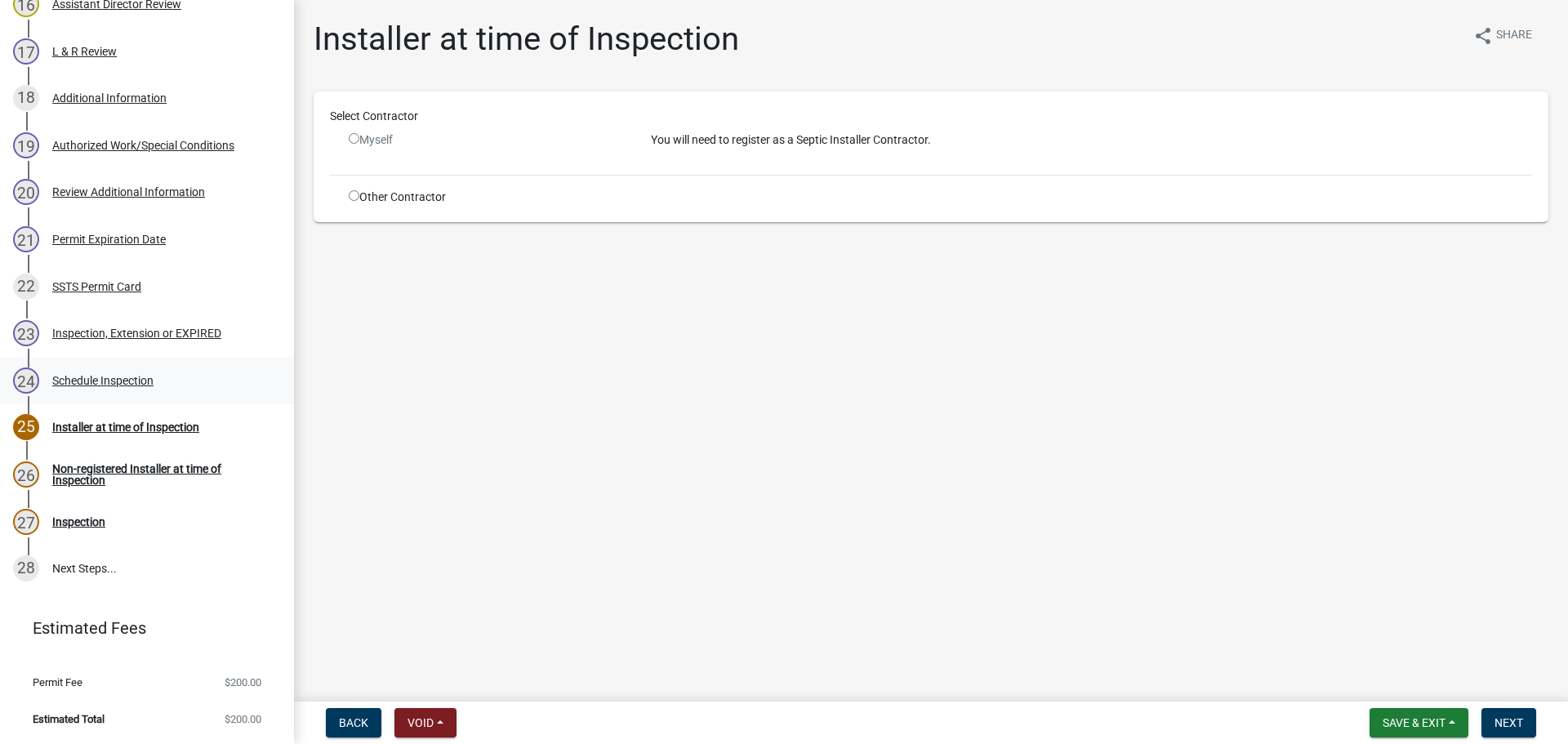
click at [92, 378] on div "Schedule Inspection" at bounding box center [103, 380] width 102 height 11
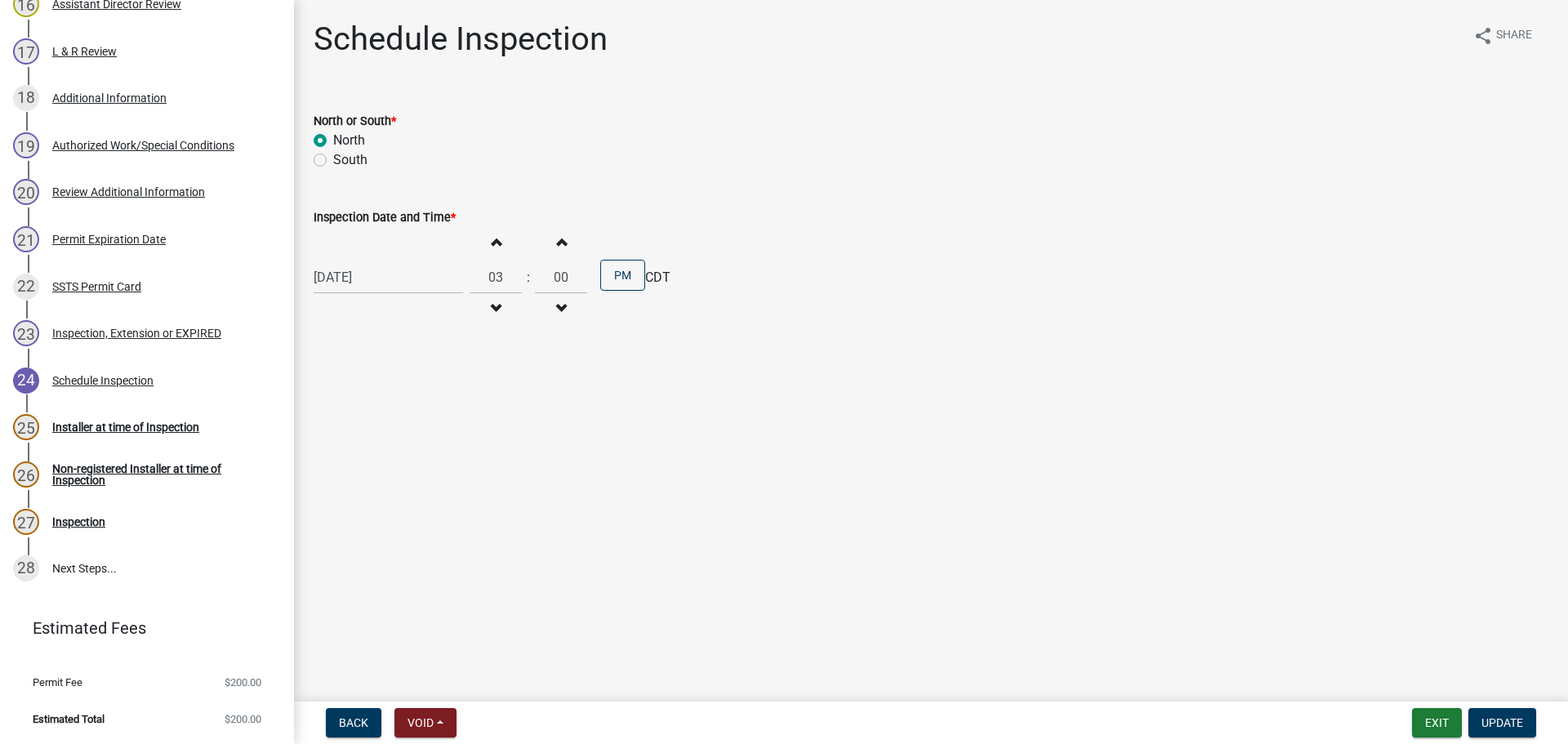
click at [365, 279] on div "07/15/2025" at bounding box center [388, 277] width 149 height 34
select select "7"
select select "2025"
click at [485, 314] on span "Next month" at bounding box center [486, 311] width 12 height 12
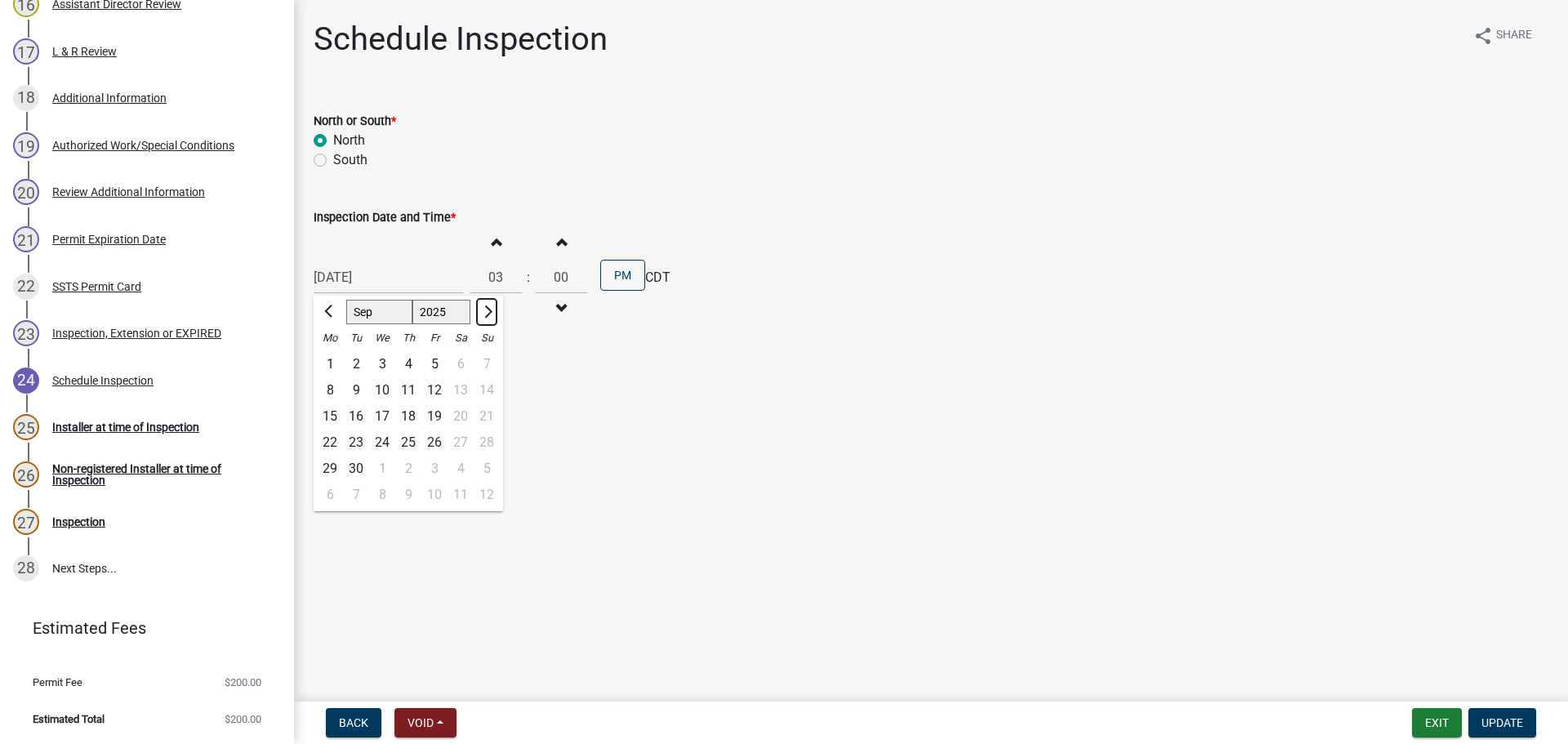
click at [485, 314] on span "Next month" at bounding box center [486, 311] width 12 height 12
click at [330, 318] on button "Previous month" at bounding box center [330, 312] width 20 height 26
select select "9"
click at [387, 415] on div "17" at bounding box center [383, 416] width 26 height 26
type input "09/17/2025"
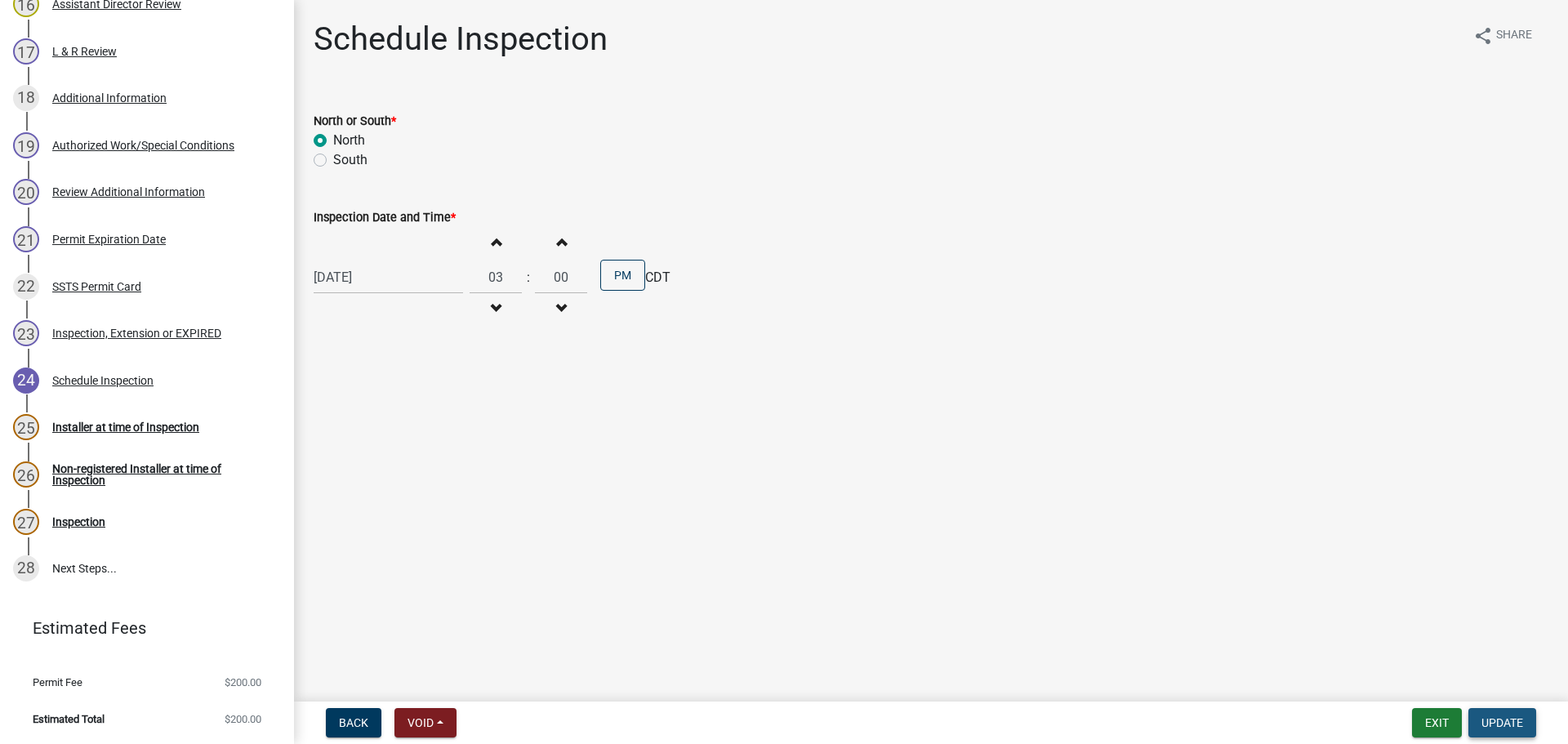
click at [1502, 720] on span "Update" at bounding box center [1502, 723] width 42 height 13
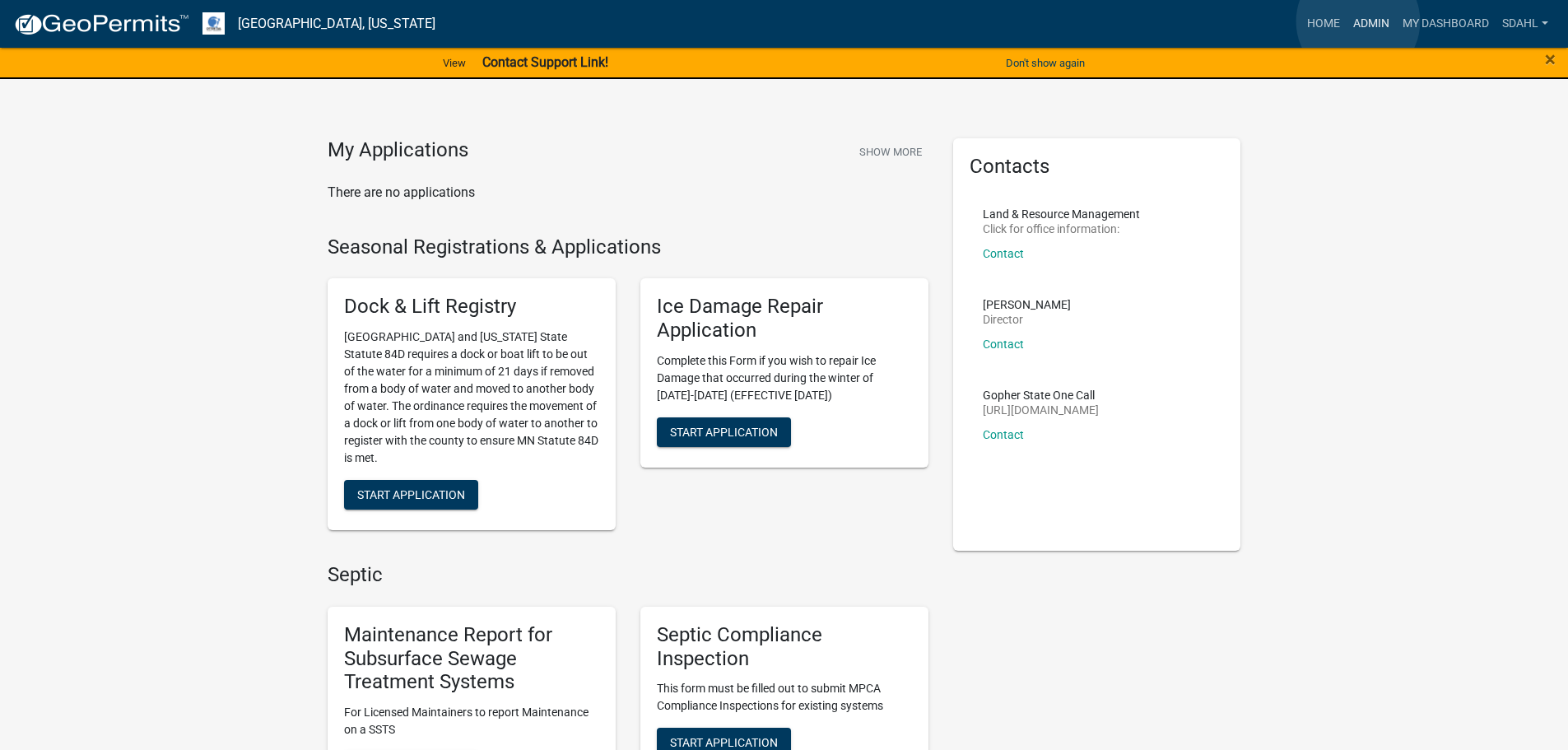
click at [1358, 21] on link "Admin" at bounding box center [1371, 24] width 50 height 31
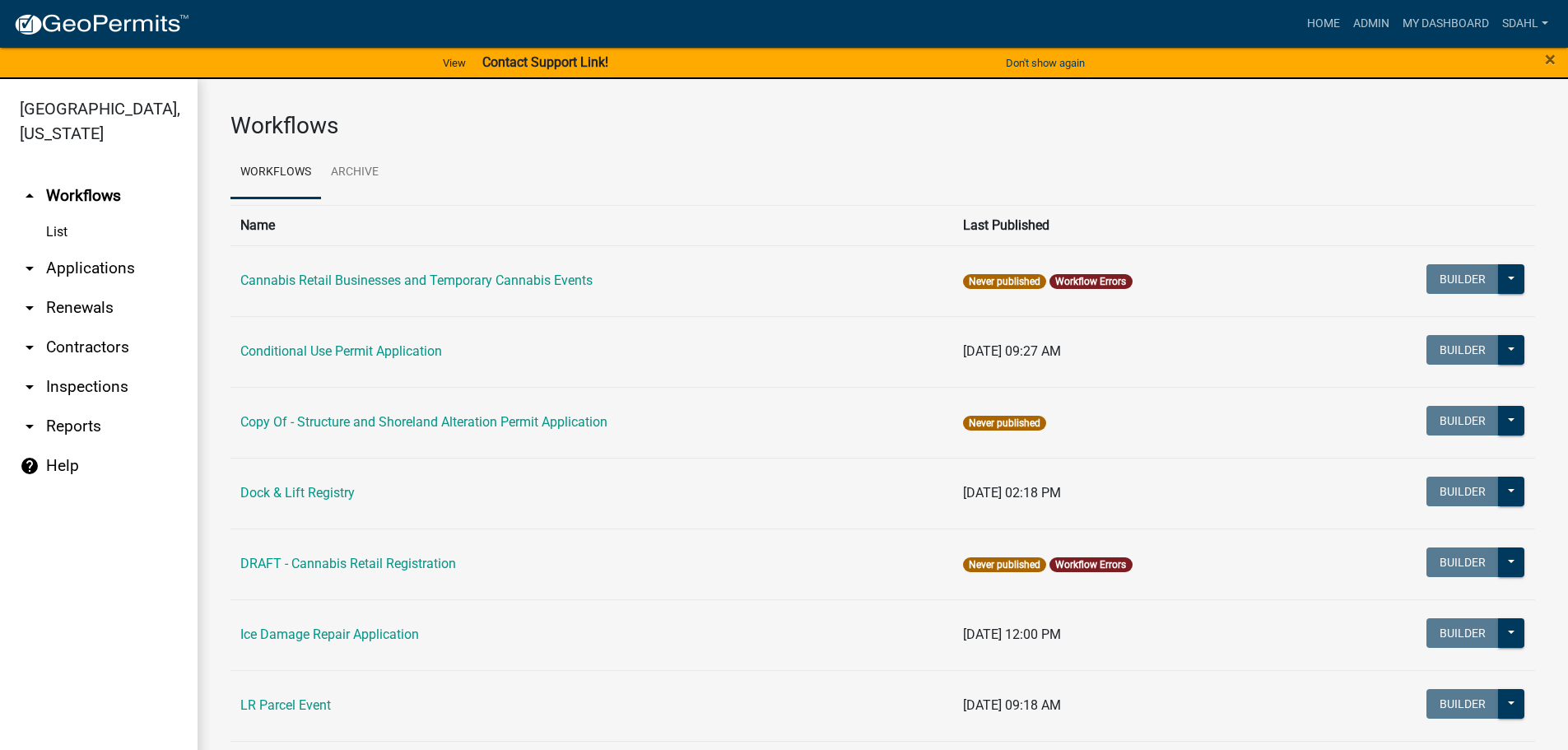
click at [108, 273] on link "arrow_drop_down Applications" at bounding box center [98, 268] width 197 height 40
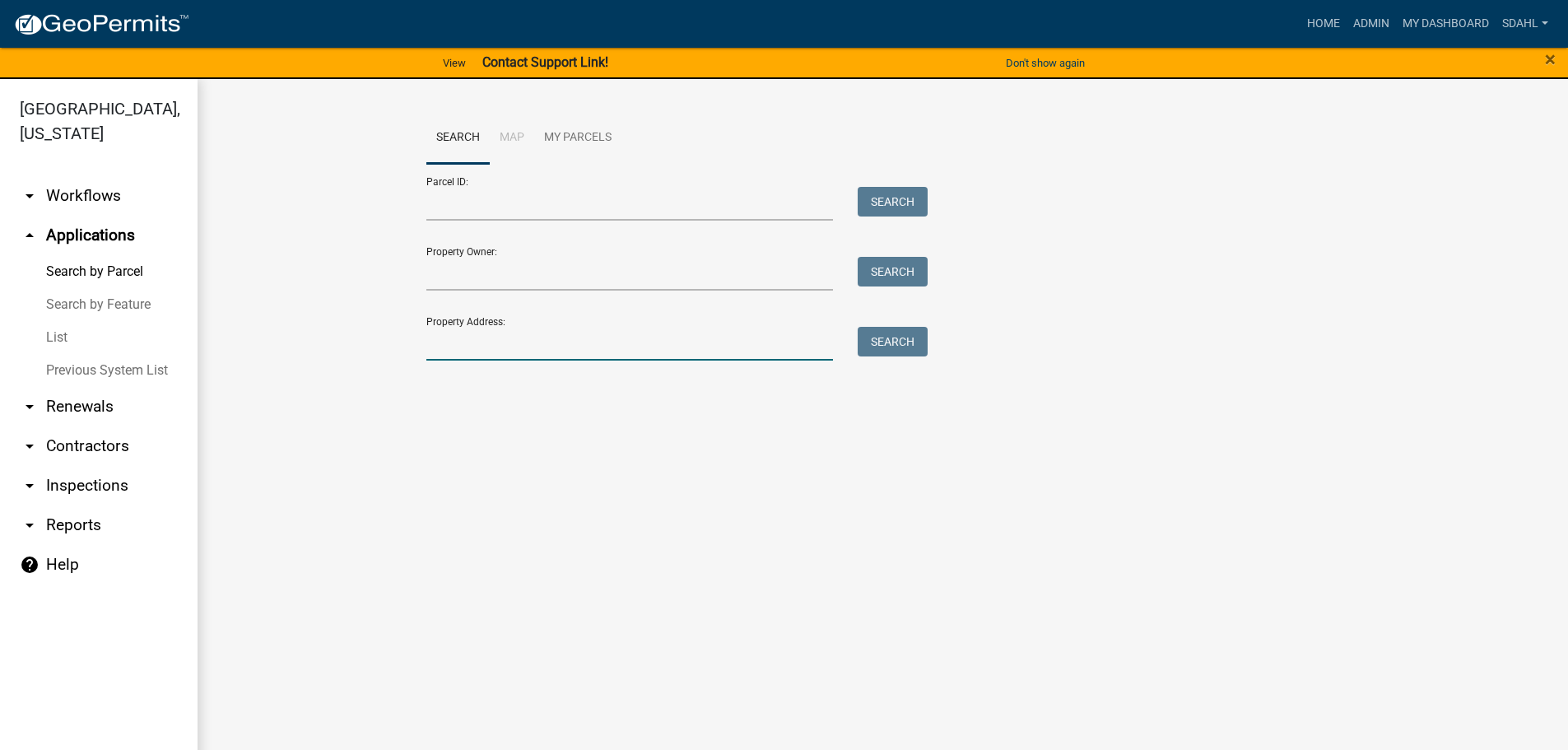
click at [481, 338] on input "Property Address:" at bounding box center [629, 344] width 407 height 34
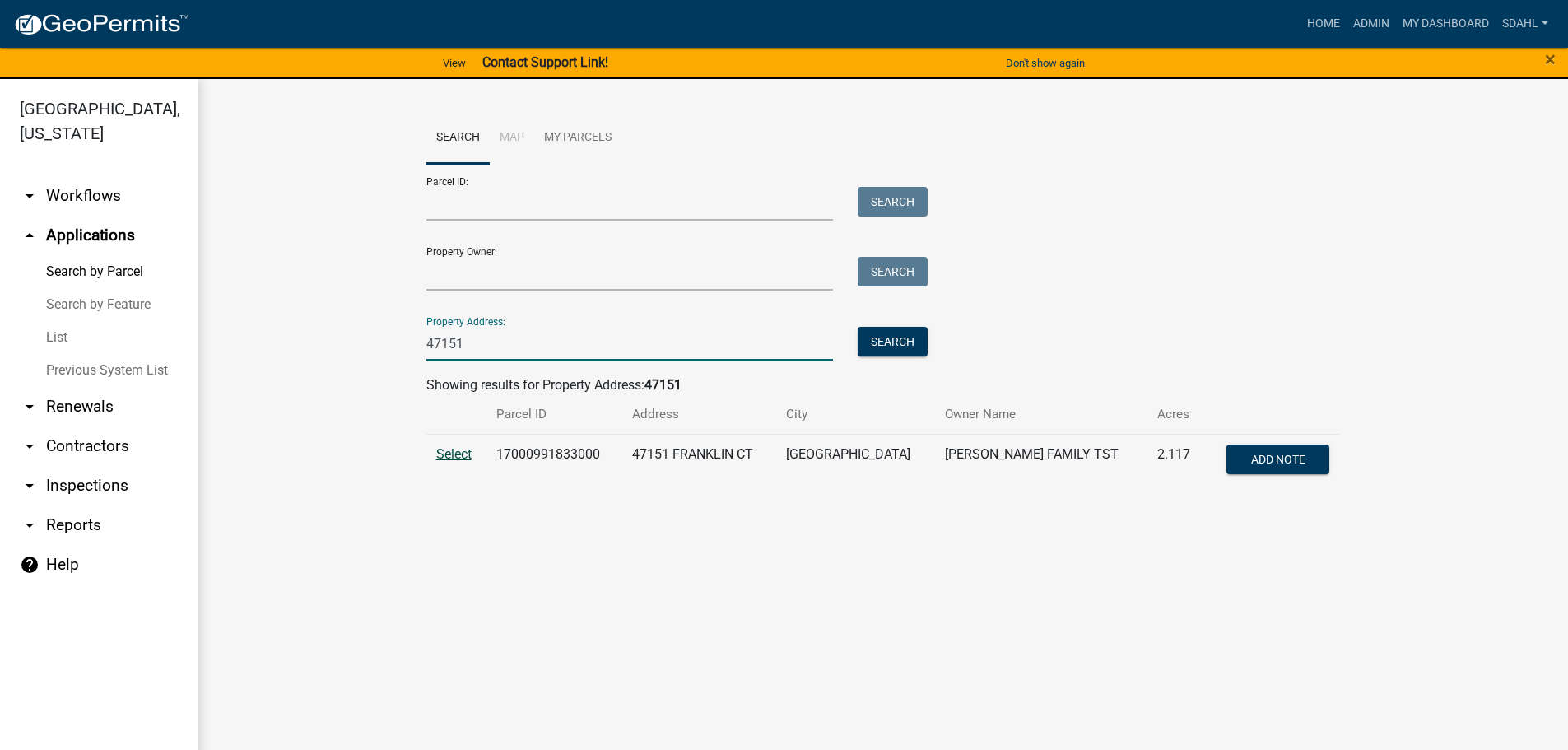
type input "47151"
click at [454, 458] on span "Select" at bounding box center [453, 453] width 36 height 16
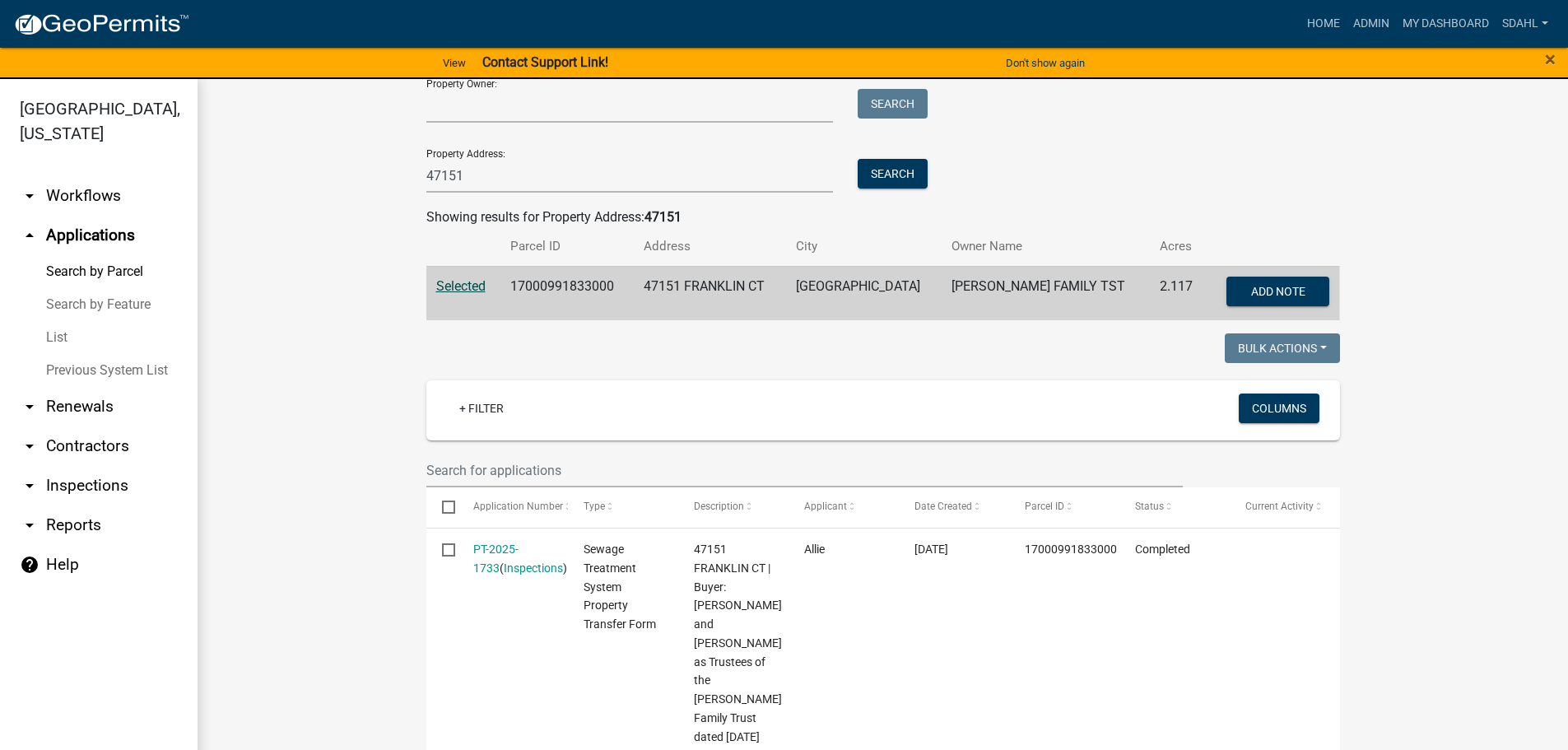
scroll to position [247, 0]
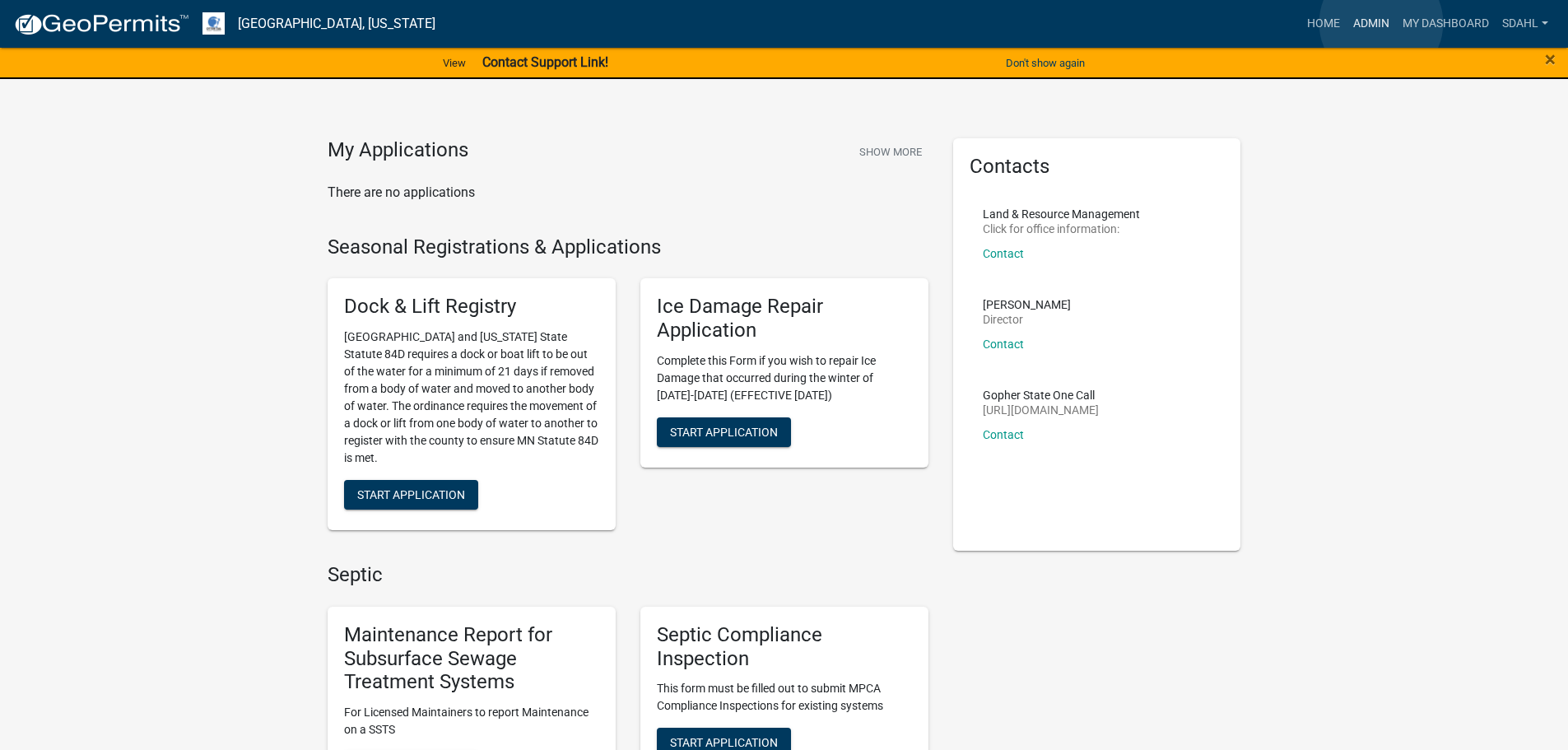
click at [1381, 23] on link "Admin" at bounding box center [1371, 24] width 50 height 31
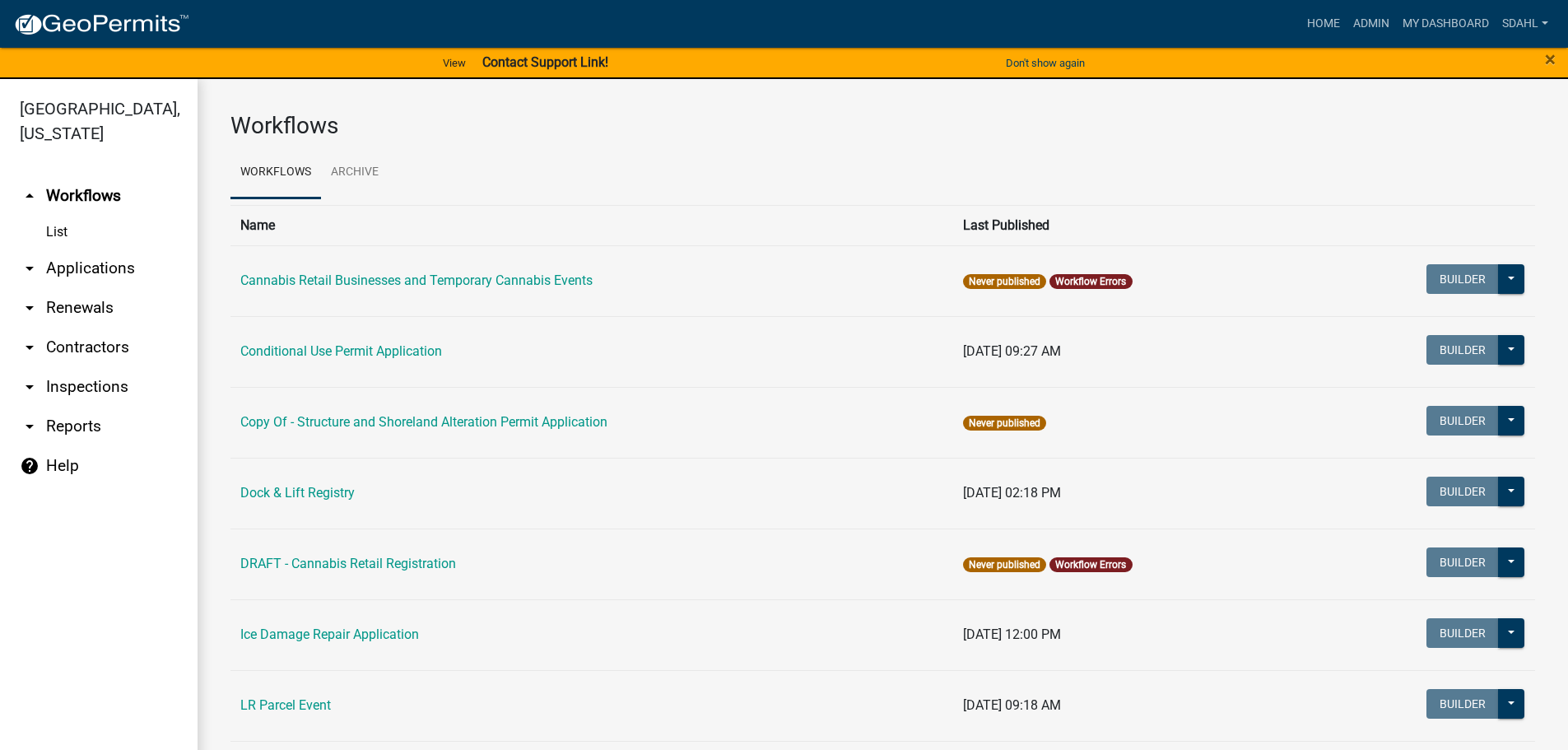
click at [65, 257] on link "arrow_drop_down Applications" at bounding box center [98, 268] width 197 height 40
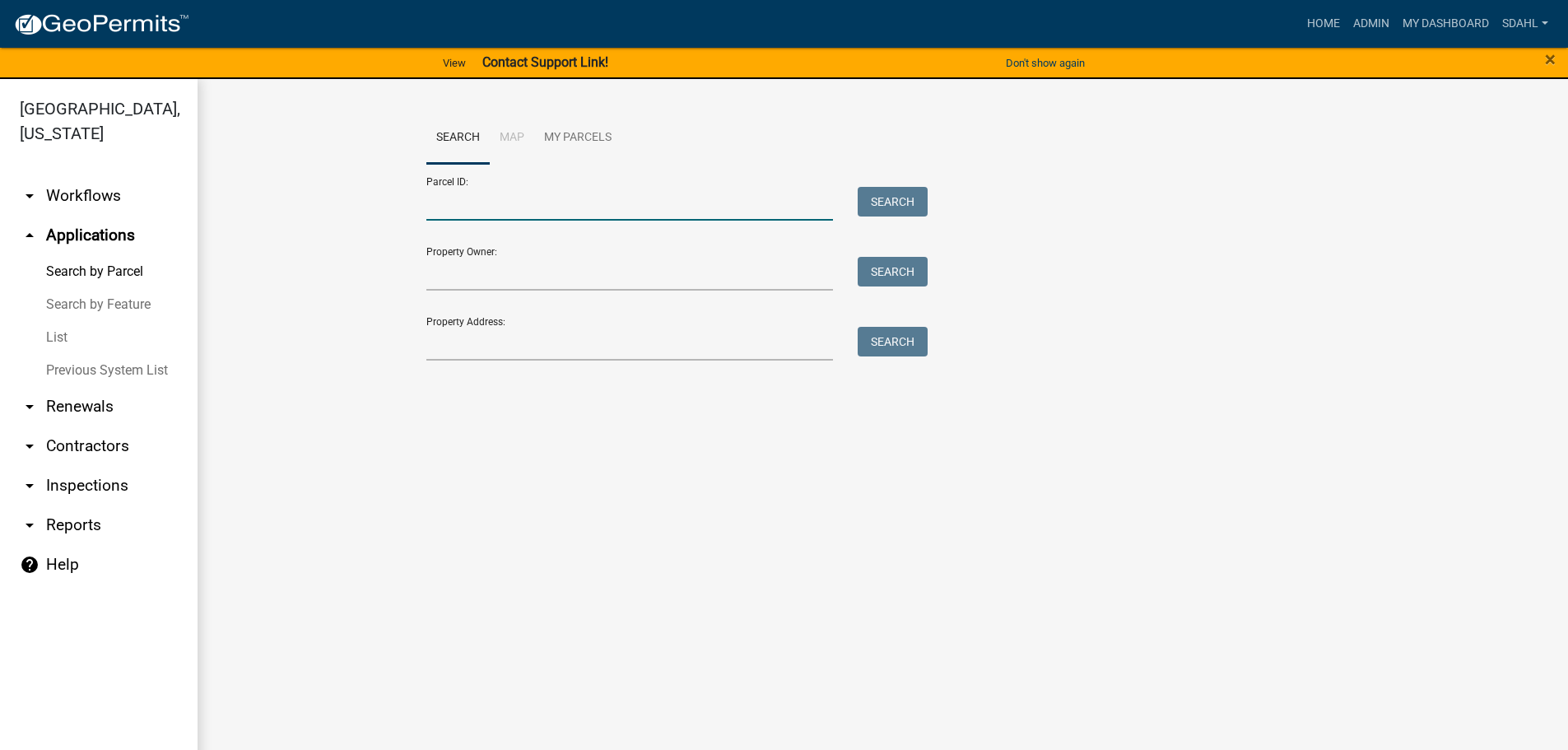
click at [542, 207] on input "Parcel ID:" at bounding box center [629, 203] width 407 height 34
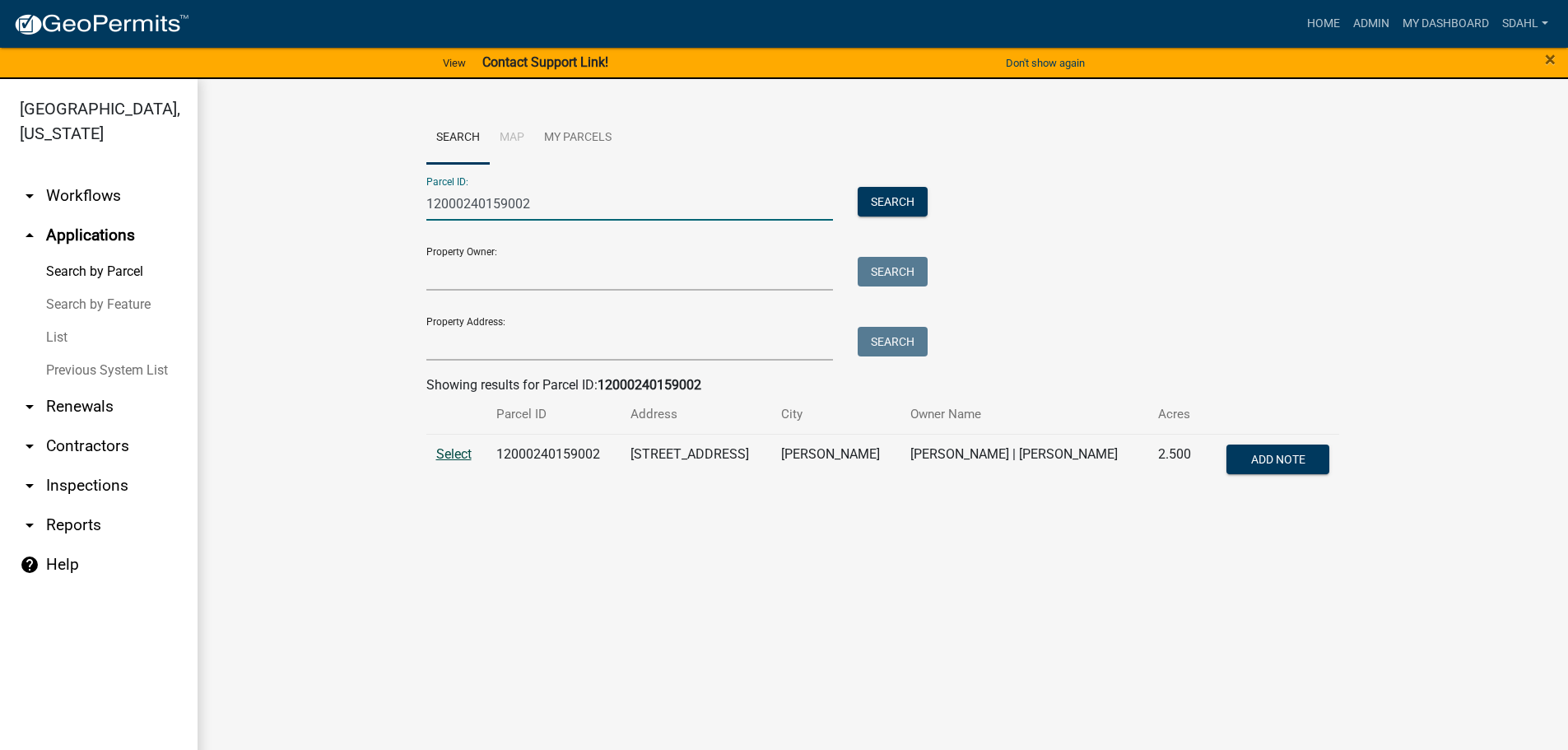
type input "12000240159002"
click at [445, 452] on span "Select" at bounding box center [453, 453] width 36 height 16
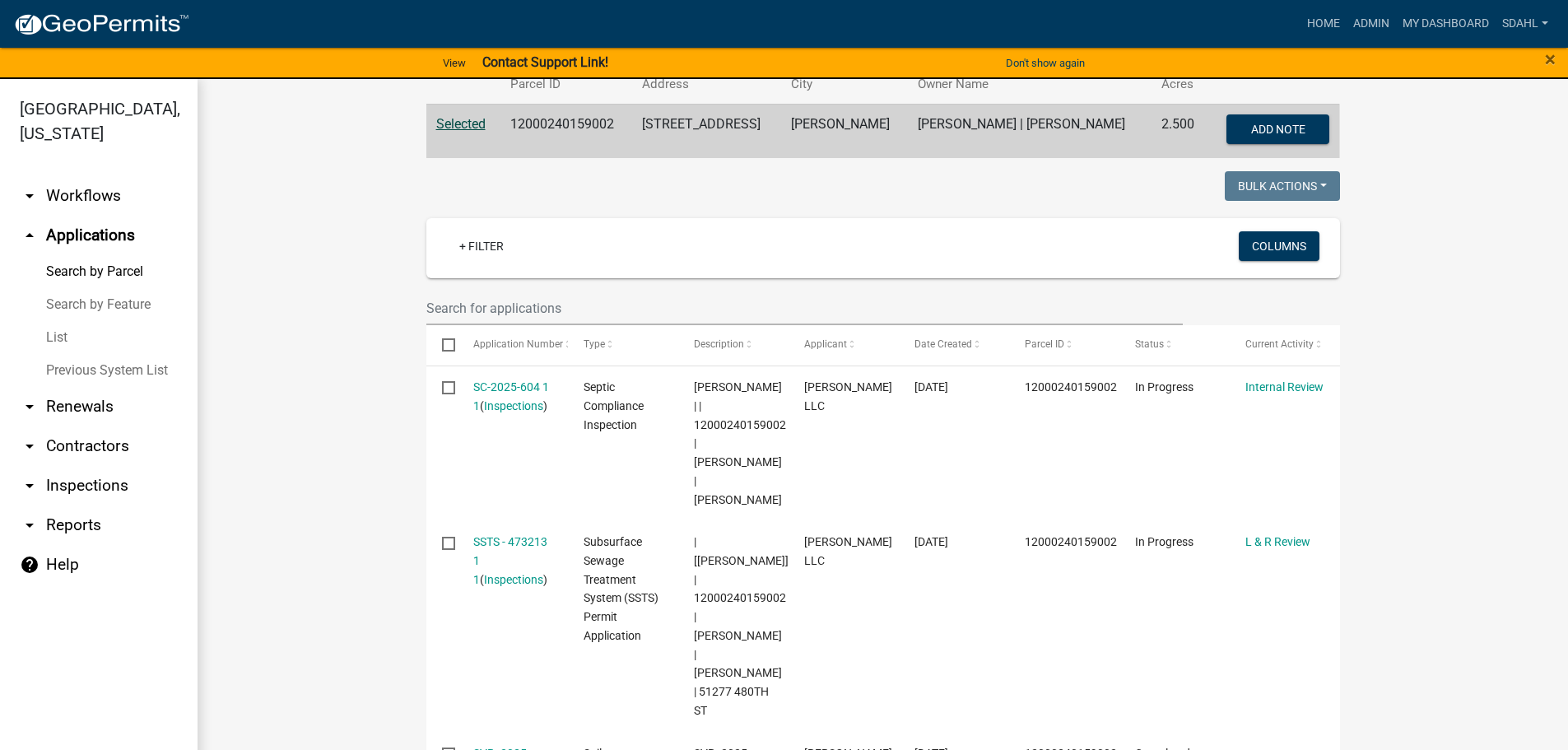
scroll to position [330, 0]
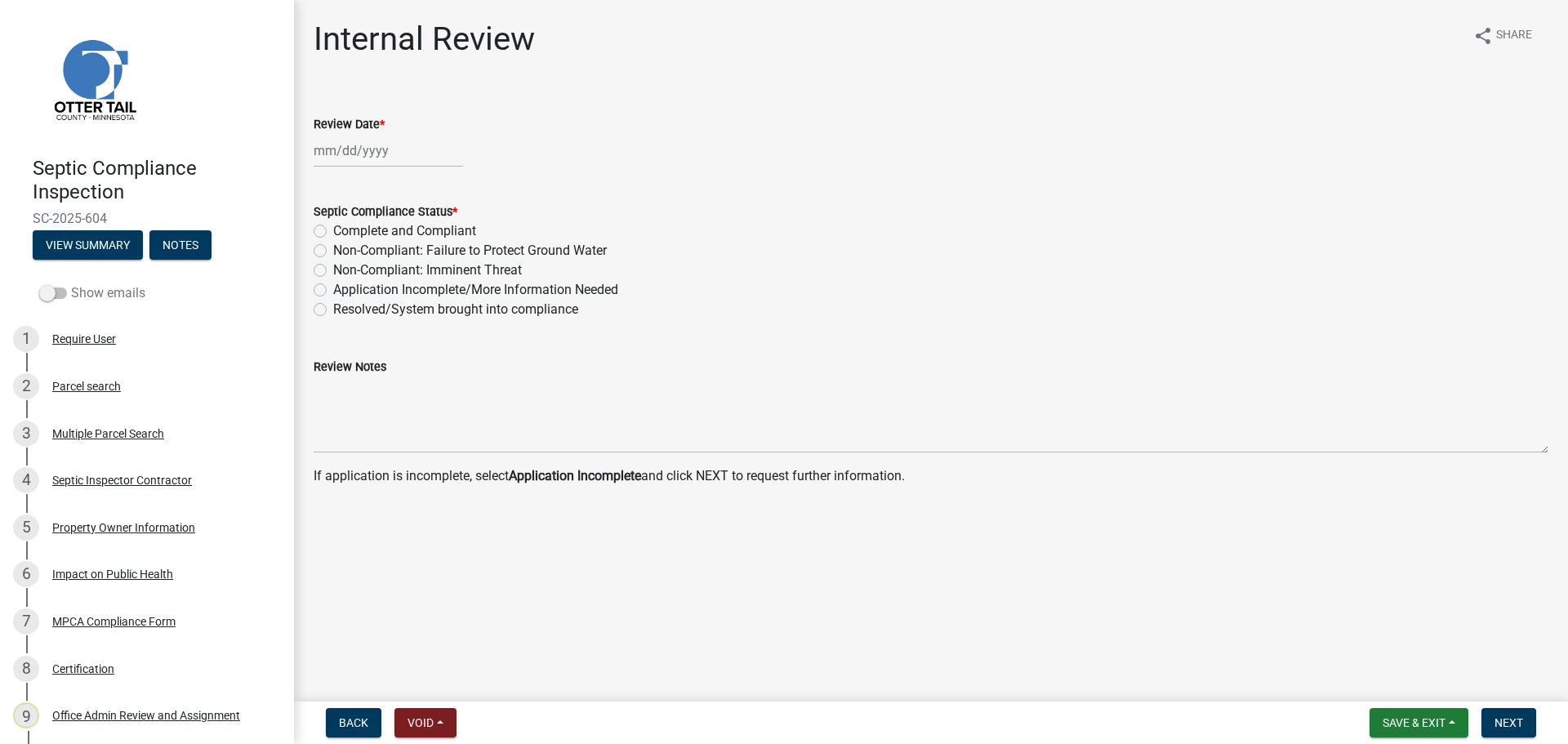
click at [88, 284] on label "Show emails" at bounding box center [93, 293] width 106 height 20
click at [71, 284] on input "Show emails" at bounding box center [71, 284] width 0 height 0
click at [88, 389] on div "Parcel search" at bounding box center [87, 386] width 69 height 11
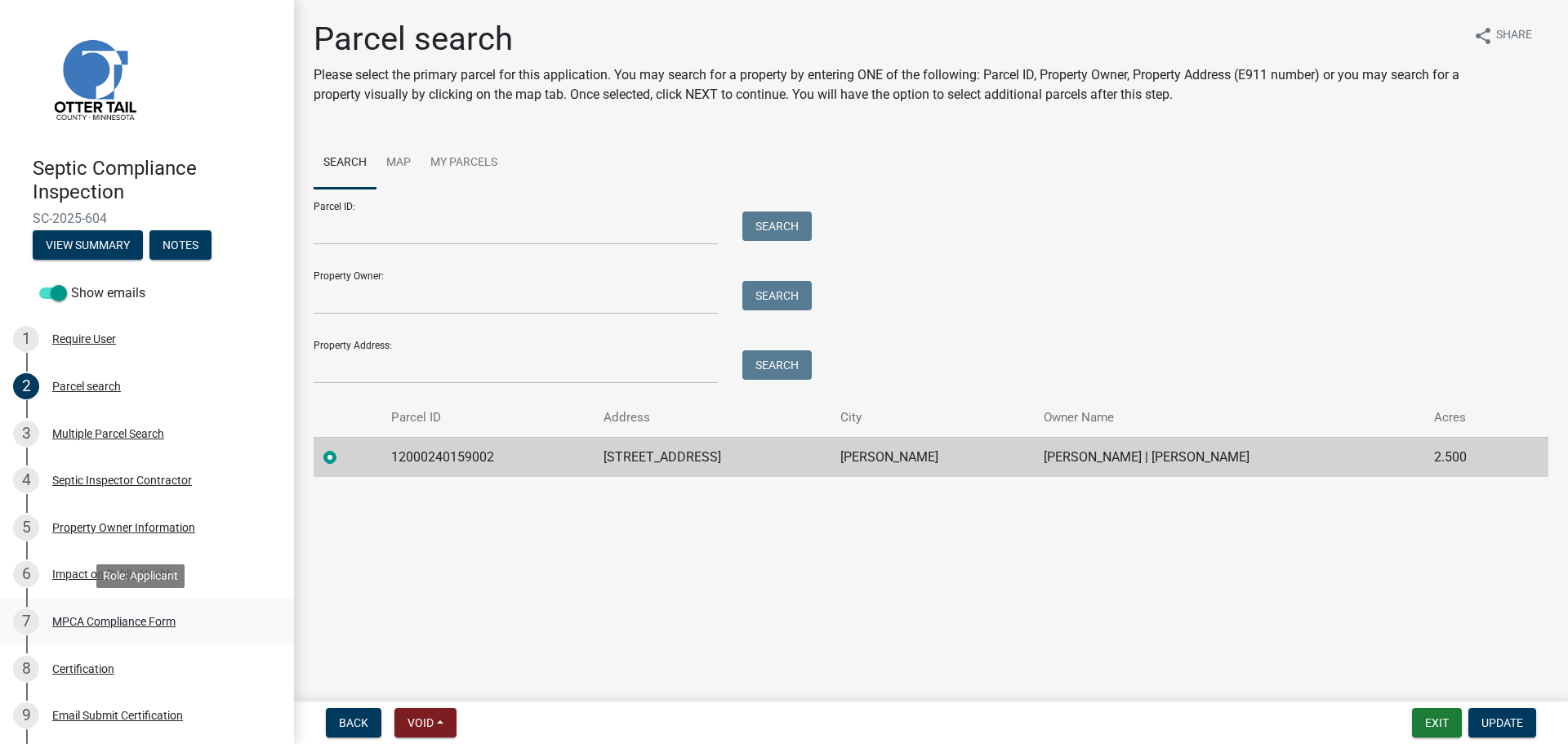
click at [95, 615] on div "MPCA Compliance Form" at bounding box center [114, 621] width 123 height 11
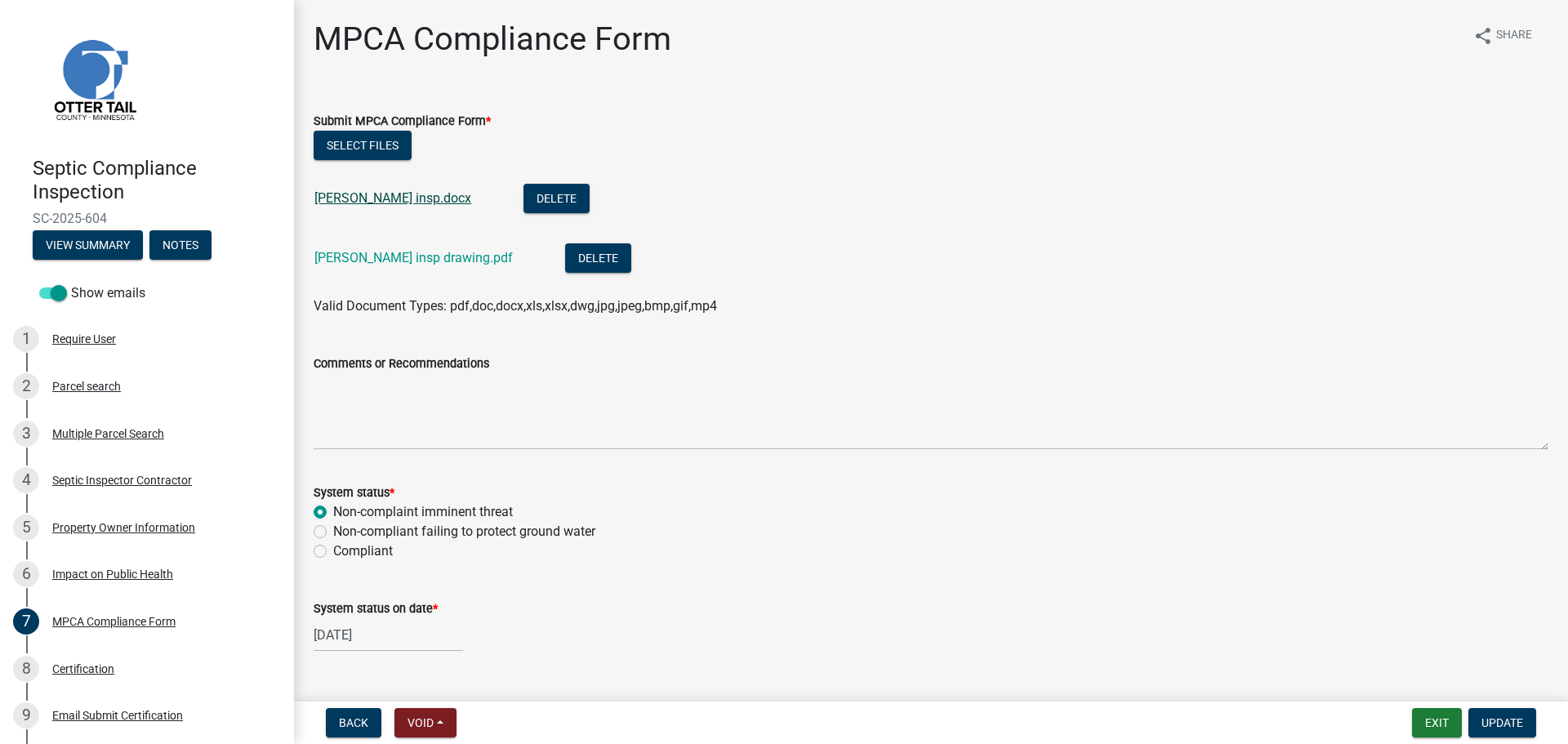
click at [374, 199] on link "[PERSON_NAME] insp.docx" at bounding box center [392, 197] width 156 height 16
click at [424, 260] on link "[PERSON_NAME] insp drawing.pdf" at bounding box center [414, 257] width 198 height 16
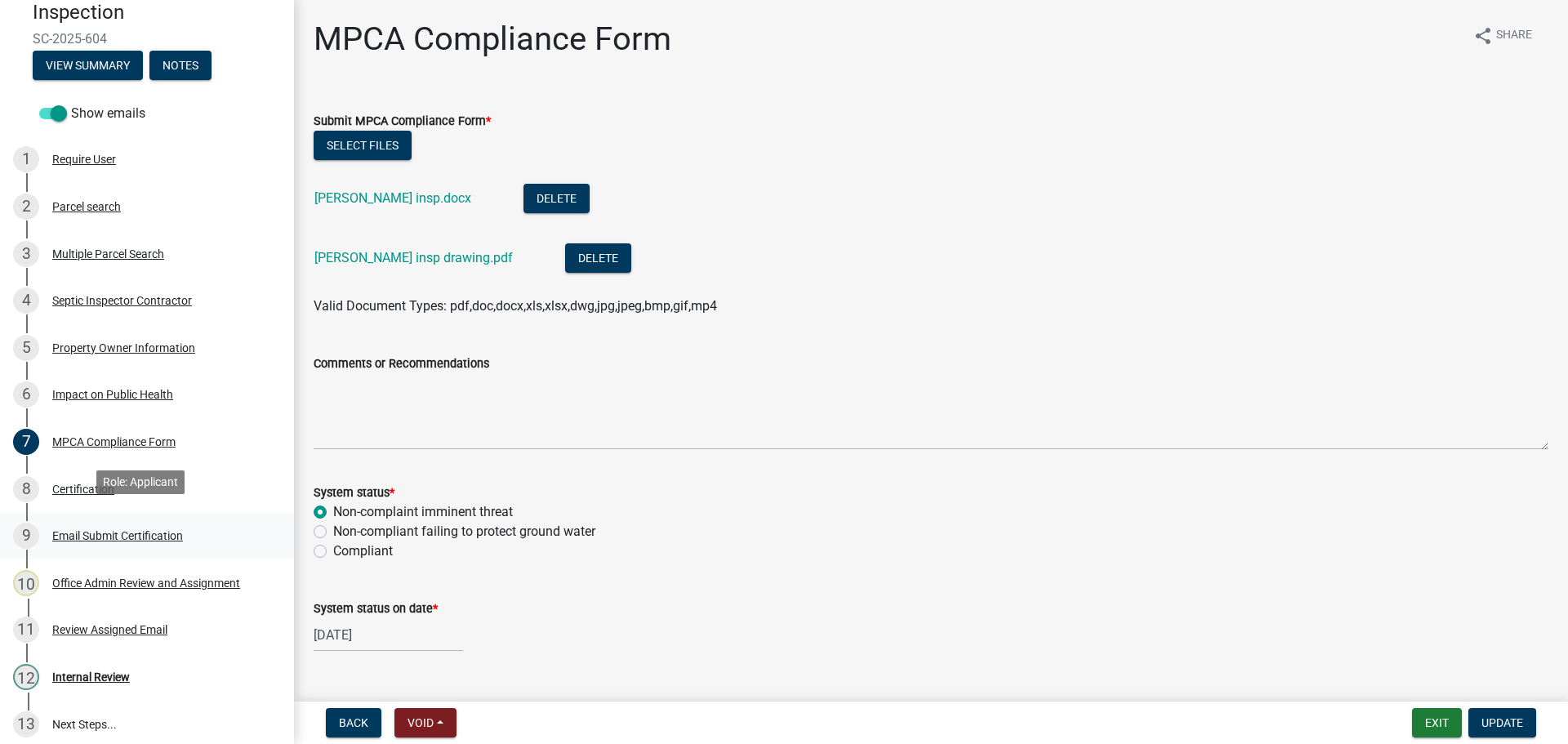
scroll to position [189, 0]
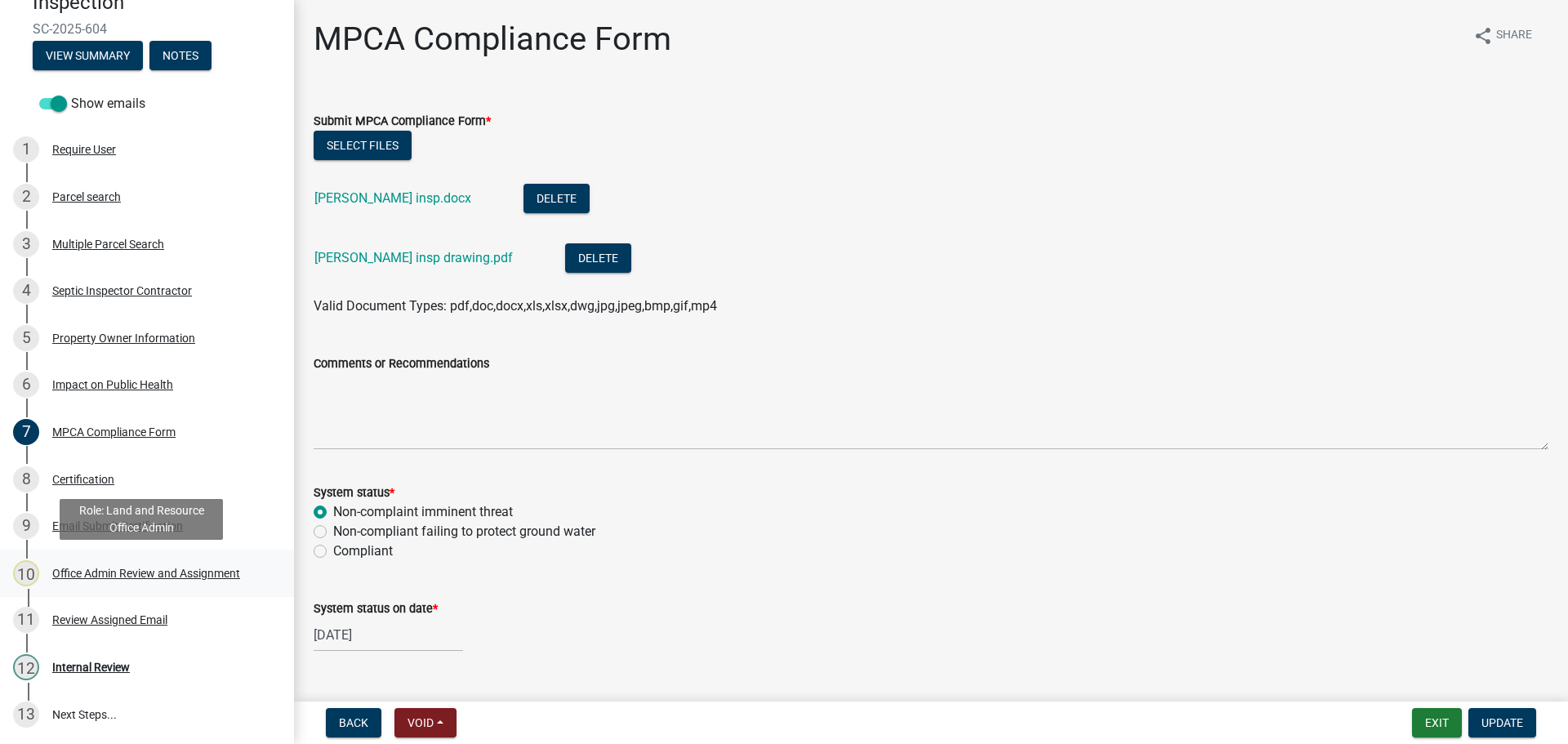
click at [114, 569] on div "Office Admin Review and Assignment" at bounding box center [146, 574] width 188 height 11
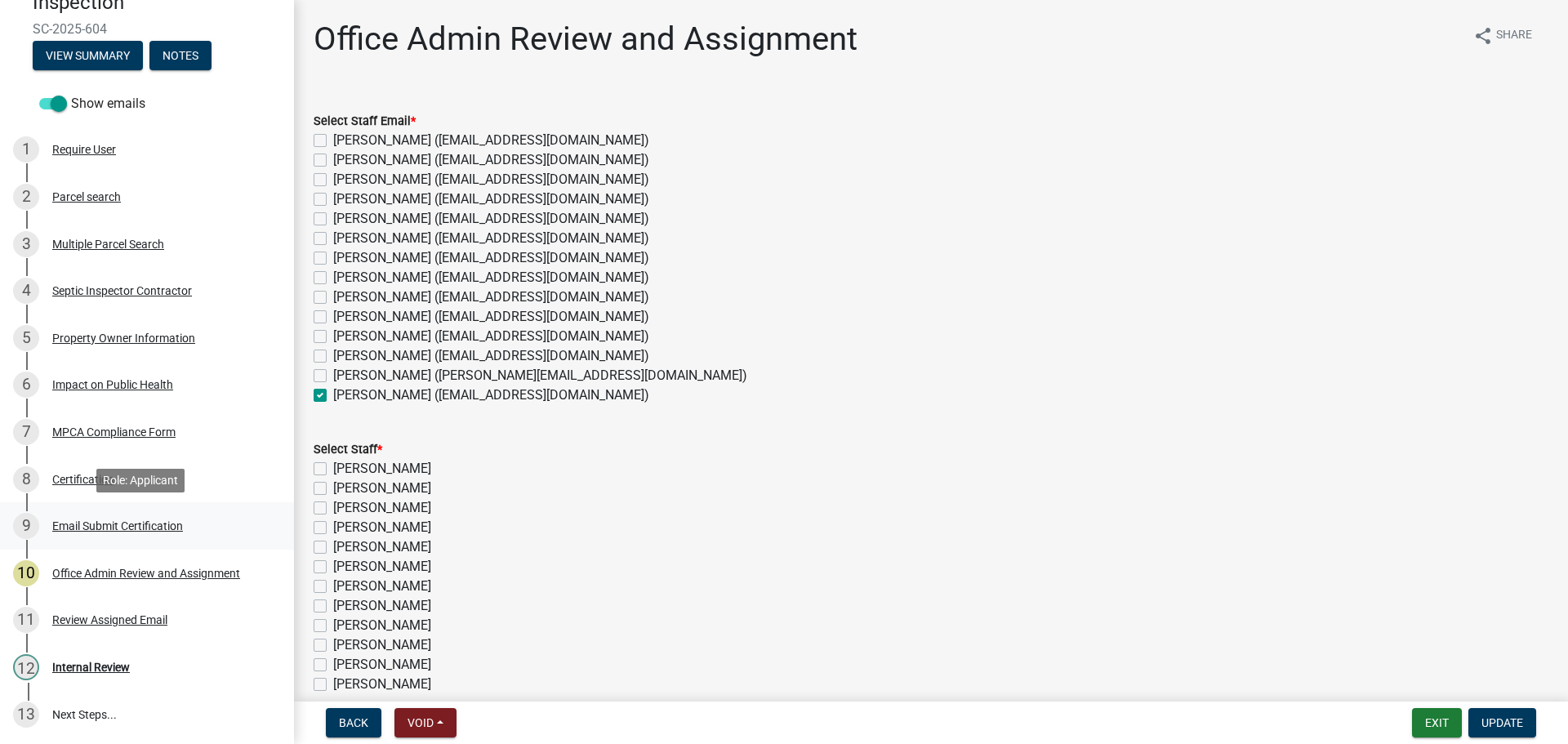
click at [97, 524] on div "Email Submit Certification" at bounding box center [117, 526] width 130 height 11
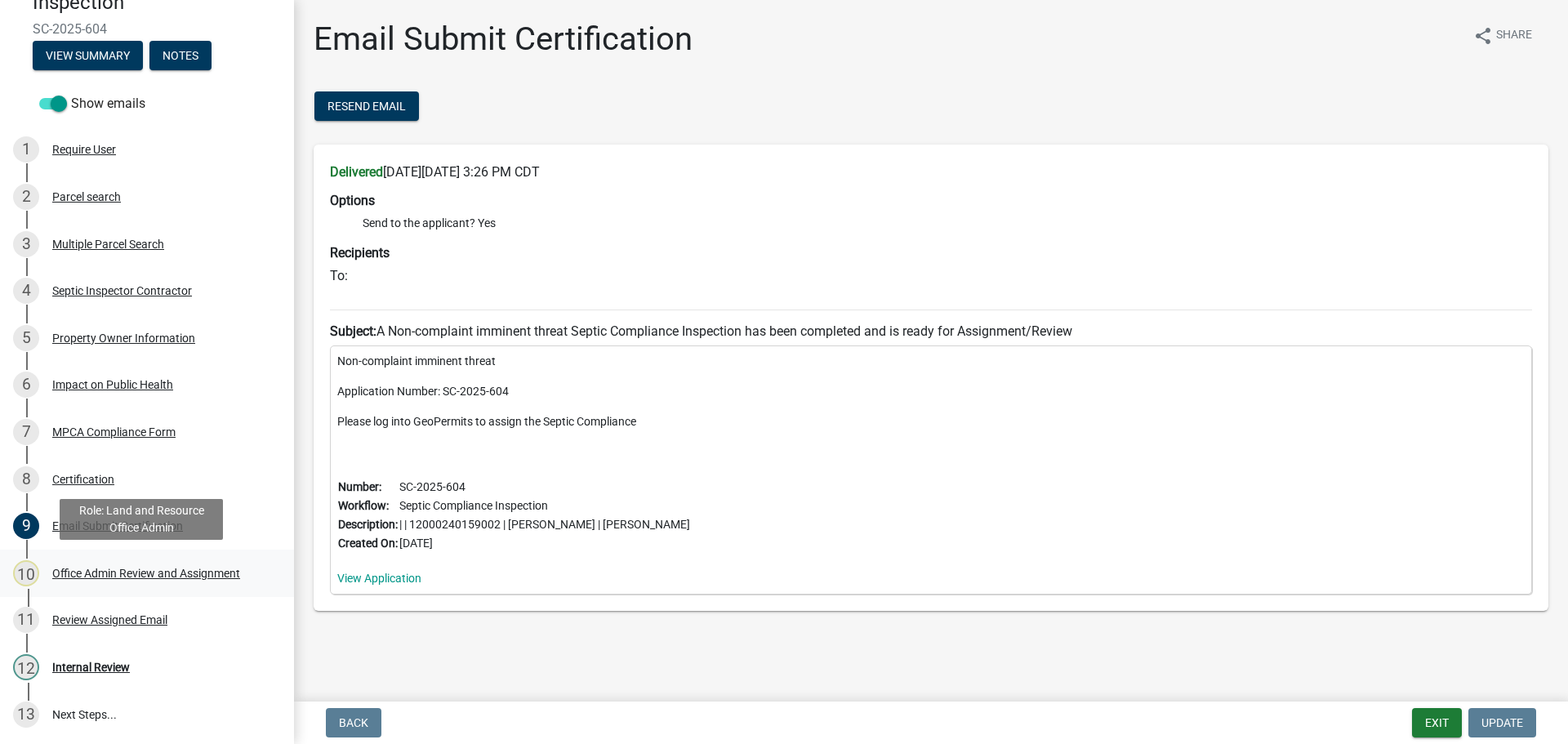
click at [82, 570] on div "Office Admin Review and Assignment" at bounding box center [146, 574] width 188 height 11
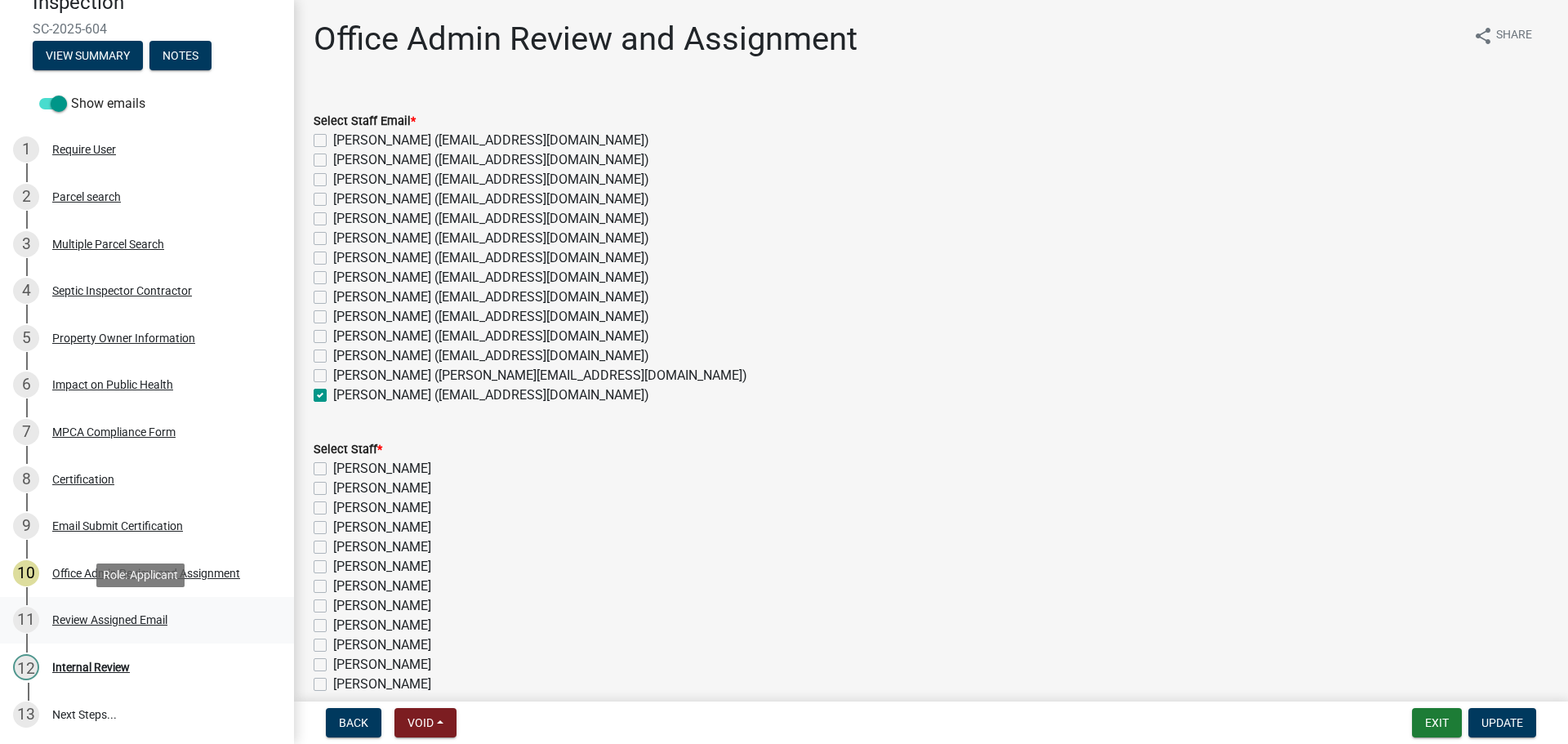
click at [100, 616] on div "Review Assigned Email" at bounding box center [110, 620] width 116 height 11
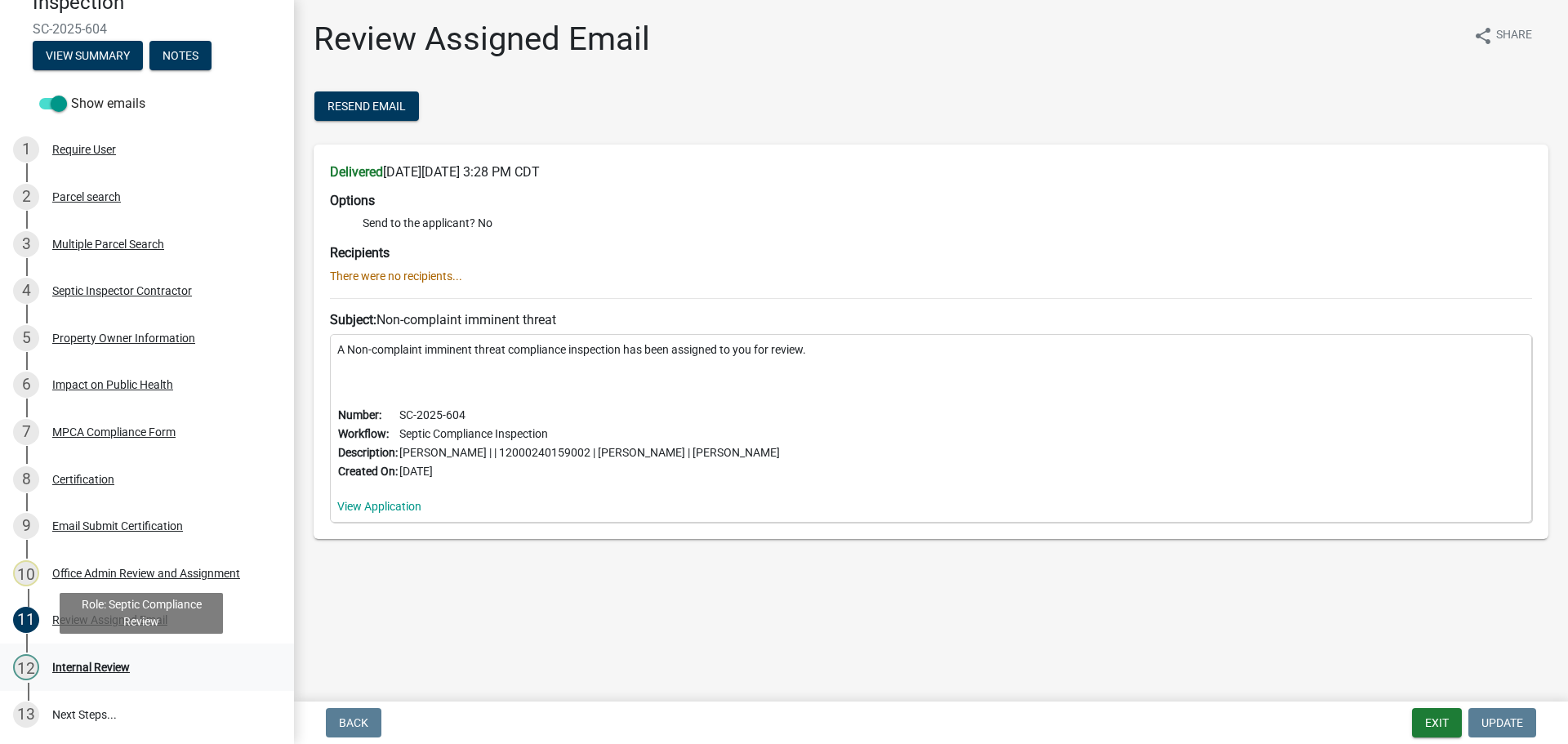
click at [91, 662] on div "Internal Review" at bounding box center [91, 667] width 78 height 11
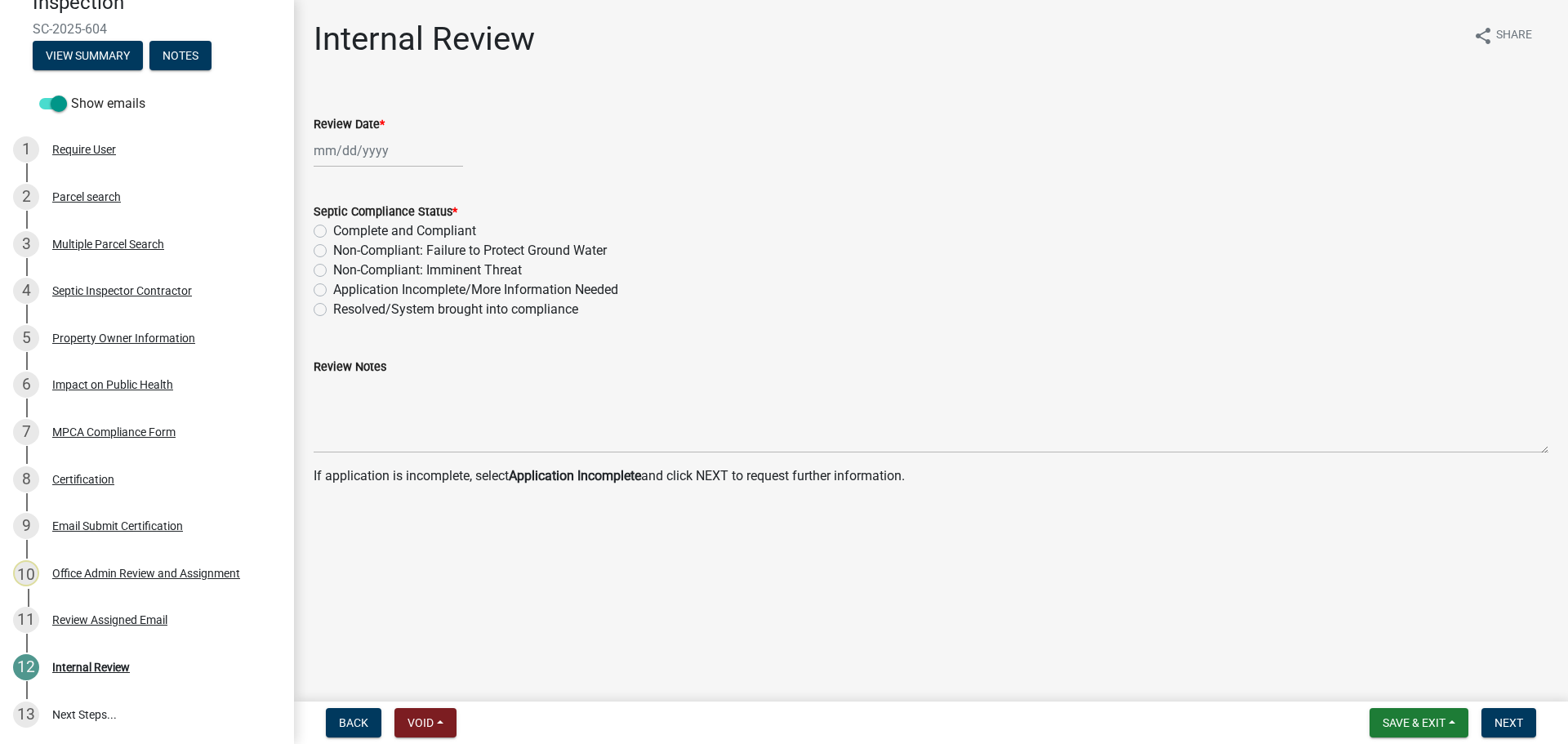
click at [342, 145] on div at bounding box center [388, 150] width 149 height 34
select select "9"
select select "2025"
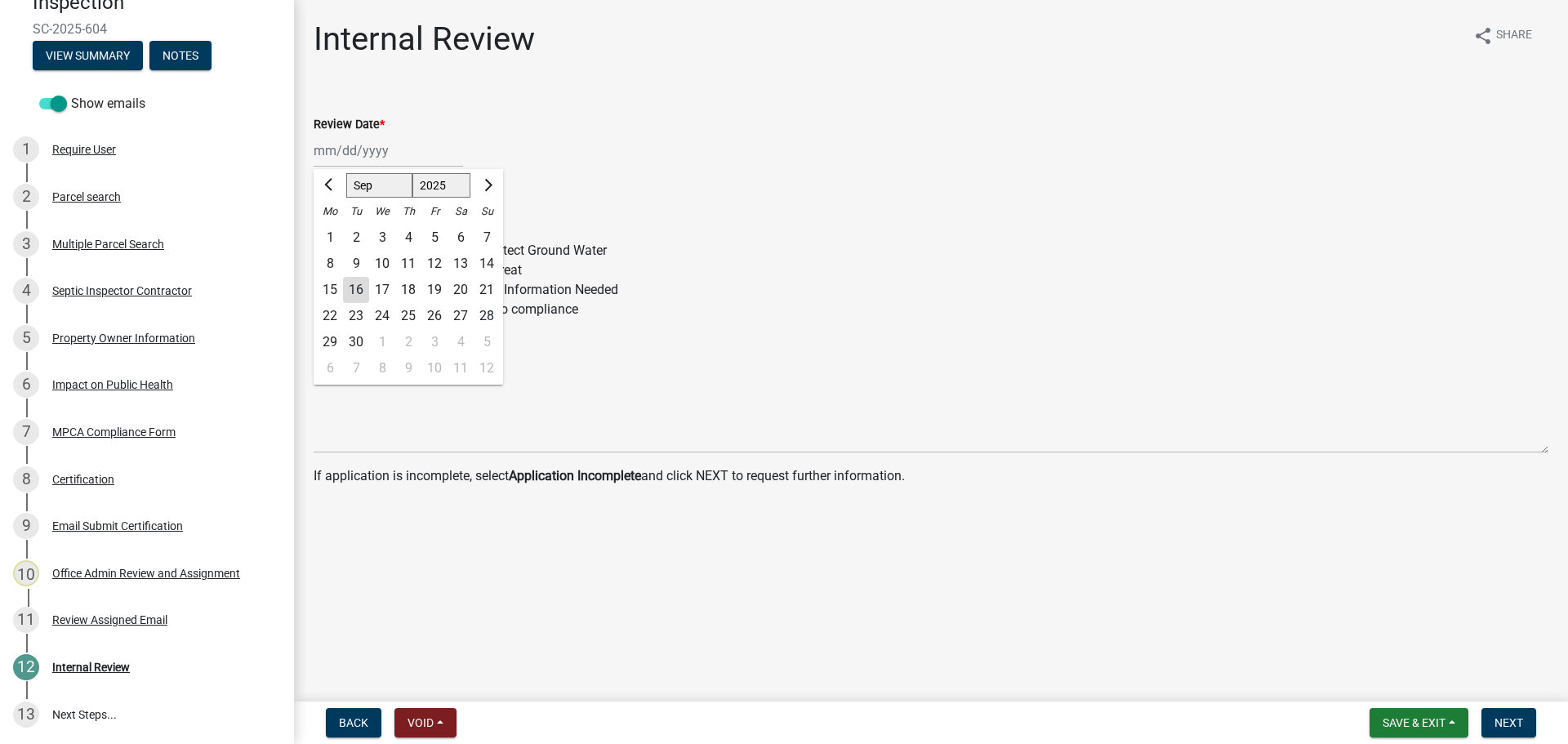
click at [380, 233] on div "3" at bounding box center [383, 238] width 26 height 26
type input "[DATE]"
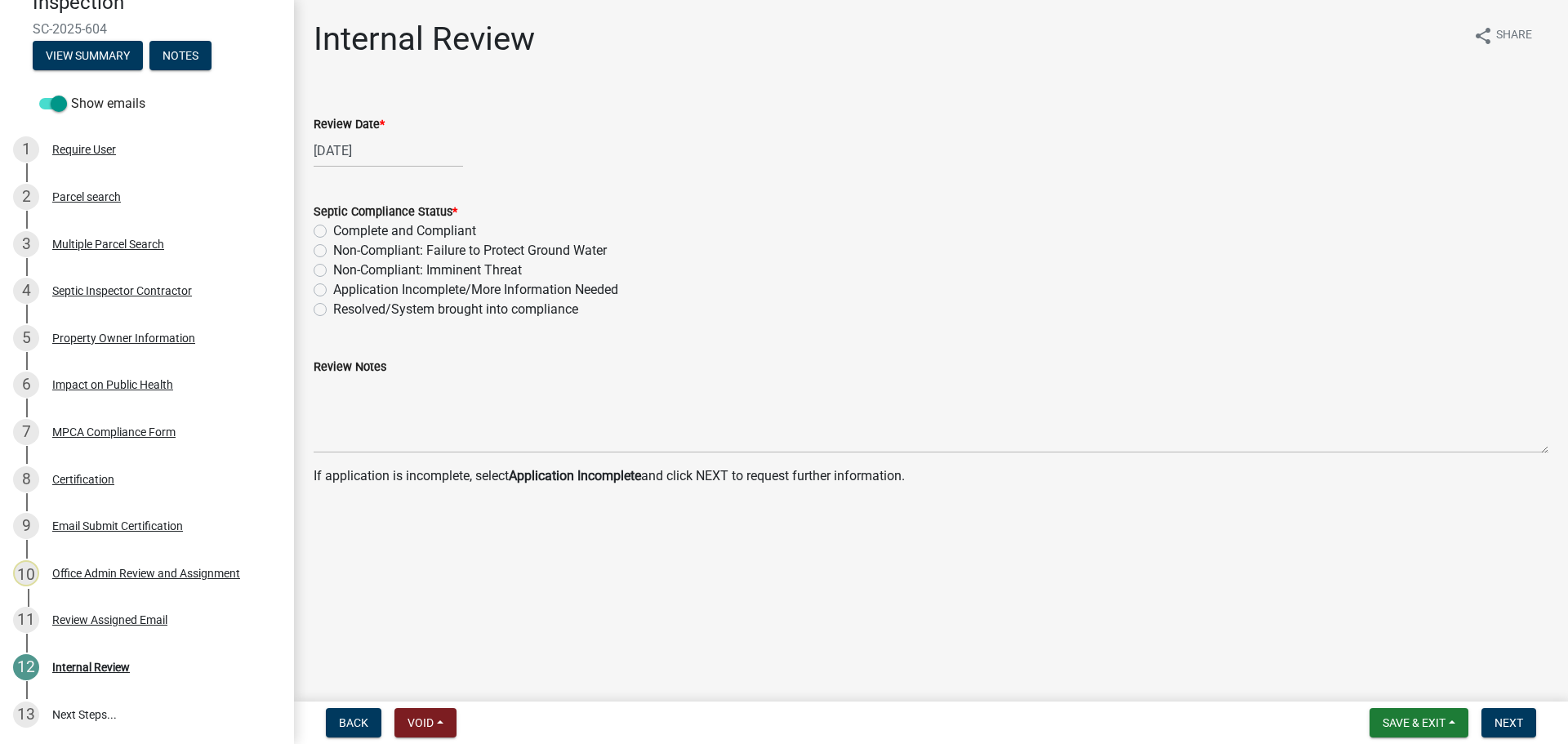
click at [393, 271] on label "Non-Compliant: Imminent Threat" at bounding box center [428, 270] width 188 height 20
click at [344, 271] on input "Non-Compliant: Imminent Threat" at bounding box center [338, 265] width 11 height 11
radio input "true"
click at [1510, 728] on span "Next" at bounding box center [1508, 723] width 29 height 13
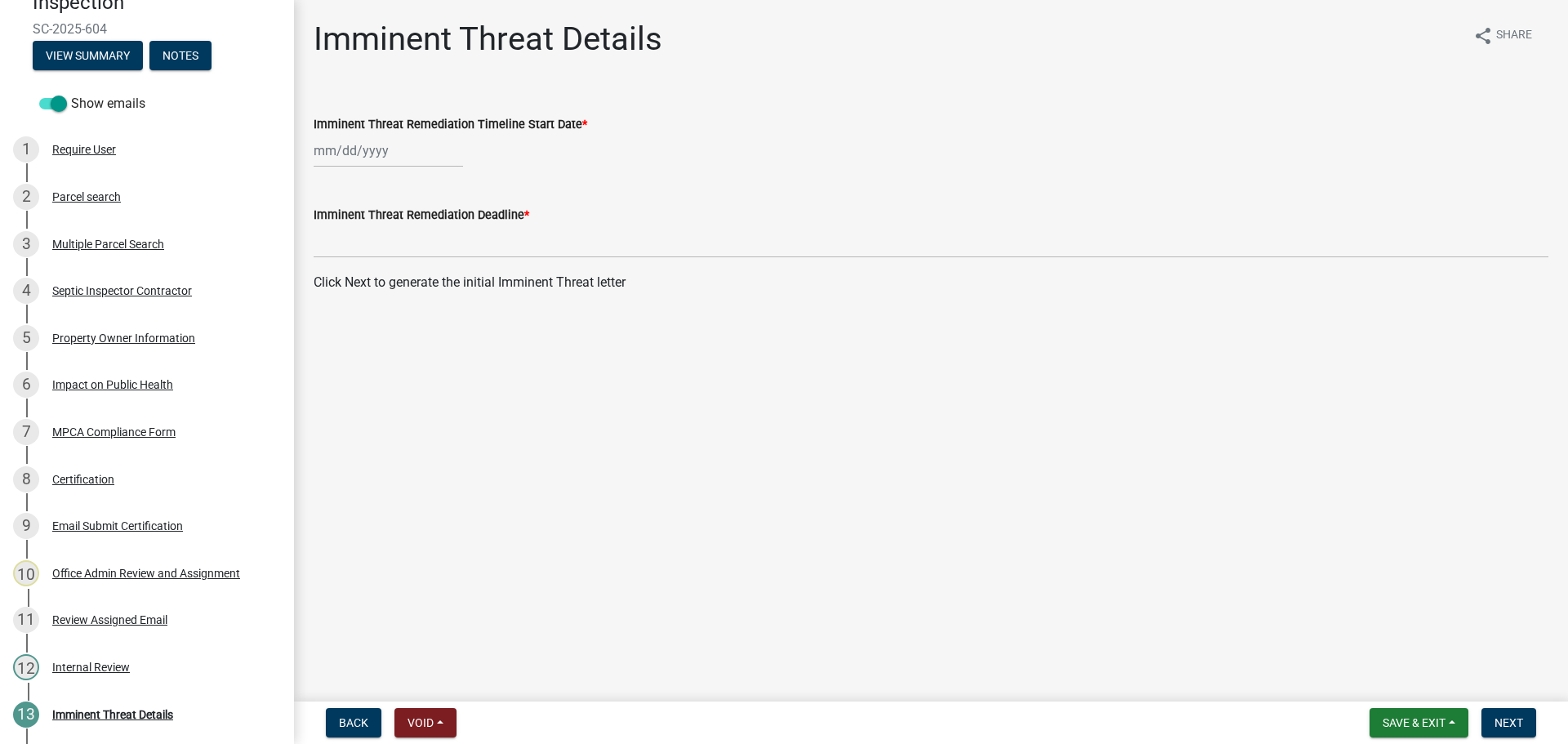
click at [368, 158] on div at bounding box center [388, 150] width 149 height 34
select select "9"
select select "2025"
click at [349, 293] on div "16" at bounding box center [356, 290] width 26 height 26
type input "[DATE]"
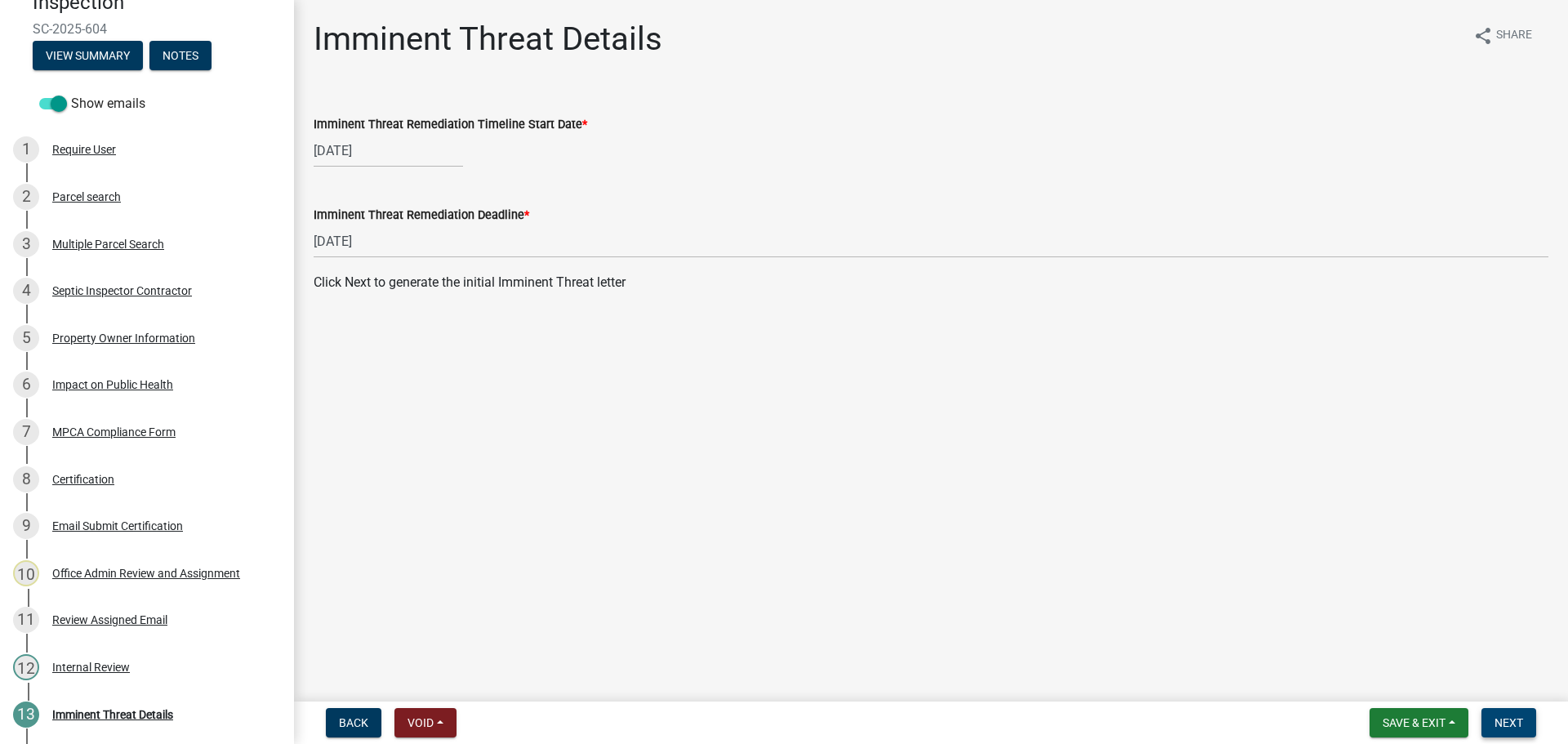
click at [1503, 719] on span "Next" at bounding box center [1508, 723] width 29 height 13
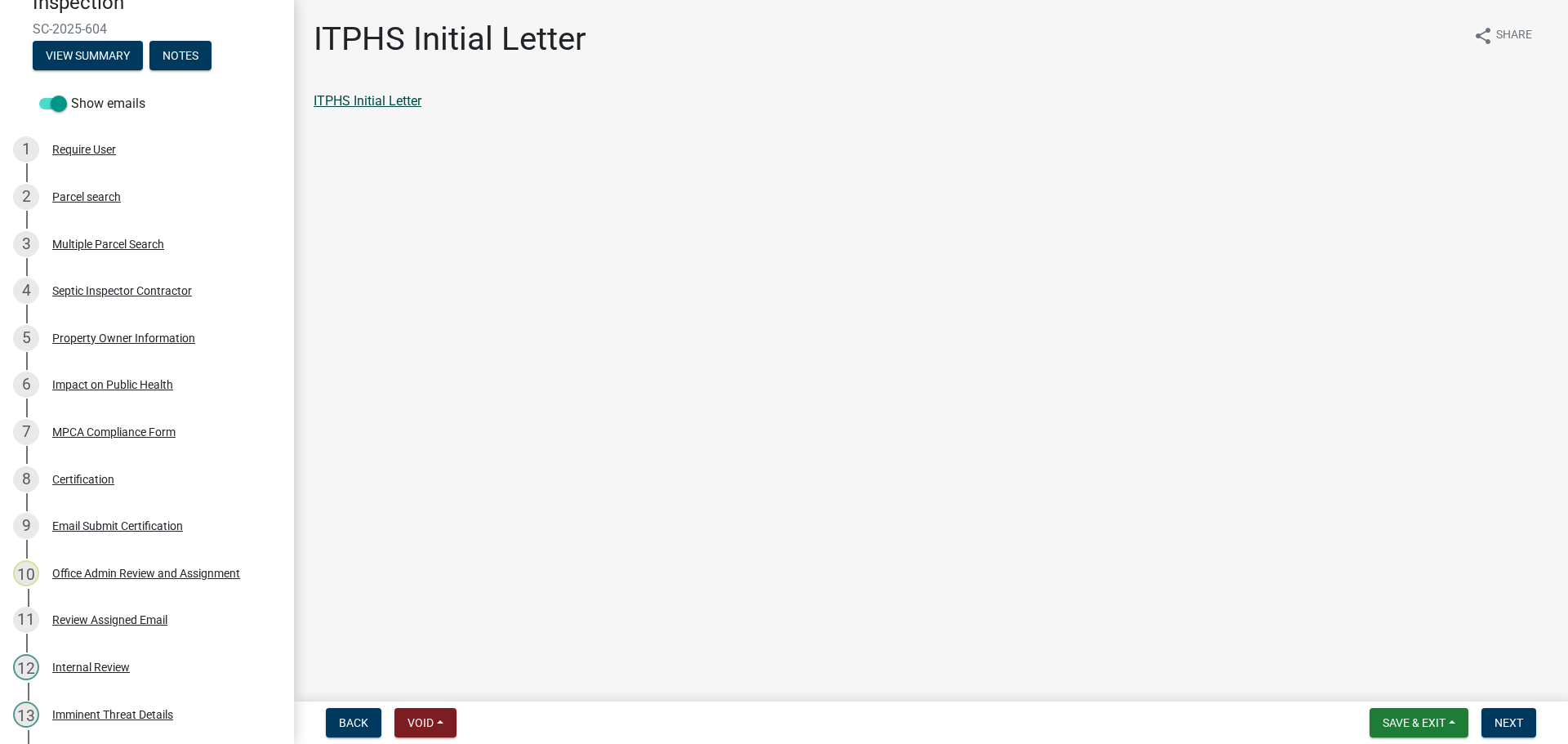
click at [385, 106] on link "ITPHS Initial Letter" at bounding box center [368, 101] width 108 height 16
click at [1512, 716] on span "Next" at bounding box center [1508, 723] width 29 height 13
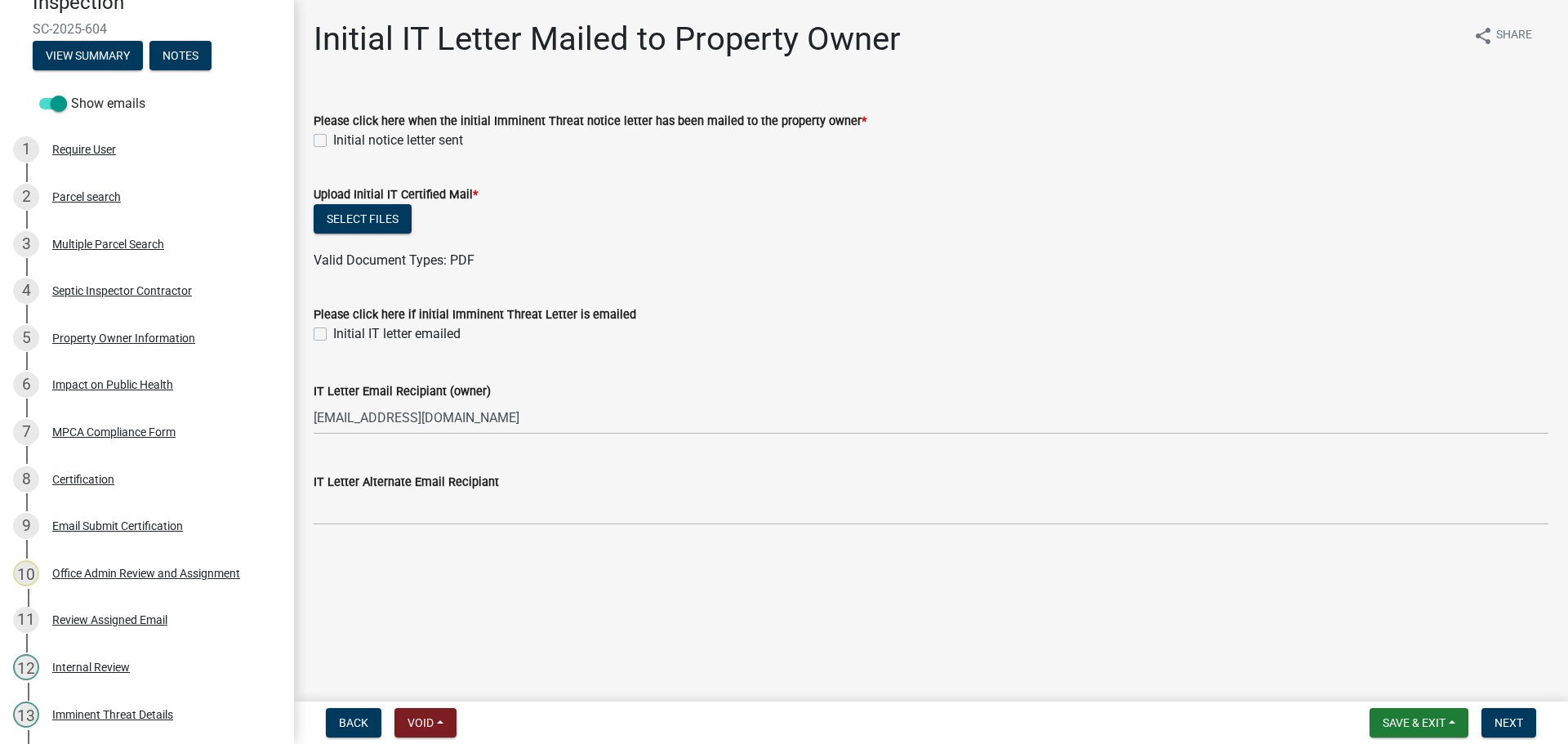
click at [333, 140] on label "Initial notice letter sent" at bounding box center [398, 140] width 129 height 20
click at [333, 140] on input "Initial notice letter sent" at bounding box center [338, 135] width 11 height 11
checkbox input "true"
click at [359, 219] on button "Select files" at bounding box center [363, 219] width 98 height 29
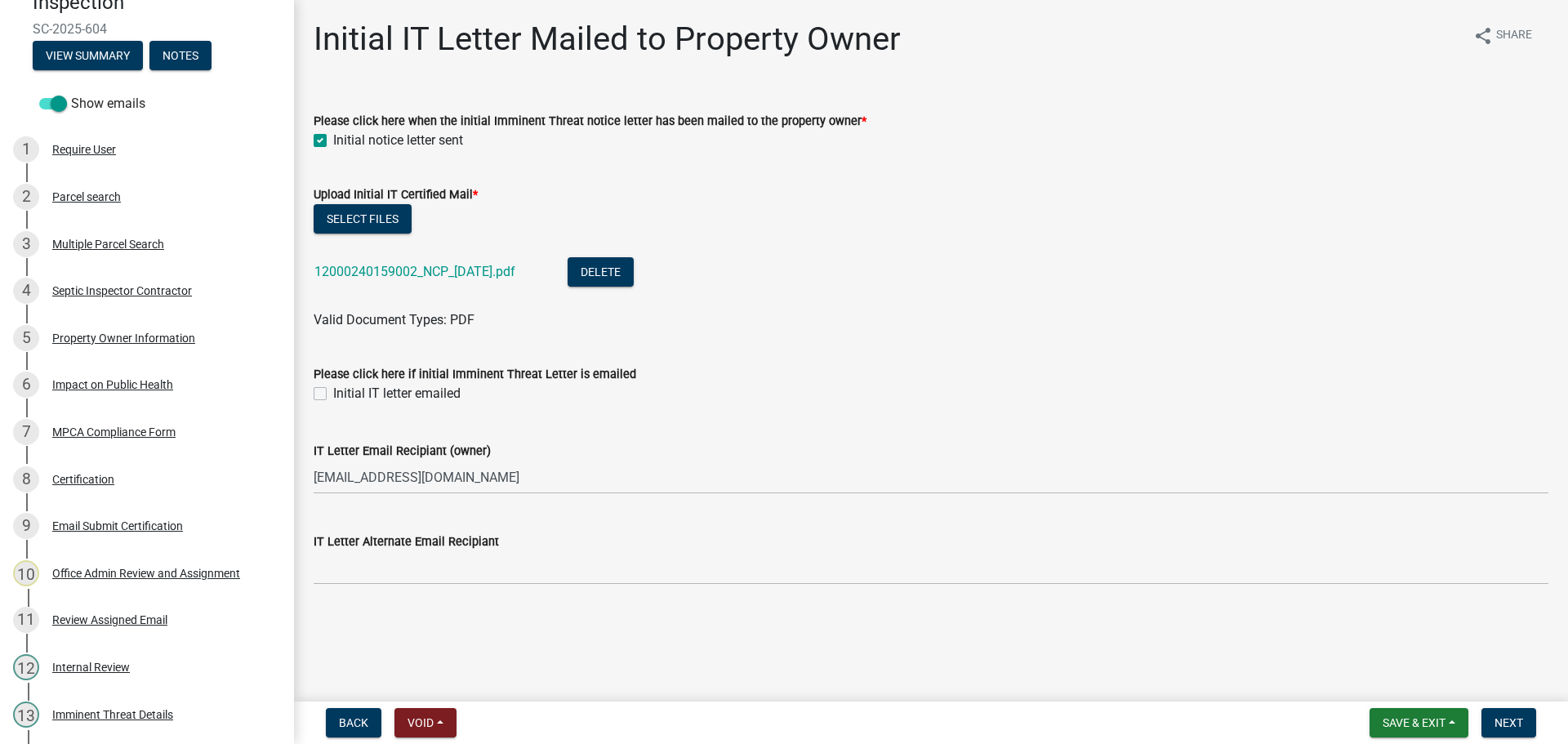
click at [333, 394] on label "Initial IT letter emailed" at bounding box center [397, 393] width 127 height 20
click at [333, 394] on input "Initial IT letter emailed" at bounding box center [338, 388] width 11 height 11
checkbox input "true"
